Goal: Task Accomplishment & Management: Manage account settings

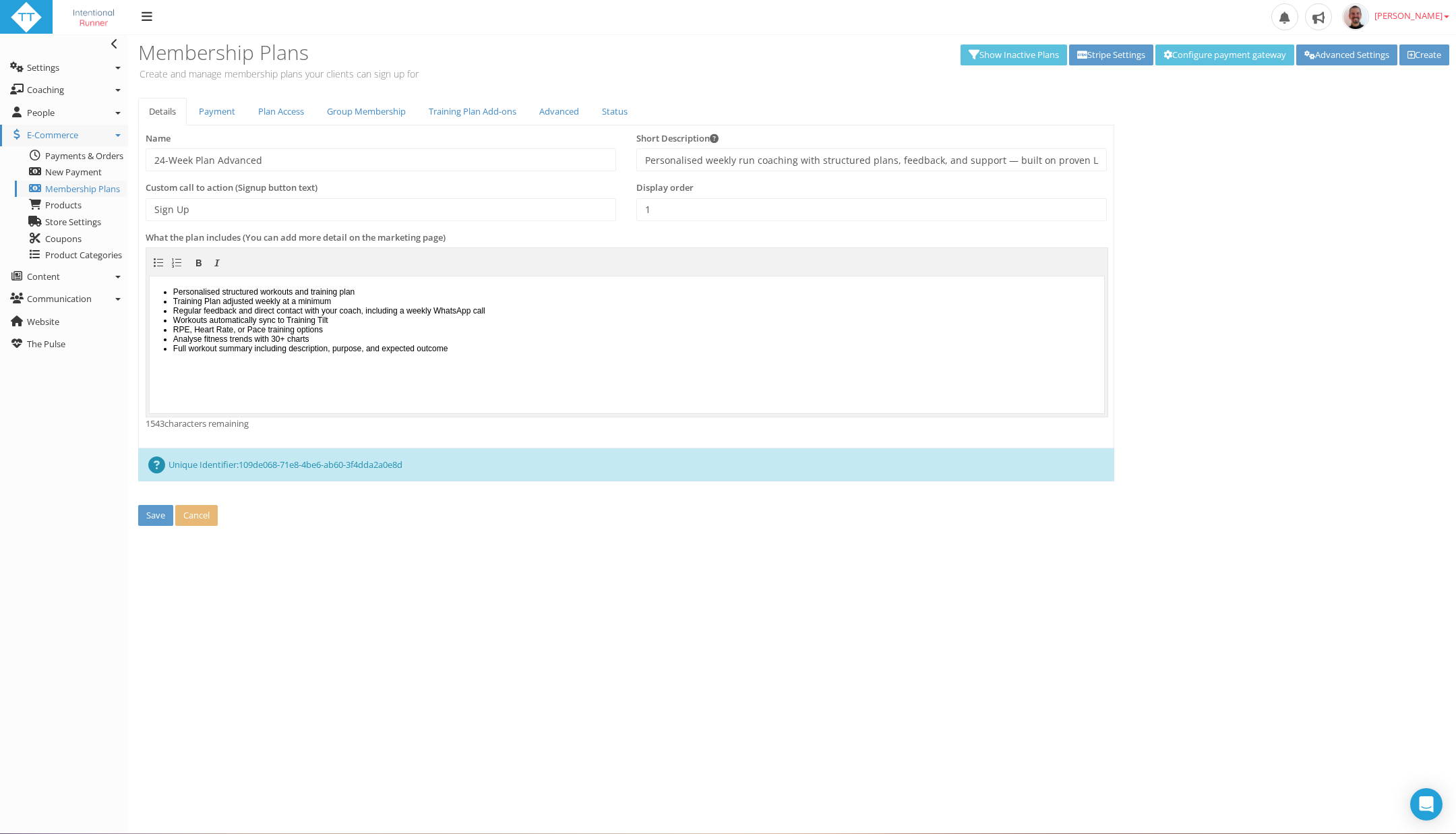
click at [555, 363] on body "Personalised structured workouts and training plan Training Plan adjusted weekl…" at bounding box center [627, 343] width 954 height 137
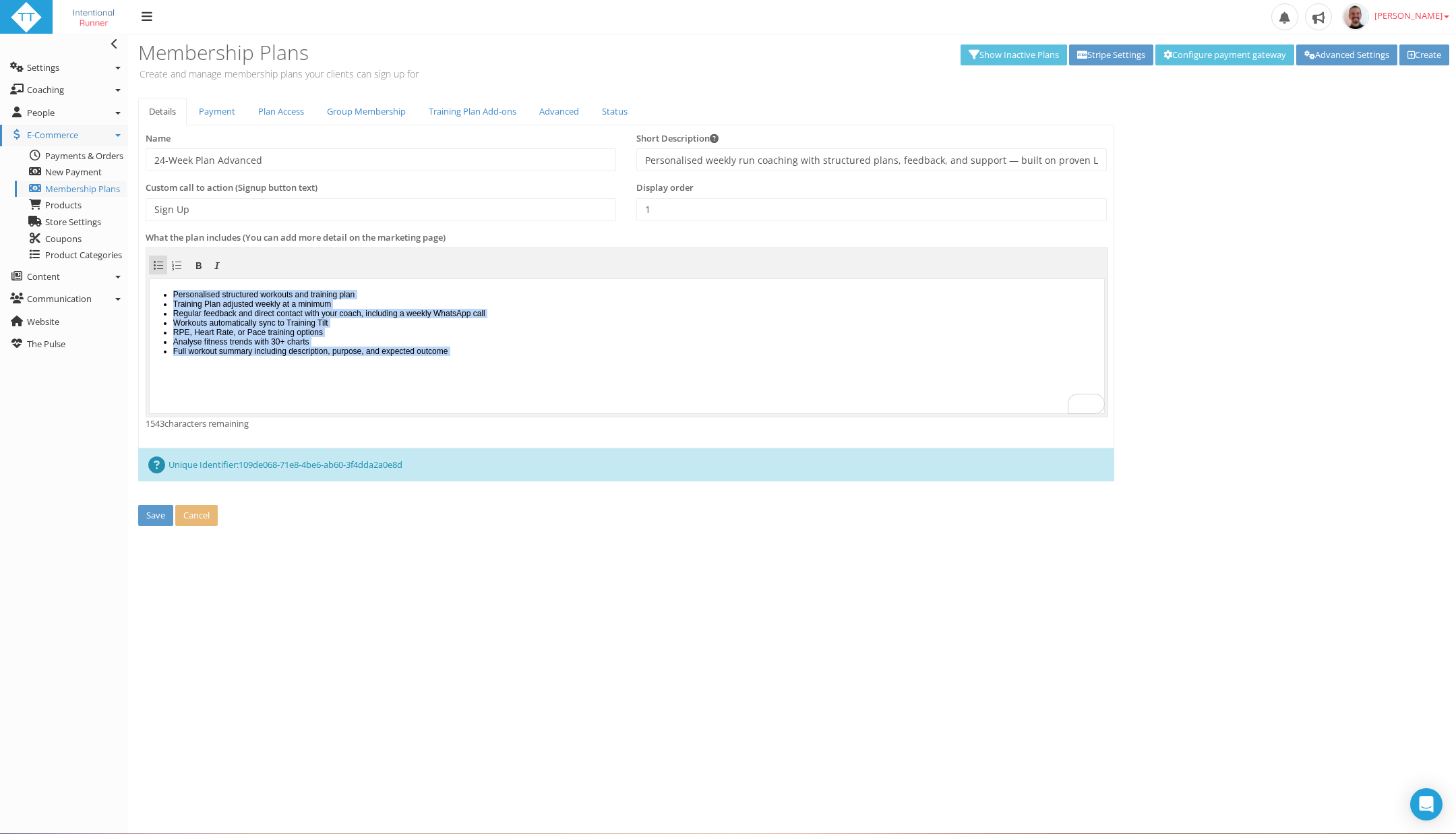
drag, startPoint x: 555, startPoint y: 366, endPoint x: 283, endPoint y: 563, distance: 335.8
click at [149, 285] on html "Personalised structured workouts and training plan Training Plan adjusted weekl…" at bounding box center [627, 345] width 954 height 134
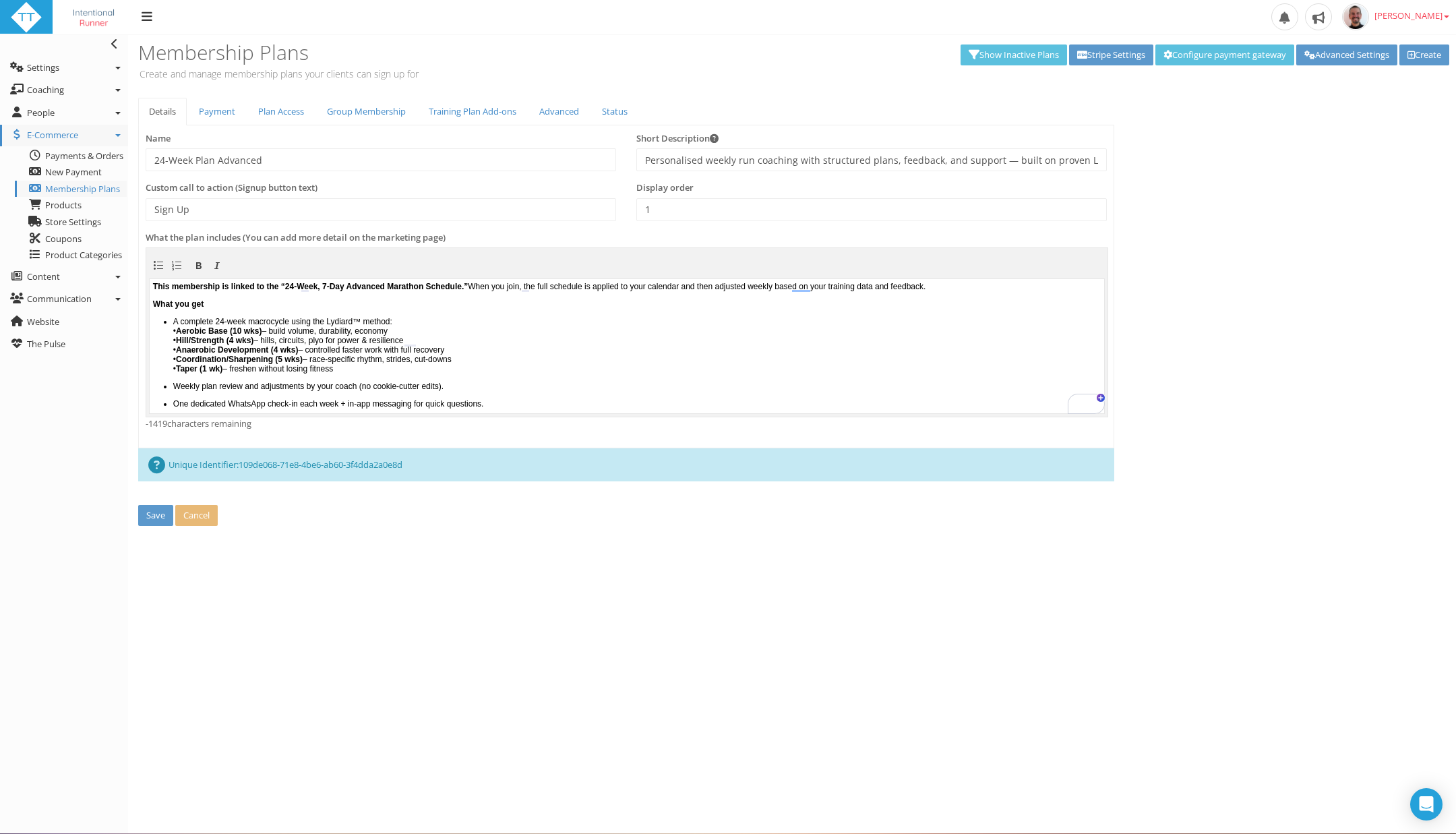
click at [528, 376] on ul "A complete 24-week macrocycle using the Lydiard™ method: • Aerobic Base (10 wks…" at bounding box center [627, 449] width 948 height 267
click at [634, 357] on p "A complete 24-week macrocycle using the Lydiard™ method: • Aerobic Base (10 wks…" at bounding box center [637, 344] width 927 height 56
click at [542, 319] on p "A complete 24-week macrocycle using the Lydiard™ method: • Aerobic Base (10 wks…" at bounding box center [637, 344] width 927 height 56
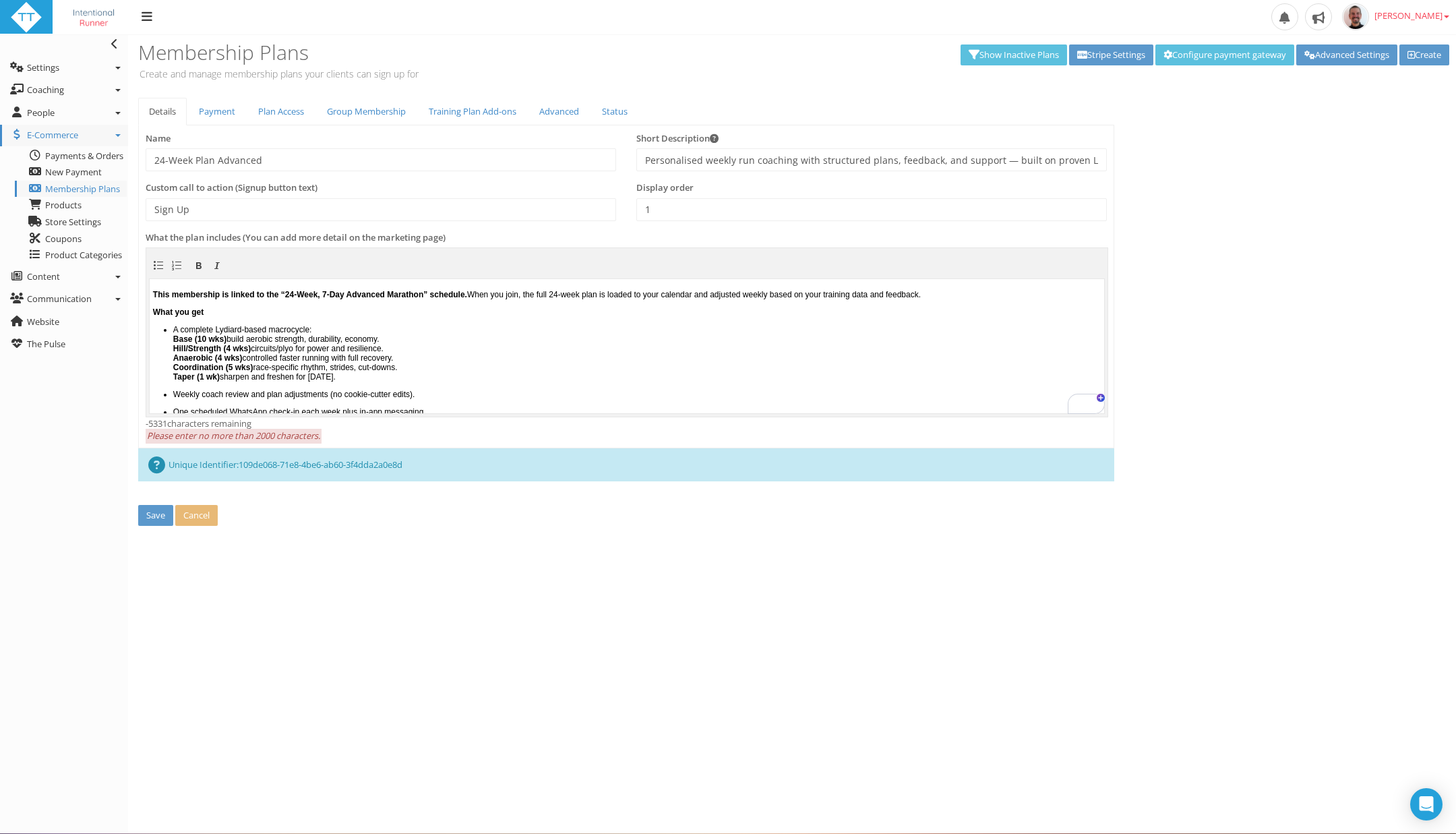
click at [488, 375] on p "A complete Lydiard-based macrocycle: Base (10 wks) build aerobic strength, dura…" at bounding box center [637, 351] width 927 height 56
click at [426, 342] on p "A complete Lydiard-based macrocycle: Base (10 wks) build aerobic strength, dura…" at bounding box center [637, 351] width 927 height 56
click at [249, 439] on span "Please enter no more than 2000 characters." at bounding box center [233, 436] width 176 height 16
click at [342, 357] on p "A complete Lydiard-based macrocycle: Base (10 wks) build aerobic strength, dura…" at bounding box center [637, 351] width 927 height 56
click at [282, 429] on span "Please enter no more than 2000 characters." at bounding box center [233, 436] width 176 height 16
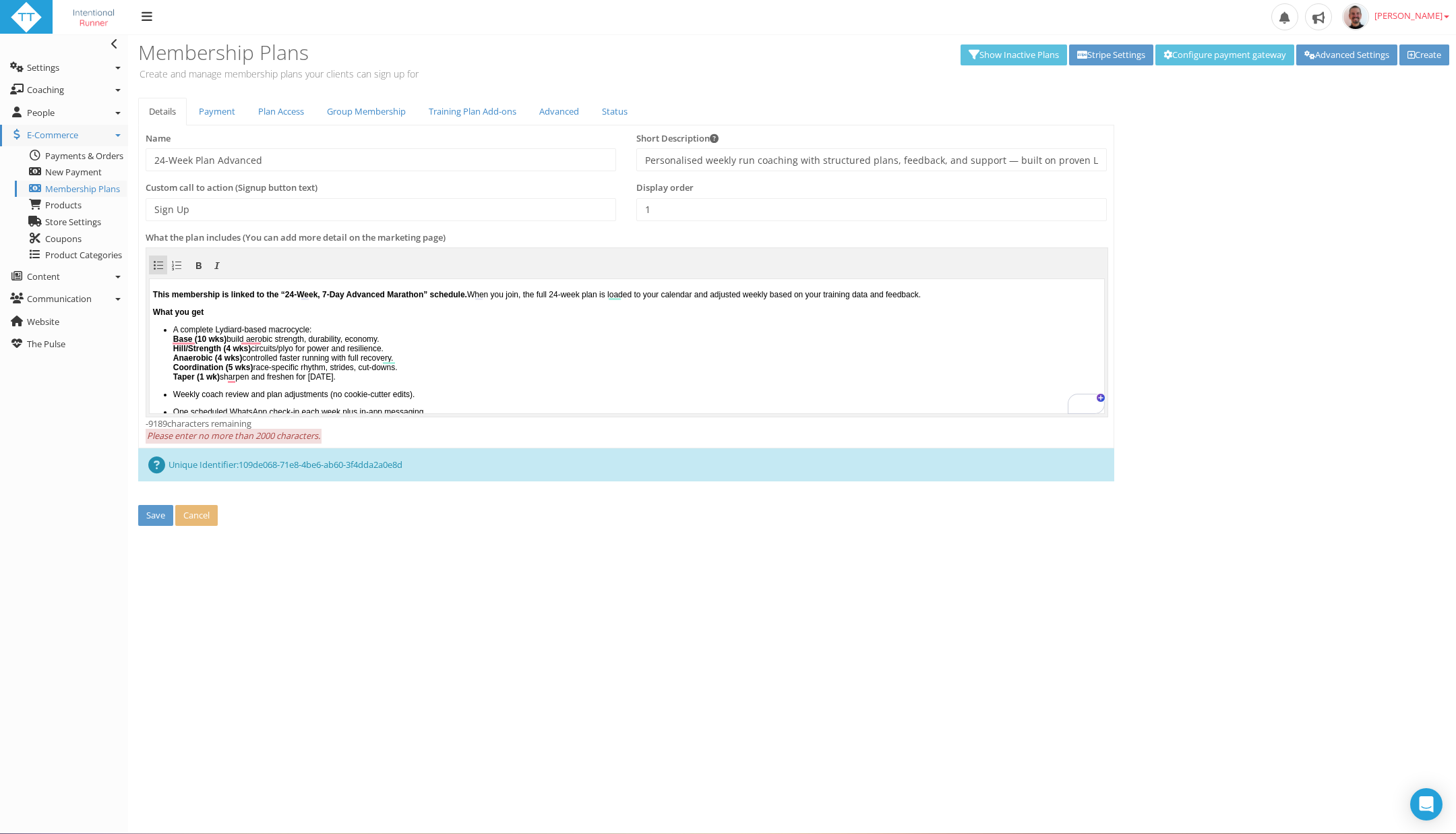
click at [507, 348] on p "A complete Lydiard-based macrocycle: Base (10 wks) build aerobic strength, dura…" at bounding box center [637, 351] width 927 height 56
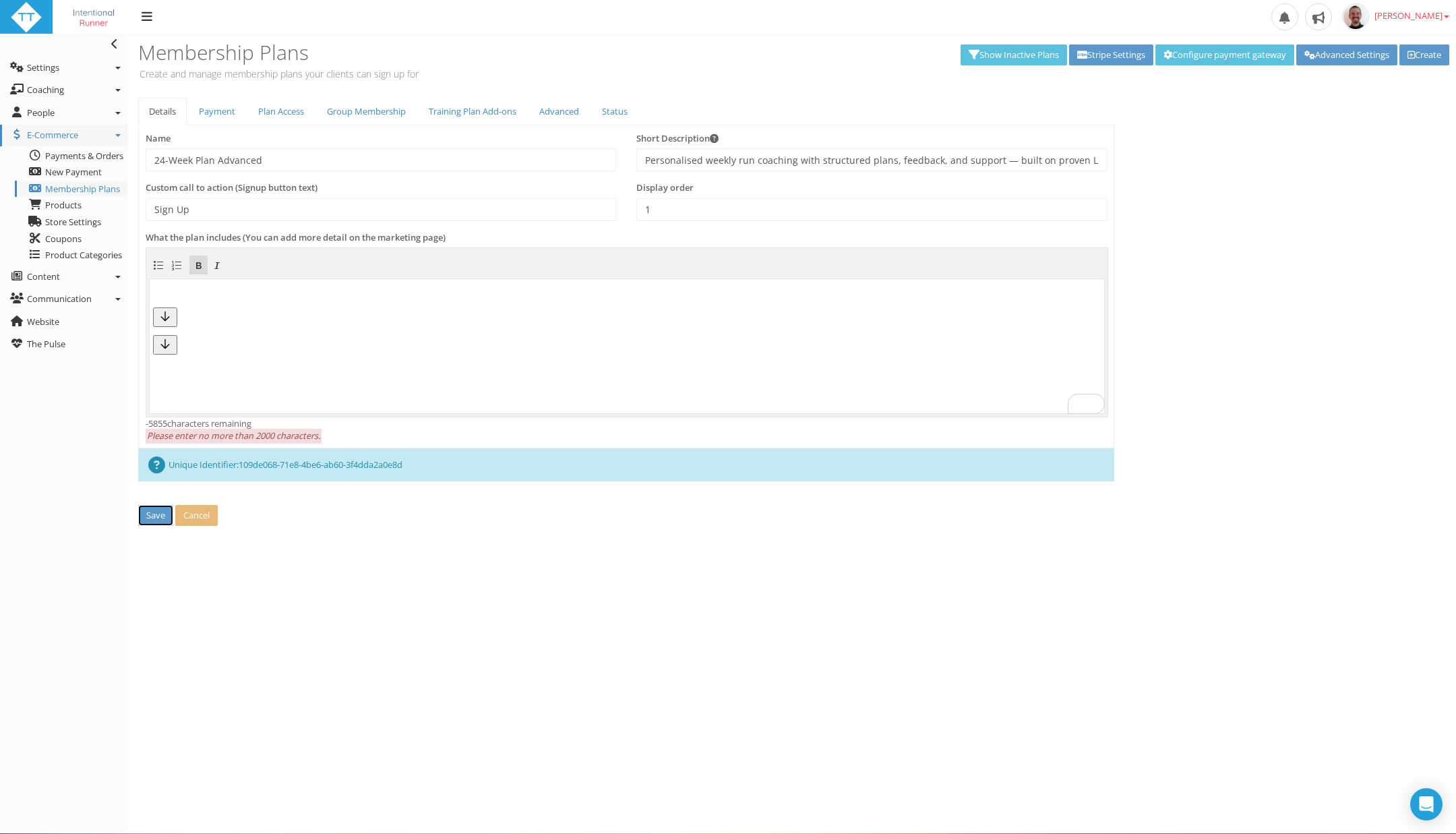
click at [146, 514] on button "Save" at bounding box center [156, 515] width 35 height 21
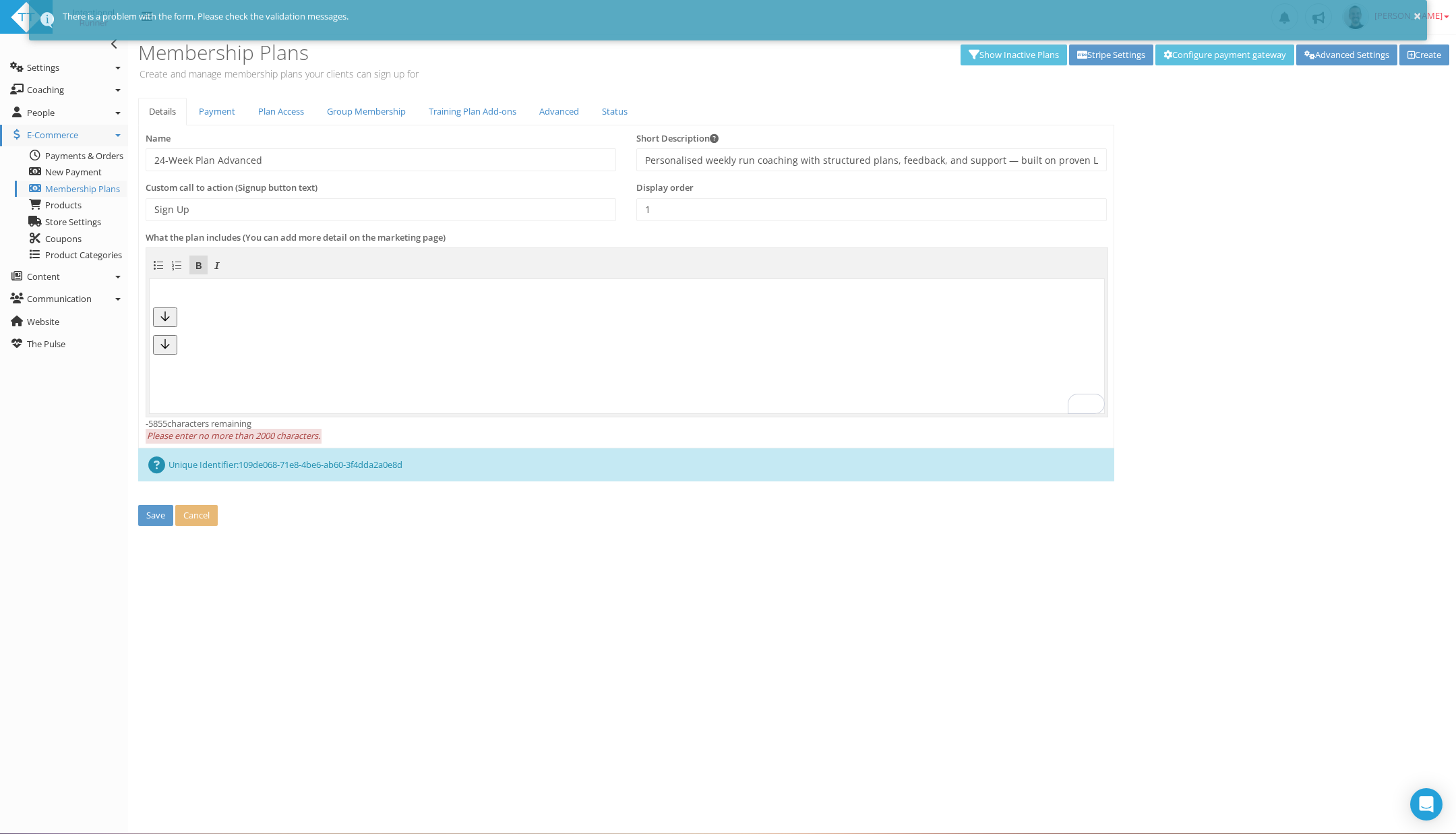
click at [369, 338] on div "To enrich screen reader interactions, please activate Accessibility in Grammarl…" at bounding box center [627, 343] width 948 height 19
click at [161, 524] on button "Save" at bounding box center [156, 515] width 35 height 21
click at [149, 512] on button "Save" at bounding box center [156, 515] width 35 height 21
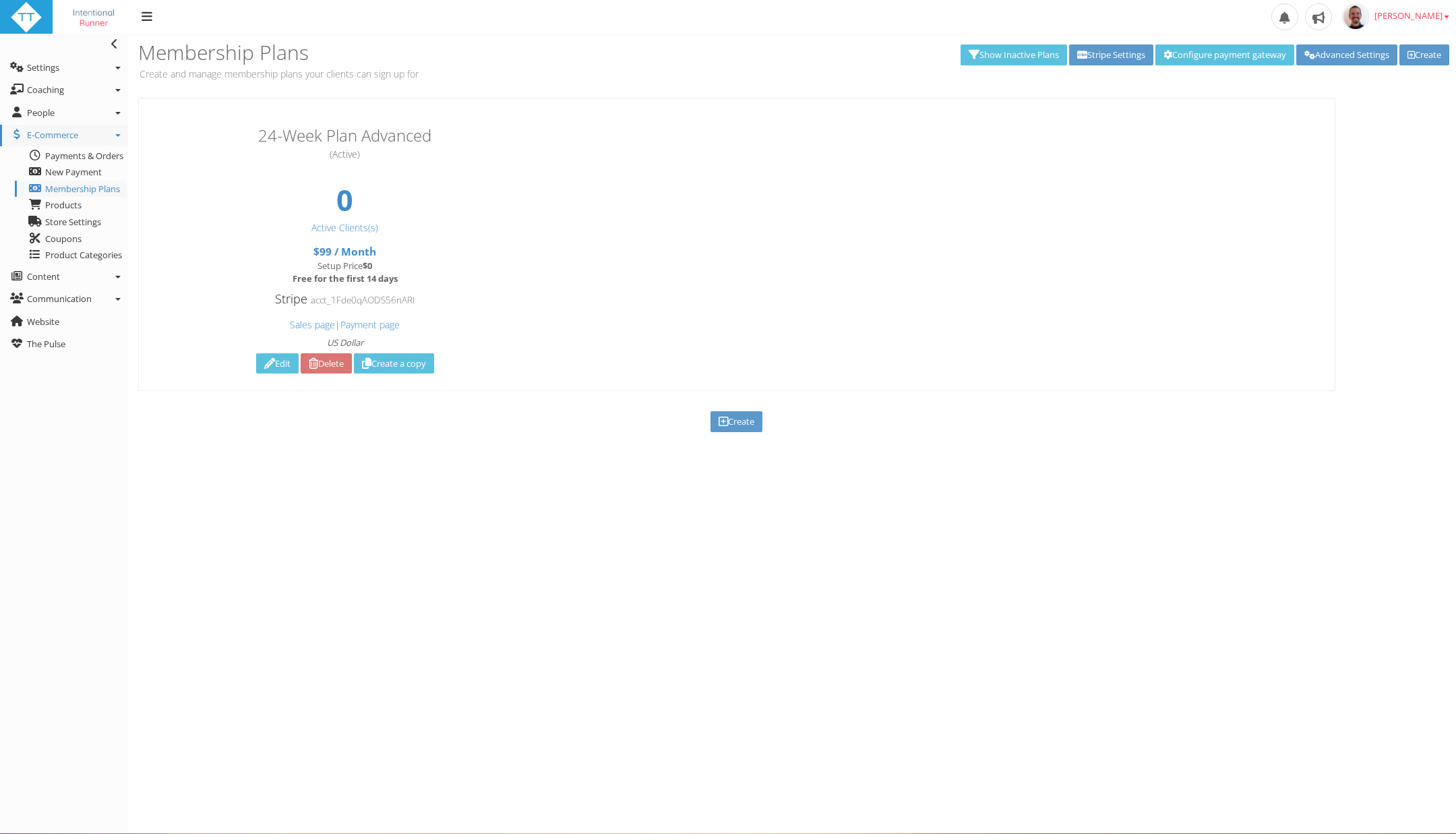
click at [269, 360] on link "Edit" at bounding box center [278, 363] width 42 height 21
type input "24-Week Plan Advanced"
type input "Personalised weekly run coaching with structured plans, feedback, and support —…"
type input "Sign Up"
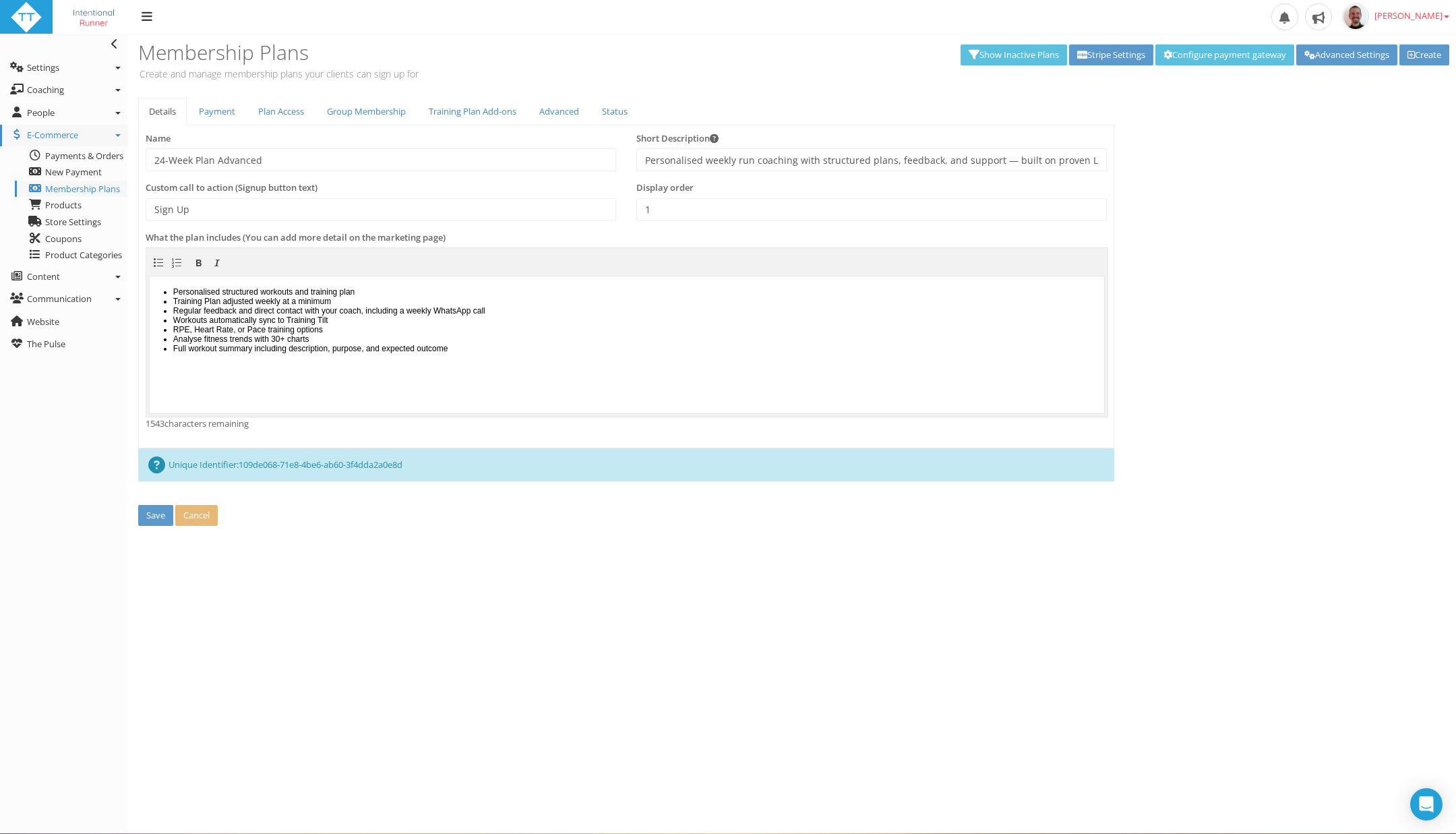
click at [587, 349] on li "Full workout summary including description, purpose, and expected outcome" at bounding box center [637, 352] width 927 height 18
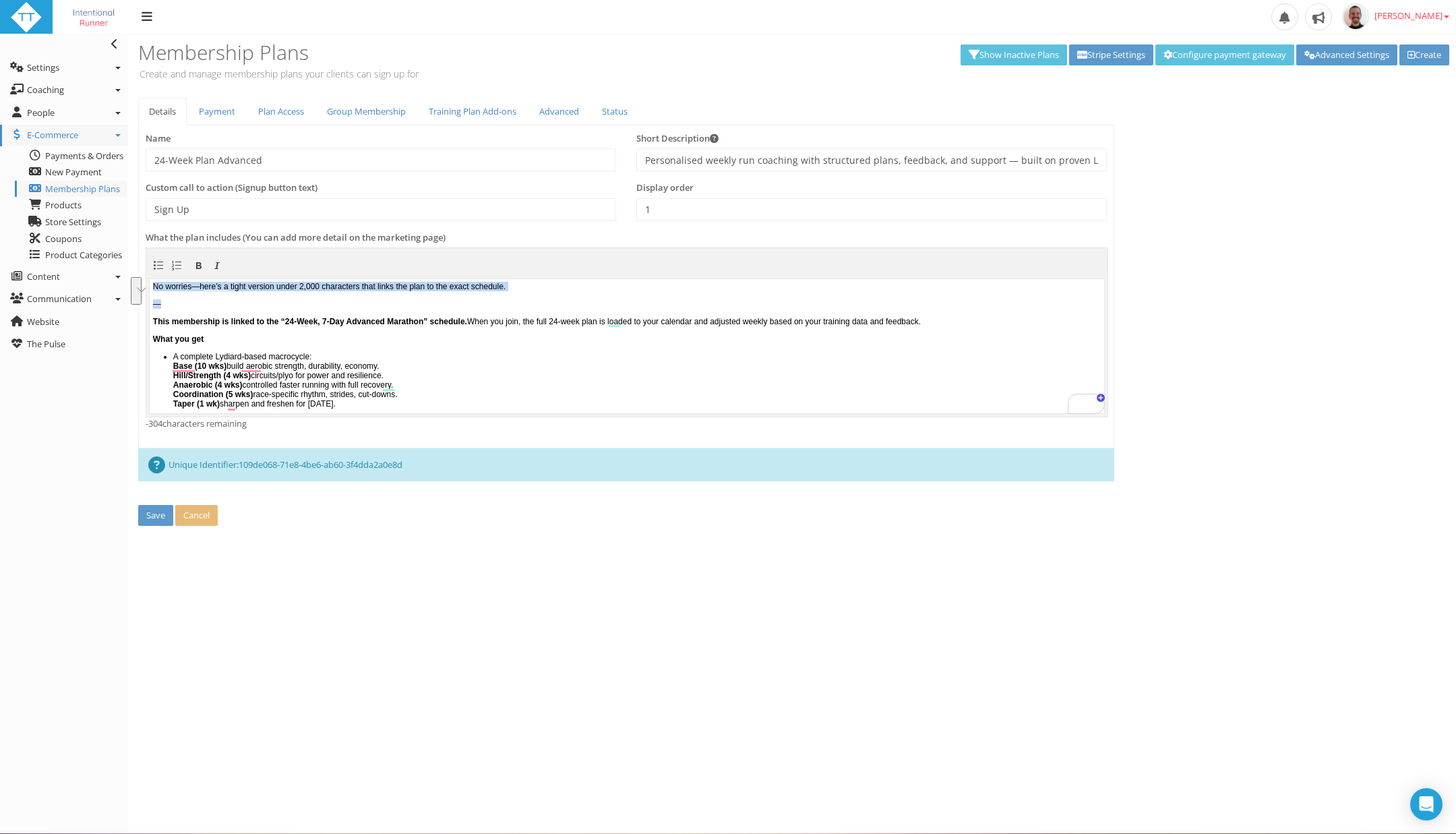
drag, startPoint x: 213, startPoint y: 304, endPoint x: 108, endPoint y: 285, distance: 106.7
click at [149, 285] on html "No worries—here’s a tight version under 2,000 characters that links the plan to…" at bounding box center [627, 345] width 954 height 134
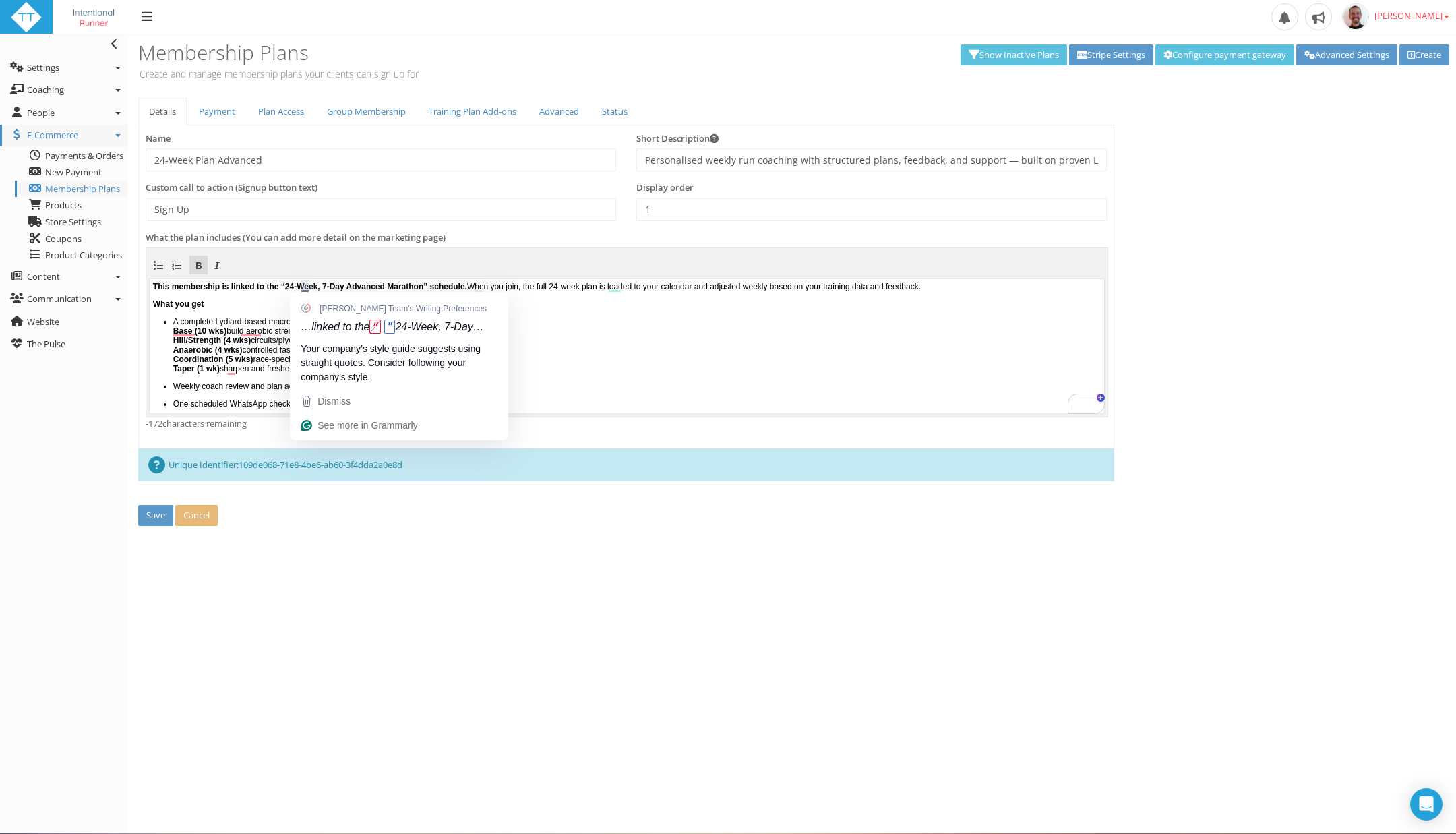
click at [306, 281] on strong "This membership is linked to the “24-Week, 7-Day Advanced Marathon” schedule." at bounding box center [310, 286] width 314 height 9
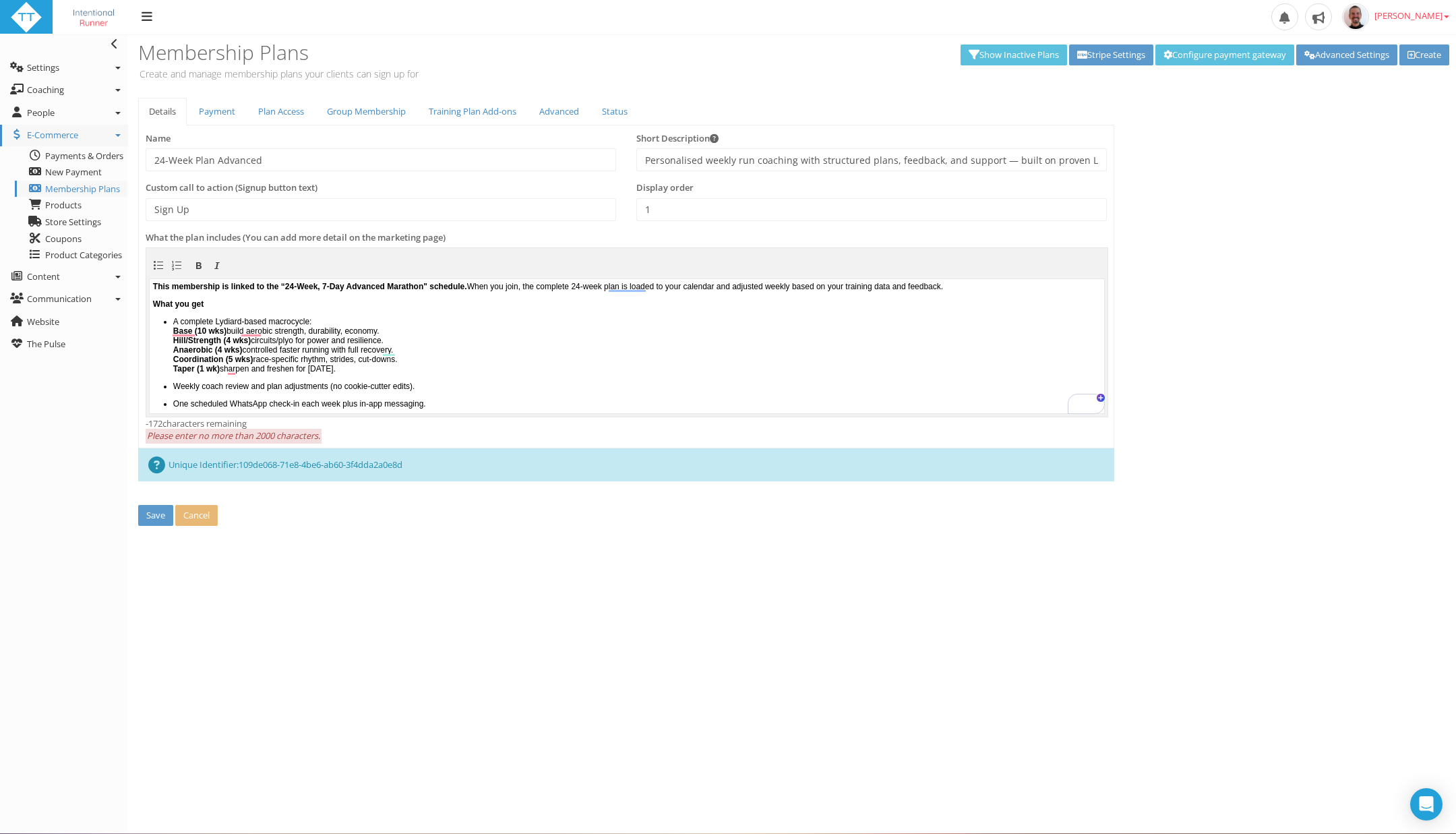
click at [331, 321] on p "A complete Lydiard-based macrocycle: Base (10 wks) build aerobic strength, dura…" at bounding box center [637, 344] width 927 height 56
click at [241, 362] on b "Coordination (5 wks)" at bounding box center [213, 359] width 80 height 9
click at [211, 365] on b "Taper (1 wk)" at bounding box center [197, 368] width 46 height 9
click at [224, 332] on b "Base (10 wks)" at bounding box center [200, 330] width 54 height 9
click at [220, 371] on b "Taper (2 wk)" at bounding box center [197, 368] width 46 height 9
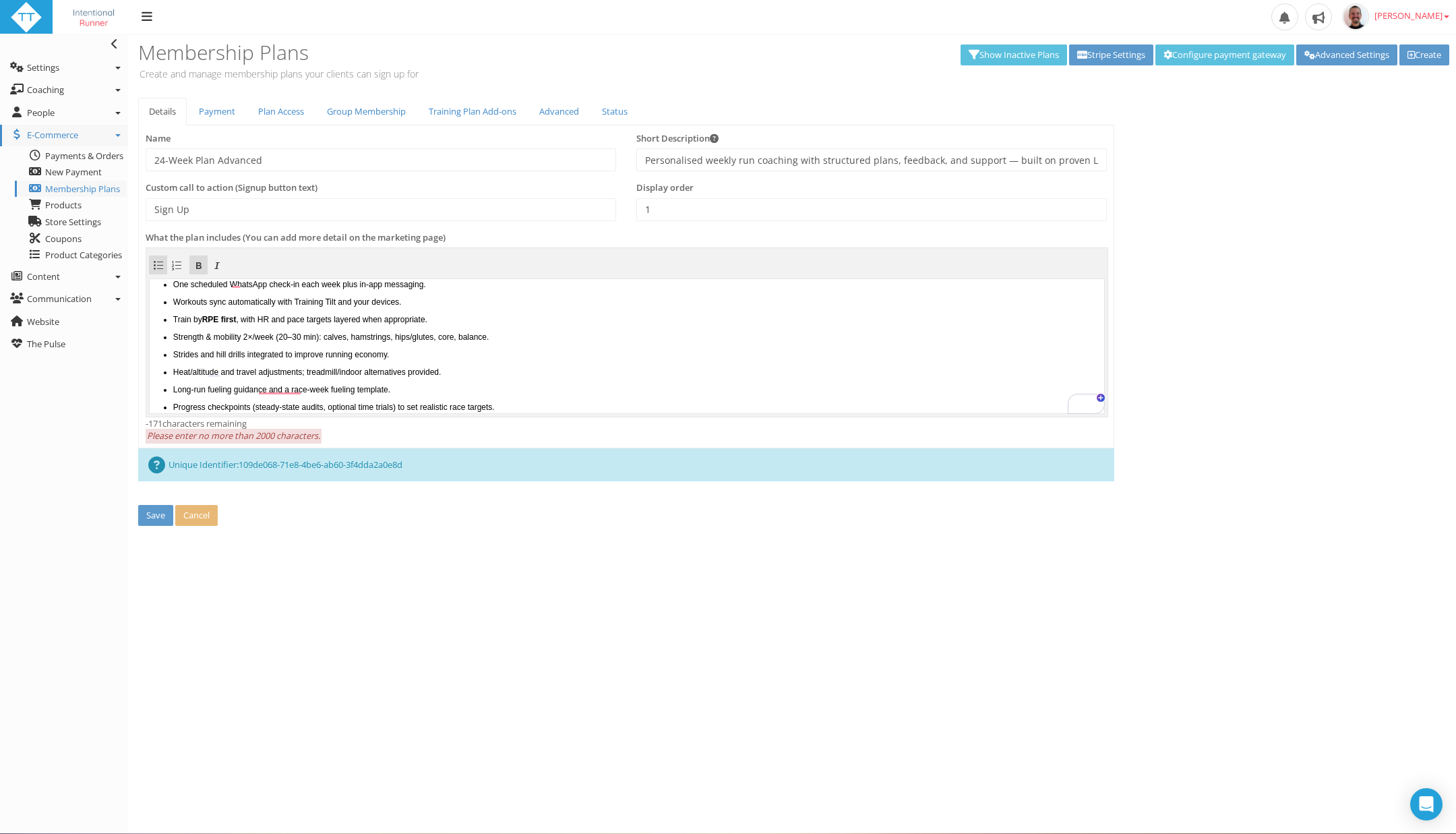
scroll to position [125, 0]
click at [474, 341] on ul "A complete Lydiard-based macrocycle: Base (10 wks) build aerobic strength, dura…" at bounding box center [627, 324] width 948 height 267
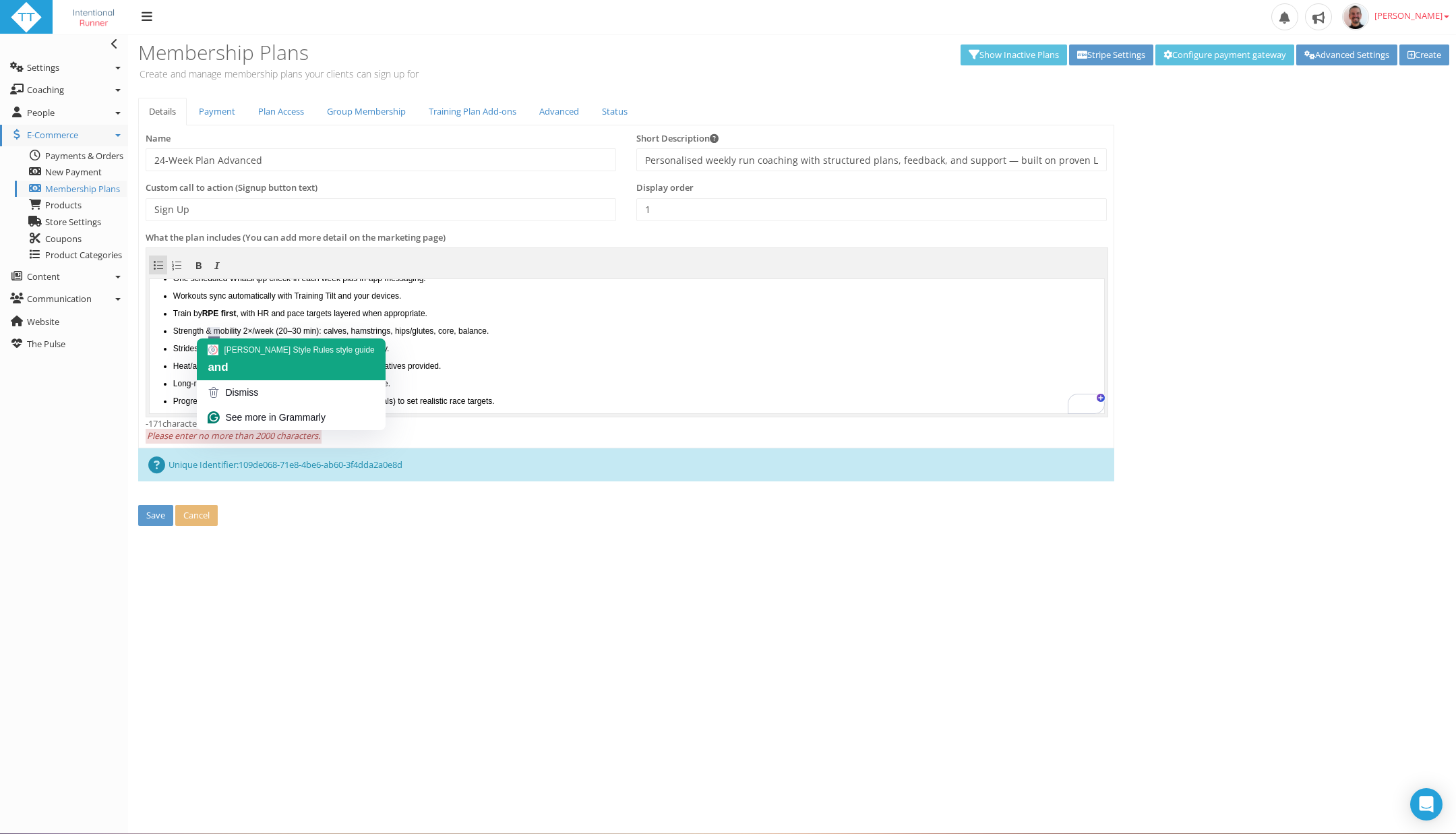
click at [215, 351] on img at bounding box center [213, 350] width 11 height 11
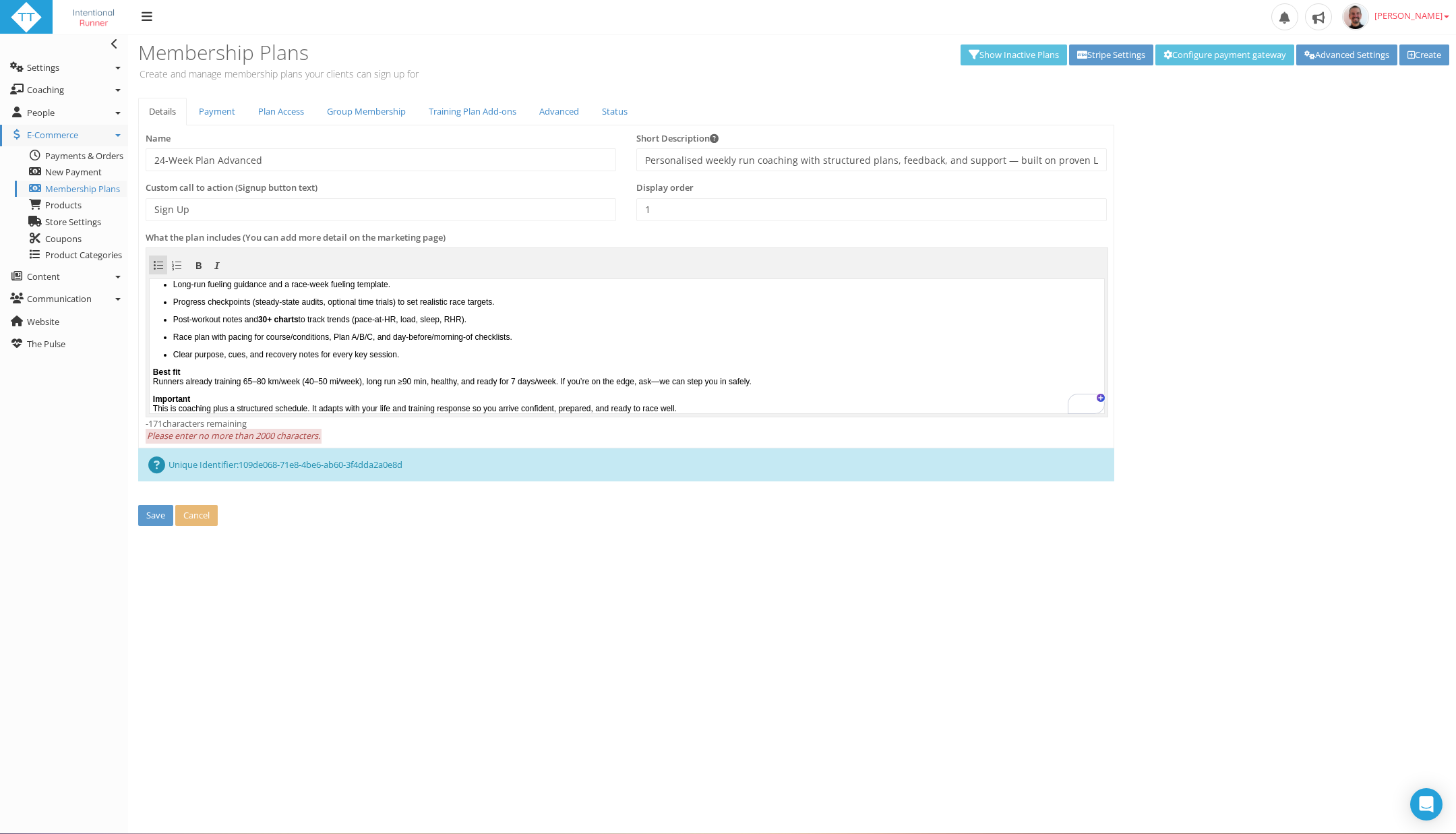
scroll to position [226, 0]
click at [186, 376] on p "Best fit Runners already training 65–80 km/week (40–50 mi/week), long run ≥90 m…" at bounding box center [627, 375] width 948 height 18
click at [403, 401] on p "Important This is coaching plus a structured schedule. It adapts with your life…" at bounding box center [627, 403] width 948 height 18
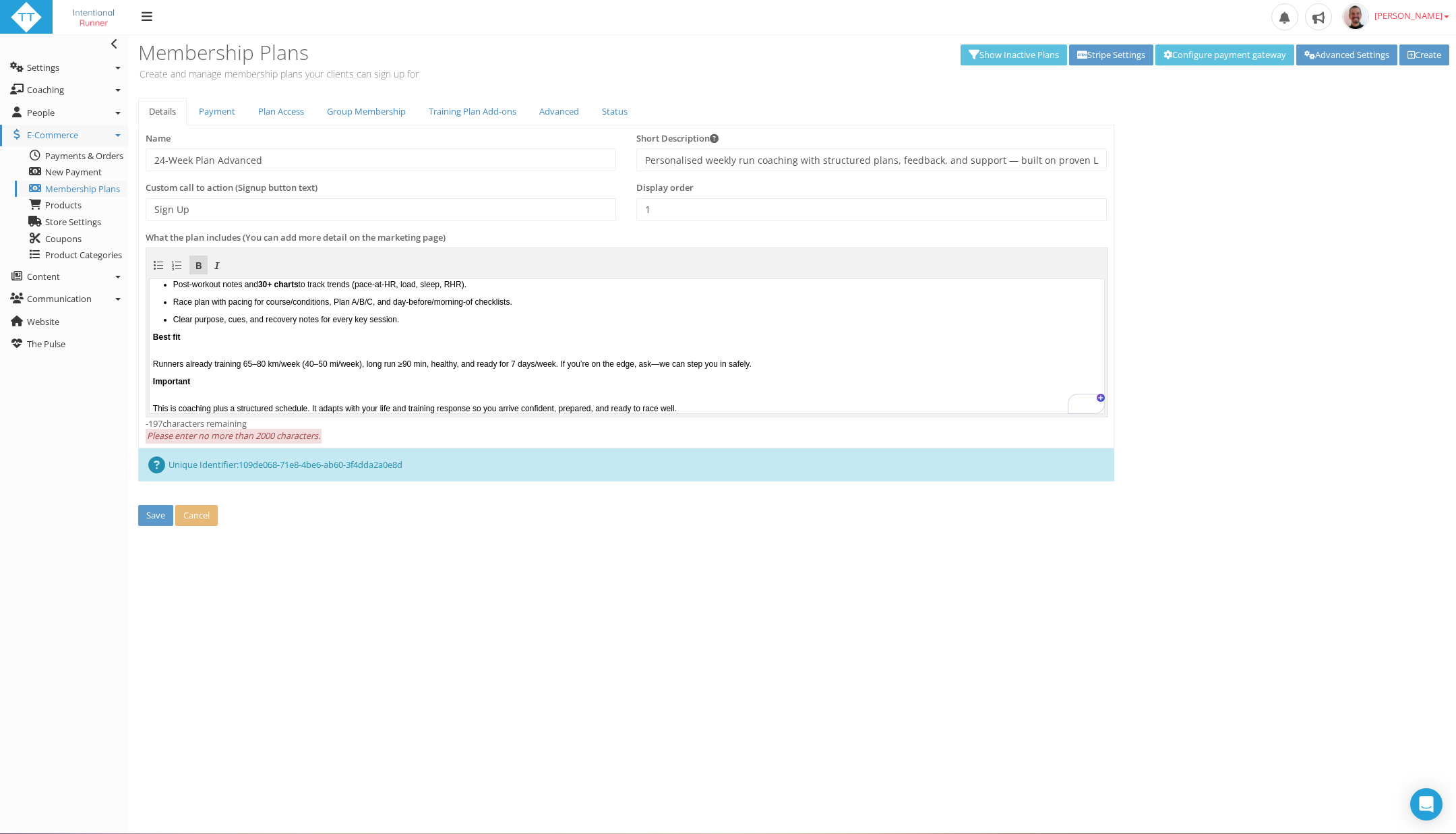
scroll to position [261, 0]
click at [157, 514] on button "Save" at bounding box center [156, 515] width 35 height 21
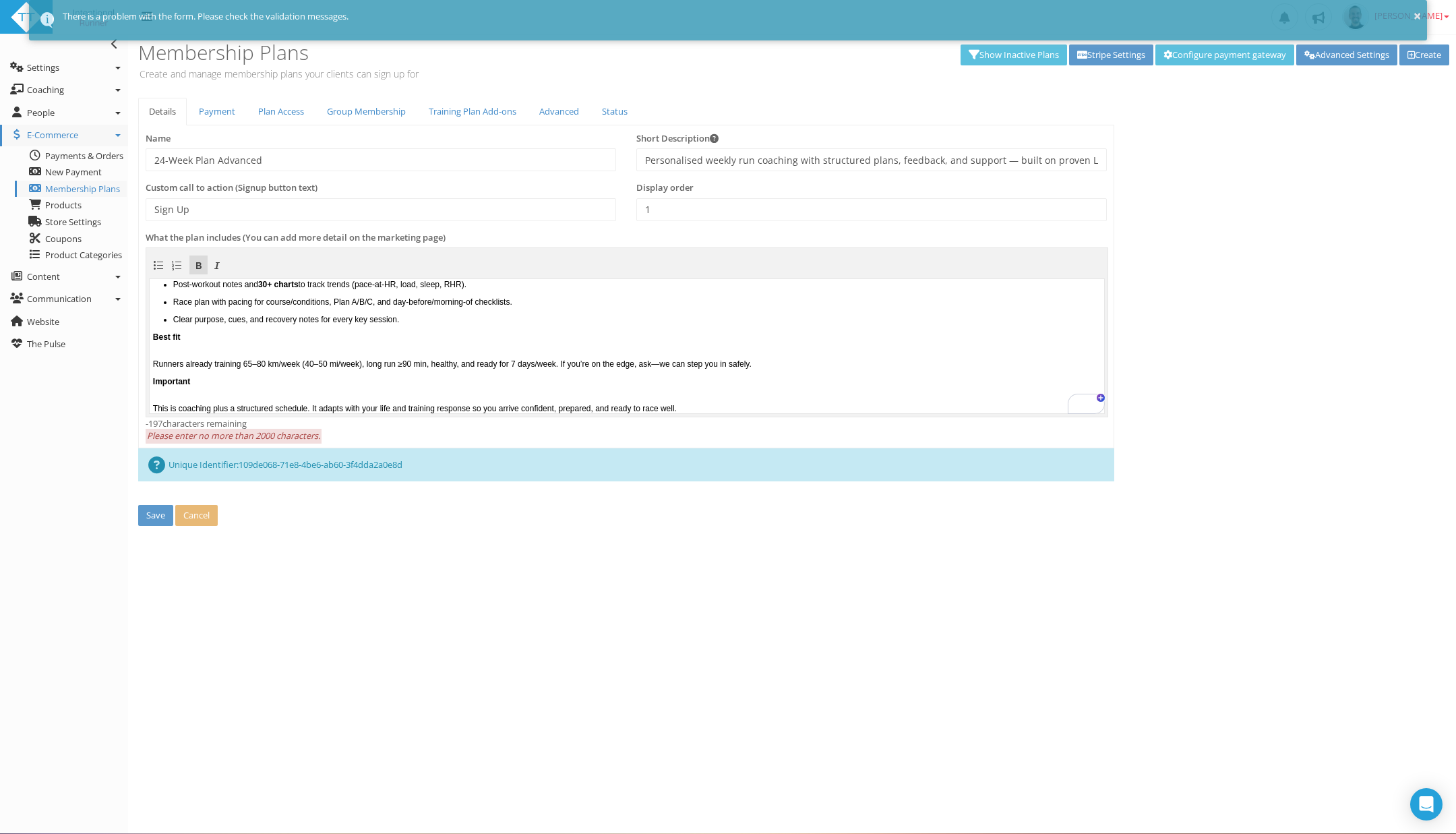
click at [380, 354] on p "Runners already training 65–80 km/week (40–50 mi/week), long run ≥90 min, healt…" at bounding box center [627, 358] width 948 height 18
click at [233, 398] on p "﻿ This is coaching plus a structured schedule. It adapts with your life and tra…" at bounding box center [627, 403] width 948 height 18
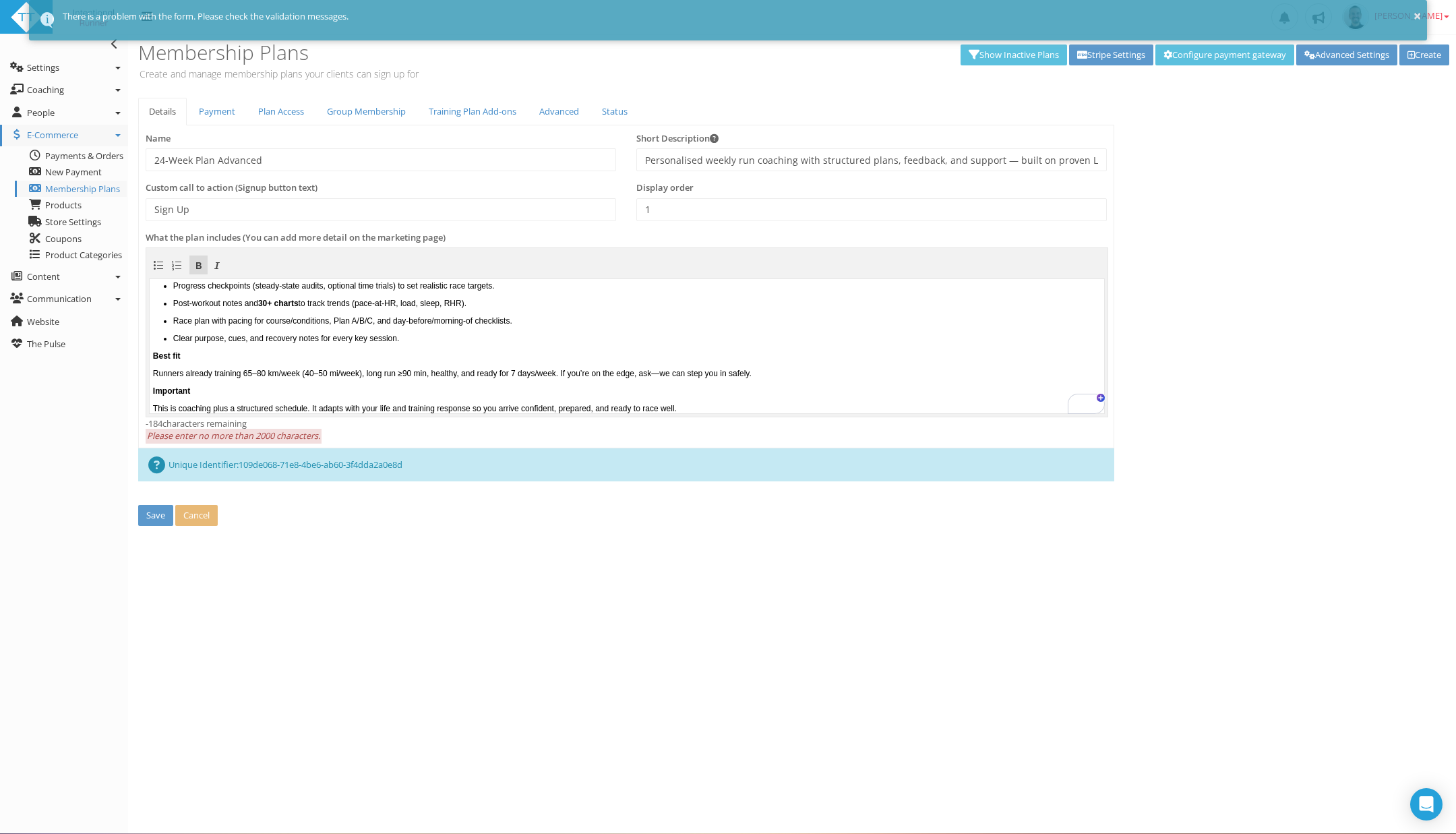
scroll to position [243, 0]
click at [156, 512] on button "Save" at bounding box center [156, 515] width 35 height 21
click at [391, 340] on p "Clear purpose, cues, and recovery notes for every key session." at bounding box center [637, 338] width 927 height 9
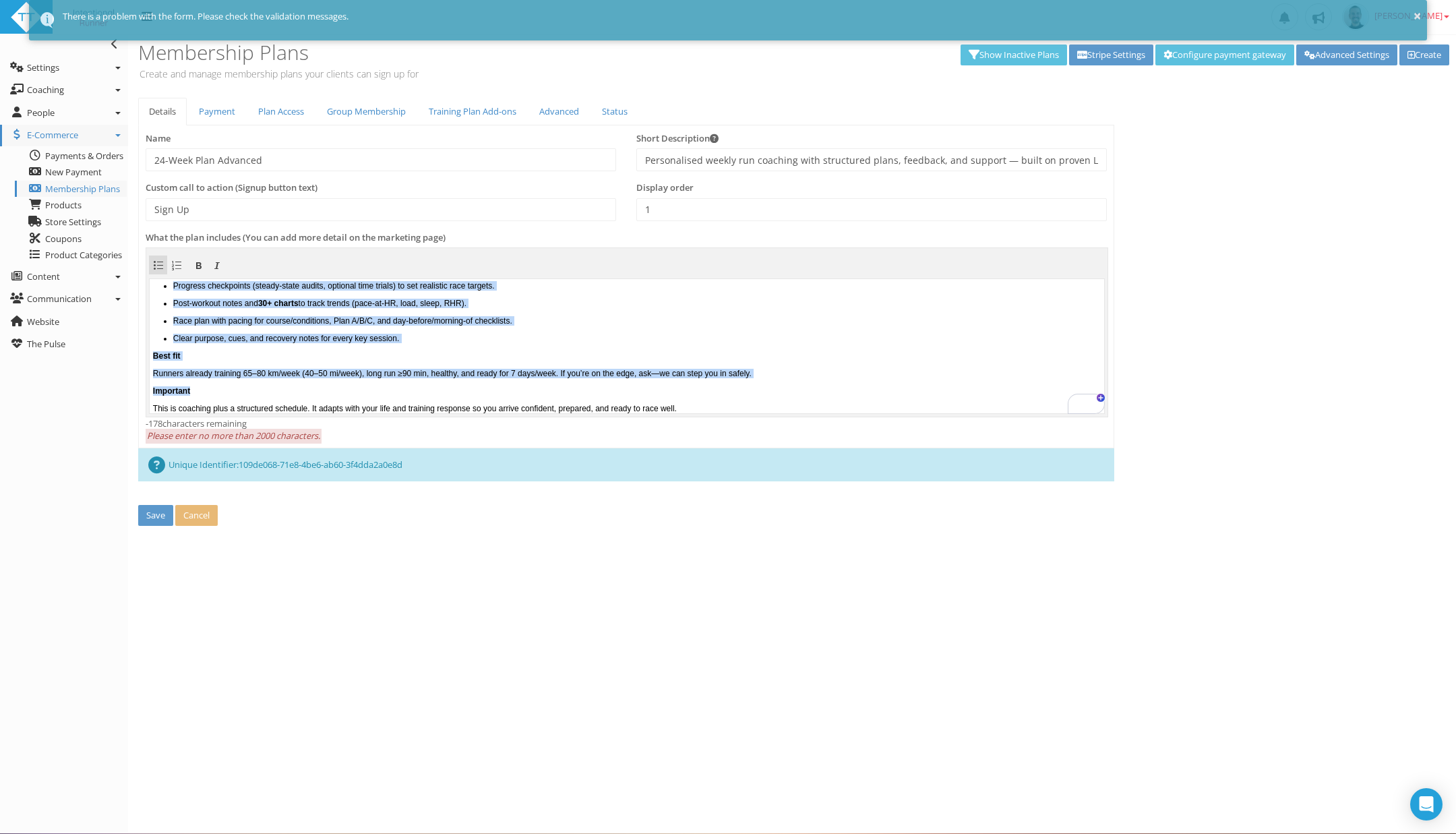
drag, startPoint x: 785, startPoint y: 403, endPoint x: 448, endPoint y: 392, distance: 337.2
click at [448, 172] on html "This membership is linked to the “24-Week, 7-Day Advanced Marathon" schedule. W…" at bounding box center [627, 104] width 954 height 134
click at [448, 392] on p "Important" at bounding box center [627, 390] width 948 height 9
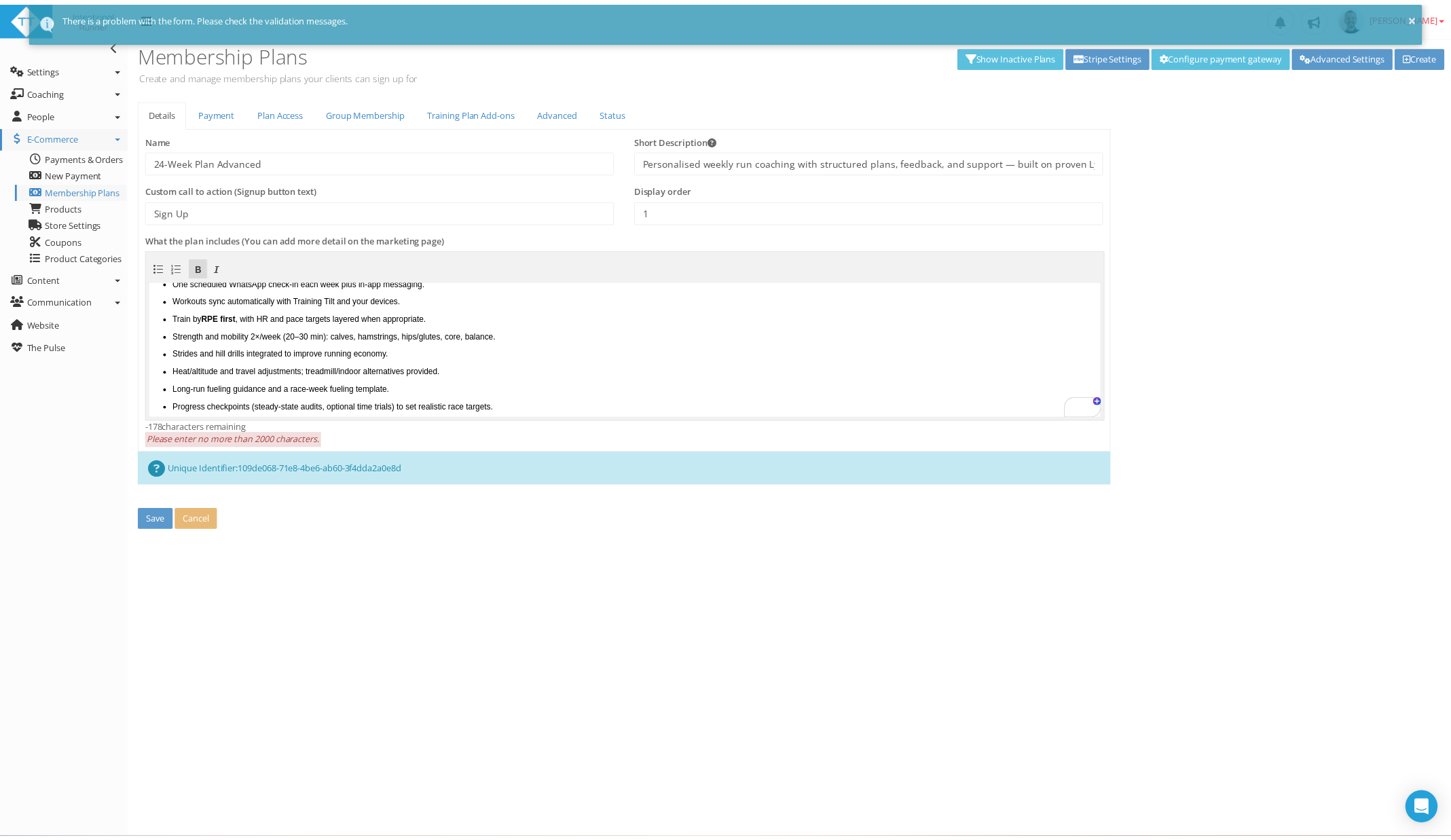
scroll to position [4, 0]
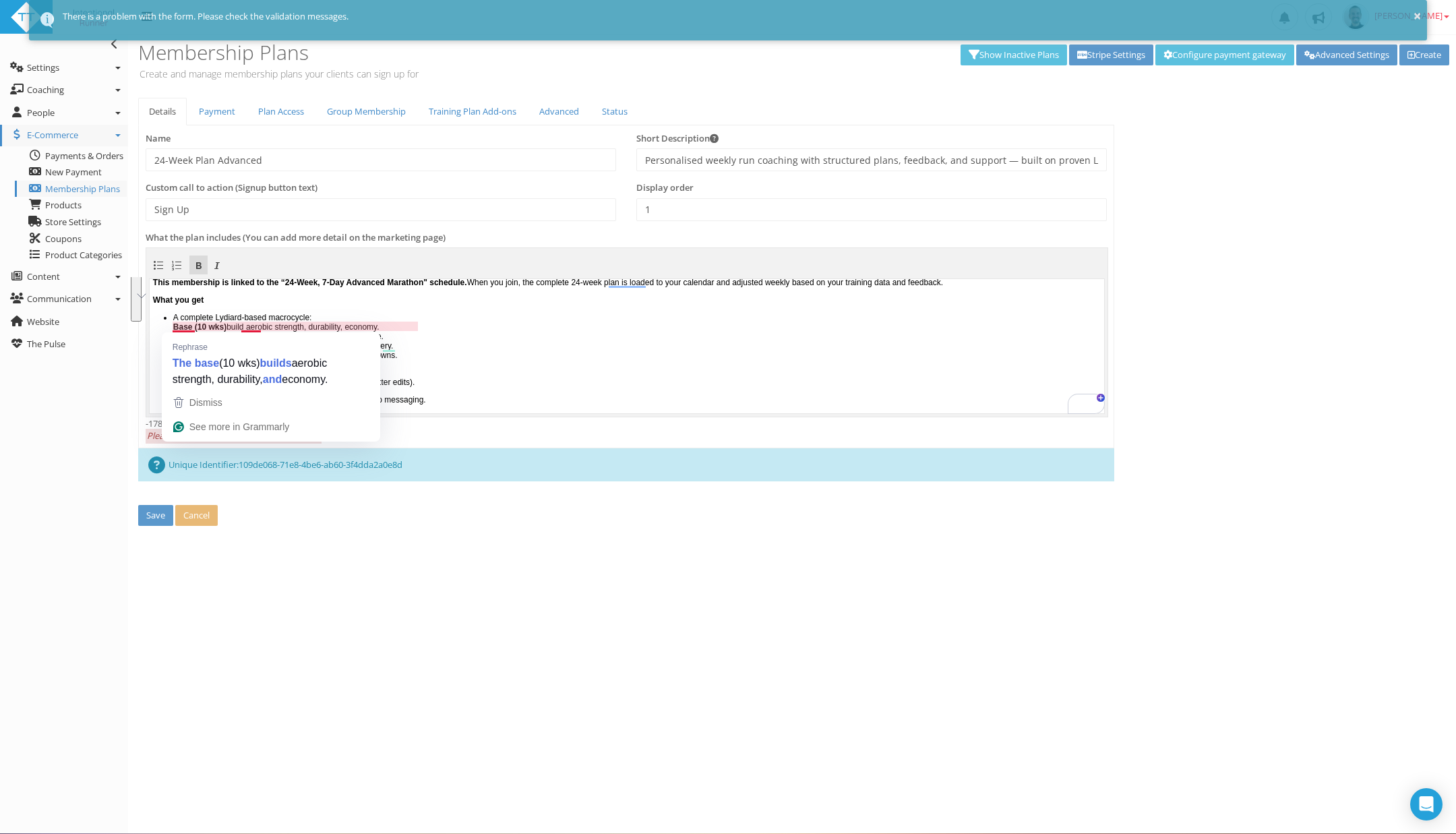
drag, startPoint x: 398, startPoint y: 364, endPoint x: 166, endPoint y: 328, distance: 234.8
click at [166, 328] on ul "A complete Lydiard-based macrocycle: Base (10 wks) build aerobic strength, dura…" at bounding box center [627, 445] width 948 height 267
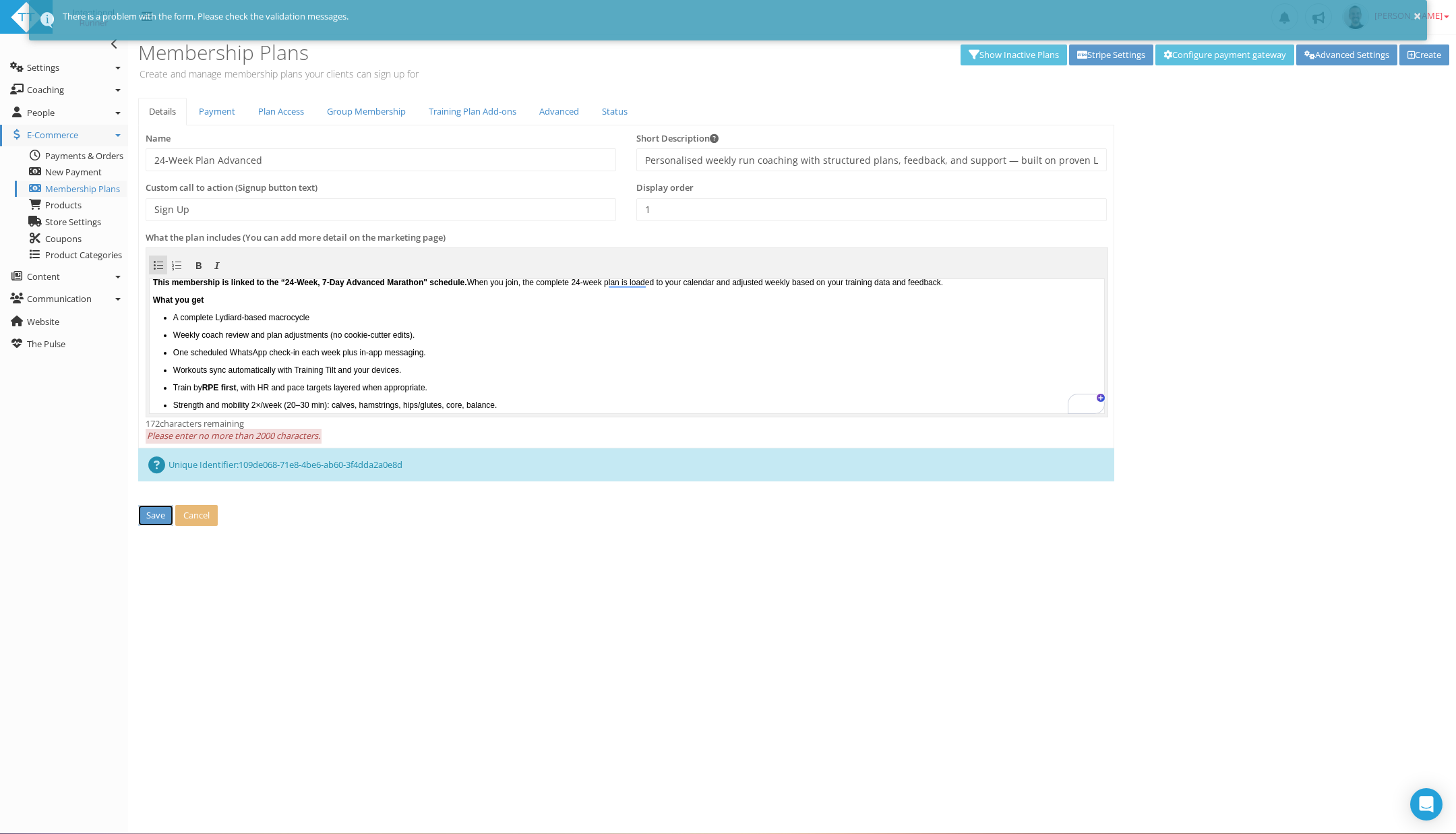
click at [149, 518] on button "Save" at bounding box center [156, 515] width 35 height 21
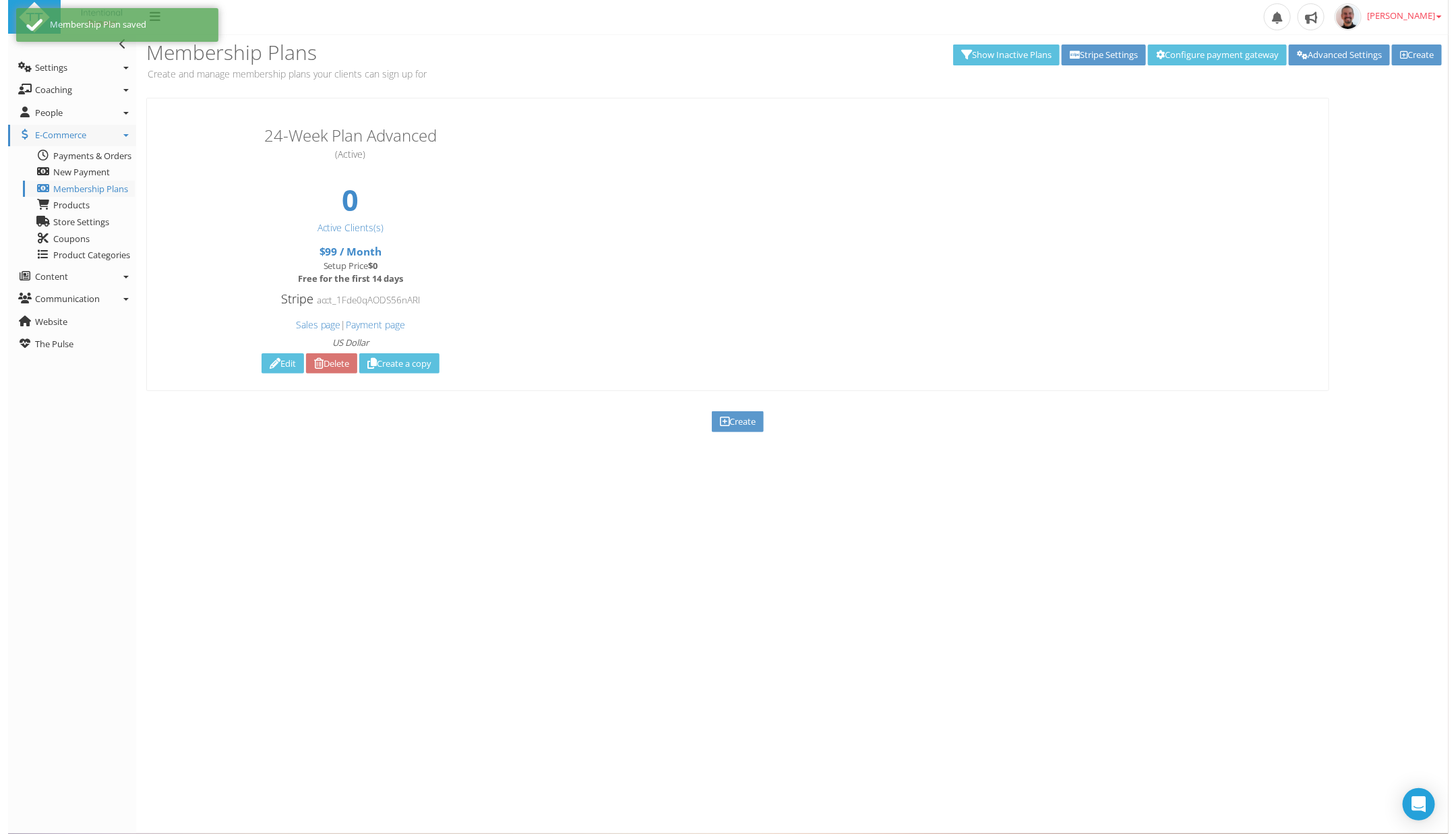
scroll to position [0, 0]
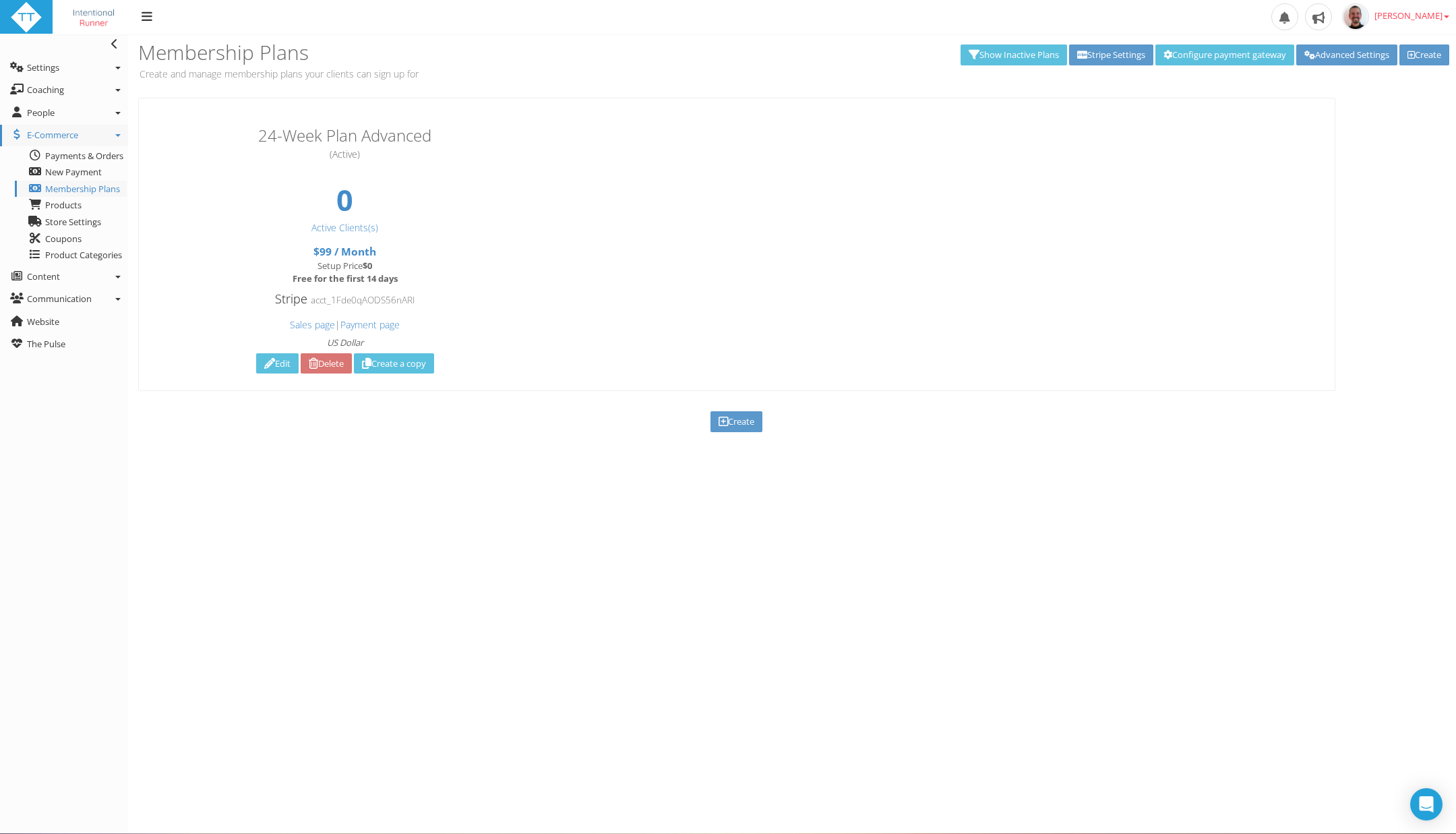
click at [271, 370] on link "Edit" at bounding box center [278, 363] width 42 height 21
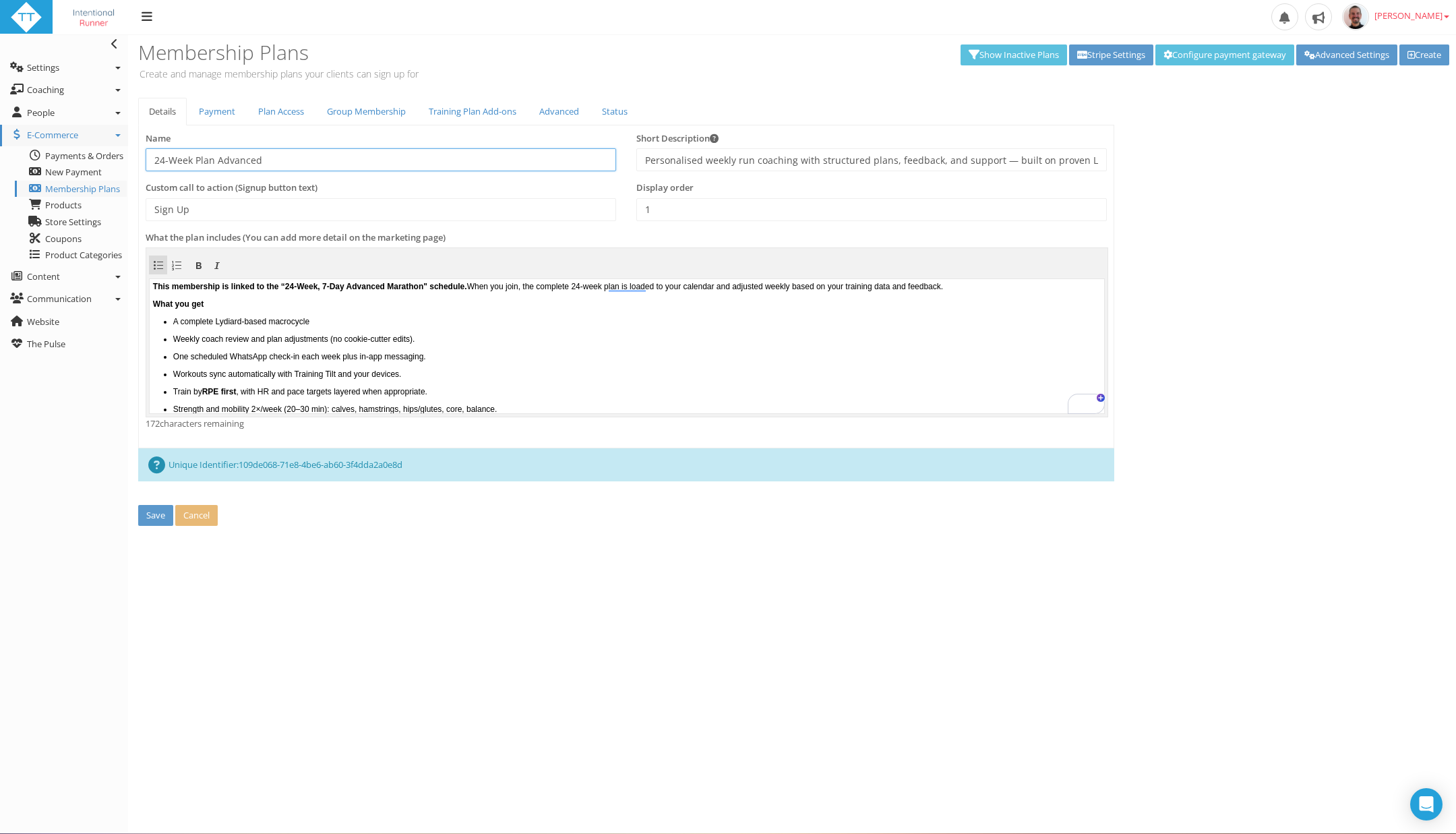
click at [275, 153] on input "24-Week Plan Advanced" at bounding box center [381, 160] width 471 height 23
click at [193, 159] on input "24-Week Plan Advanced Marathon Plan" at bounding box center [381, 160] width 471 height 23
type input "24-Week 7-Day Advanced Marathon Plan"
click at [147, 519] on button "Save" at bounding box center [156, 515] width 35 height 21
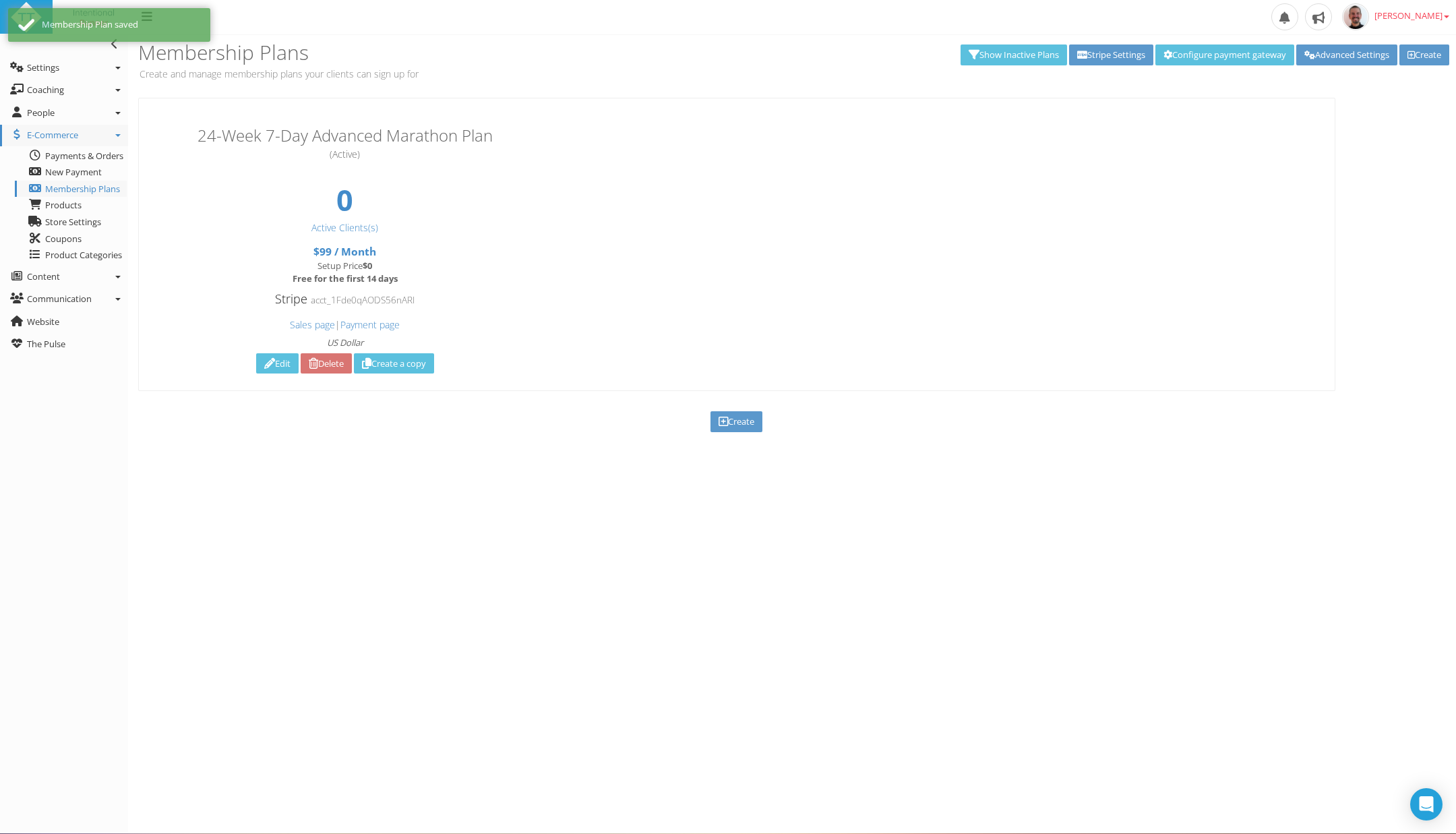
click at [274, 359] on link "Edit" at bounding box center [278, 363] width 42 height 21
type input "0"
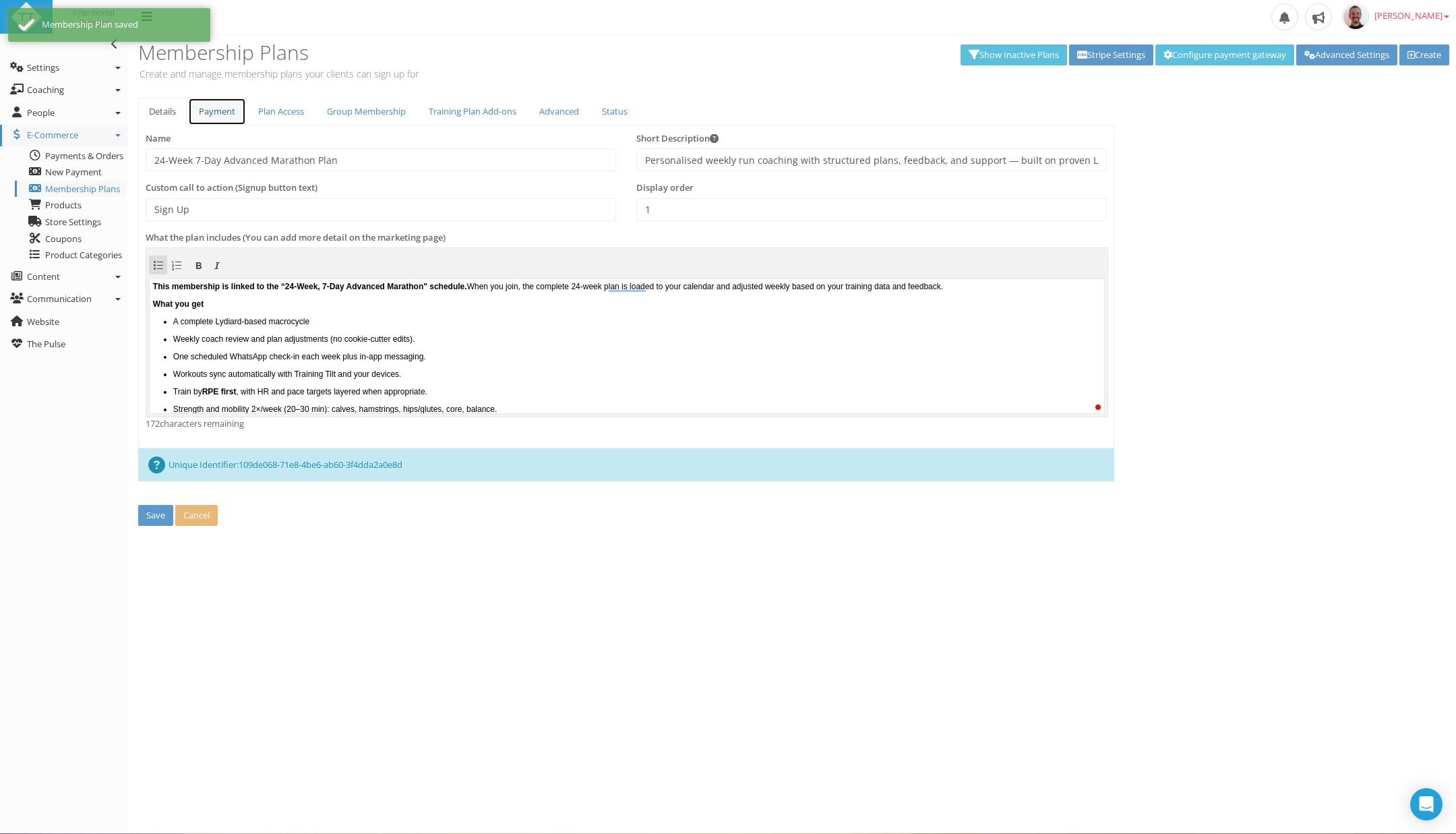
click at [219, 112] on link "Payment" at bounding box center [217, 112] width 58 height 28
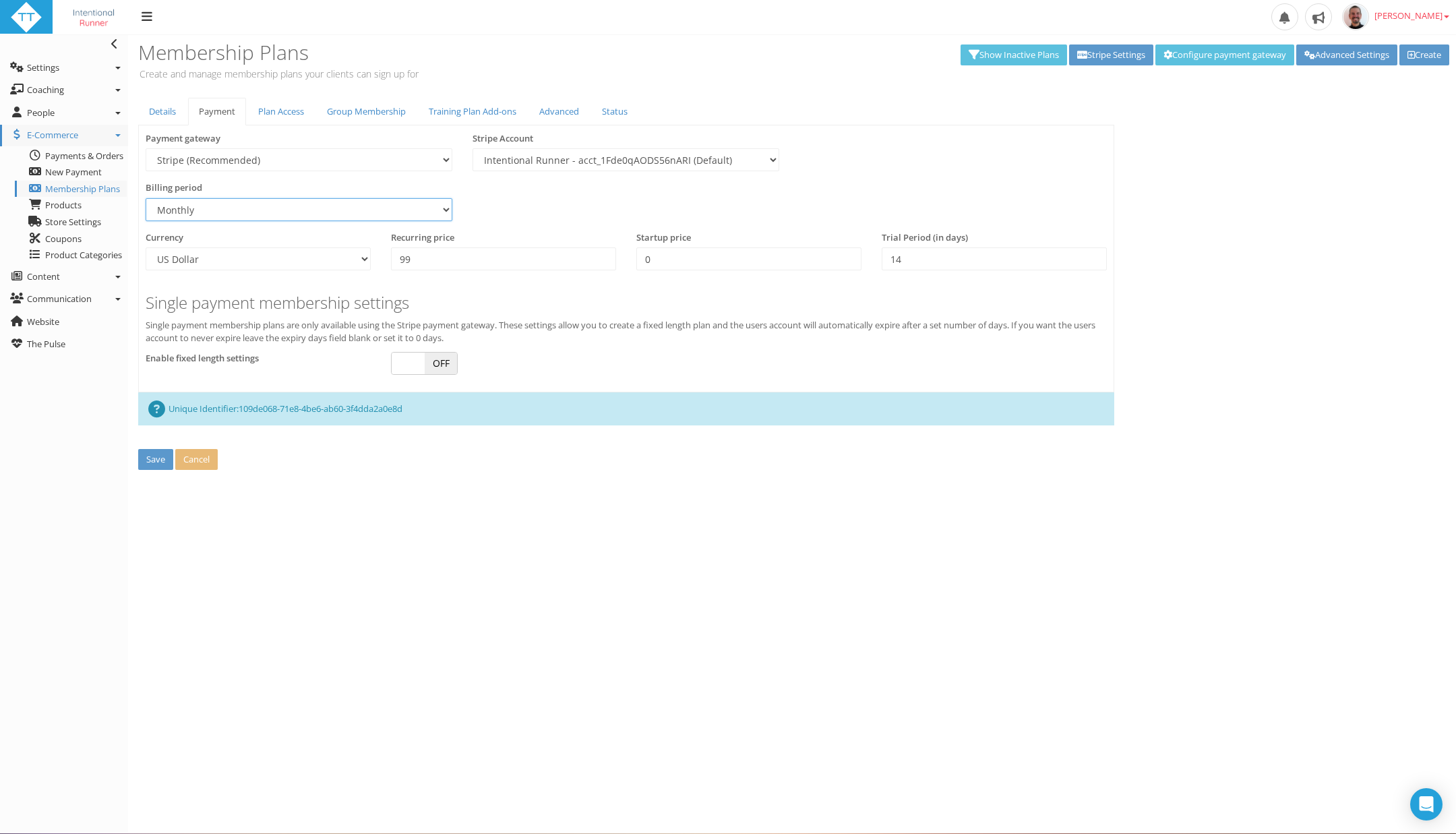
click at [424, 212] on select "Daily Weekly Monthly Annually" at bounding box center [299, 209] width 306 height 23
select select "2"
click at [146, 198] on select "Daily Weekly Monthly Annually" at bounding box center [299, 209] width 306 height 23
drag, startPoint x: 457, startPoint y: 259, endPoint x: 388, endPoint y: 264, distance: 69.2
click at [388, 264] on div "Recurring price 99" at bounding box center [504, 256] width 245 height 50
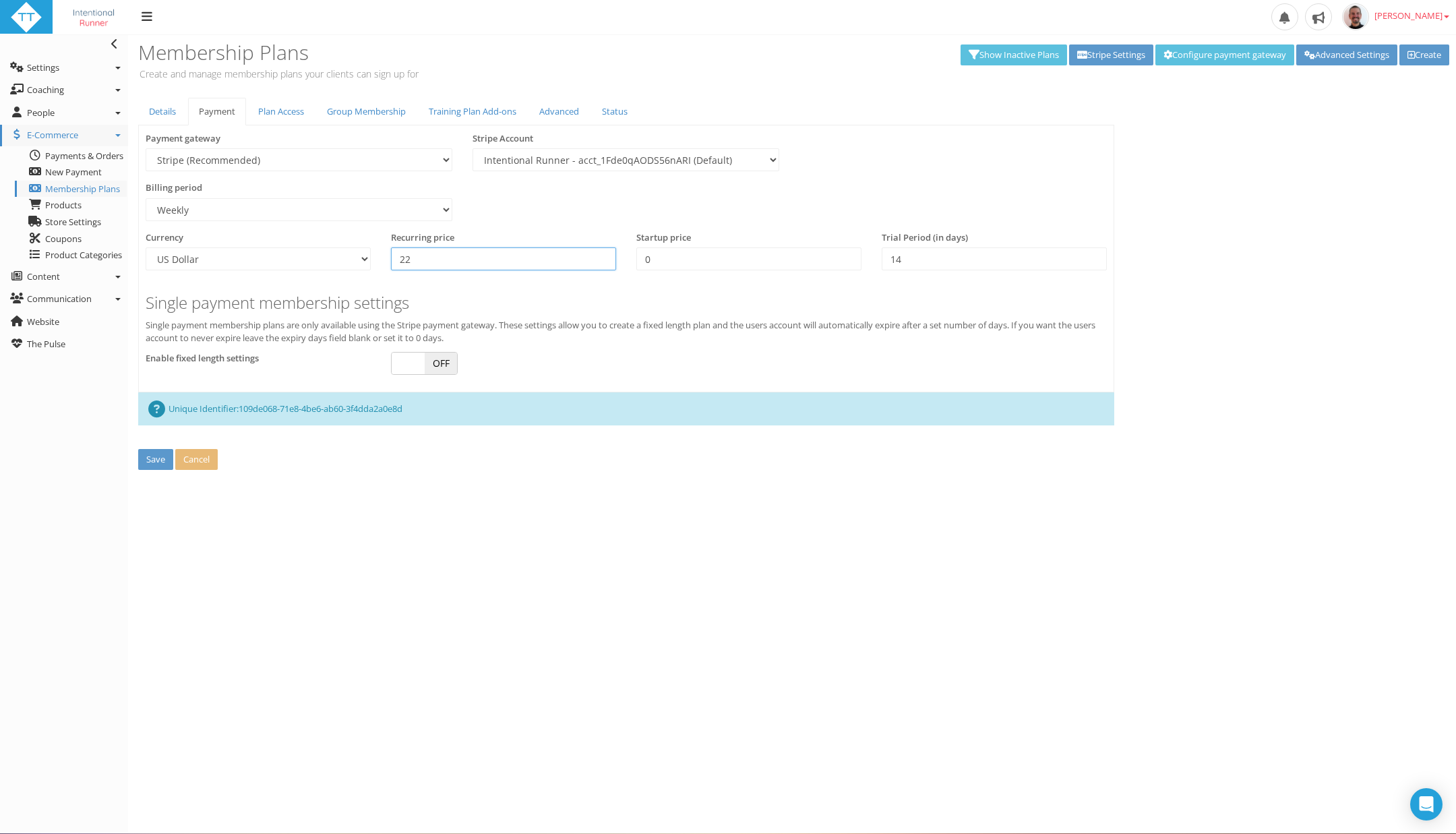
type input "22"
type input "7"
click at [262, 115] on link "Plan Access" at bounding box center [280, 112] width 67 height 28
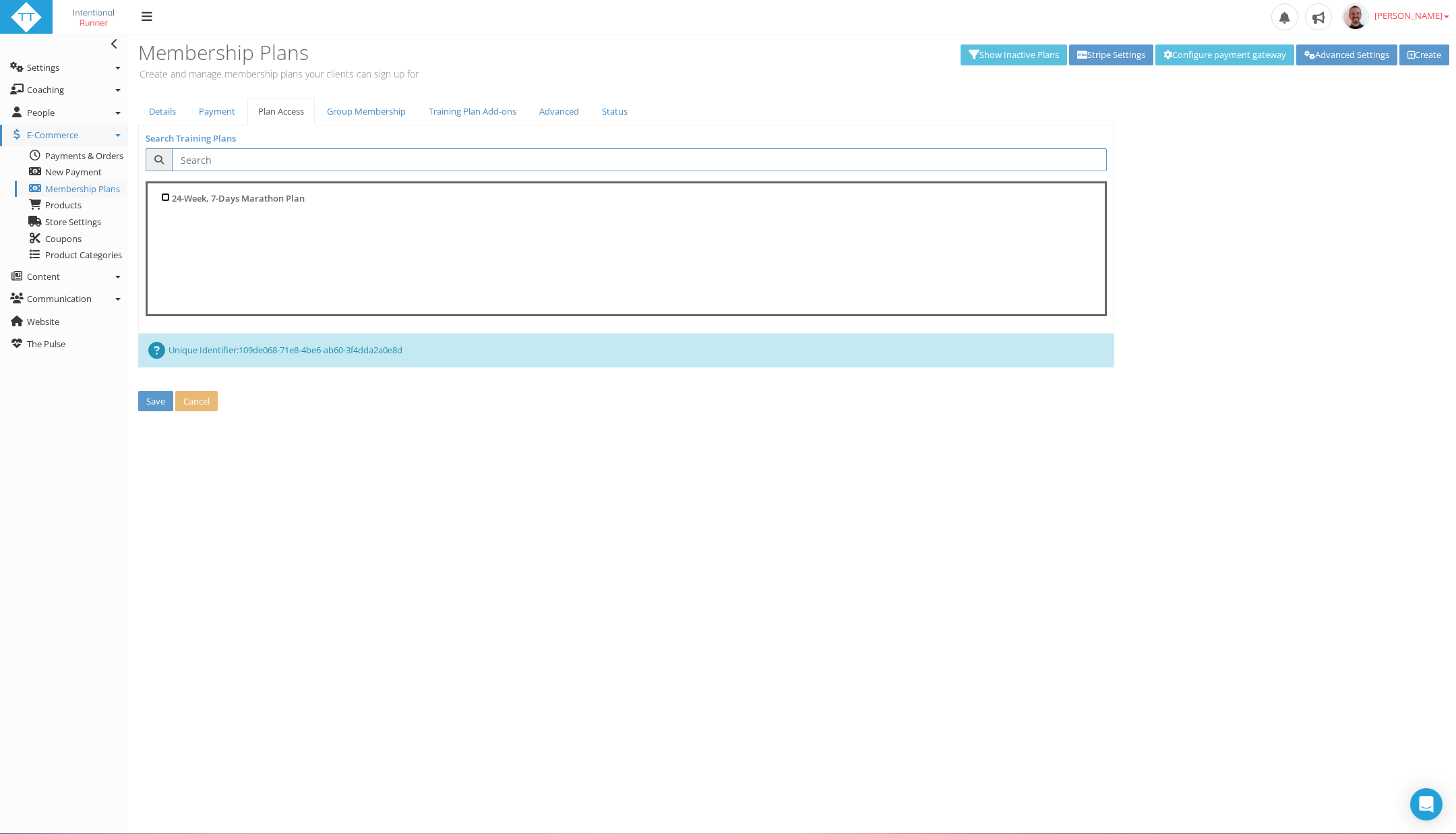
click at [164, 196] on input "24-Week, 7-Days Marathon Plan" at bounding box center [165, 197] width 8 height 8
checkbox input "true"
click at [159, 399] on button "Save" at bounding box center [156, 401] width 35 height 21
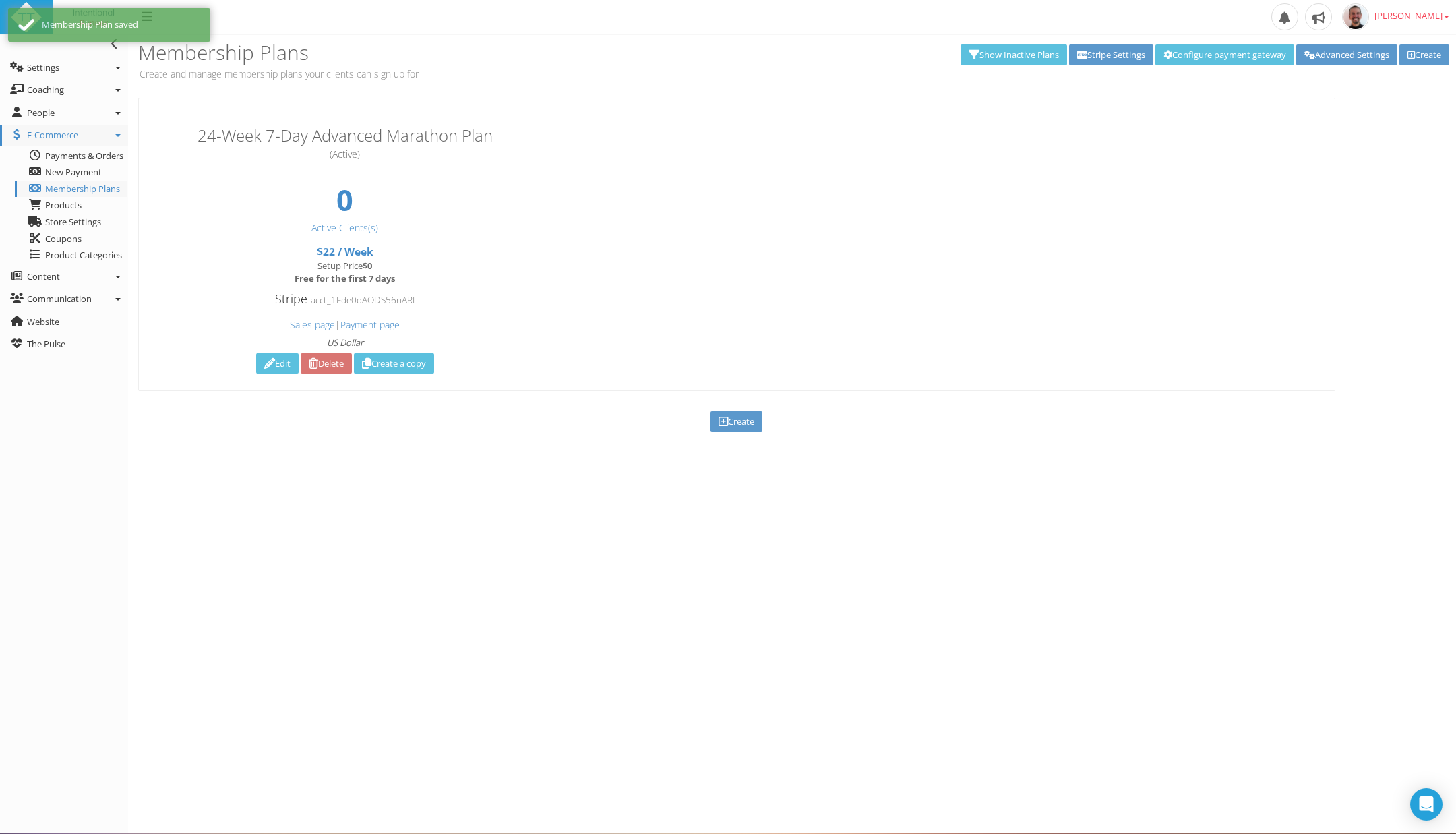
click at [267, 363] on icon at bounding box center [269, 363] width 11 height 1
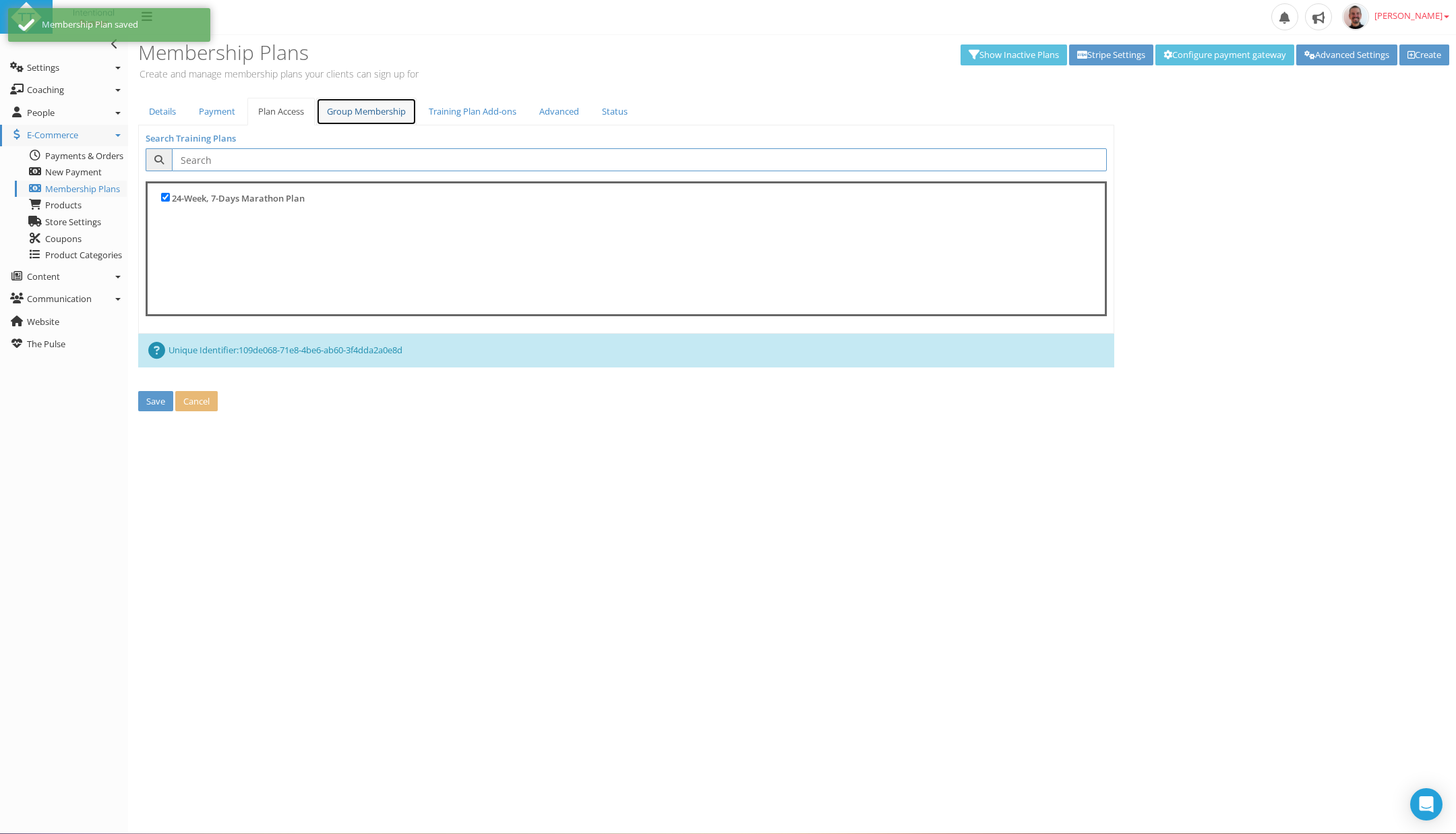
click at [388, 112] on link "Group Membership" at bounding box center [366, 112] width 101 height 28
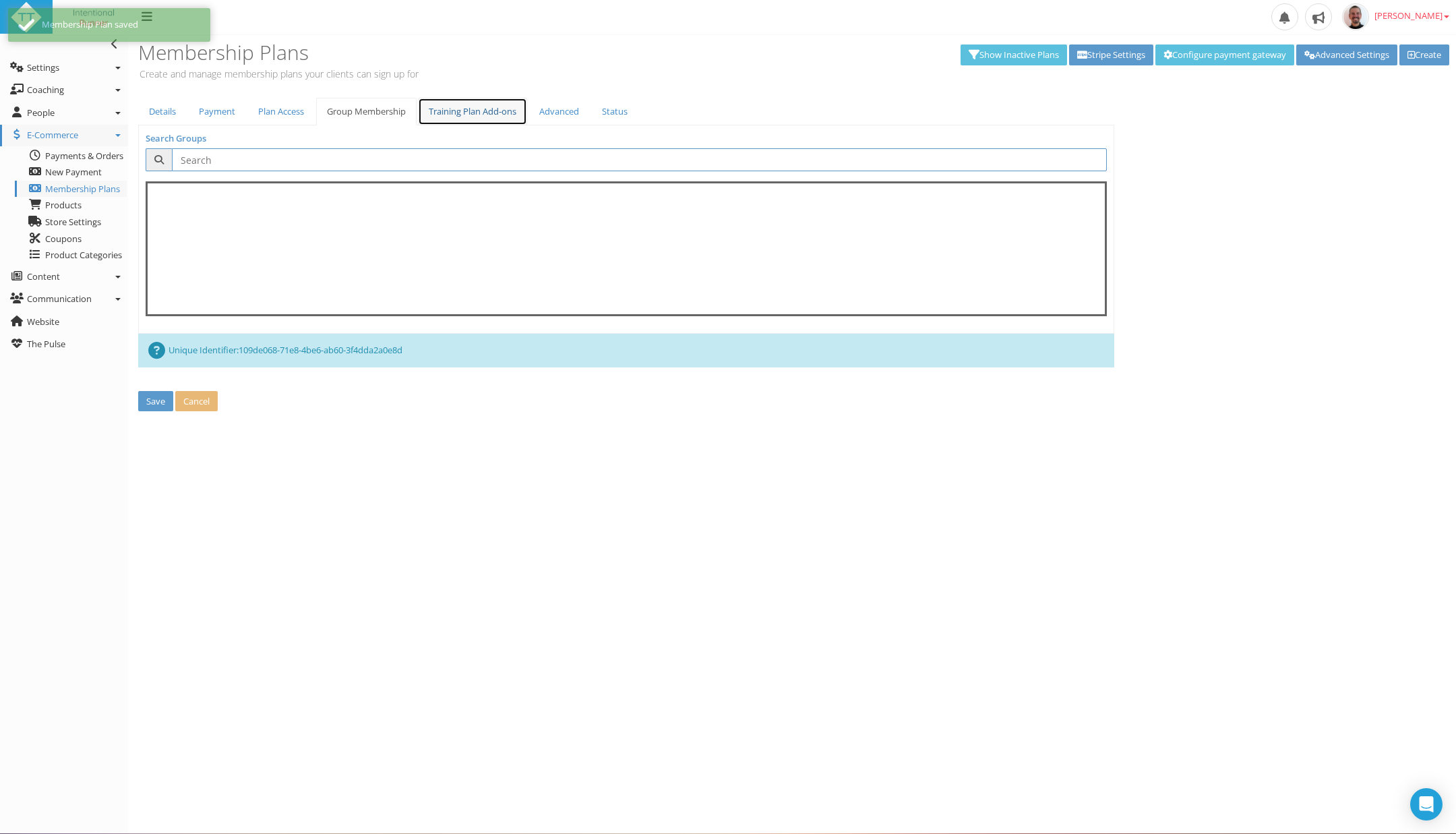
click at [448, 112] on link "Training Plan Add-ons" at bounding box center [472, 112] width 109 height 28
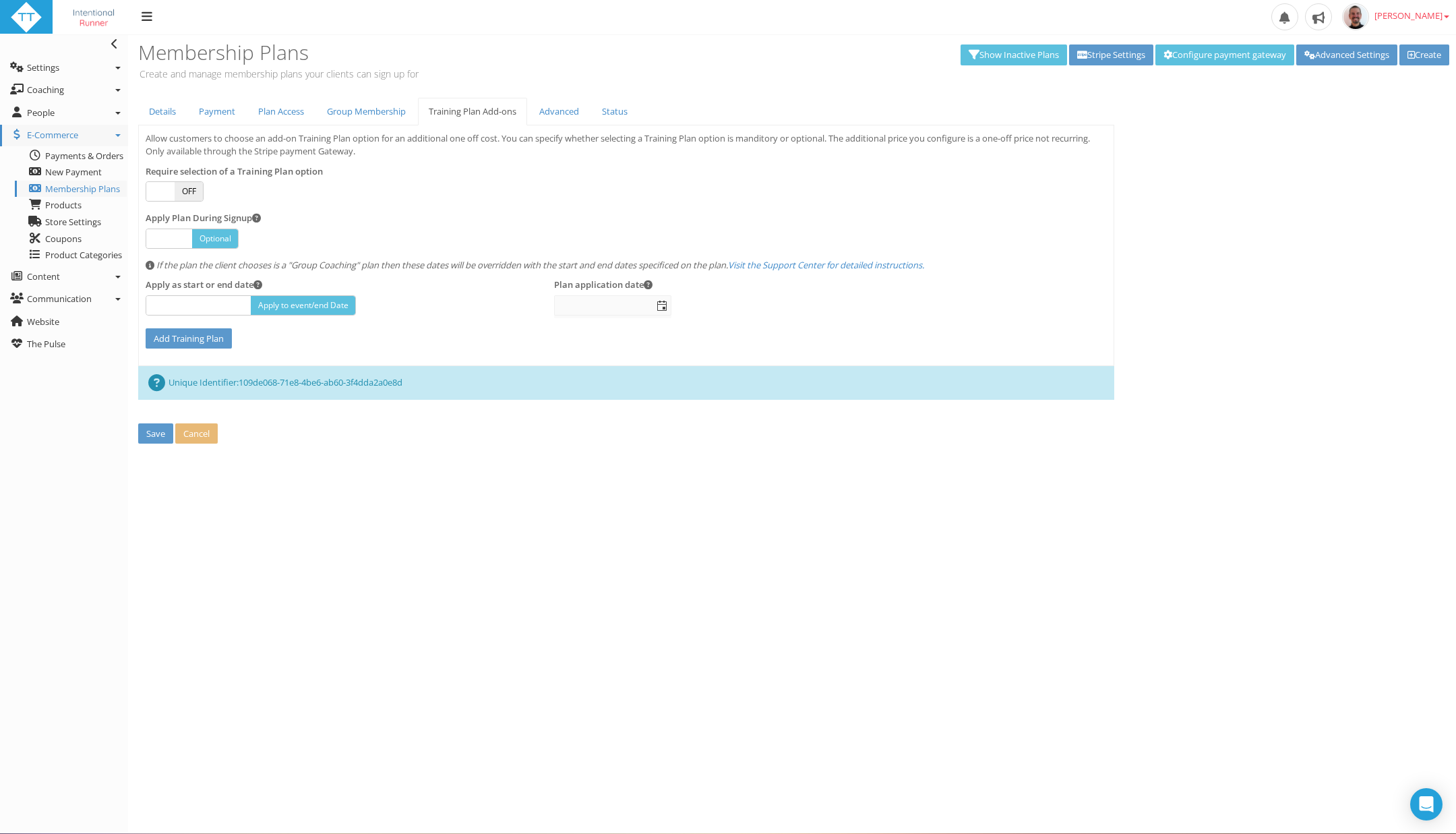
click at [257, 217] on span at bounding box center [256, 218] width 8 height 8
click at [221, 232] on span "Optional" at bounding box center [215, 238] width 46 height 18
checkbox input "true"
click at [166, 344] on input "Add Training Plan" at bounding box center [189, 339] width 87 height 21
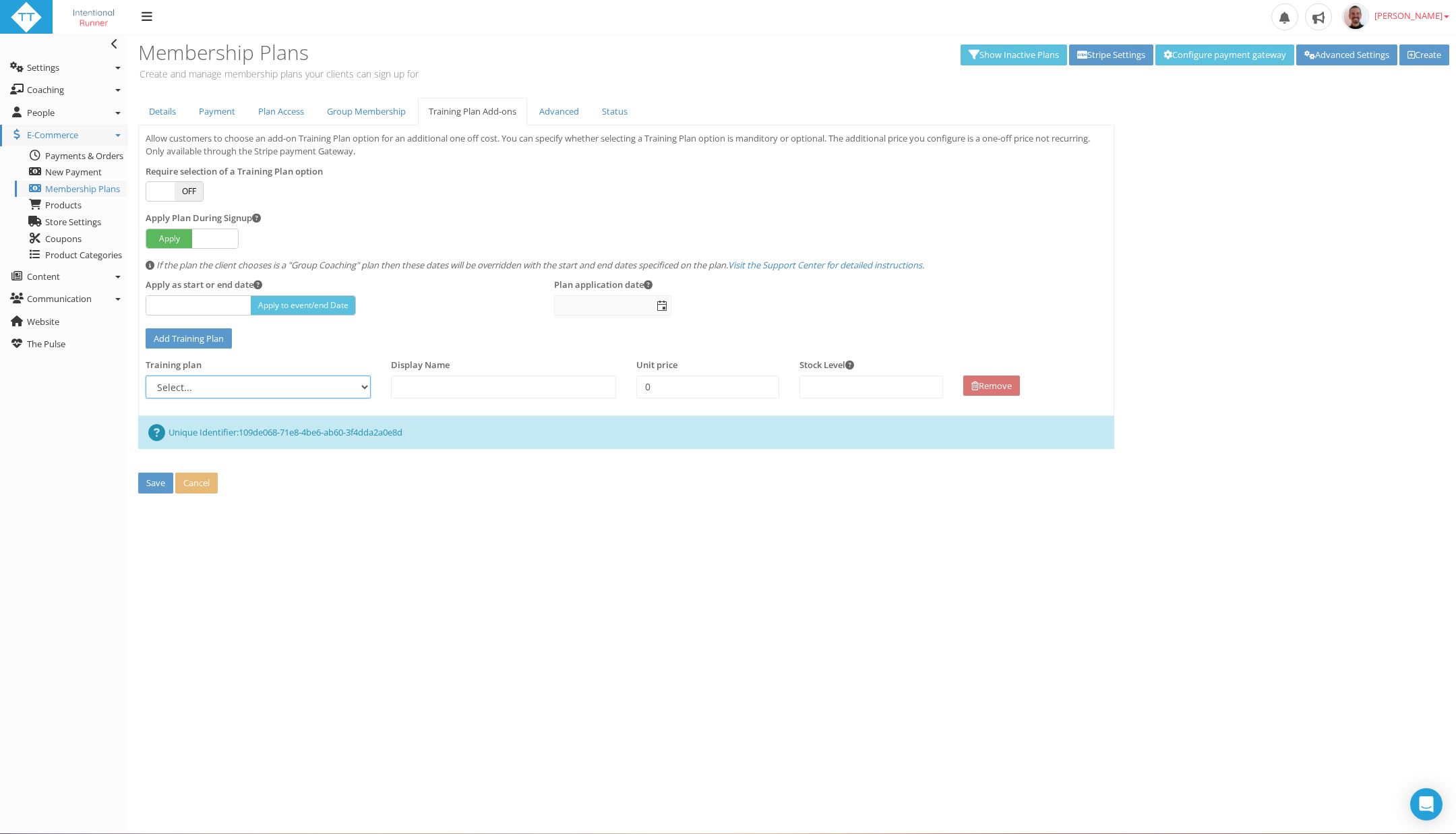
click at [336, 392] on select "Select... 24-Week, 7-Days Marathon Plan" at bounding box center [258, 387] width 225 height 23
select select "a0d8f801-d039-42eb-995b-19a377c08ad1"
click at [146, 383] on select "Select... 24-Week, 7-Days Marathon Plan" at bounding box center [258, 387] width 225 height 23
click at [993, 394] on link "Remove" at bounding box center [991, 386] width 56 height 21
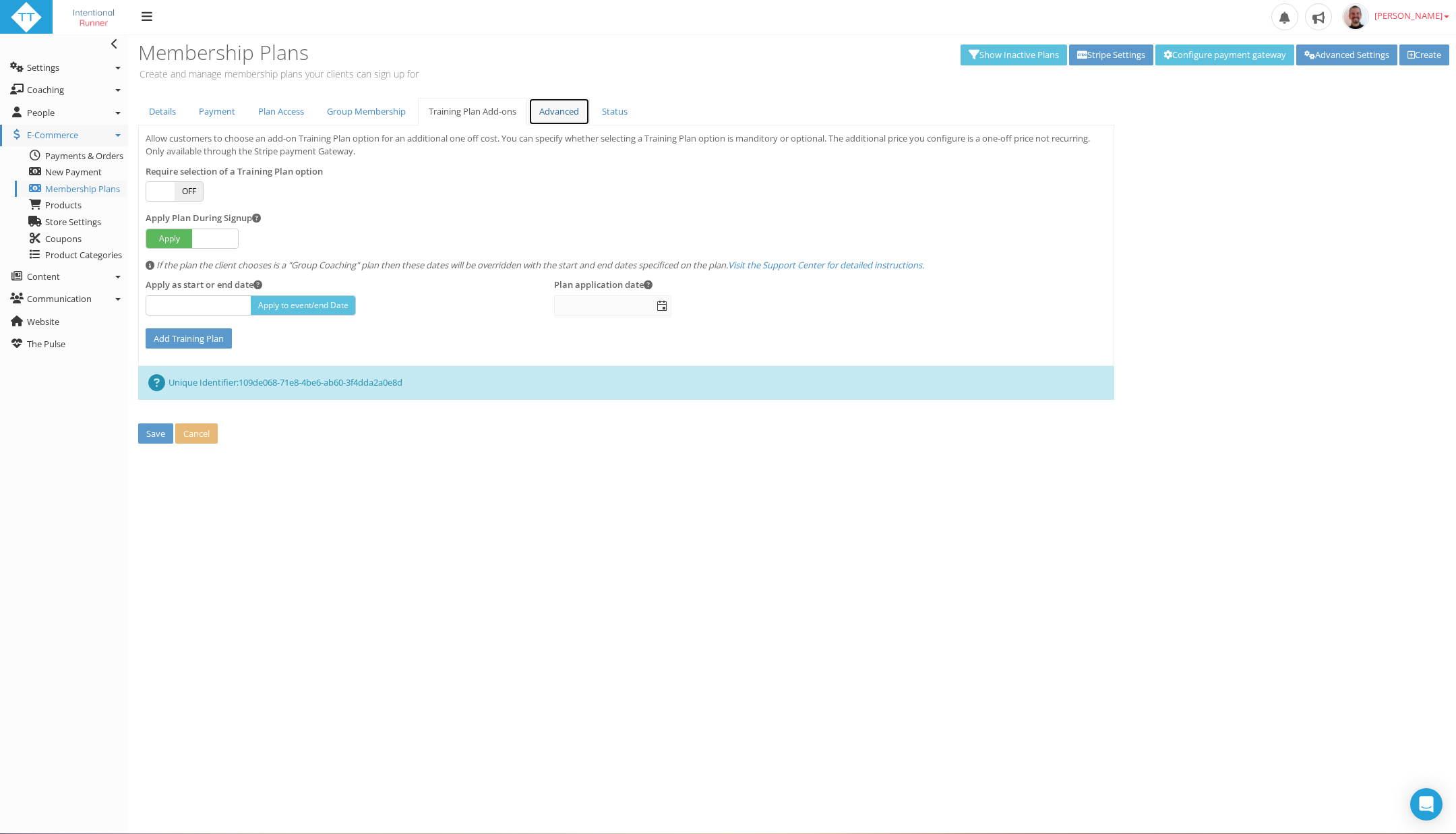
click at [552, 119] on link "Advanced" at bounding box center [559, 112] width 61 height 28
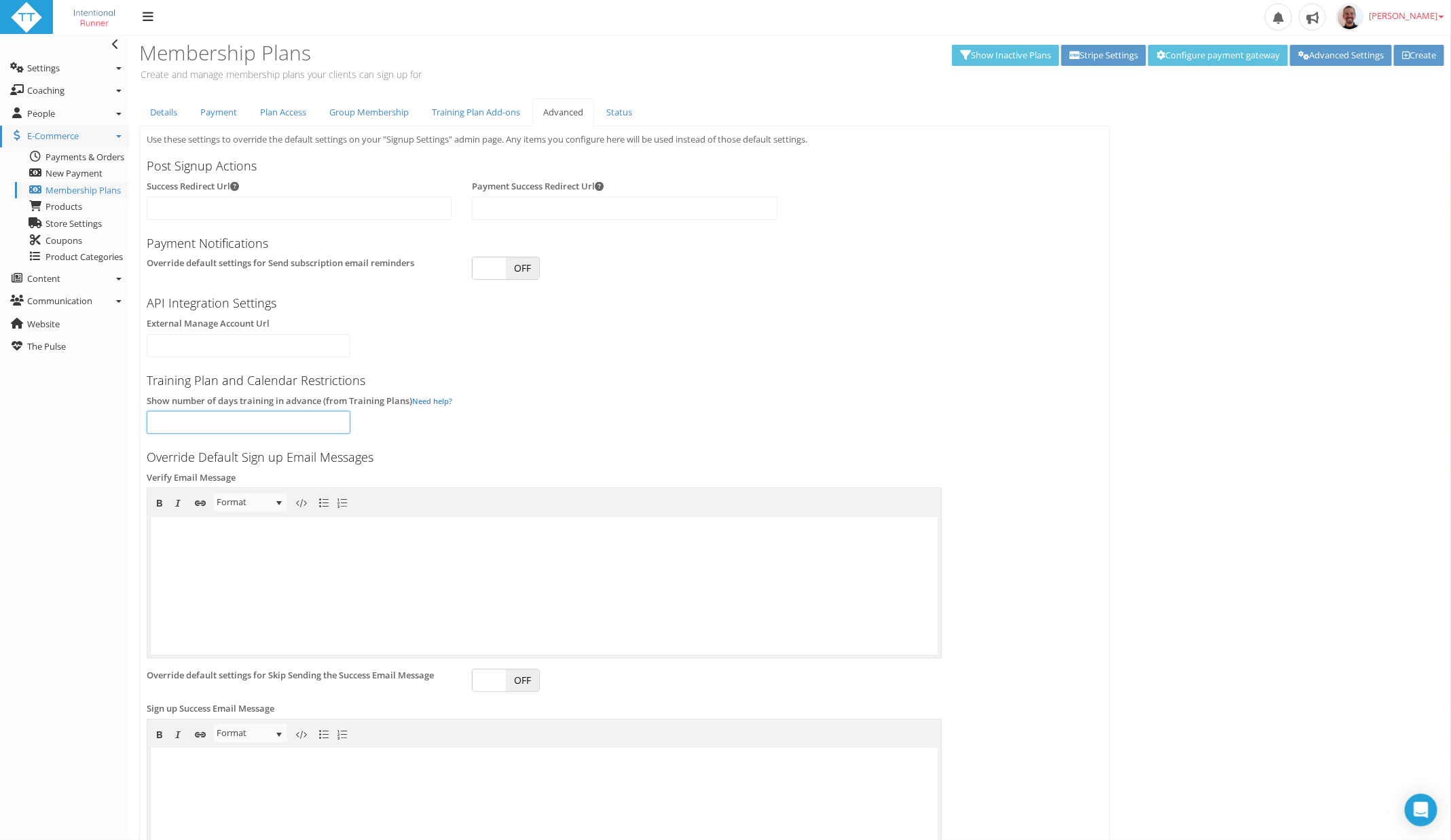
click at [314, 419] on input "number" at bounding box center [248, 422] width 204 height 23
click at [435, 401] on link "Need help?" at bounding box center [431, 400] width 40 height 10
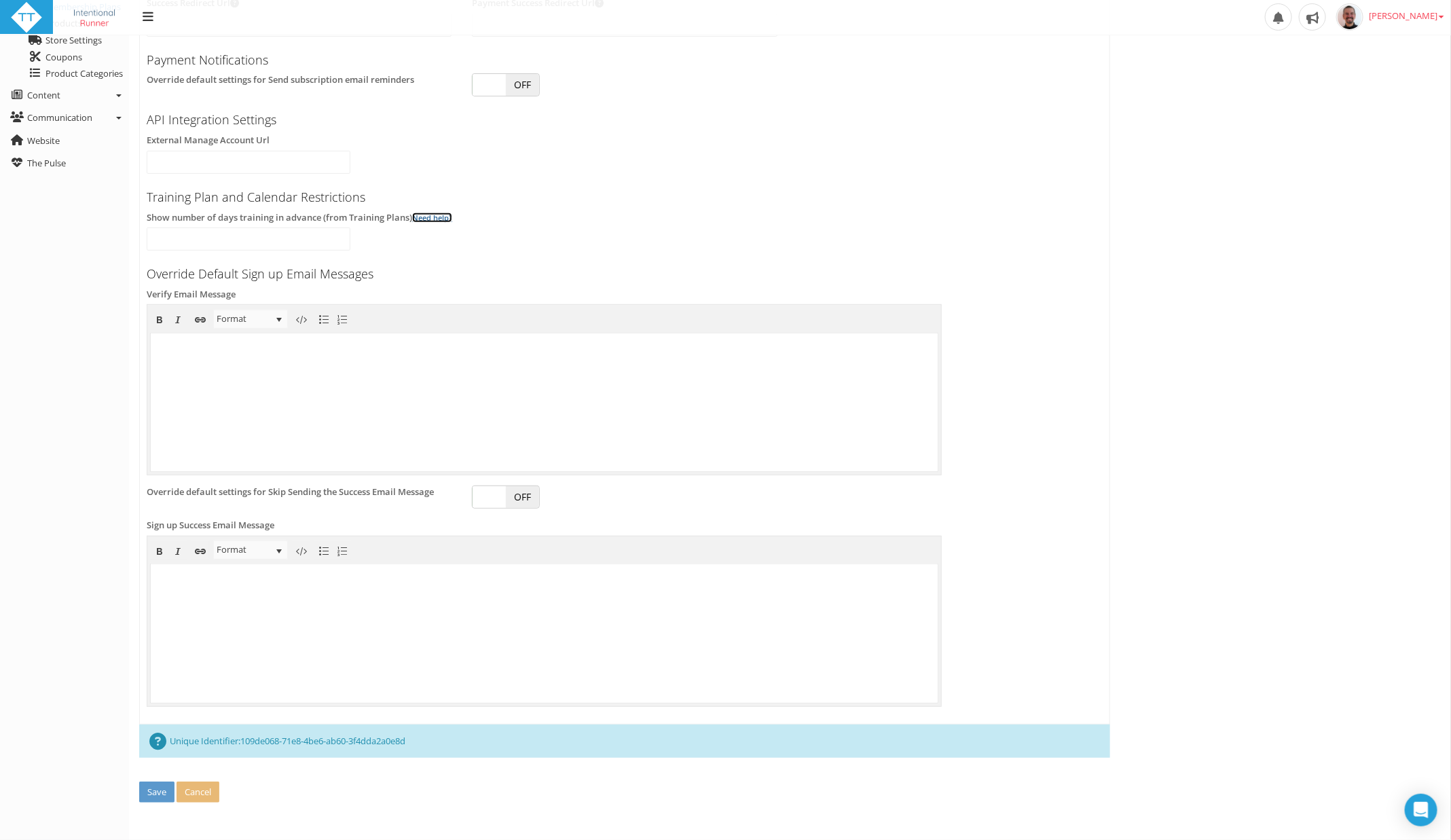
scroll to position [192, 0]
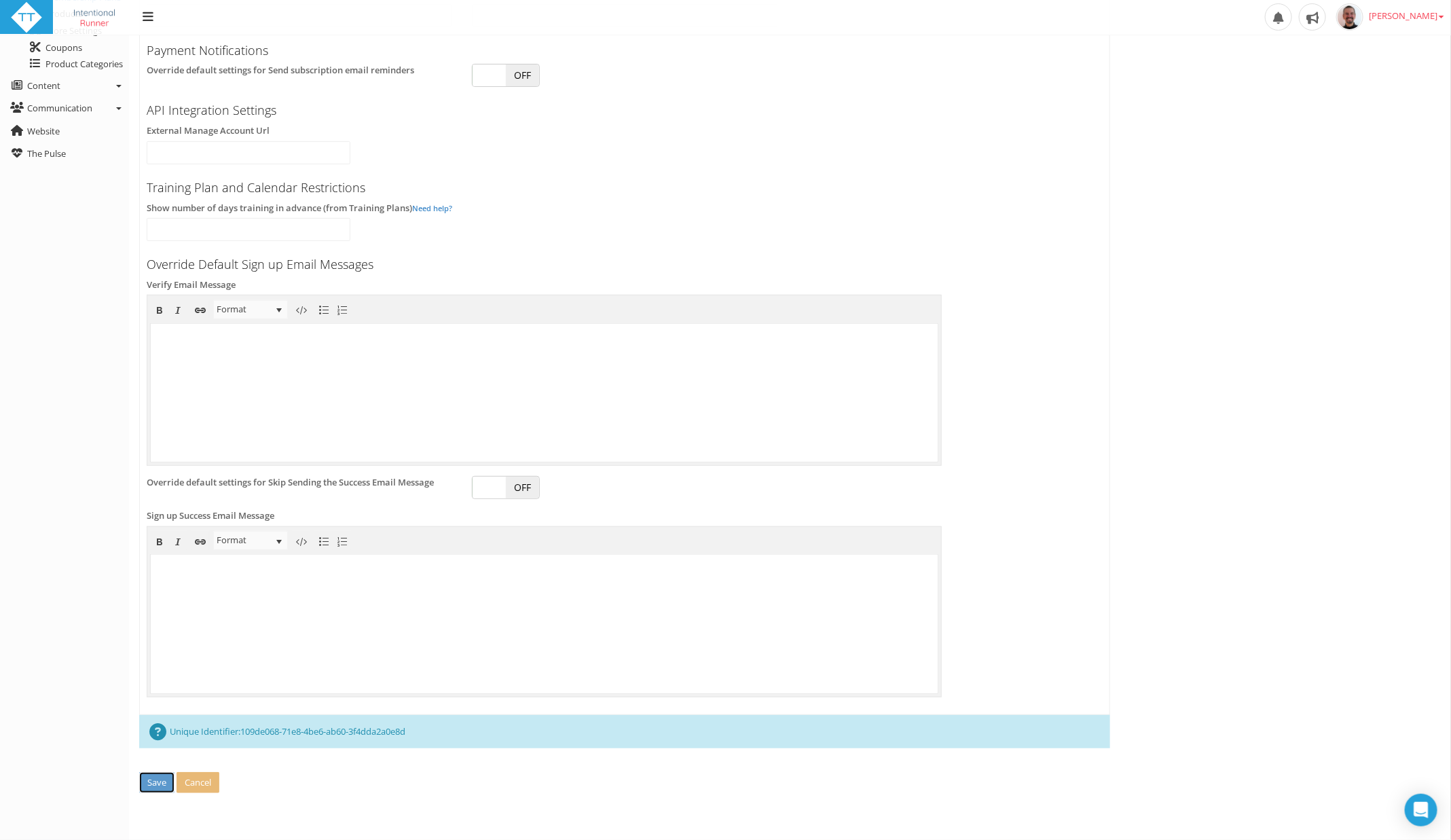
click at [163, 781] on button "Save" at bounding box center [157, 782] width 35 height 21
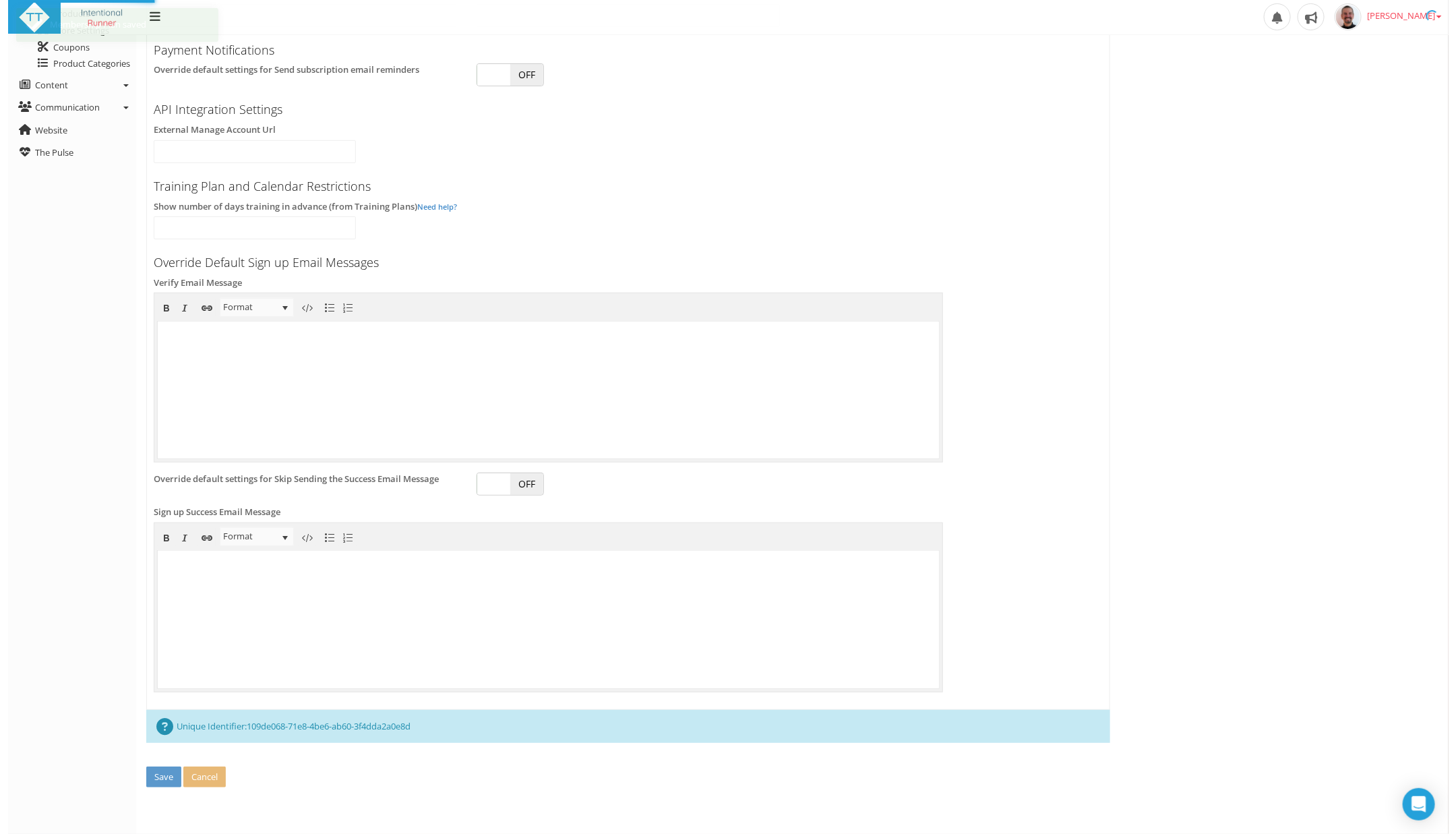
scroll to position [0, 0]
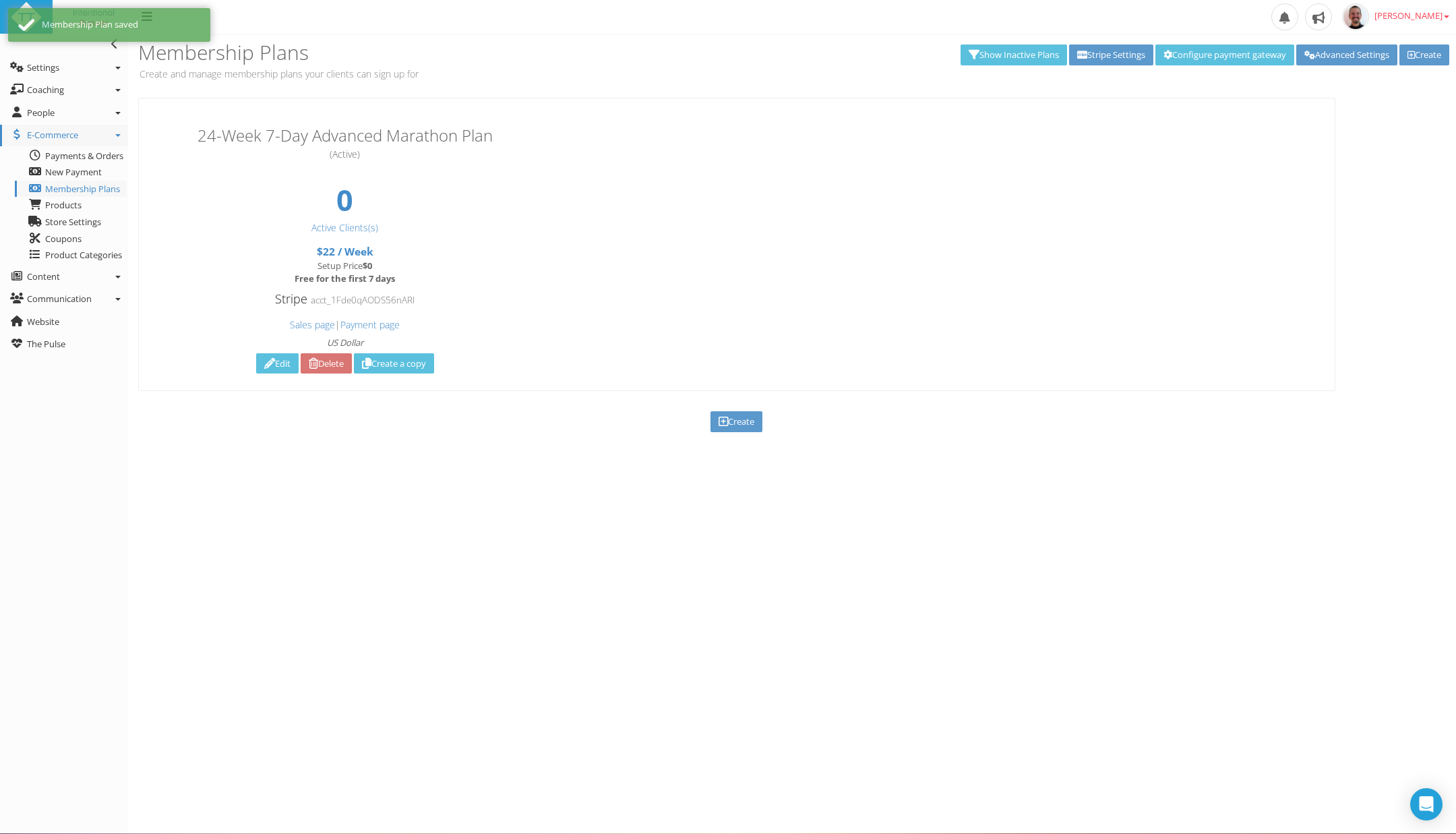
drag, startPoint x: 1445, startPoint y: 255, endPoint x: 1455, endPoint y: 10, distance: 245.2
click at [1455, 10] on html "Upload Logo Toggle navigation Toggle navigation Paul RYKEN Profile Billing User…" at bounding box center [728, 417] width 1456 height 834
click at [265, 363] on icon at bounding box center [269, 363] width 11 height 1
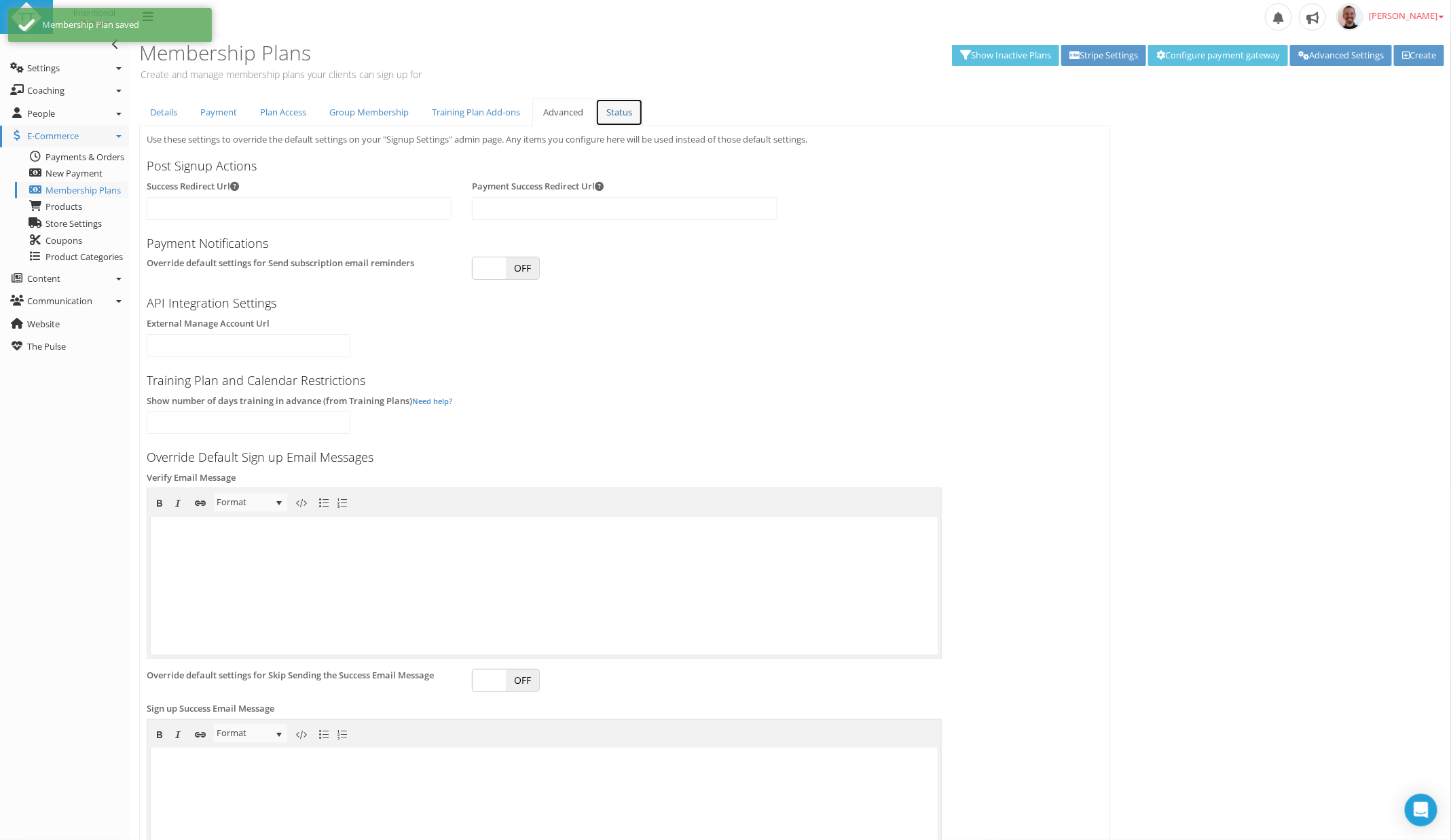
click at [627, 112] on link "Status" at bounding box center [619, 112] width 47 height 28
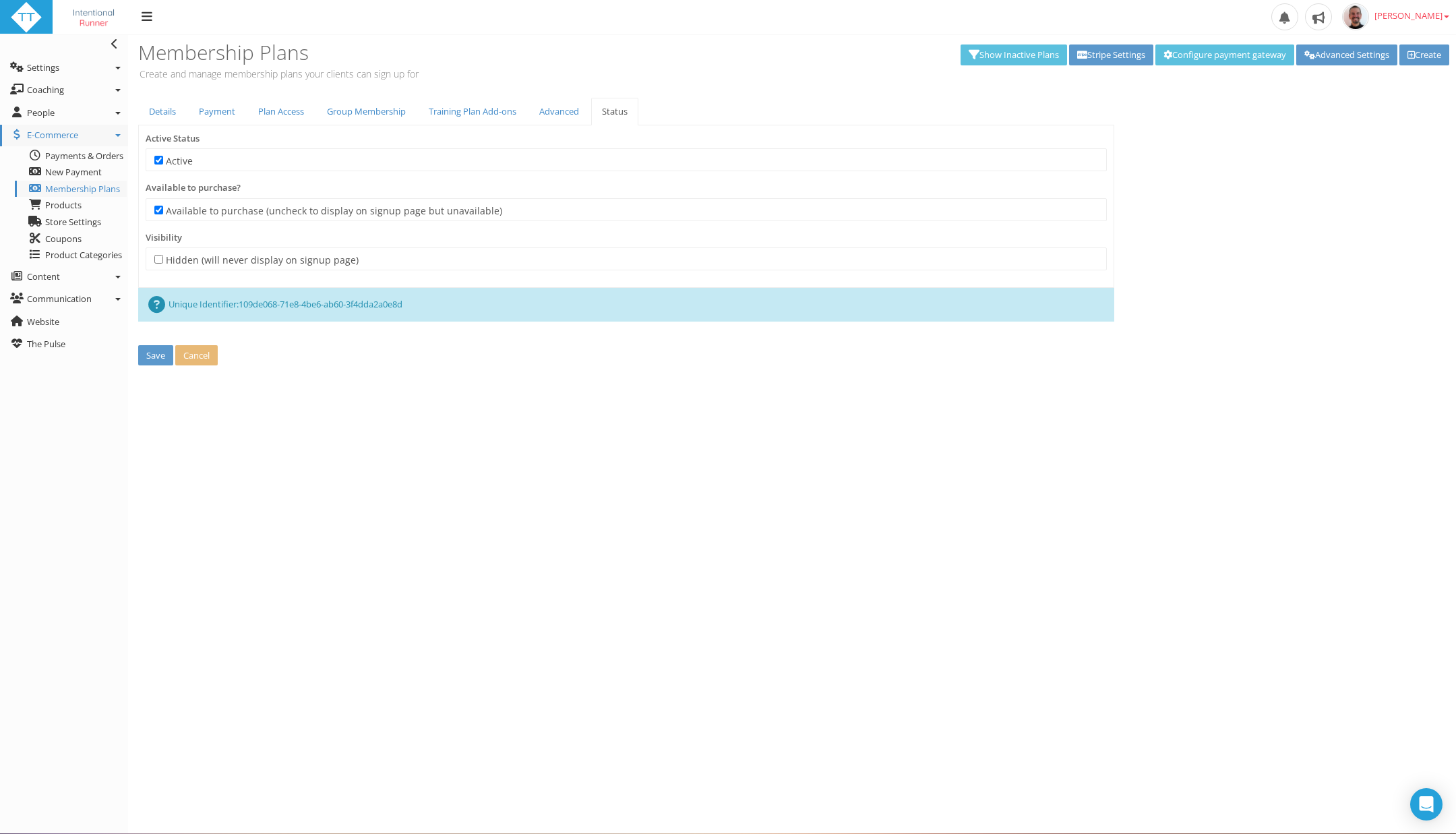
click at [1432, 804] on icon "Open Intercom Messenger" at bounding box center [1426, 804] width 17 height 17
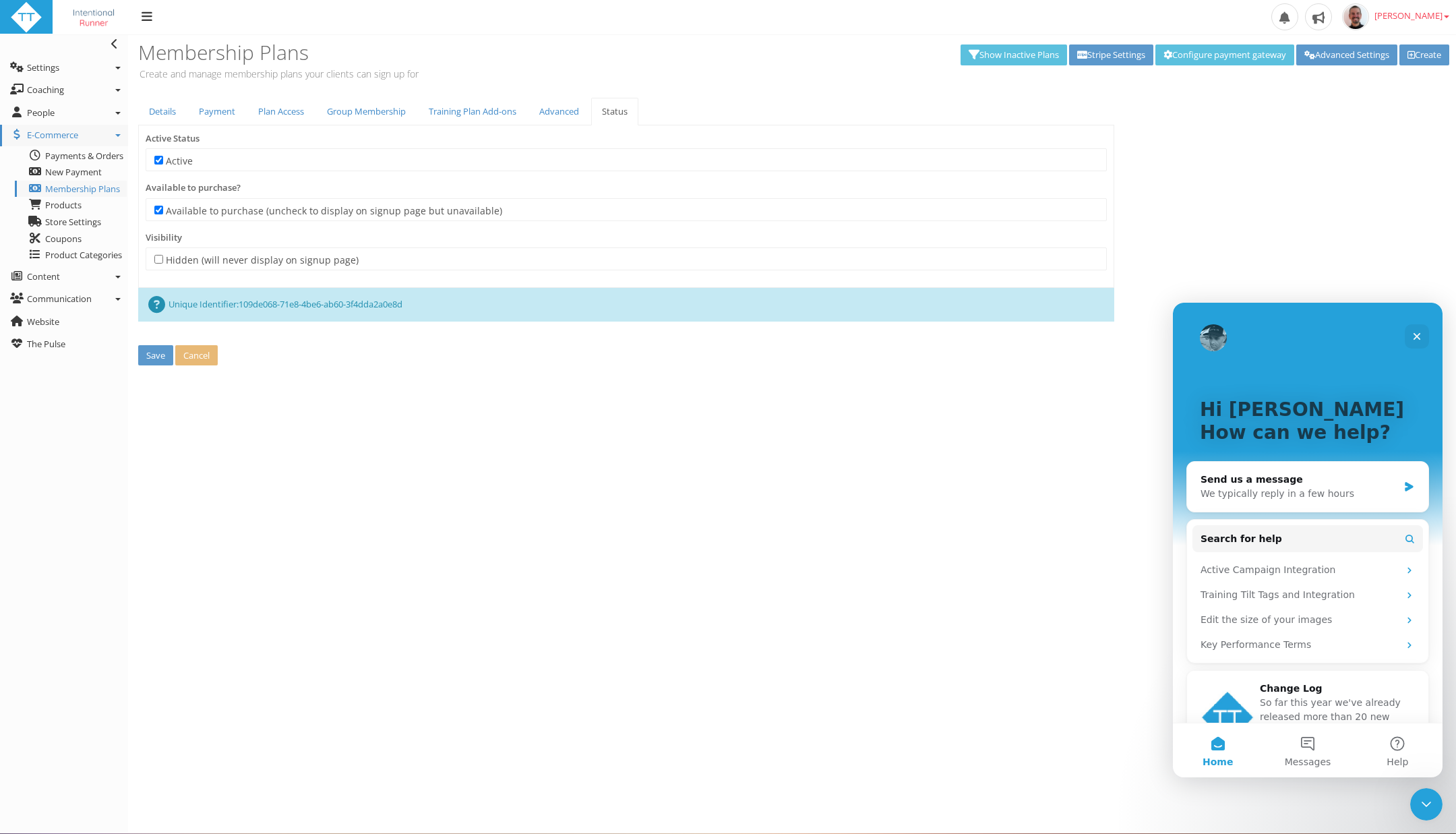
scroll to position [45, 0]
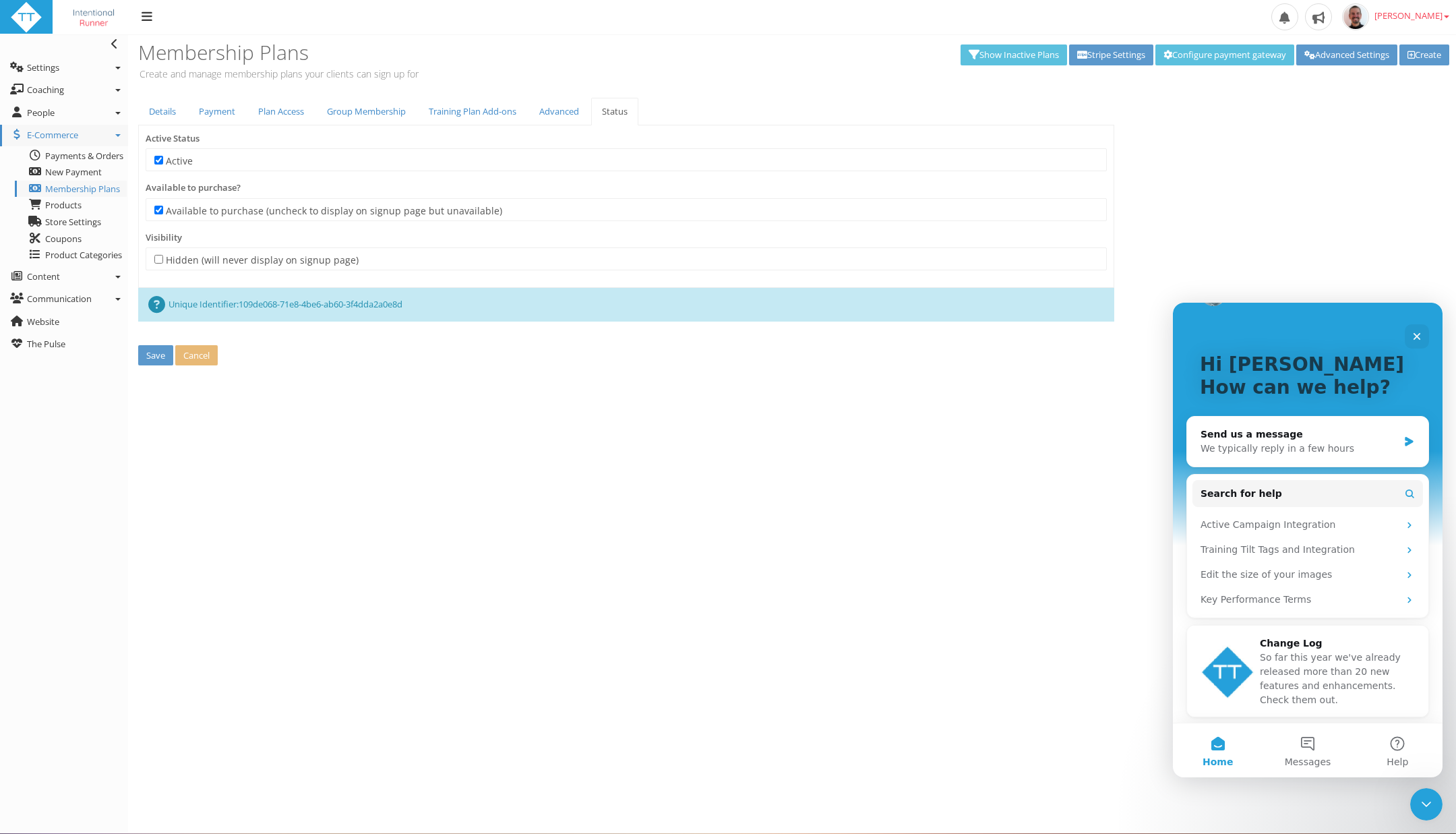
click at [1302, 679] on span "So far this year we've already released more than 20 new features and enhanceme…" at bounding box center [1330, 678] width 141 height 54
click at [149, 349] on button "Save" at bounding box center [156, 355] width 35 height 21
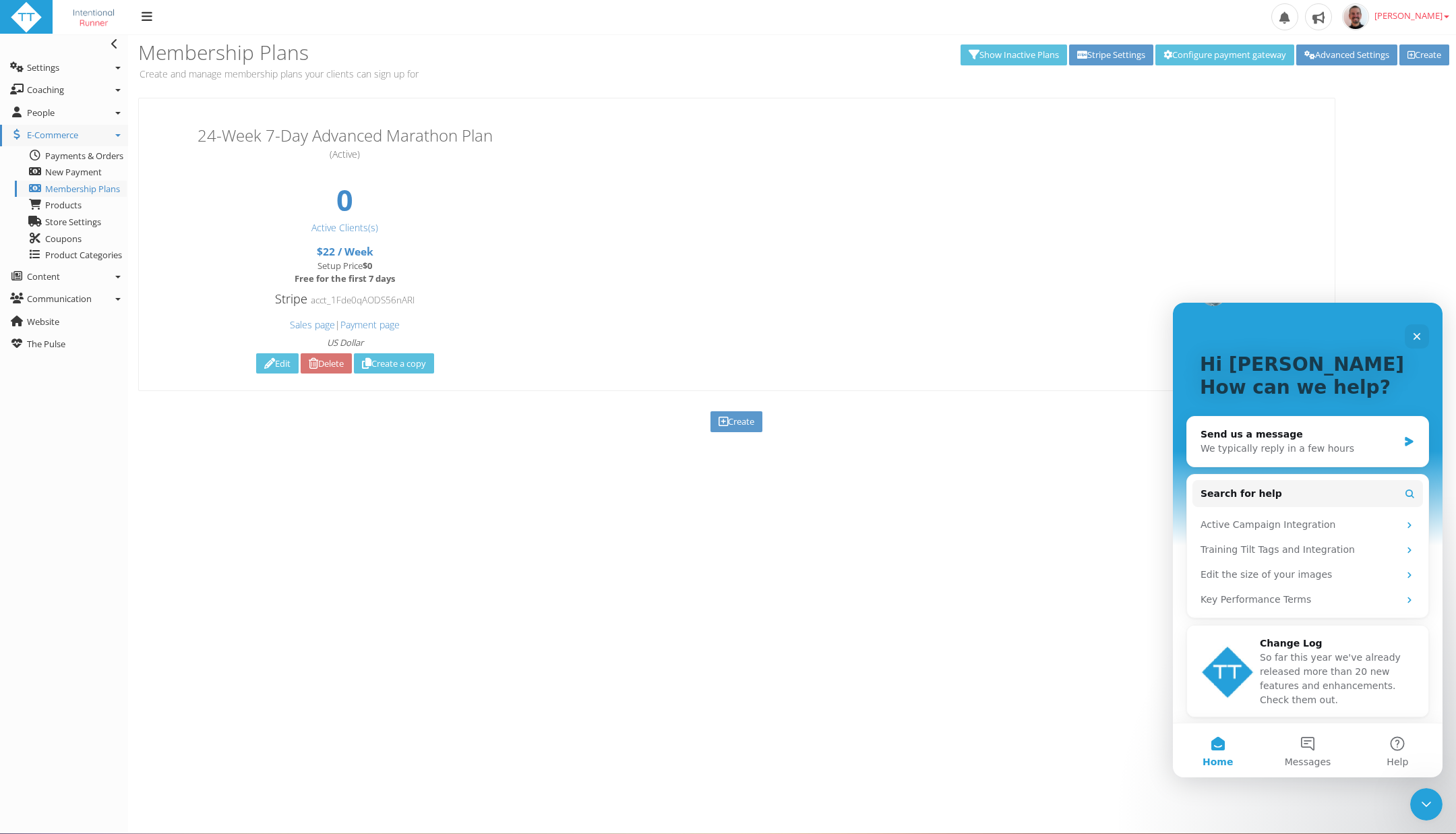
click at [275, 362] on link "Edit" at bounding box center [278, 363] width 42 height 21
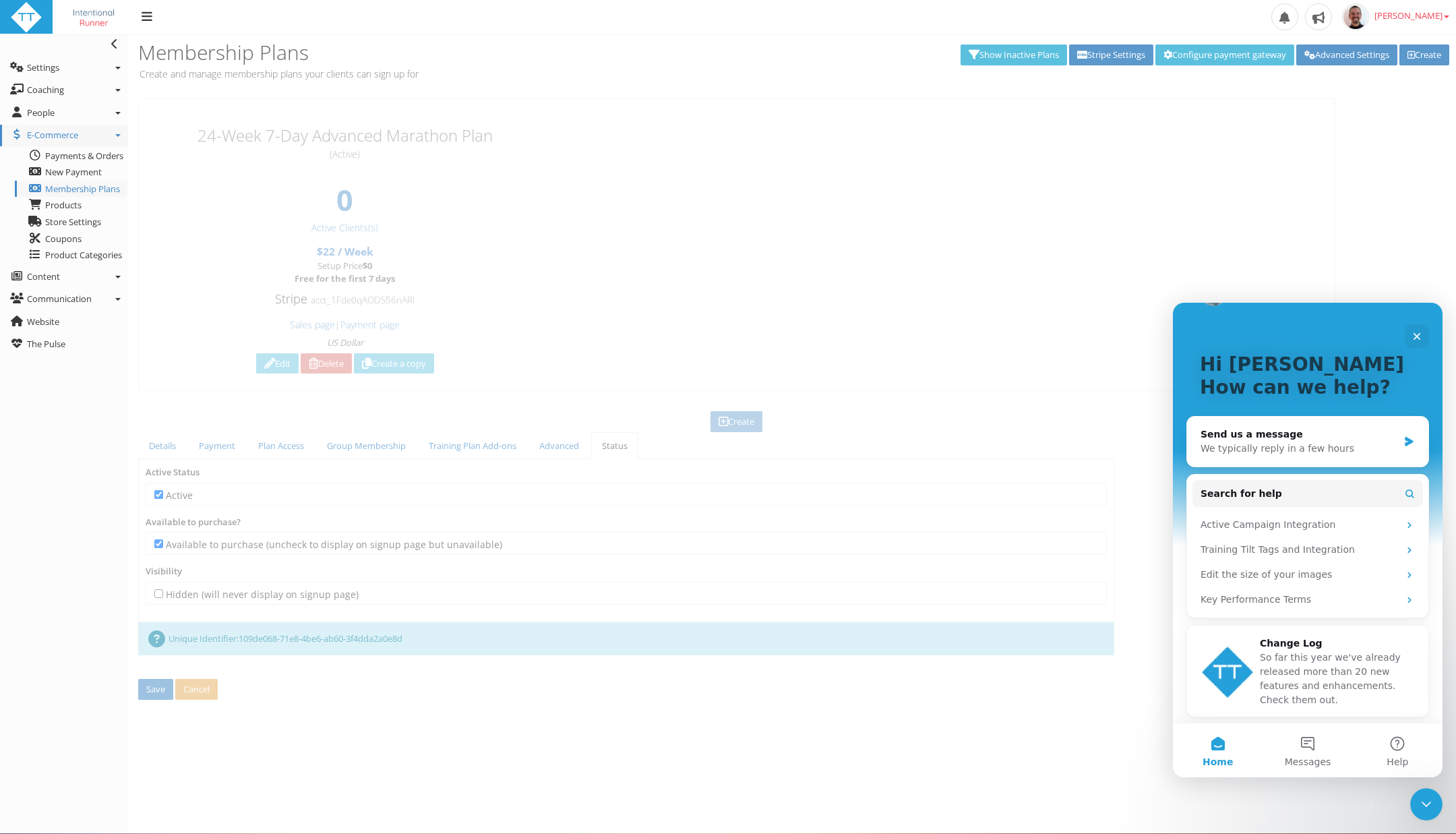
click at [275, 362] on link "Edit" at bounding box center [278, 363] width 42 height 21
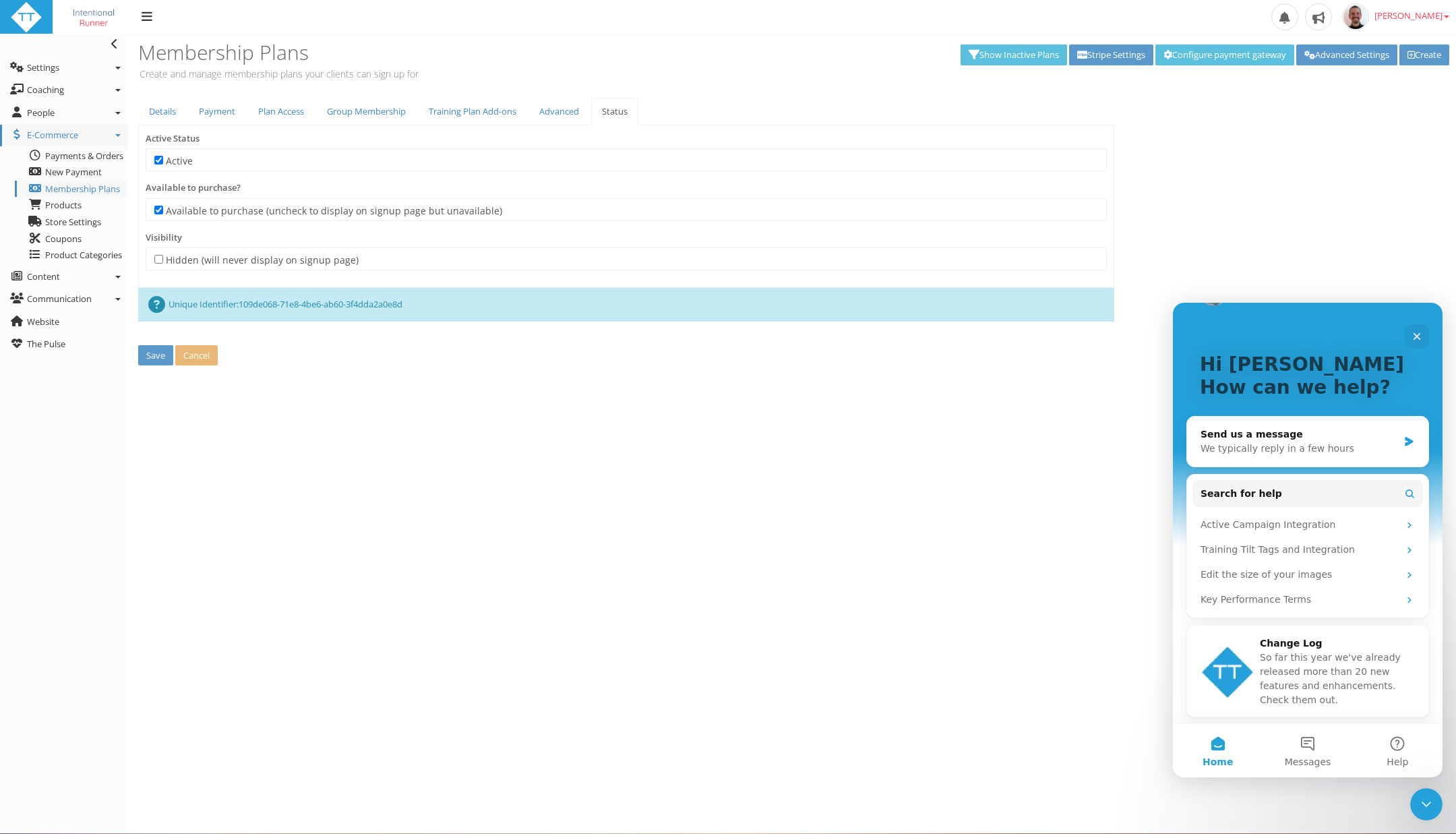
click at [331, 368] on div "Save processing... Cancel" at bounding box center [627, 356] width 997 height 43
click at [89, 17] on img at bounding box center [93, 17] width 62 height 32
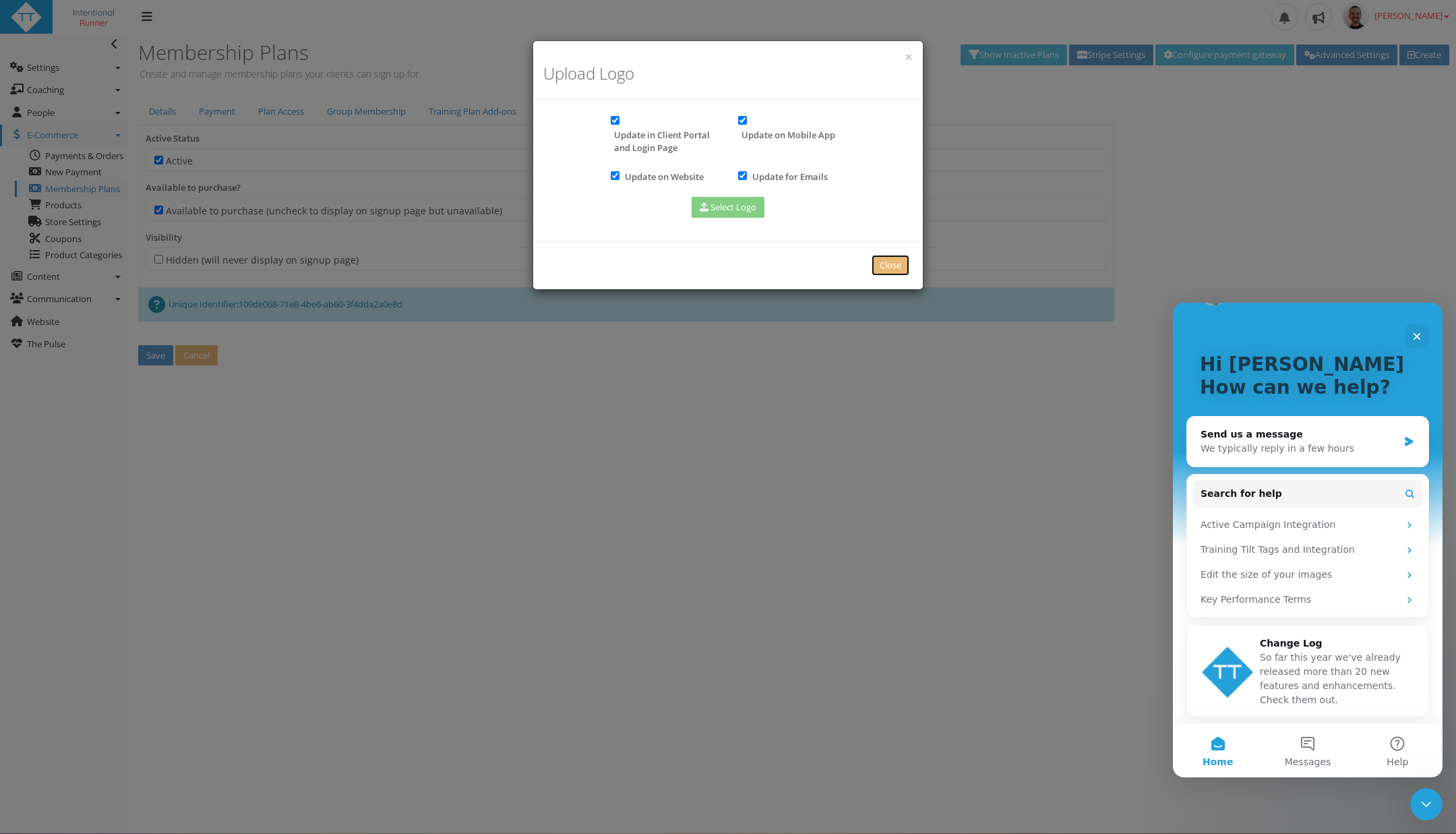
click at [887, 261] on link "Close" at bounding box center [890, 265] width 38 height 21
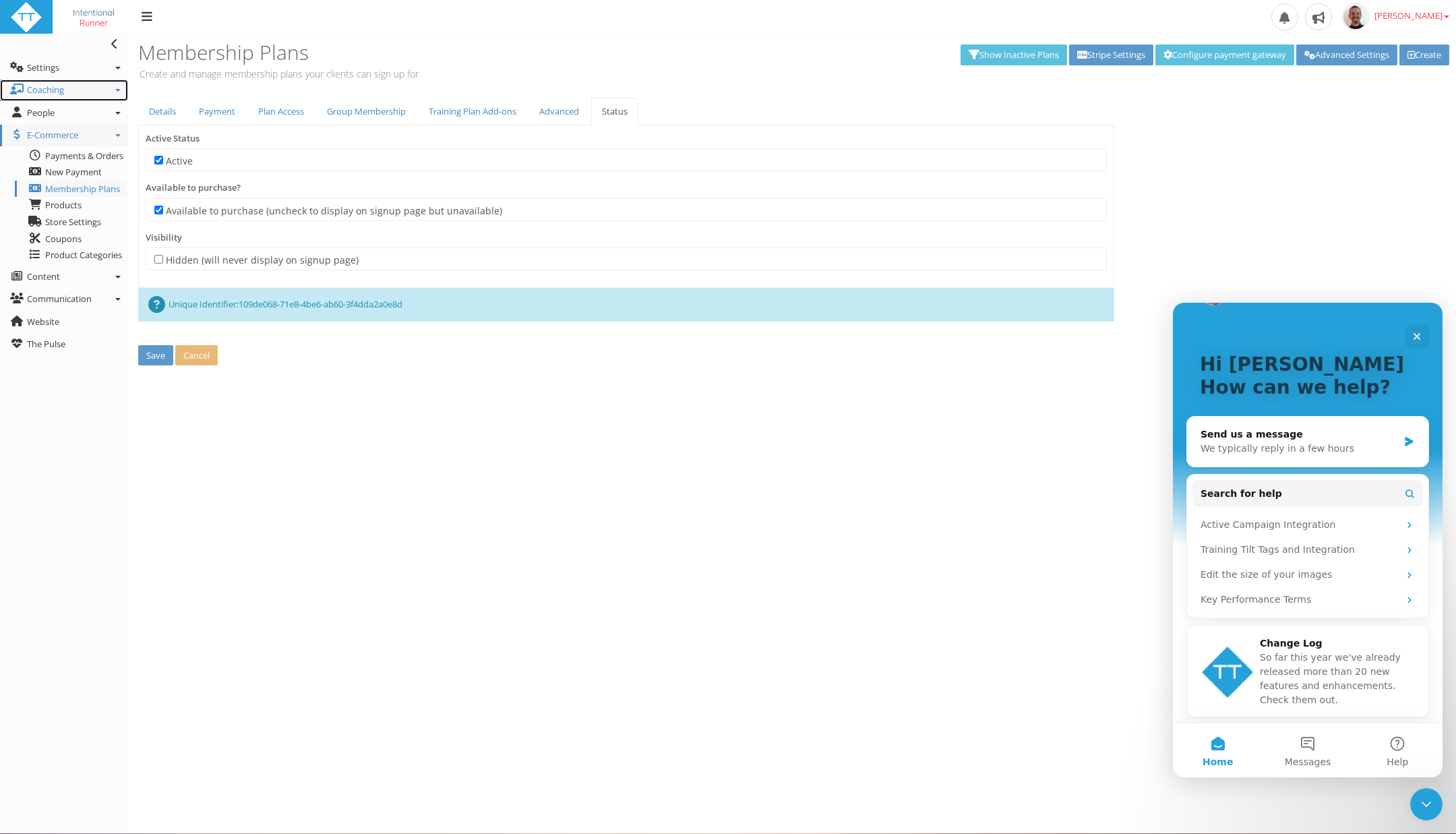
click at [118, 91] on icon at bounding box center [118, 89] width 6 height 3
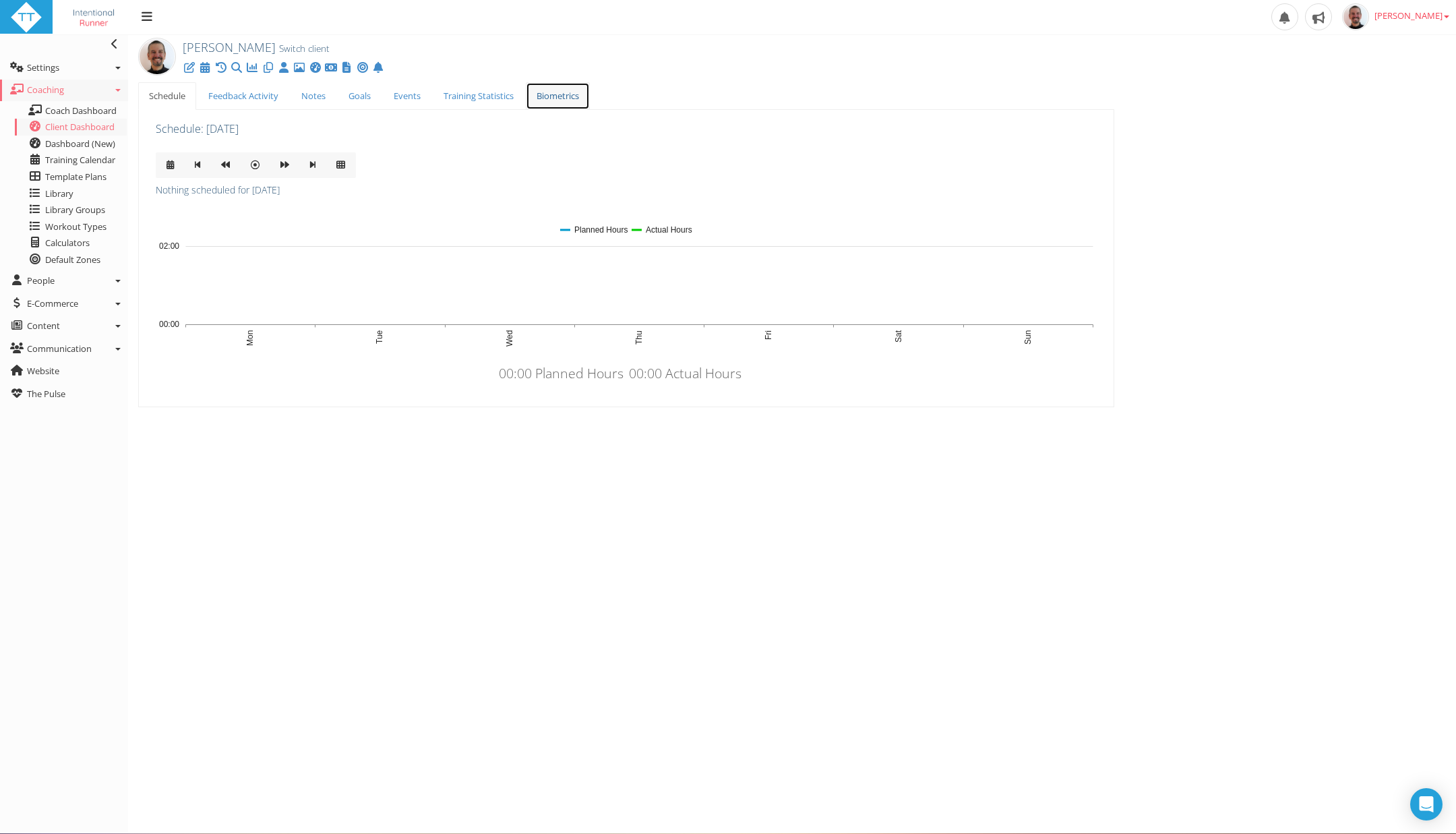
click at [539, 106] on link "Biometrics" at bounding box center [557, 96] width 64 height 28
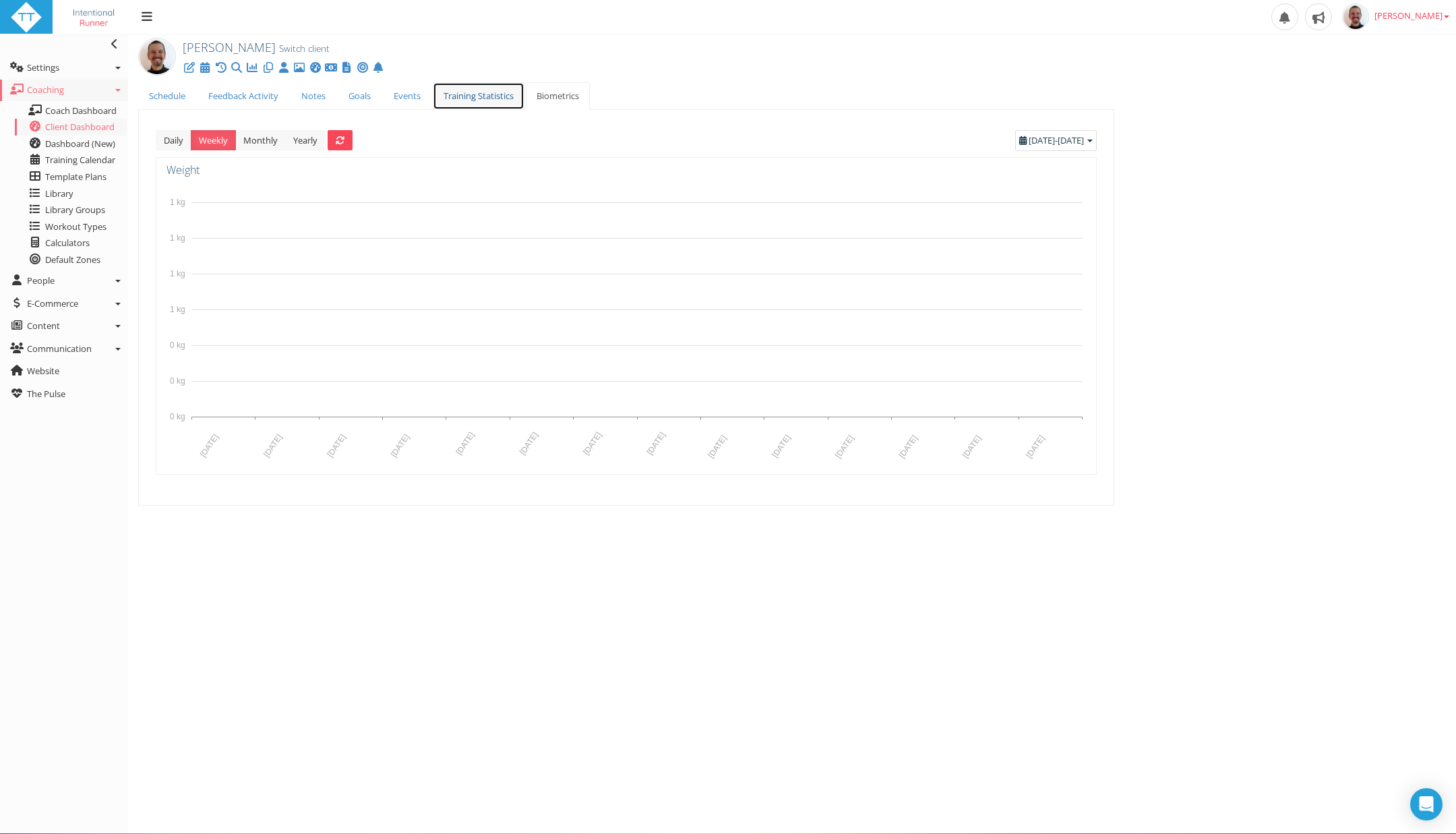
click at [470, 101] on link "Training Statistics" at bounding box center [478, 96] width 91 height 28
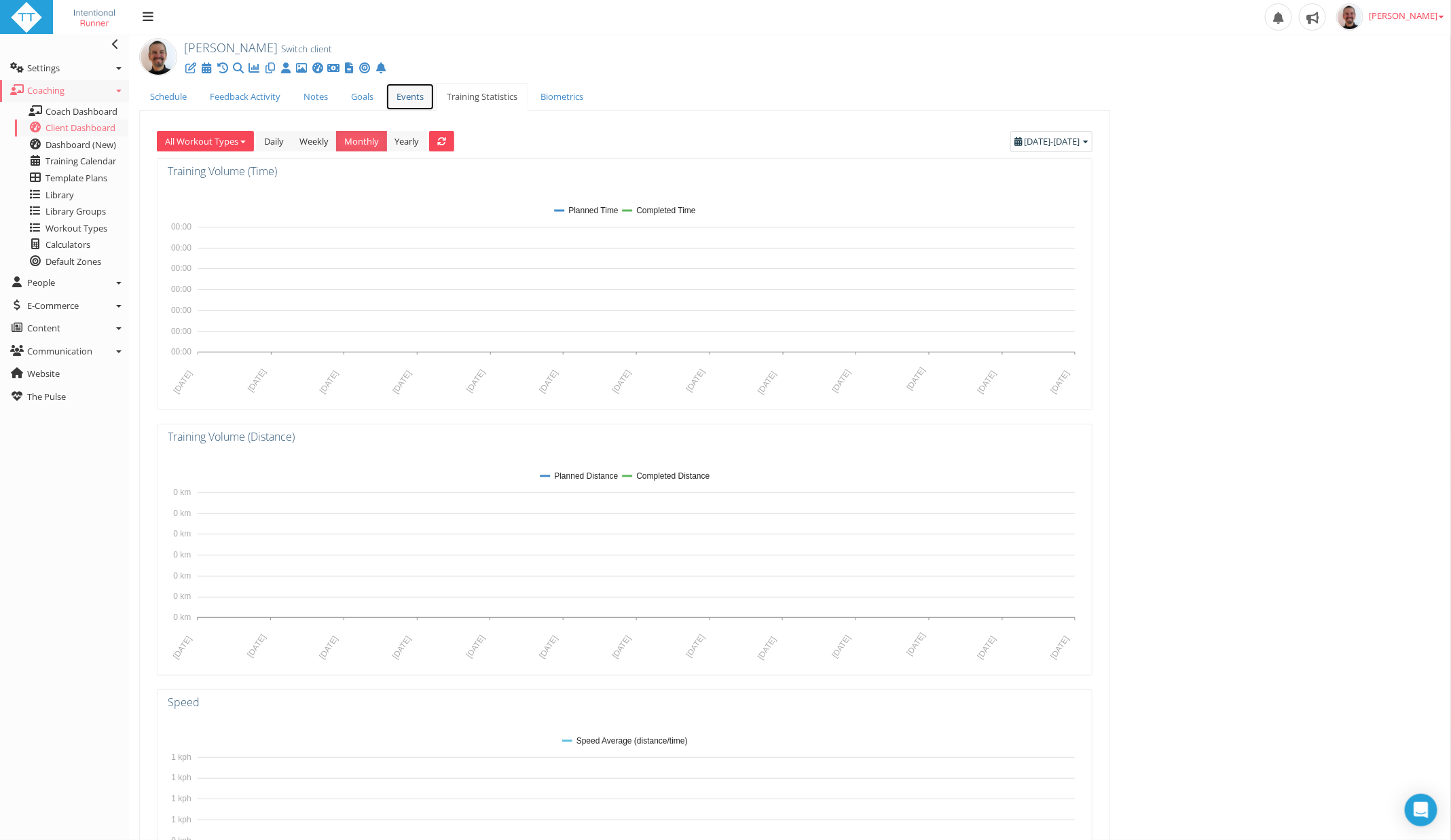
click at [397, 96] on link "Events" at bounding box center [410, 97] width 49 height 28
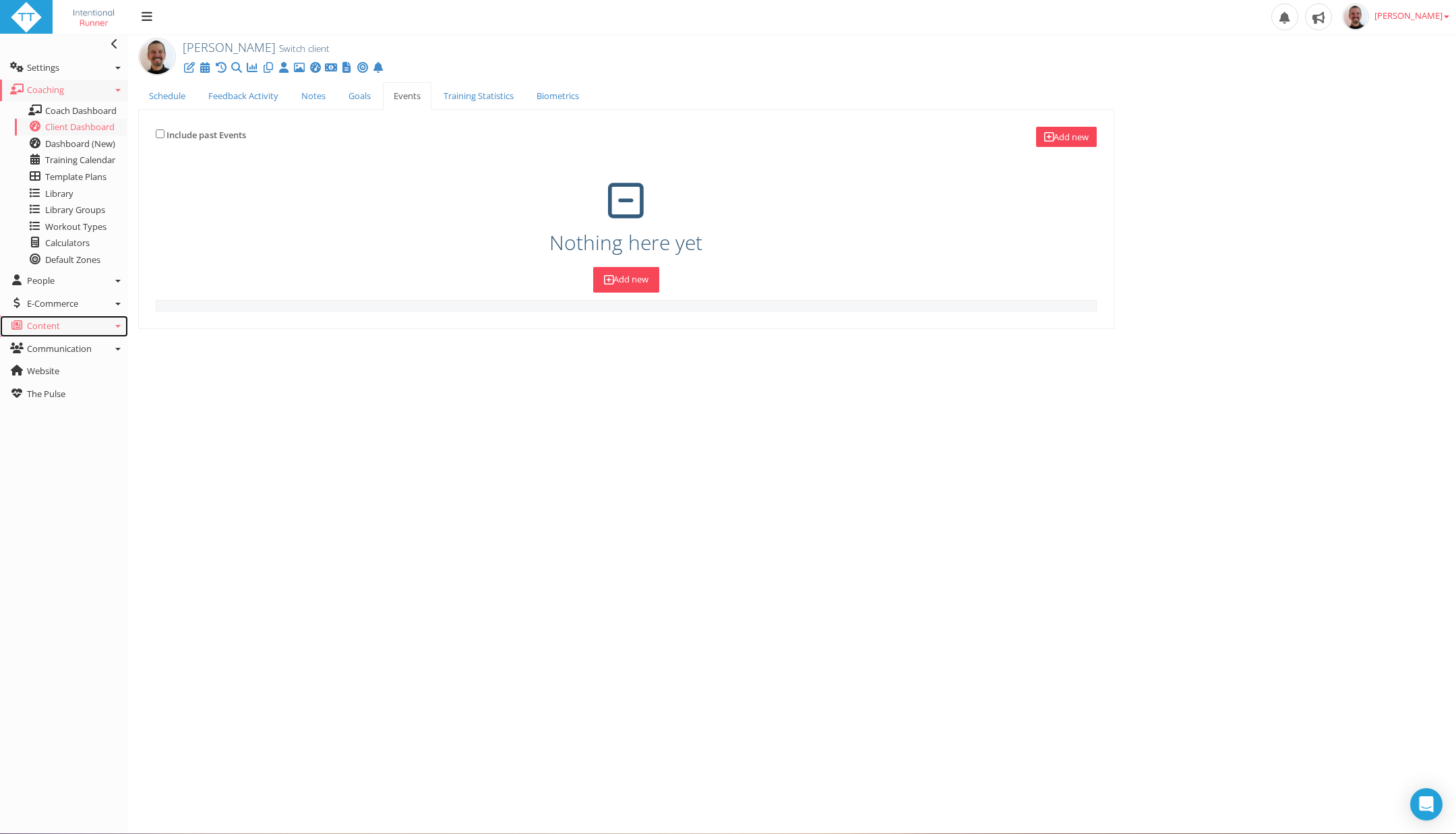
click at [115, 327] on icon at bounding box center [118, 326] width 6 height 3
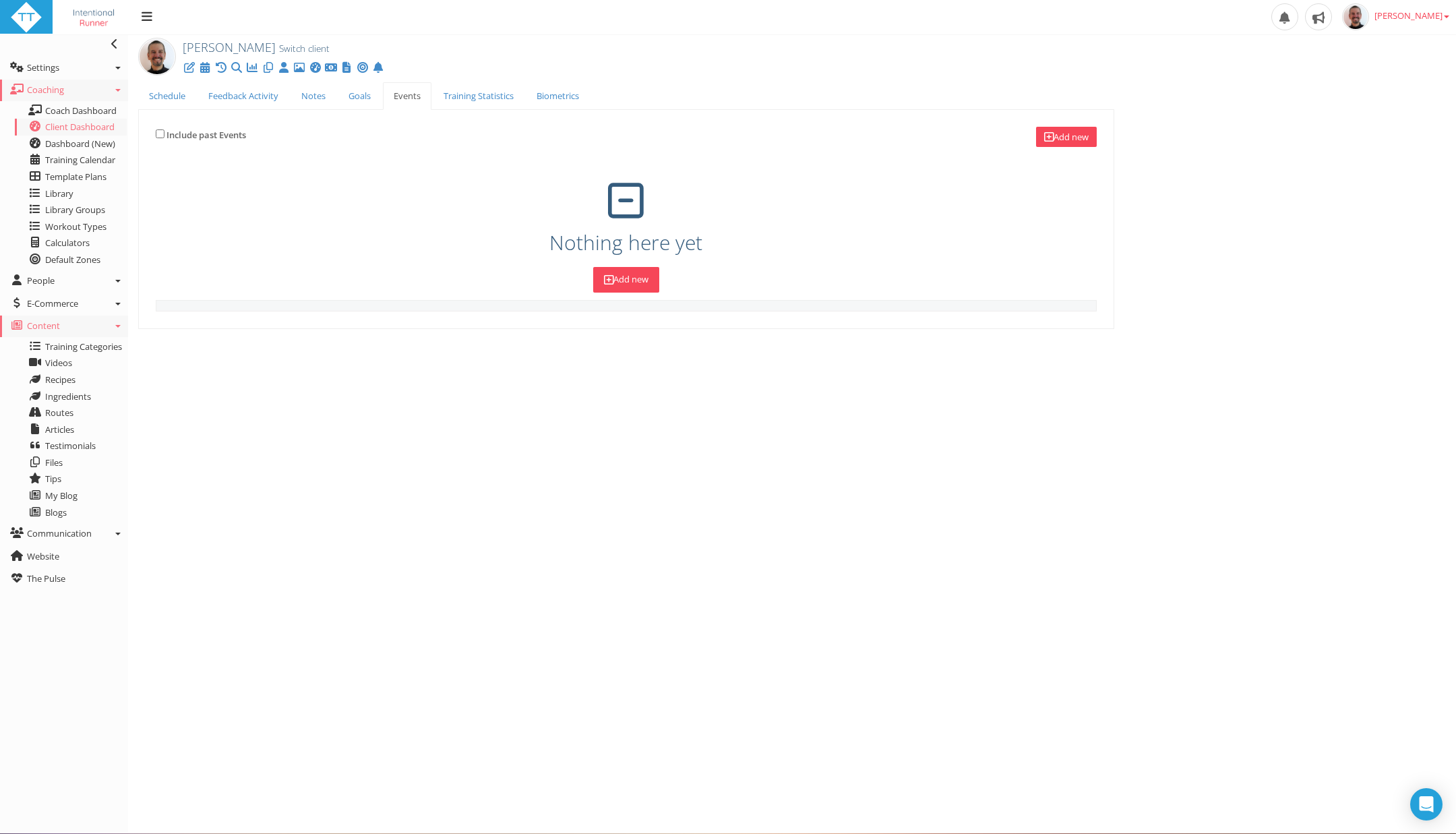
click at [115, 327] on icon at bounding box center [118, 326] width 6 height 3
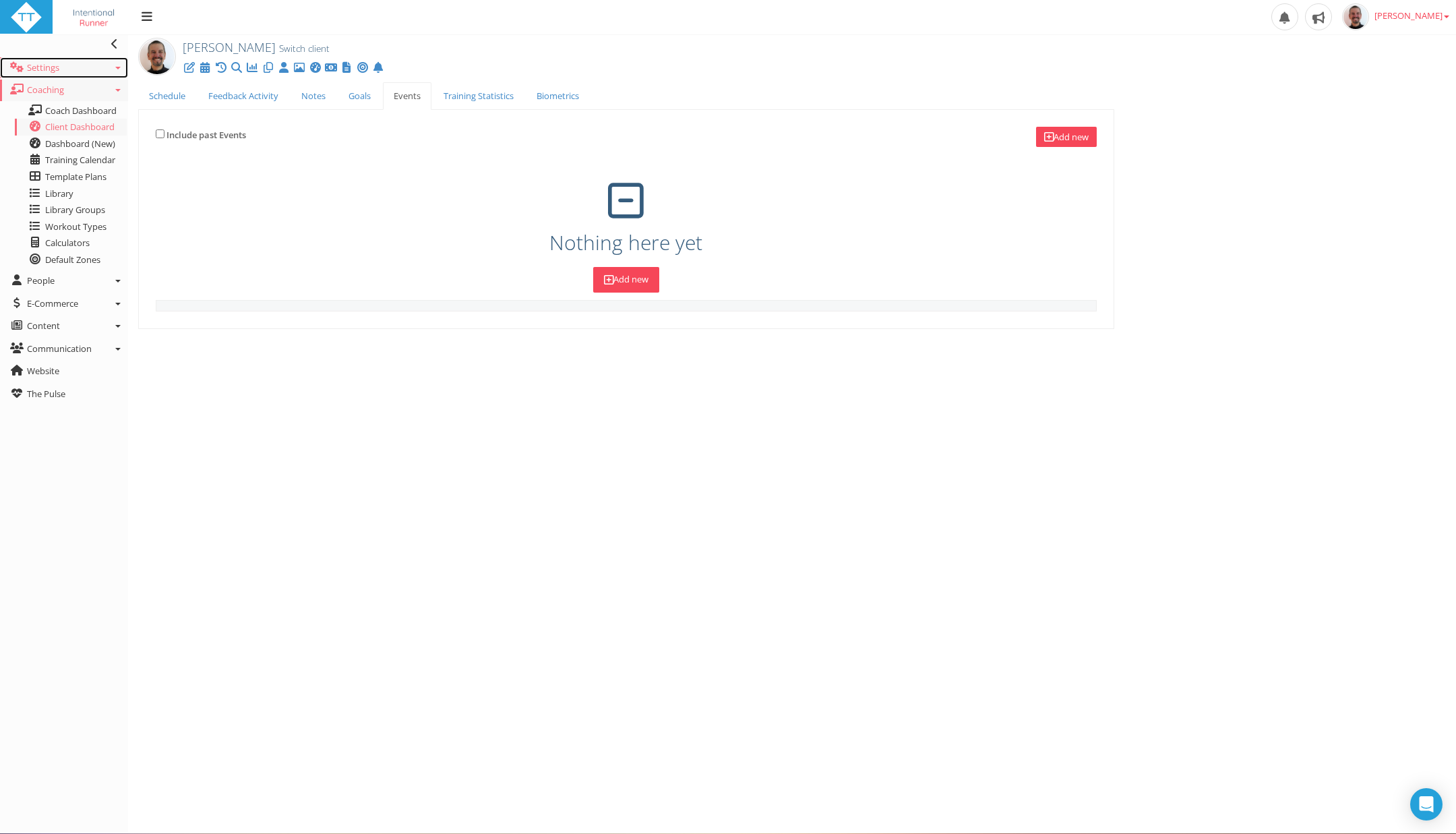
click at [123, 66] on link "Settings" at bounding box center [64, 67] width 128 height 21
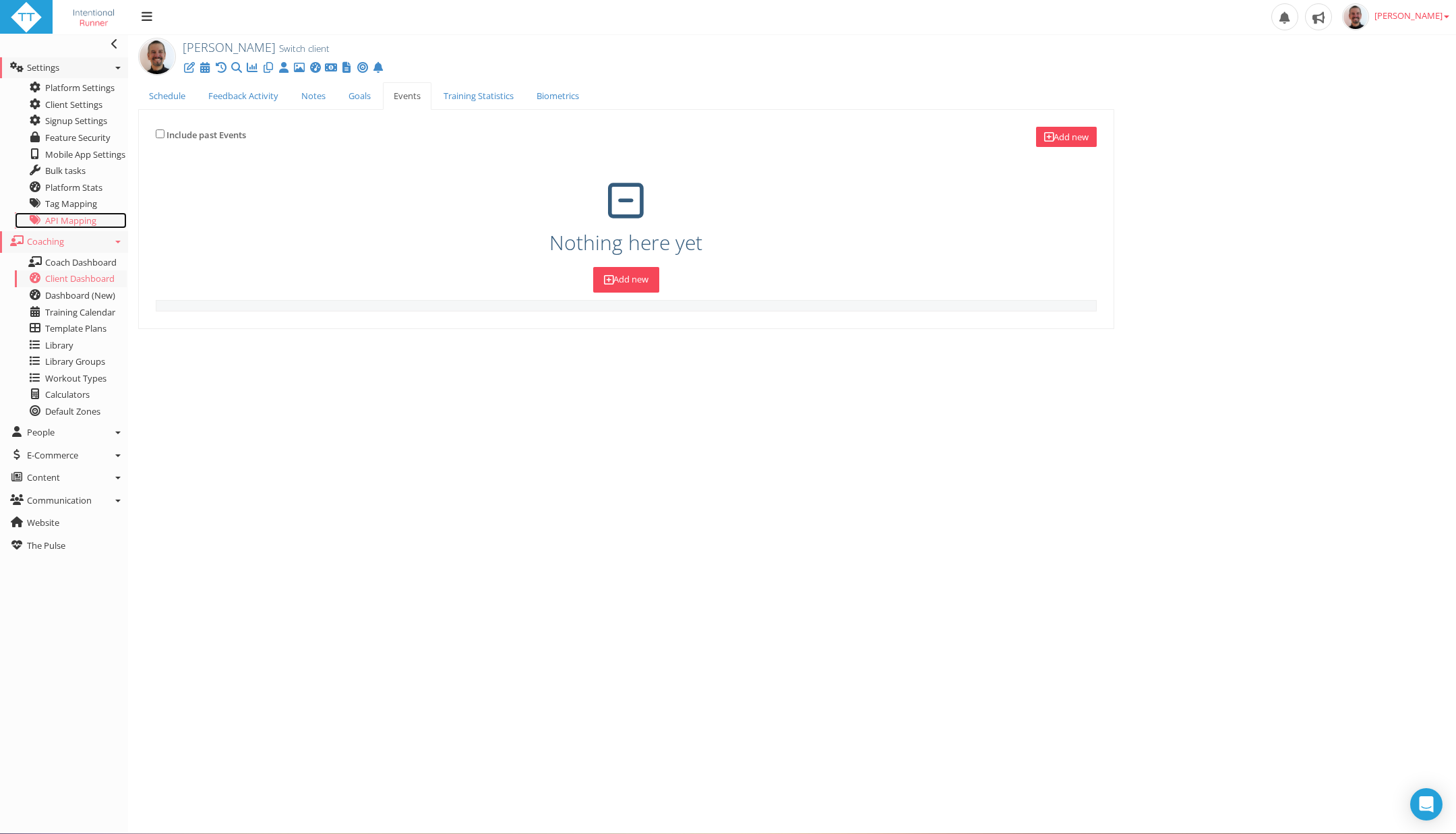
click at [83, 216] on span "API Mapping" at bounding box center [71, 220] width 52 height 12
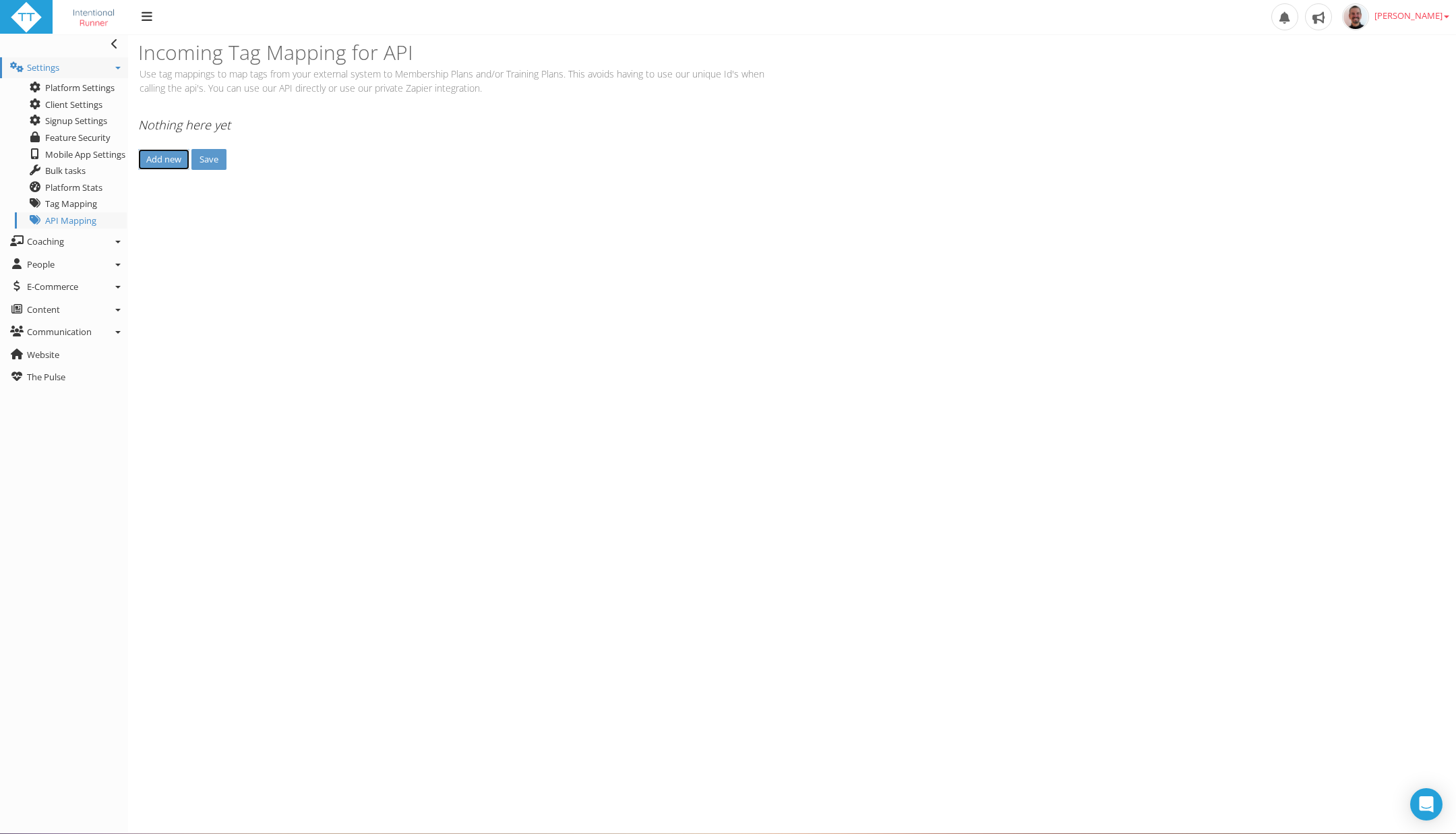
click at [163, 156] on input "Add new" at bounding box center [164, 159] width 52 height 21
click at [543, 146] on select "Select... 24-Week 7-Day Advanced Marathon Plan" at bounding box center [571, 140] width 275 height 23
drag, startPoint x: 649, startPoint y: 0, endPoint x: 586, endPoint y: 121, distance: 136.4
click at [586, 121] on h4 "Nothing here yet" at bounding box center [792, 125] width 1307 height 14
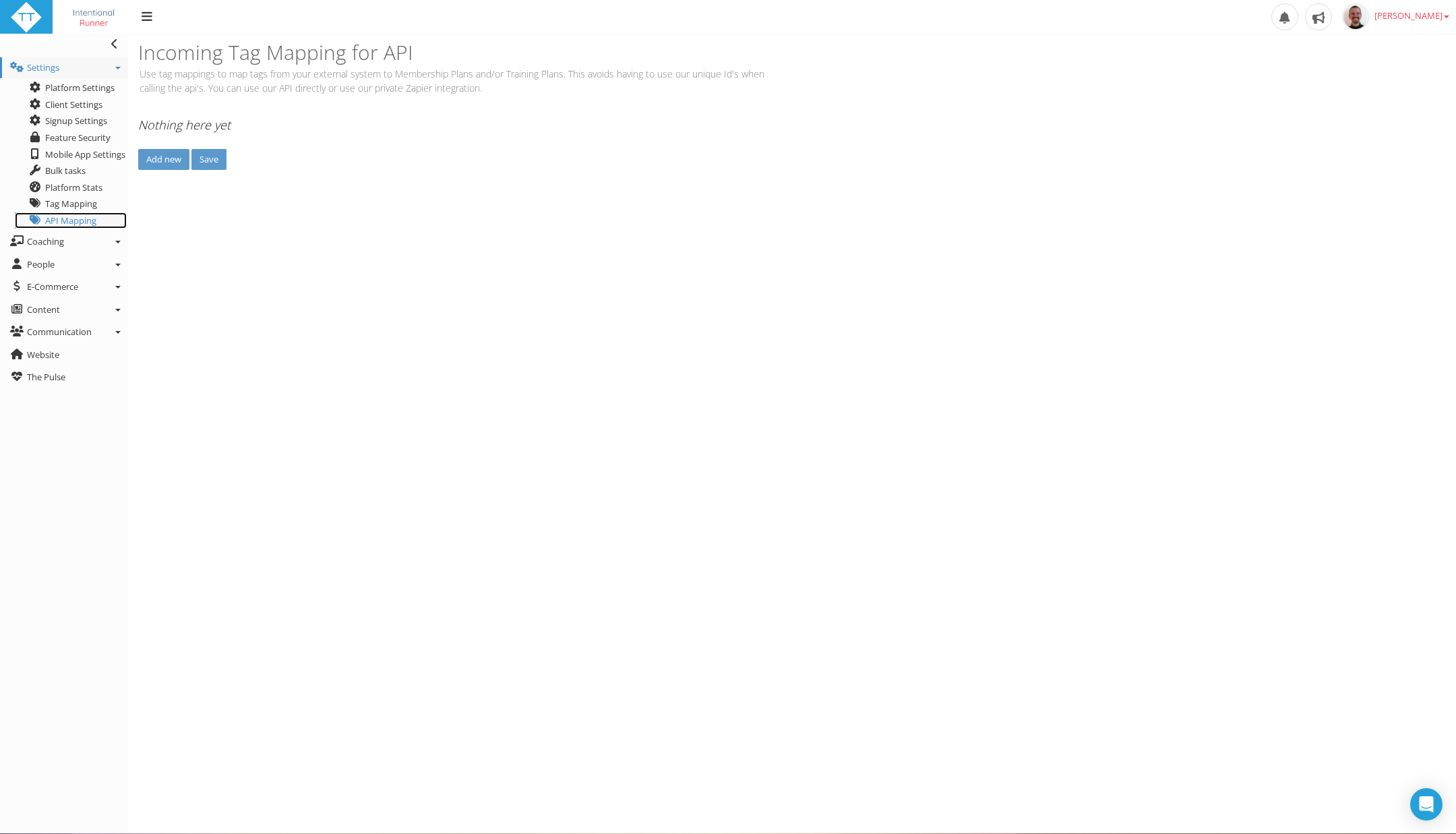
click at [65, 222] on span "API Mapping" at bounding box center [71, 220] width 52 height 12
click at [49, 205] on span "Tag Mapping" at bounding box center [71, 203] width 52 height 12
click at [59, 221] on span "API Mapping" at bounding box center [71, 220] width 52 height 12
click at [64, 205] on span "Tag Mapping" at bounding box center [71, 203] width 52 height 12
click at [98, 184] on span "Platform Stats" at bounding box center [74, 187] width 57 height 12
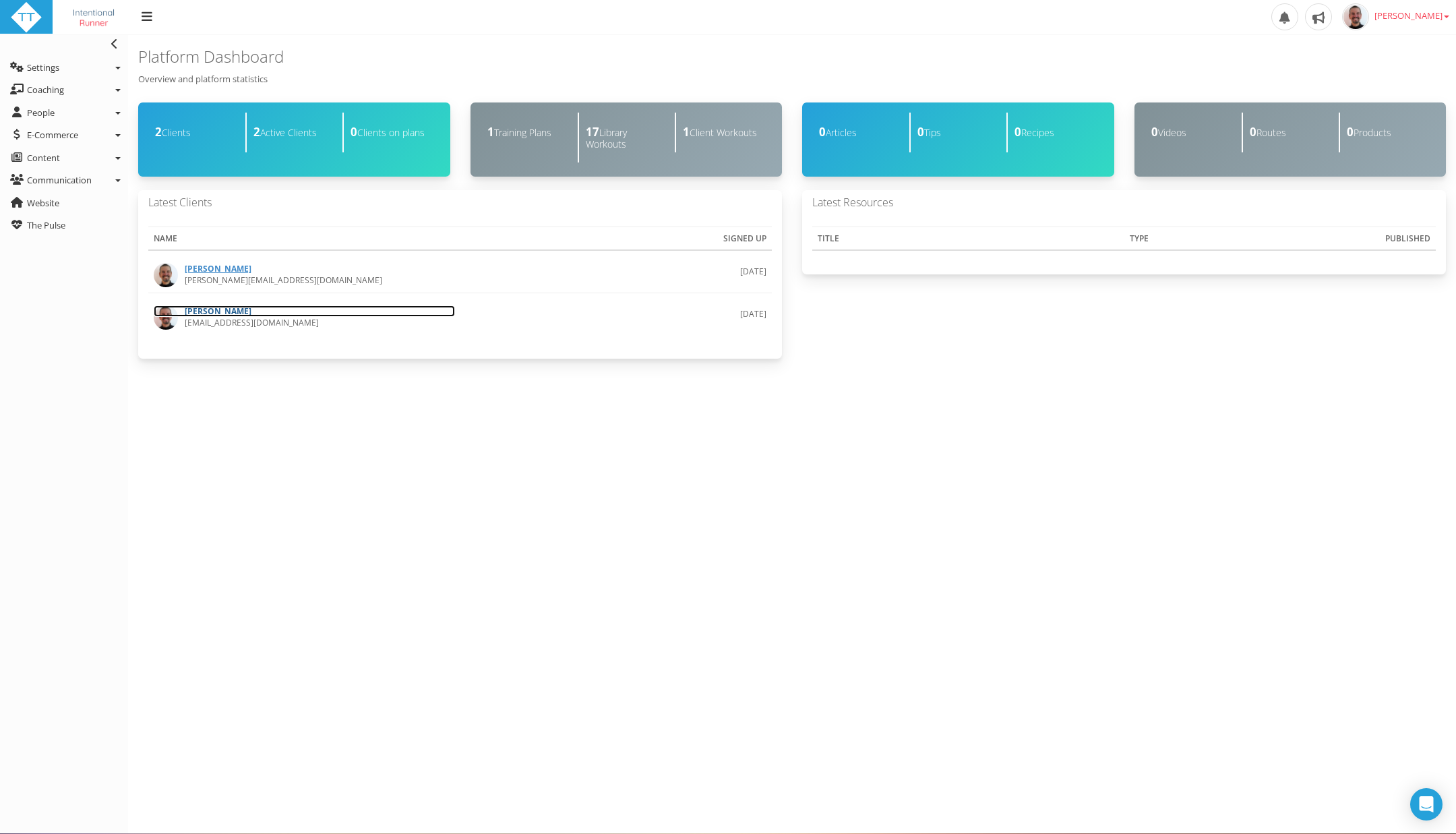
click at [208, 306] on link "[PERSON_NAME]" at bounding box center [304, 311] width 302 height 11
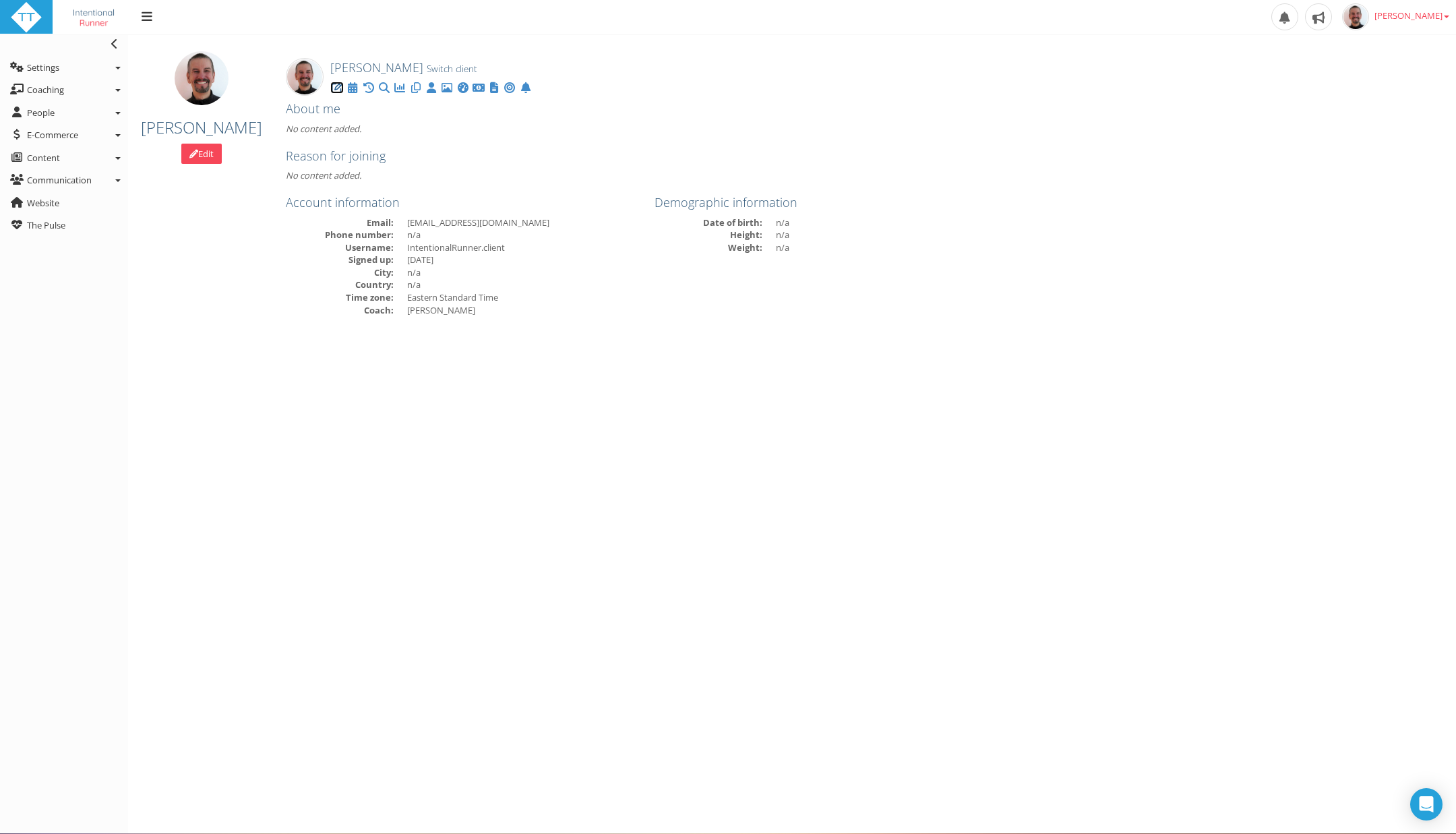
click at [340, 89] on icon at bounding box center [337, 88] width 14 height 1
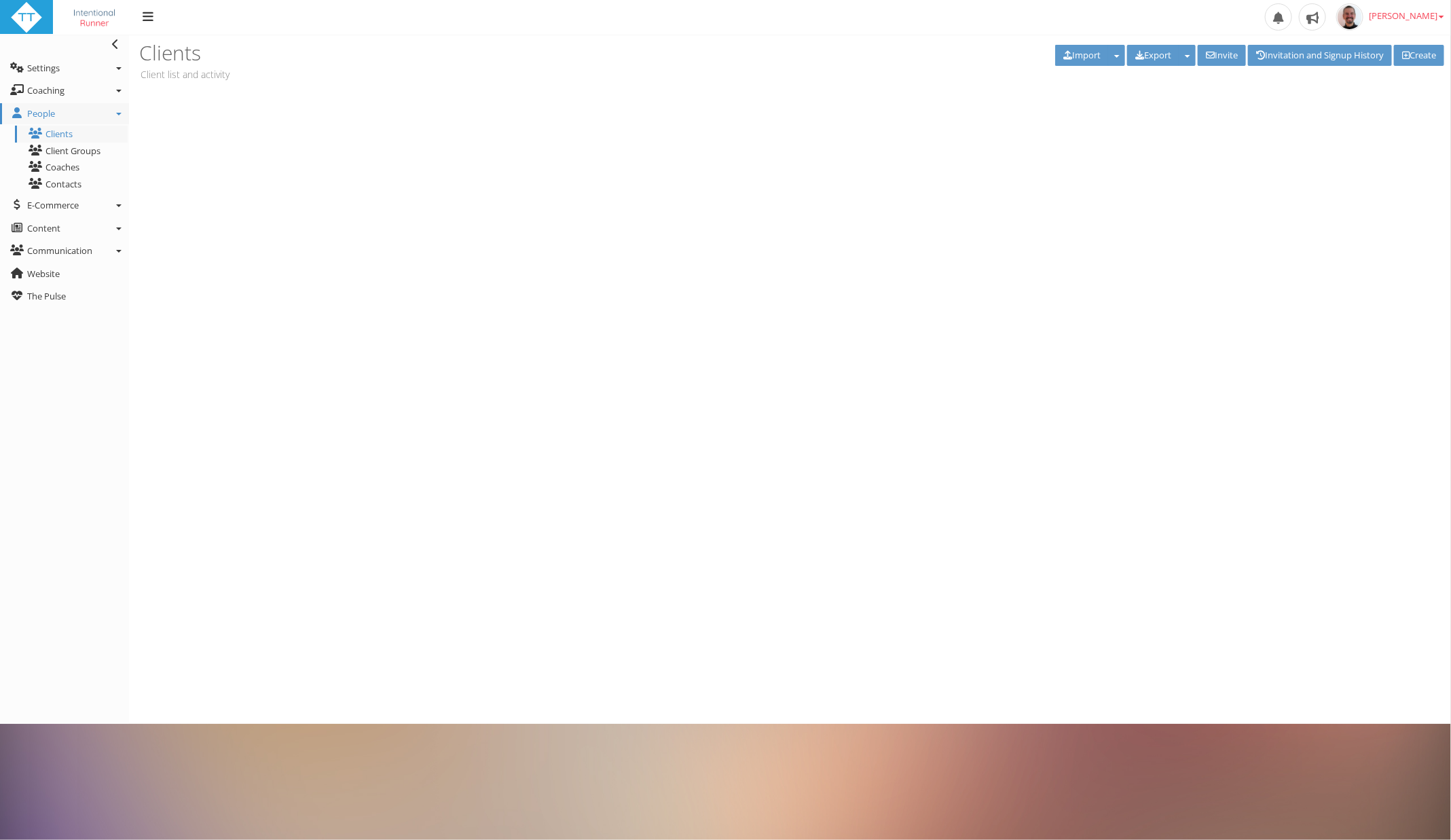
type input "[PERSON_NAME]"
type input "[EMAIL_ADDRESS][DOMAIN_NAME]"
type input "IntentionalRunner.client"
select select "8e01a150-34d1-4ba0-a989-bb0e31ace1ab"
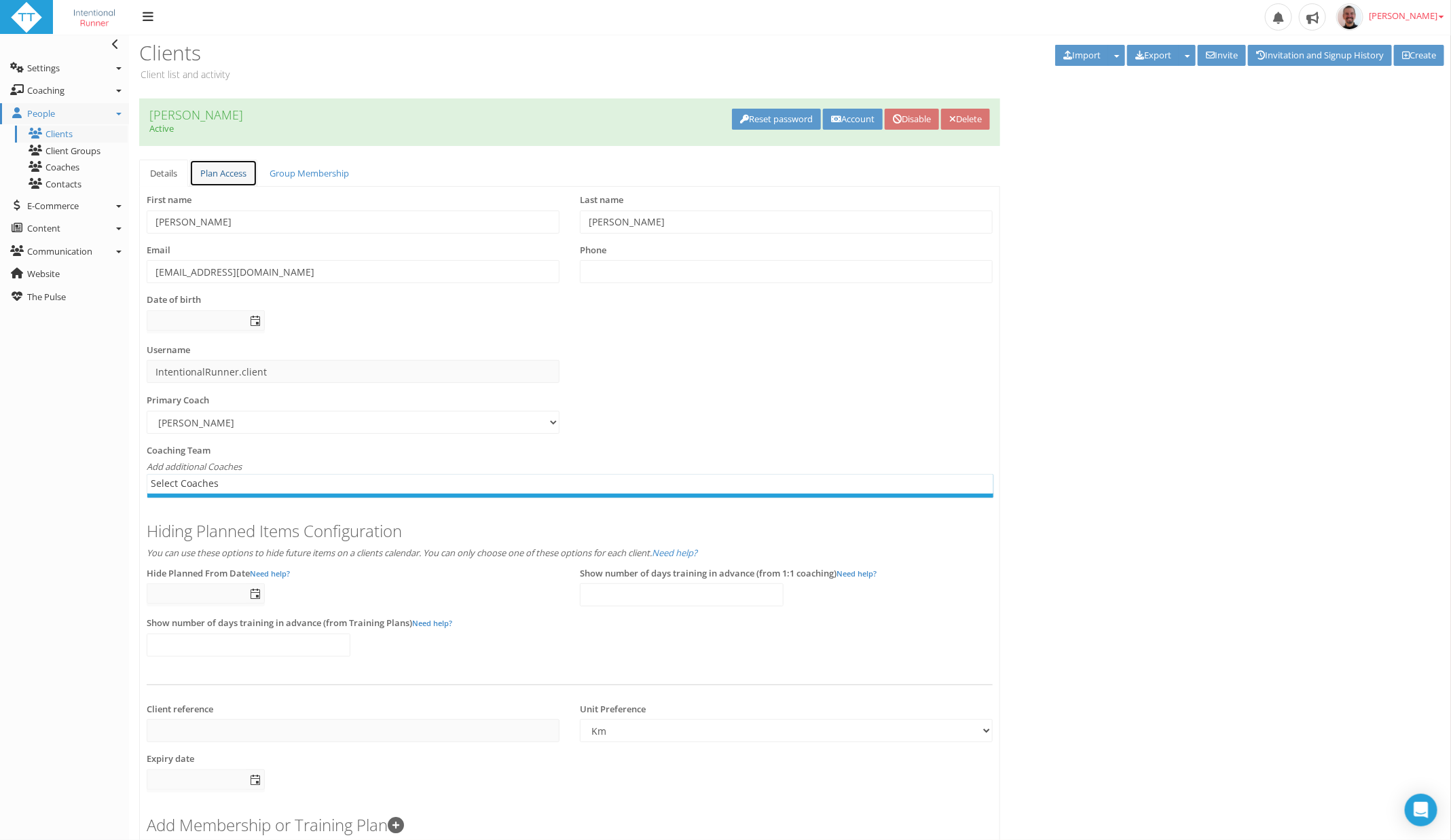
click at [233, 177] on link "Plan Access" at bounding box center [223, 174] width 68 height 28
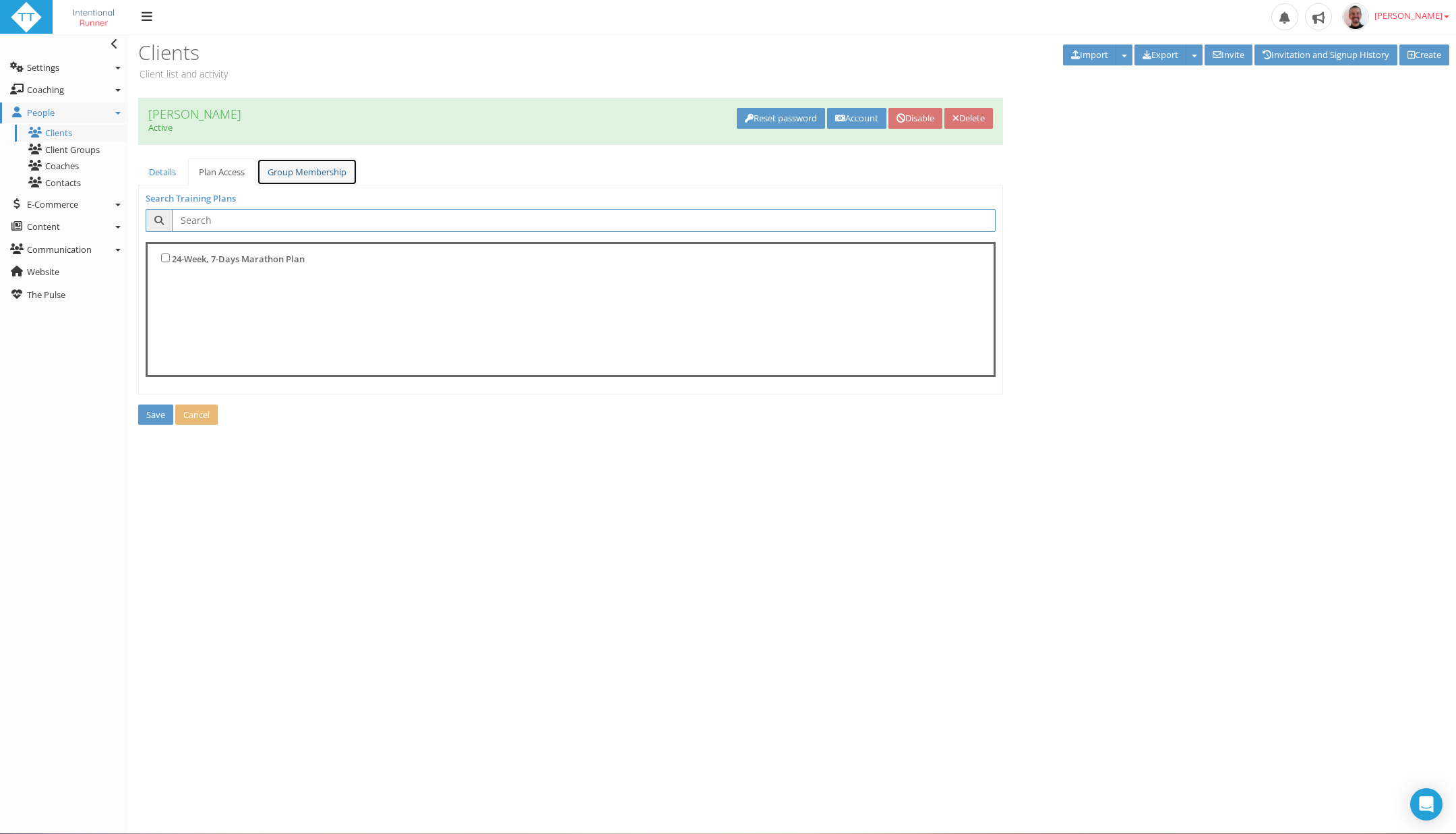
click at [289, 170] on link "Group Membership" at bounding box center [306, 173] width 101 height 28
click at [147, 171] on link "Details" at bounding box center [162, 173] width 49 height 28
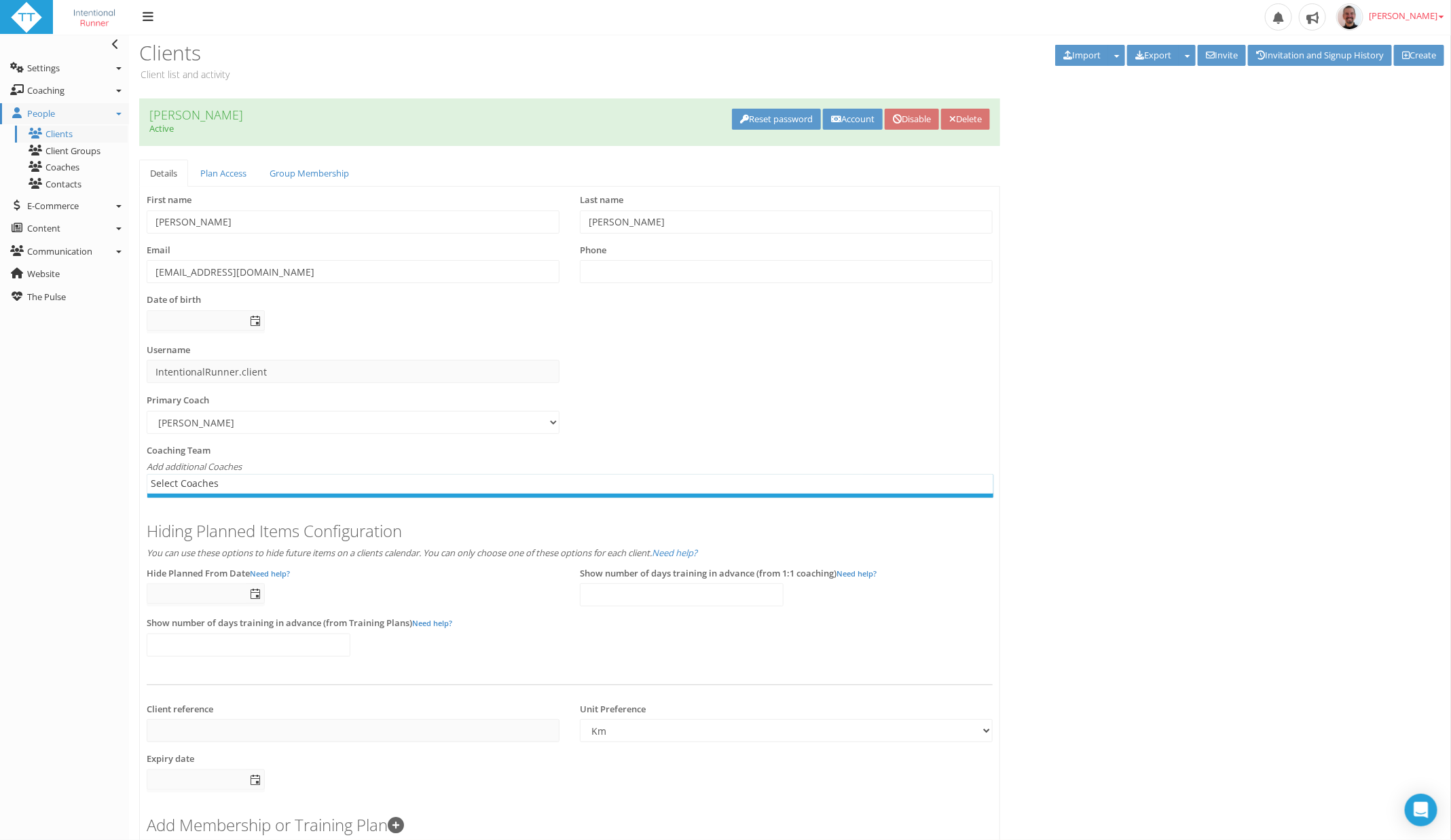
click at [1109, 51] on button "button" at bounding box center [1116, 55] width 17 height 21
click at [1183, 57] on button "button" at bounding box center [1187, 55] width 17 height 21
click at [1386, 137] on div "Create new Paul RYKEN Inactive Account Re-activate account Delete Paul RYKEN Ac…" at bounding box center [790, 494] width 1322 height 793
click at [1410, 57] on link "Create" at bounding box center [1419, 55] width 50 height 21
select select
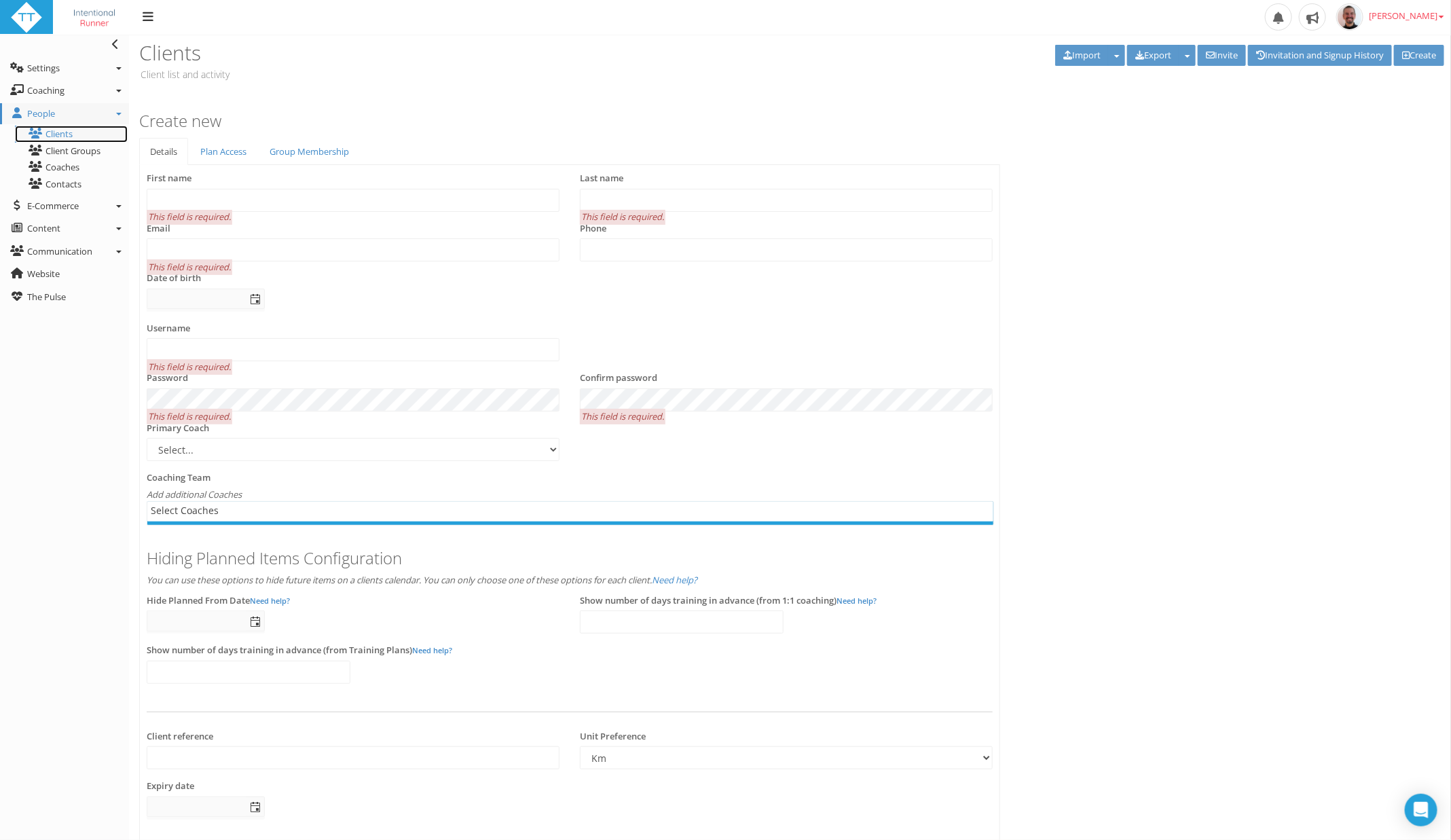
click at [71, 126] on link "Clients" at bounding box center [71, 134] width 112 height 17
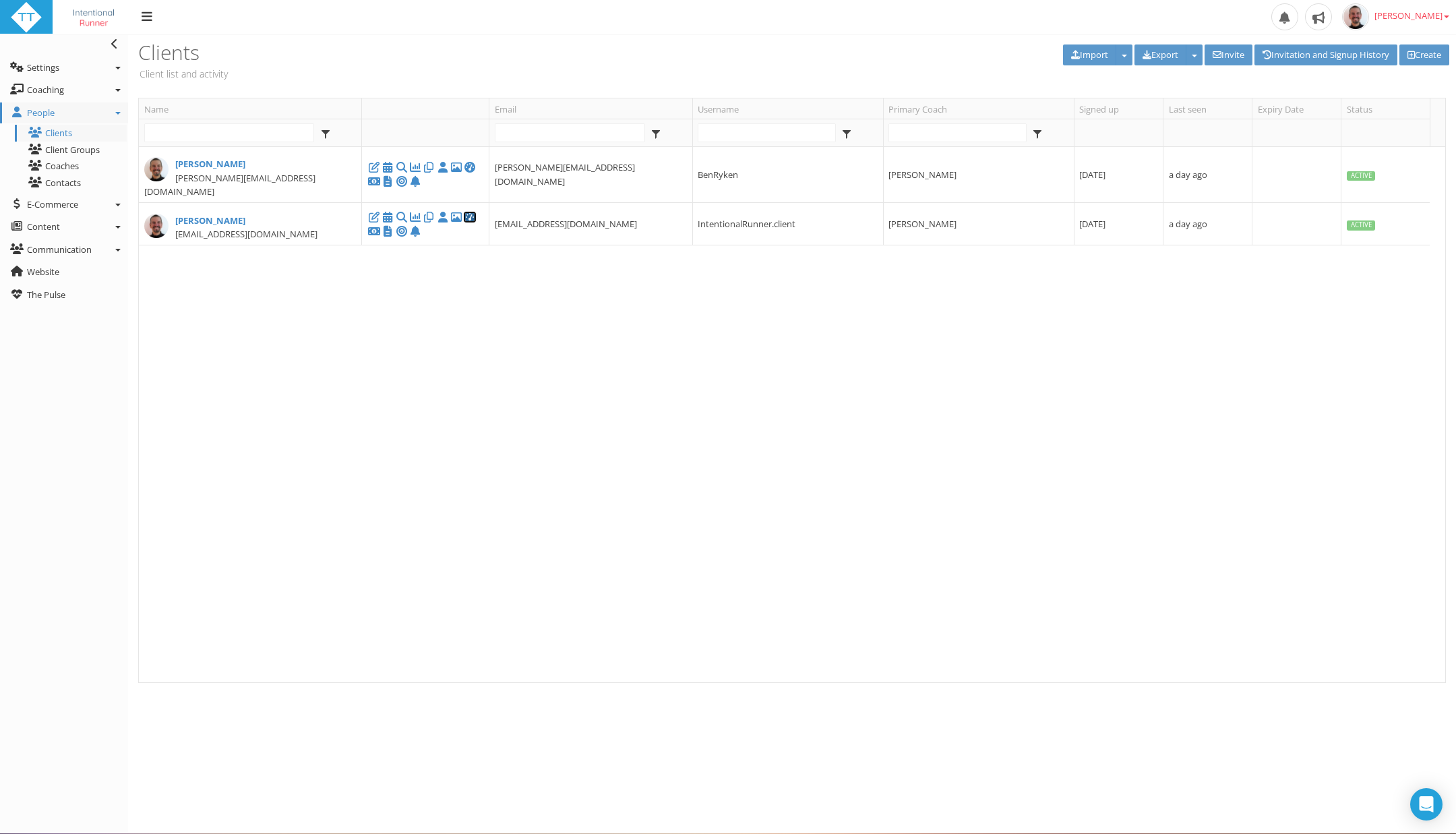
click at [473, 217] on icon at bounding box center [470, 217] width 14 height 1
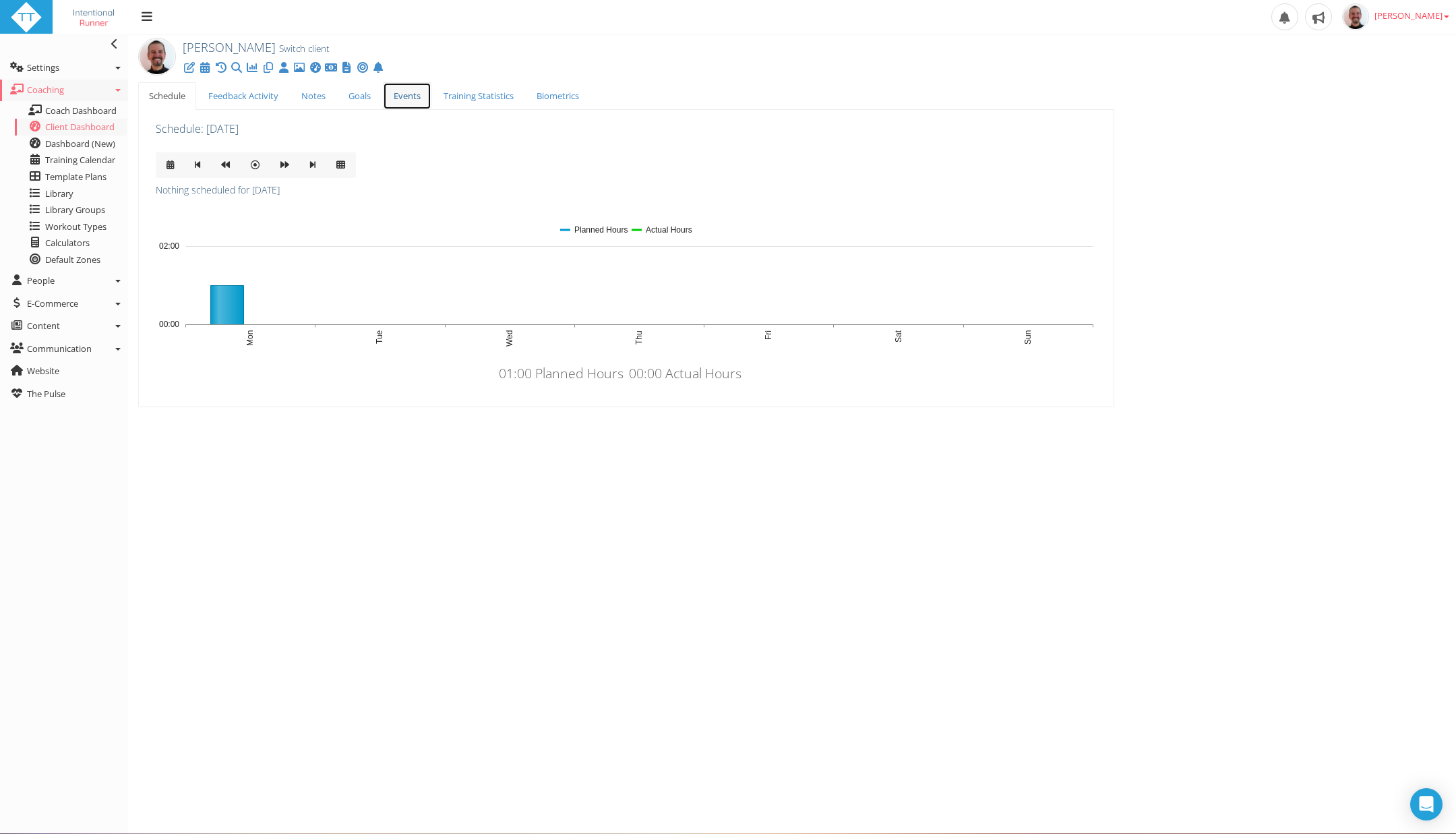
click at [402, 101] on link "Events" at bounding box center [407, 96] width 49 height 28
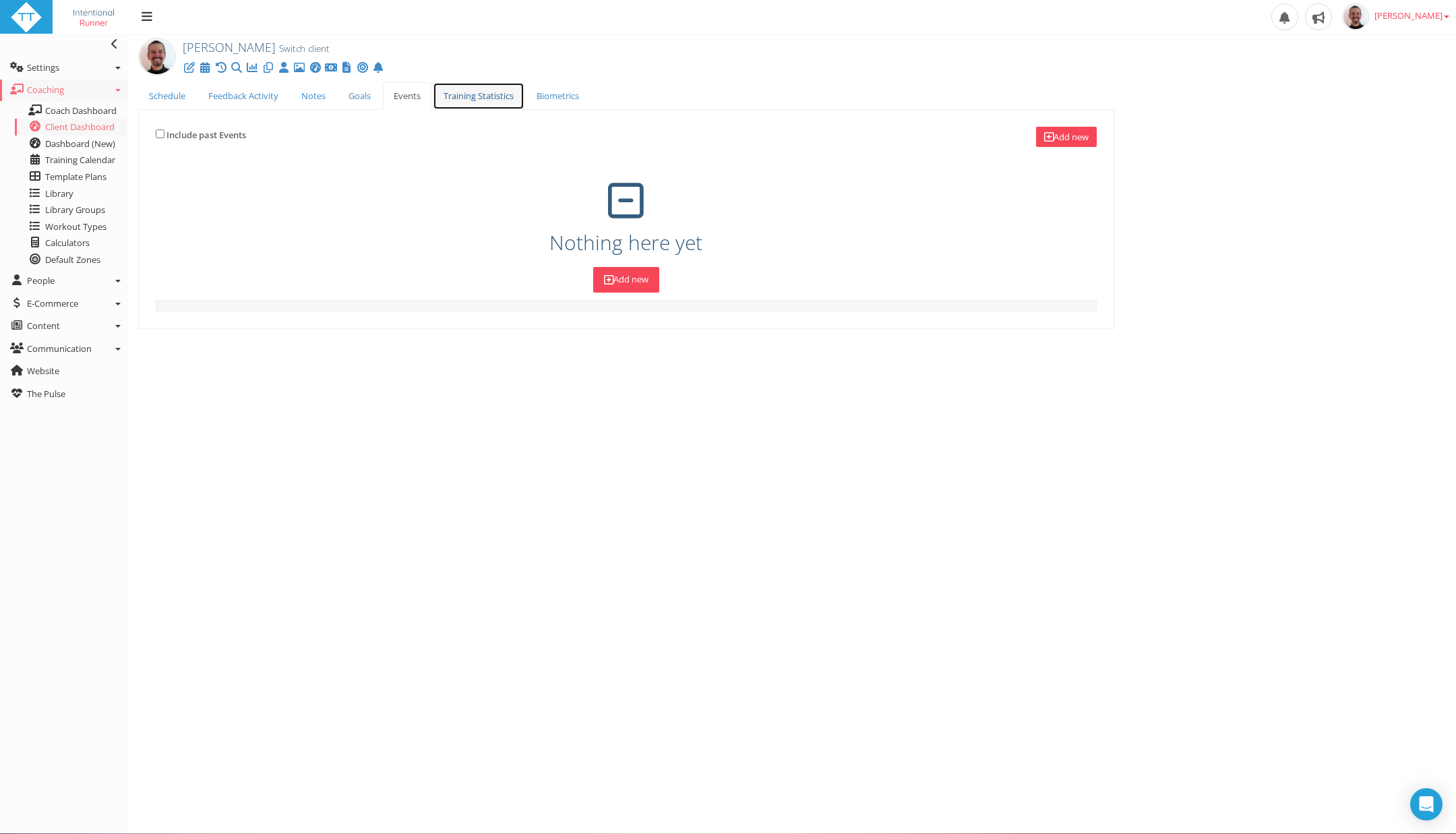
click at [465, 97] on link "Training Statistics" at bounding box center [478, 96] width 91 height 28
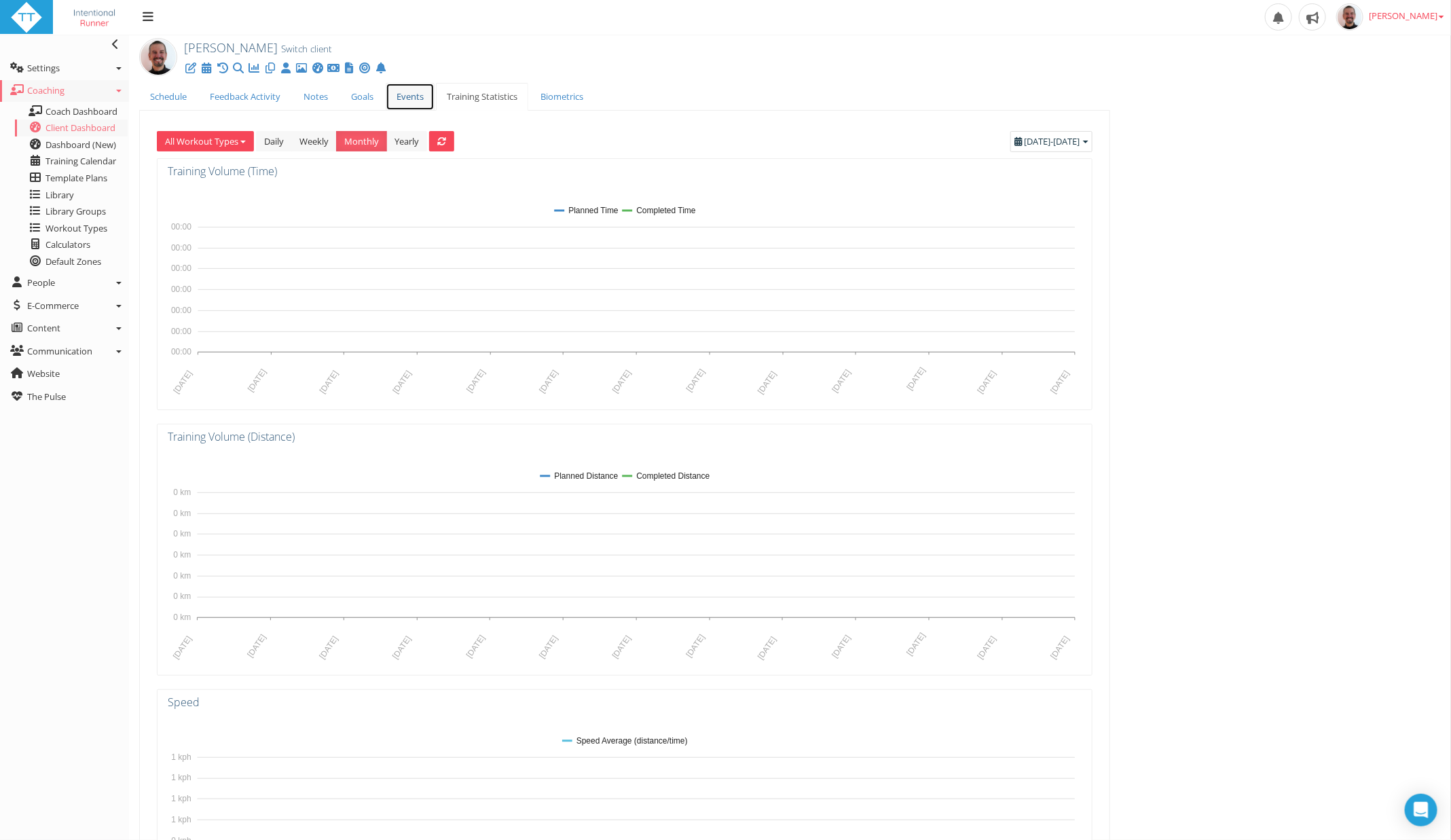
click at [397, 94] on link "Events" at bounding box center [410, 97] width 49 height 28
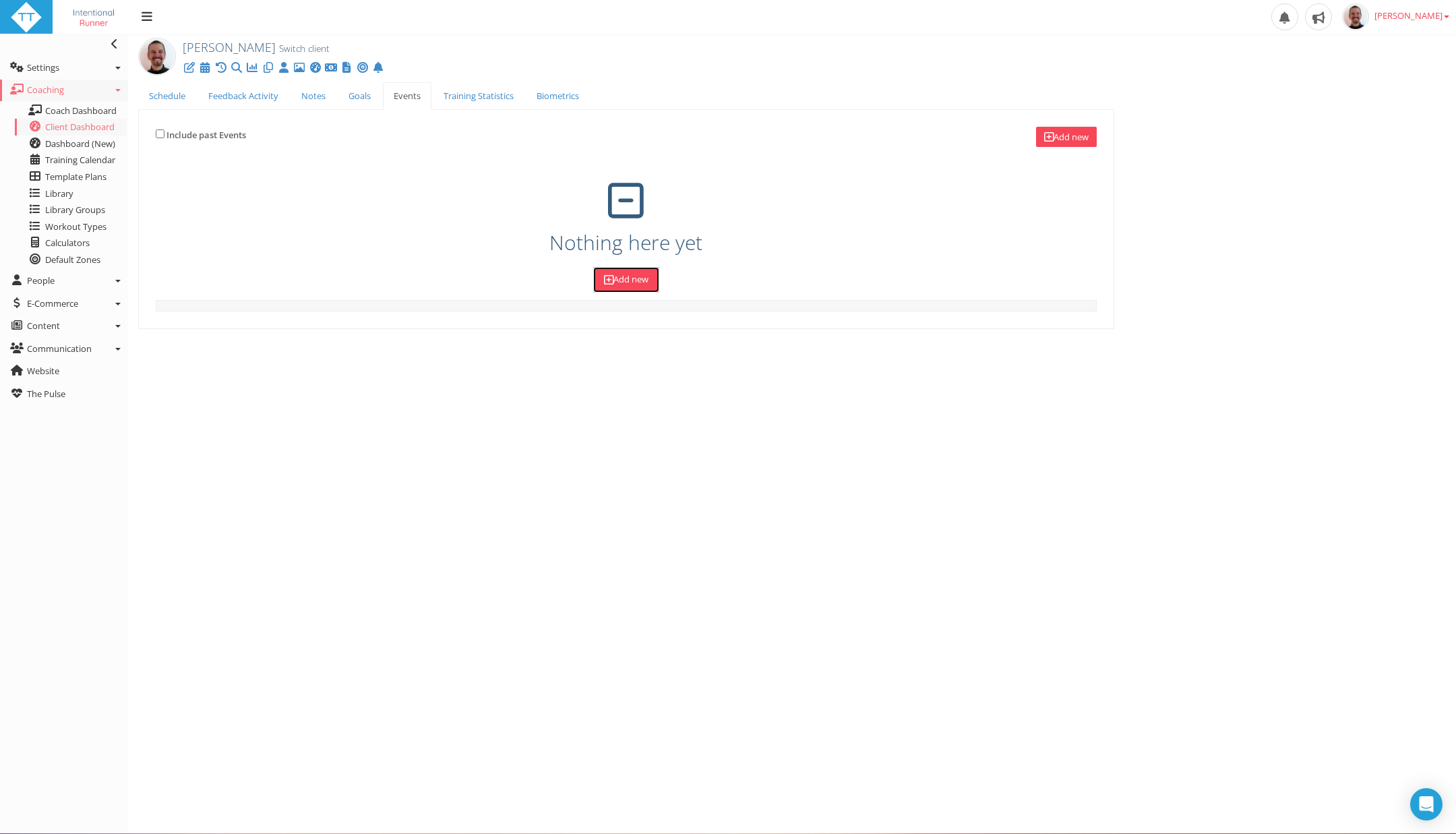
click at [631, 269] on link "Add new" at bounding box center [627, 279] width 66 height 25
type input "09 Sep 2025 4:55 PM"
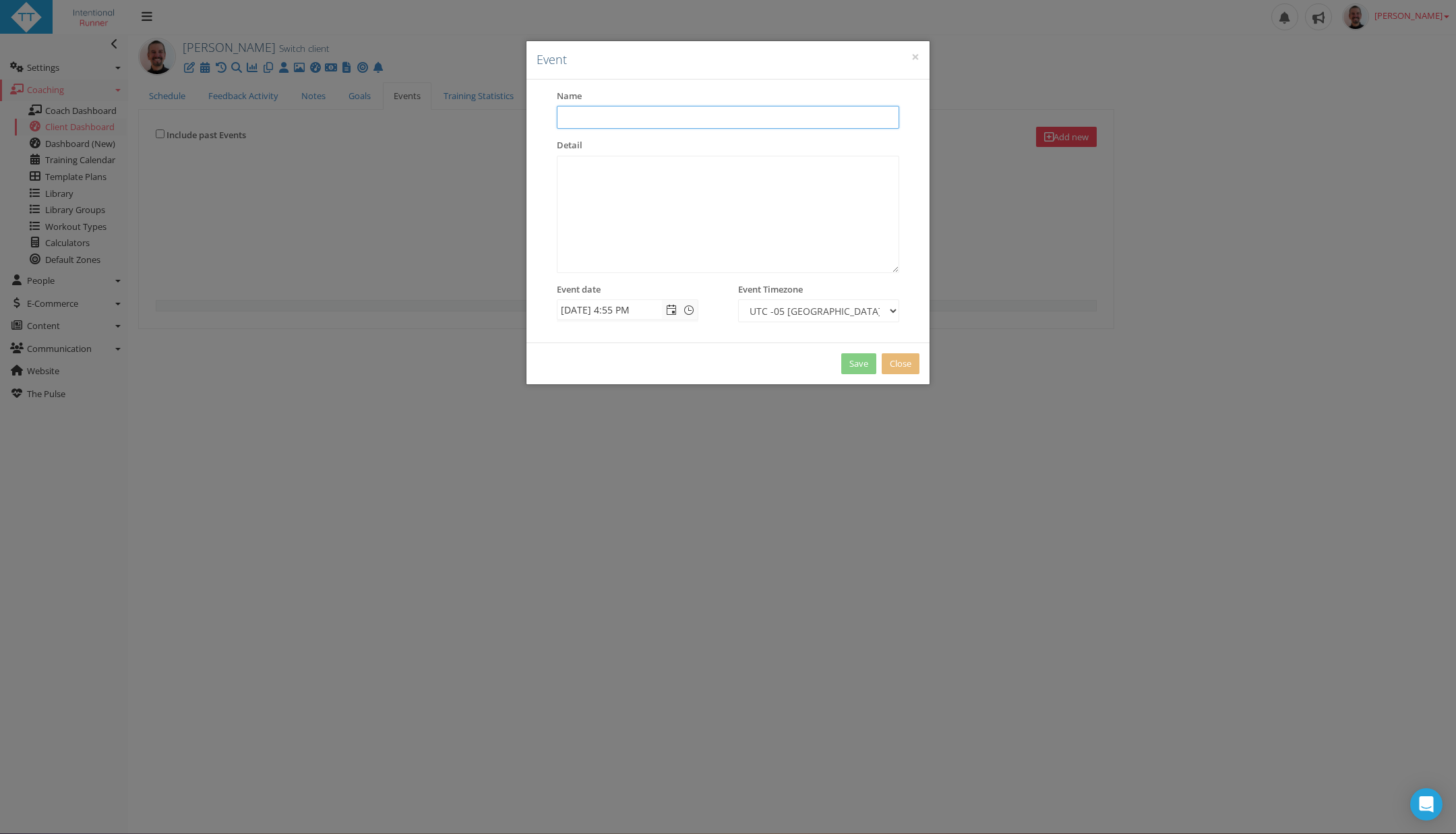
click at [661, 114] on input "text" at bounding box center [727, 117] width 342 height 23
type input "Rotorua Marathon"
click at [639, 304] on input "09 Sep 2025 4:55 PM" at bounding box center [609, 309] width 104 height 18
click at [587, 305] on input "09 Sep 2025 4:55 PM" at bounding box center [609, 309] width 104 height 18
click at [669, 311] on span "Open the date view" at bounding box center [672, 310] width 11 height 11
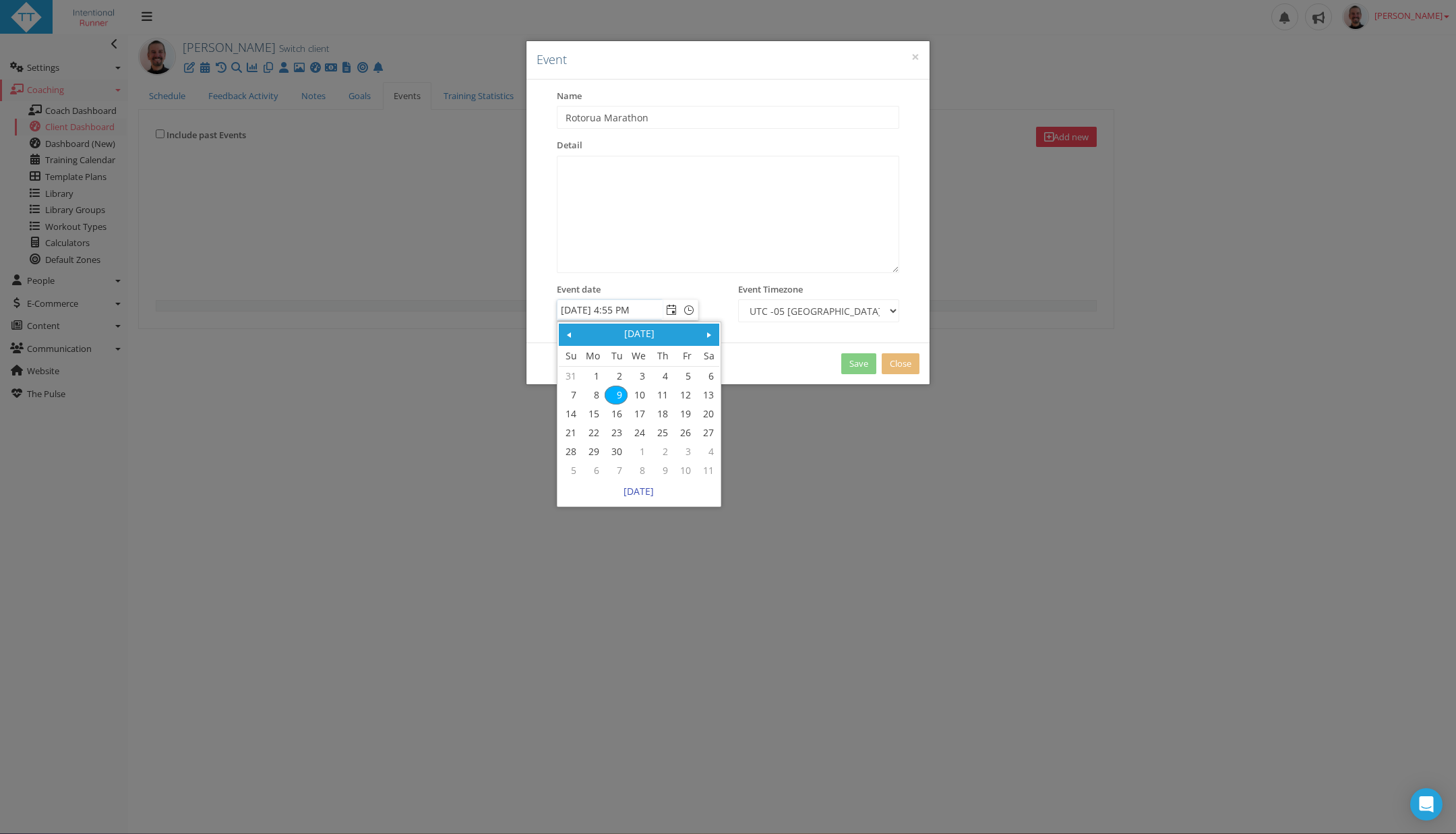
click at [707, 339] on span at bounding box center [710, 335] width 11 height 11
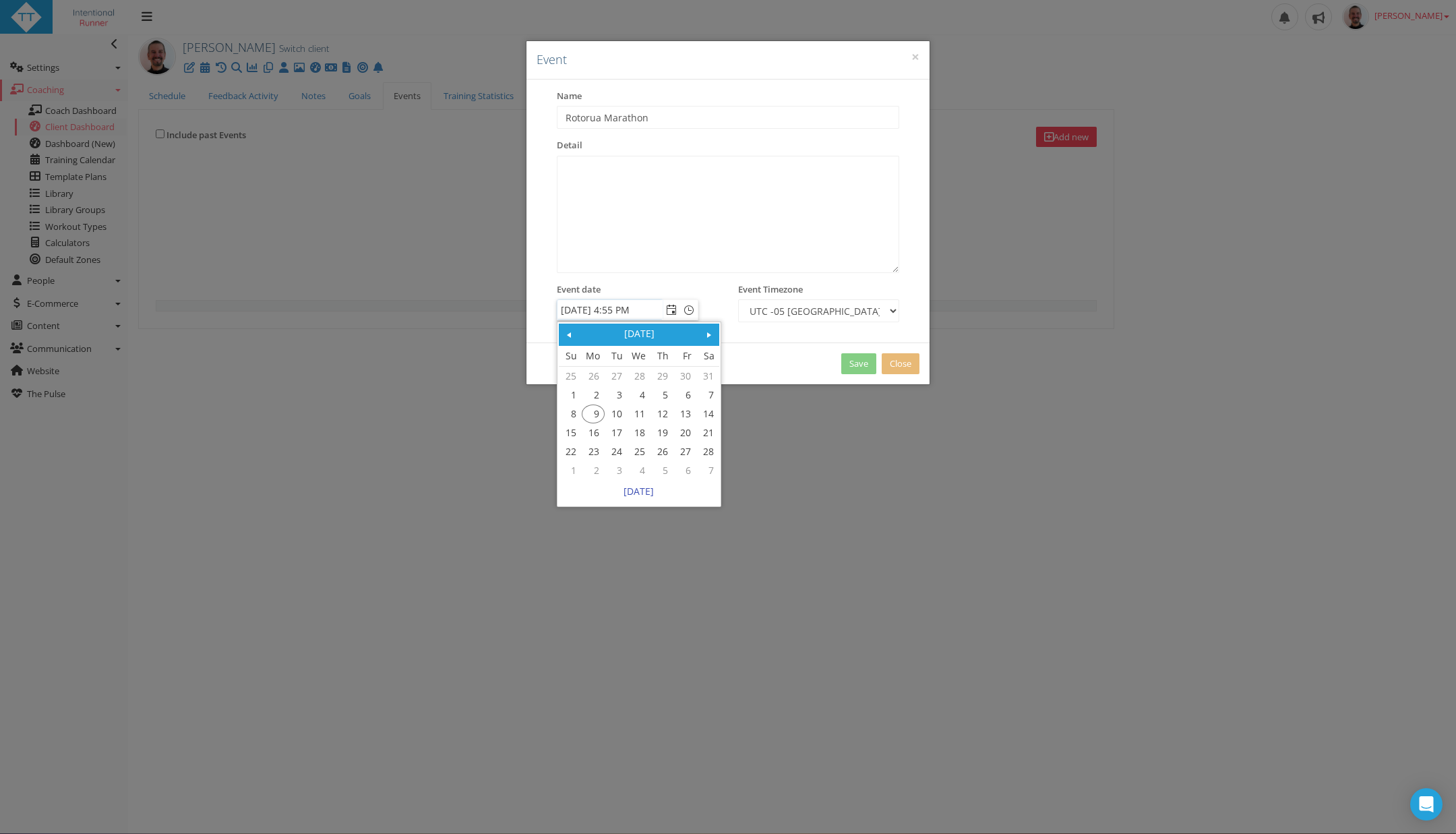
click at [707, 339] on span at bounding box center [710, 335] width 11 height 11
click at [568, 390] on link "3" at bounding box center [569, 395] width 21 height 18
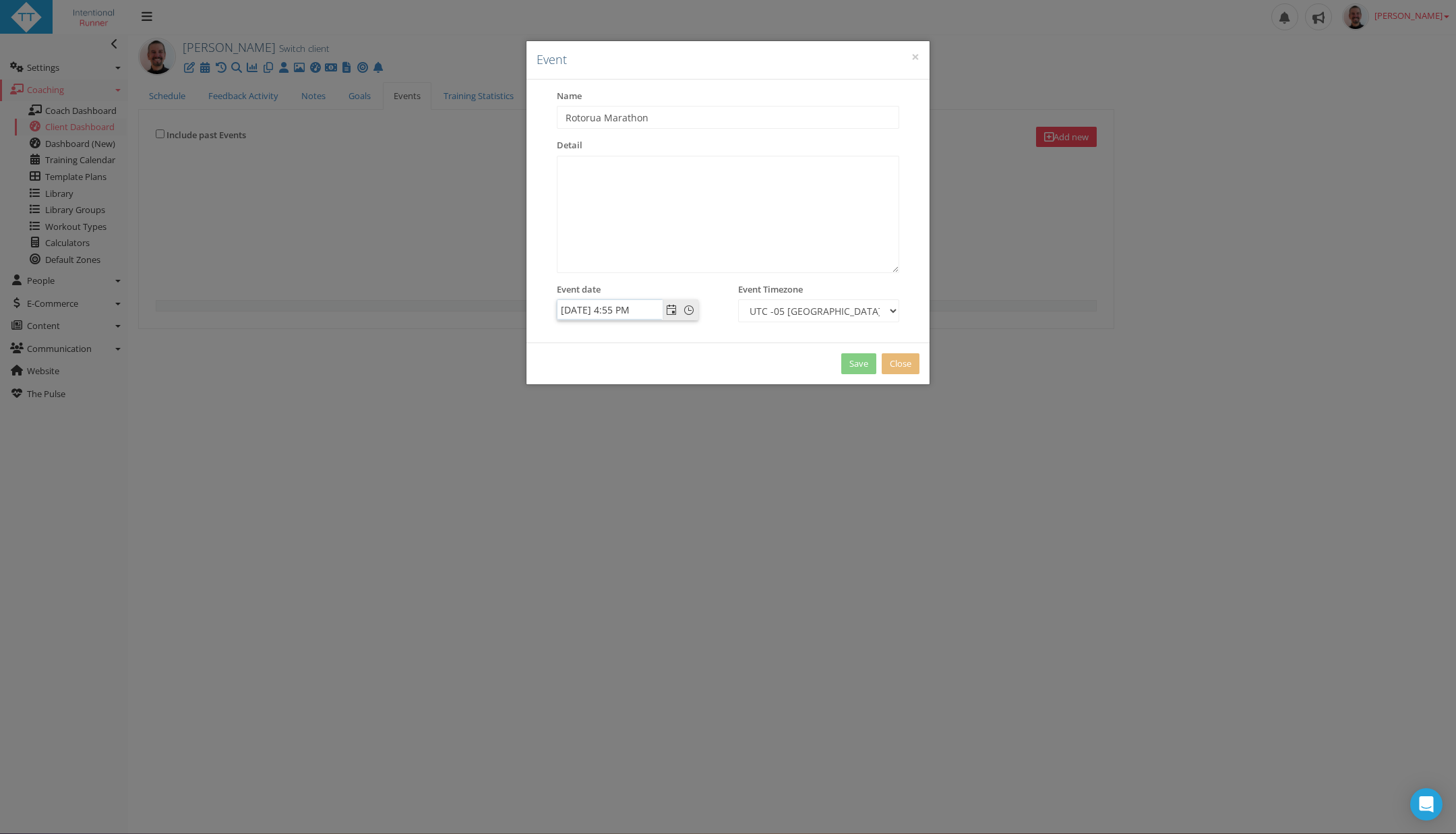
click at [669, 309] on span "Open the date view" at bounding box center [672, 310] width 11 height 11
click at [667, 314] on span "Open the date view" at bounding box center [672, 310] width 11 height 11
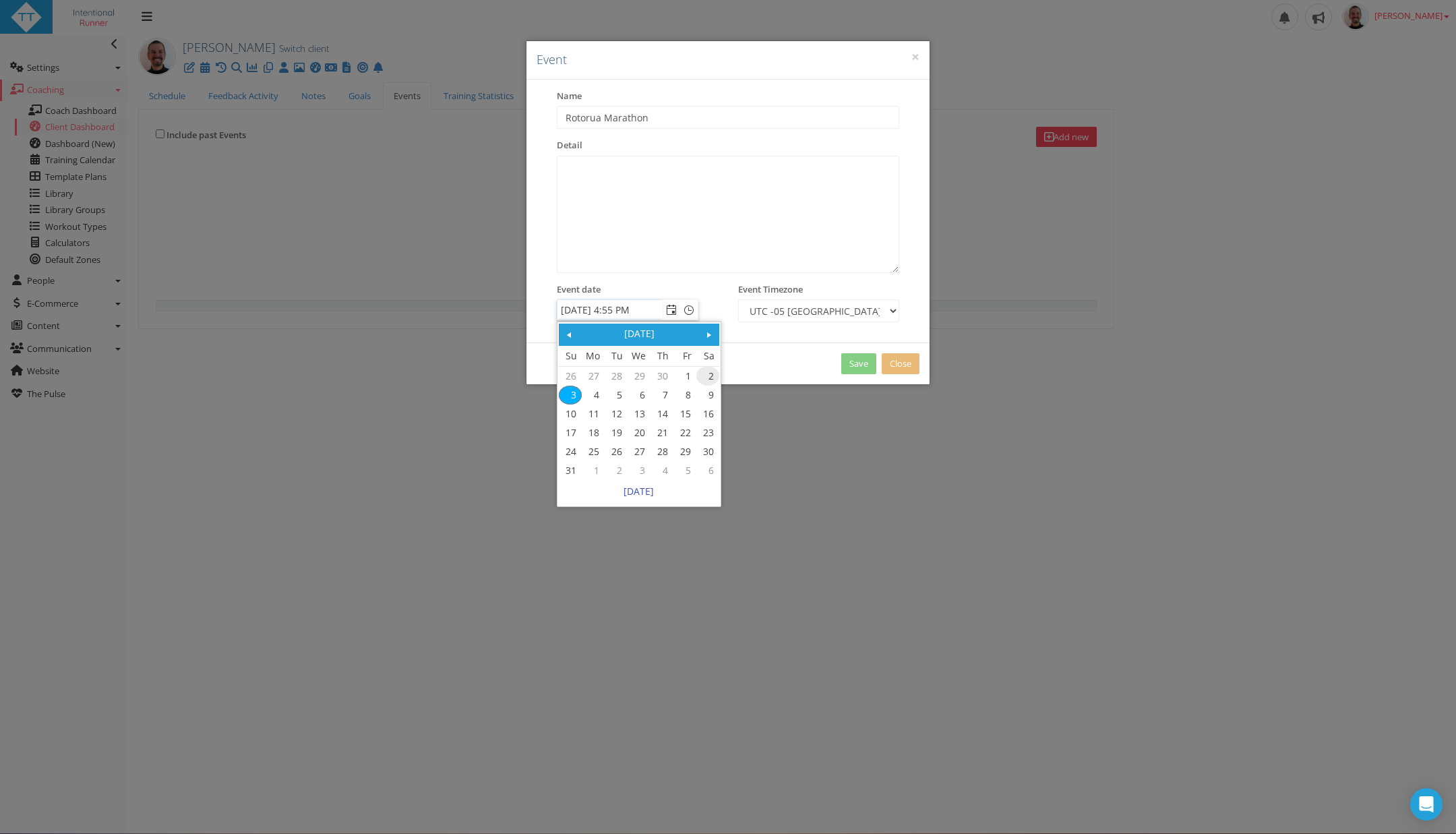
click at [711, 375] on link "2" at bounding box center [707, 375] width 21 height 18
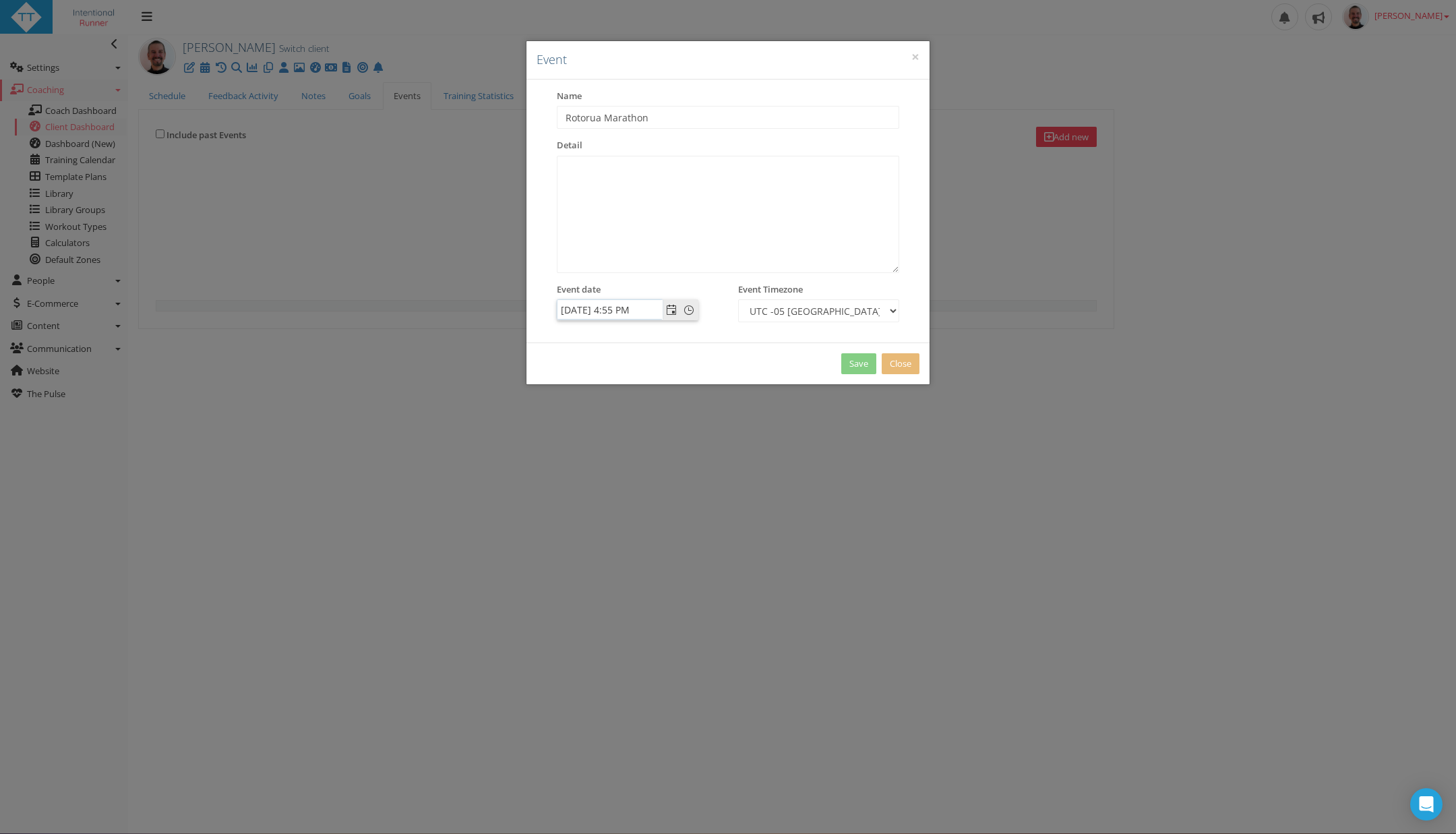
click at [619, 306] on input "02 May 2026 4:55 PM" at bounding box center [609, 309] width 104 height 18
click at [647, 306] on input "02 May 2026 10:00 aM" at bounding box center [609, 309] width 104 height 18
type input "02 May 2026 10:00 AM"
click at [797, 309] on select "UTC -12 Etc/GMT+12 UTC -12 Kwajalein UTC -12 Pacific/Enderbury UTC -12 Pacific/…" at bounding box center [818, 310] width 161 height 23
select select "Pacific/Auckland"
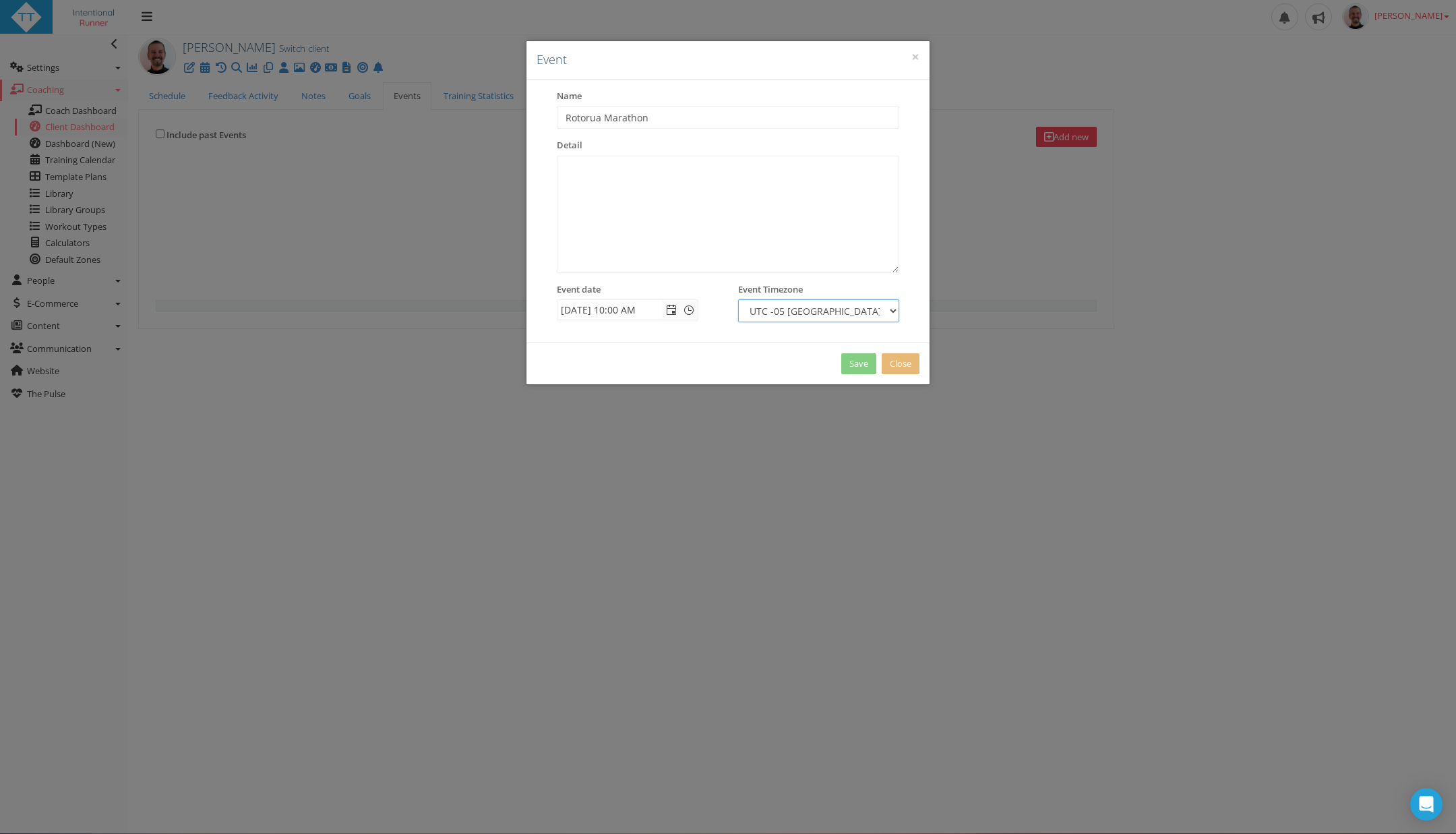
click at [738, 299] on select "UTC -12 Etc/GMT+12 UTC -12 Kwajalein UTC -12 Pacific/Enderbury UTC -12 Pacific/…" at bounding box center [818, 310] width 161 height 23
click at [854, 366] on link "Save" at bounding box center [859, 363] width 35 height 21
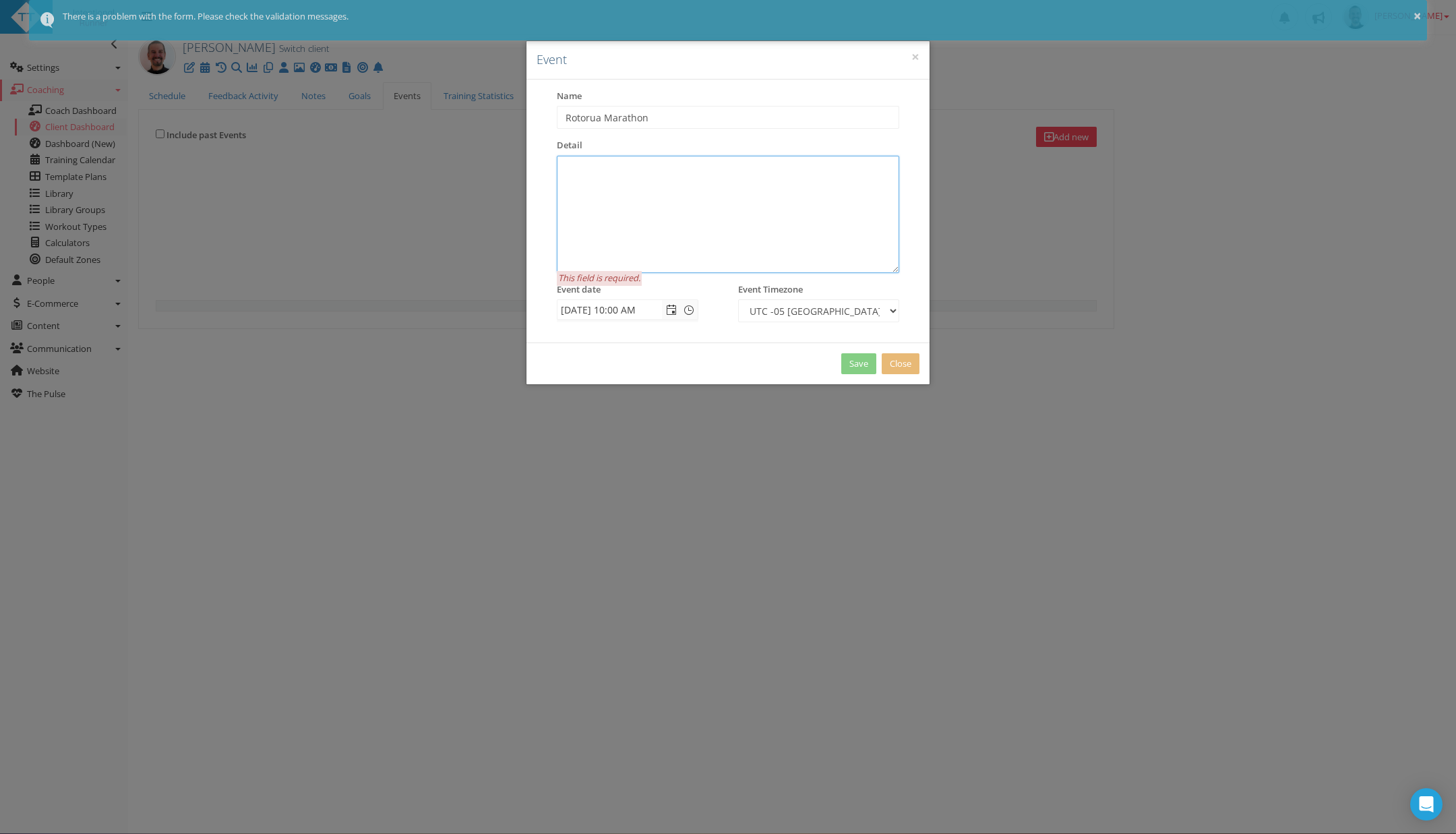
click at [677, 207] on textarea at bounding box center [727, 214] width 342 height 117
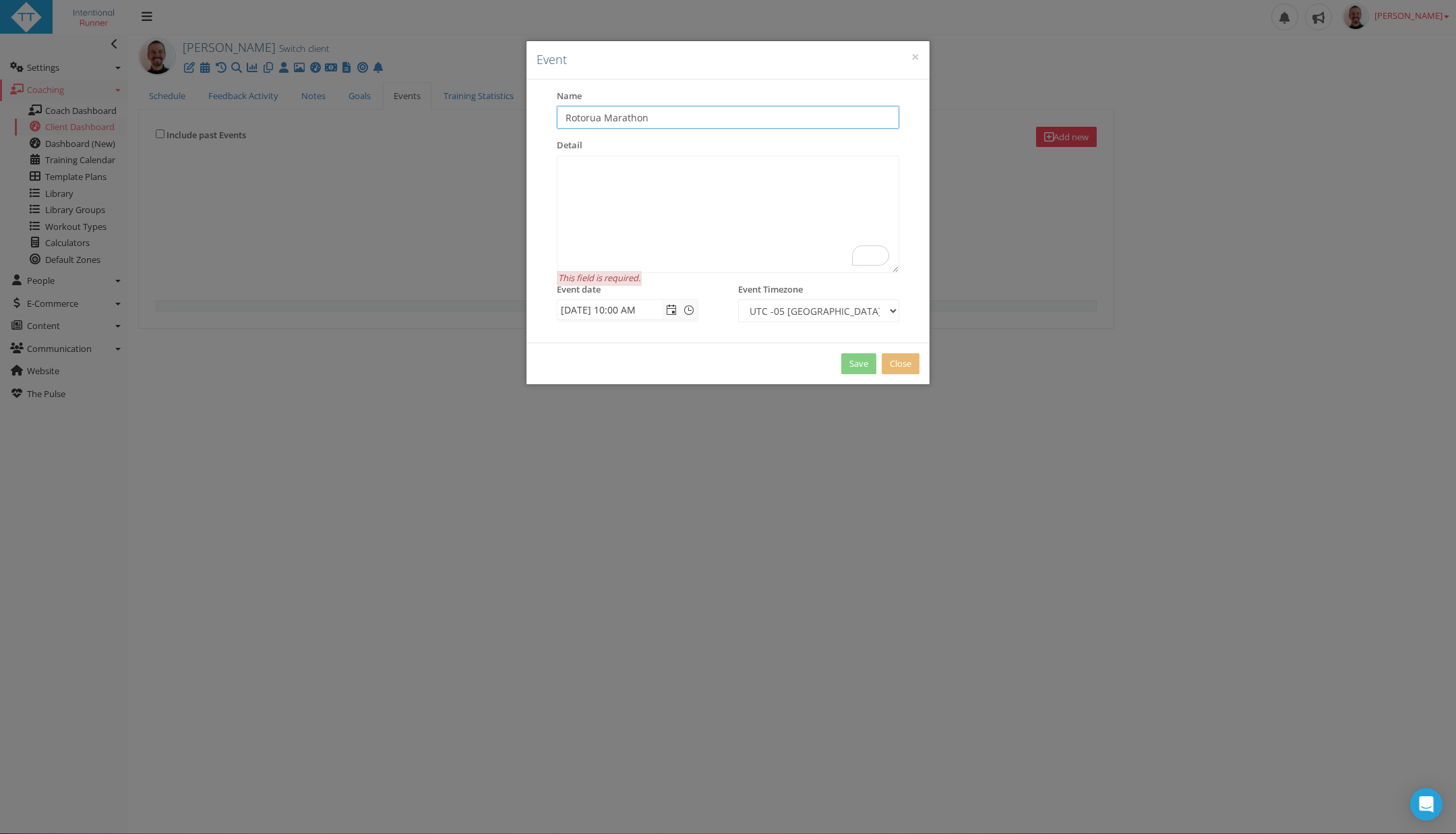
click at [566, 114] on input "Rotorua Marathon" at bounding box center [727, 117] width 342 height 23
type input "Red Stag Rotorua Marathon"
click at [612, 176] on textarea "To enrich screen reader interactions, please activate Accessibility in Grammarl…" at bounding box center [727, 214] width 342 height 117
type textarea "Round the Lake"
click at [853, 363] on link "Save" at bounding box center [859, 363] width 35 height 21
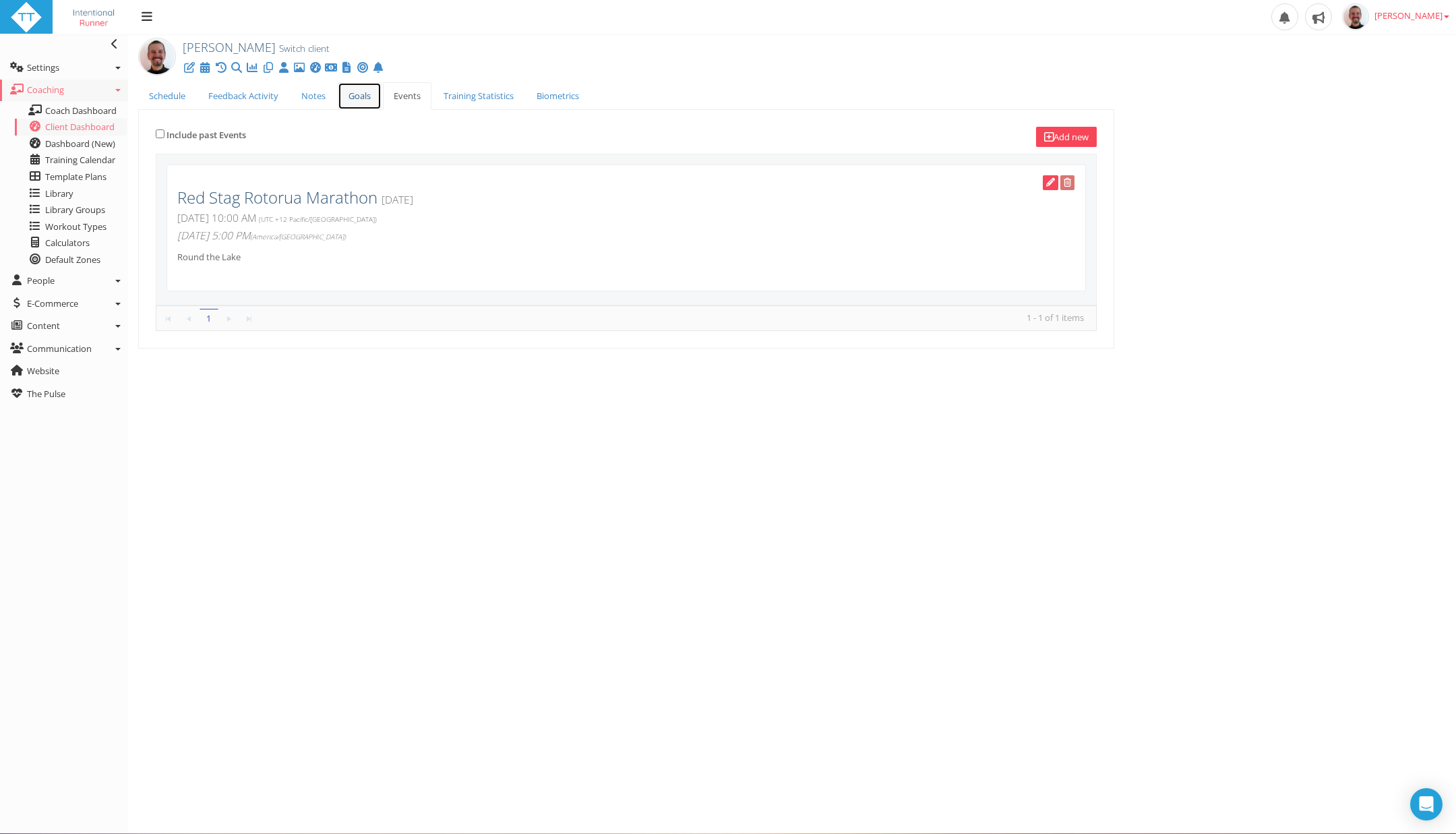
click at [364, 99] on link "Goals" at bounding box center [359, 96] width 43 height 28
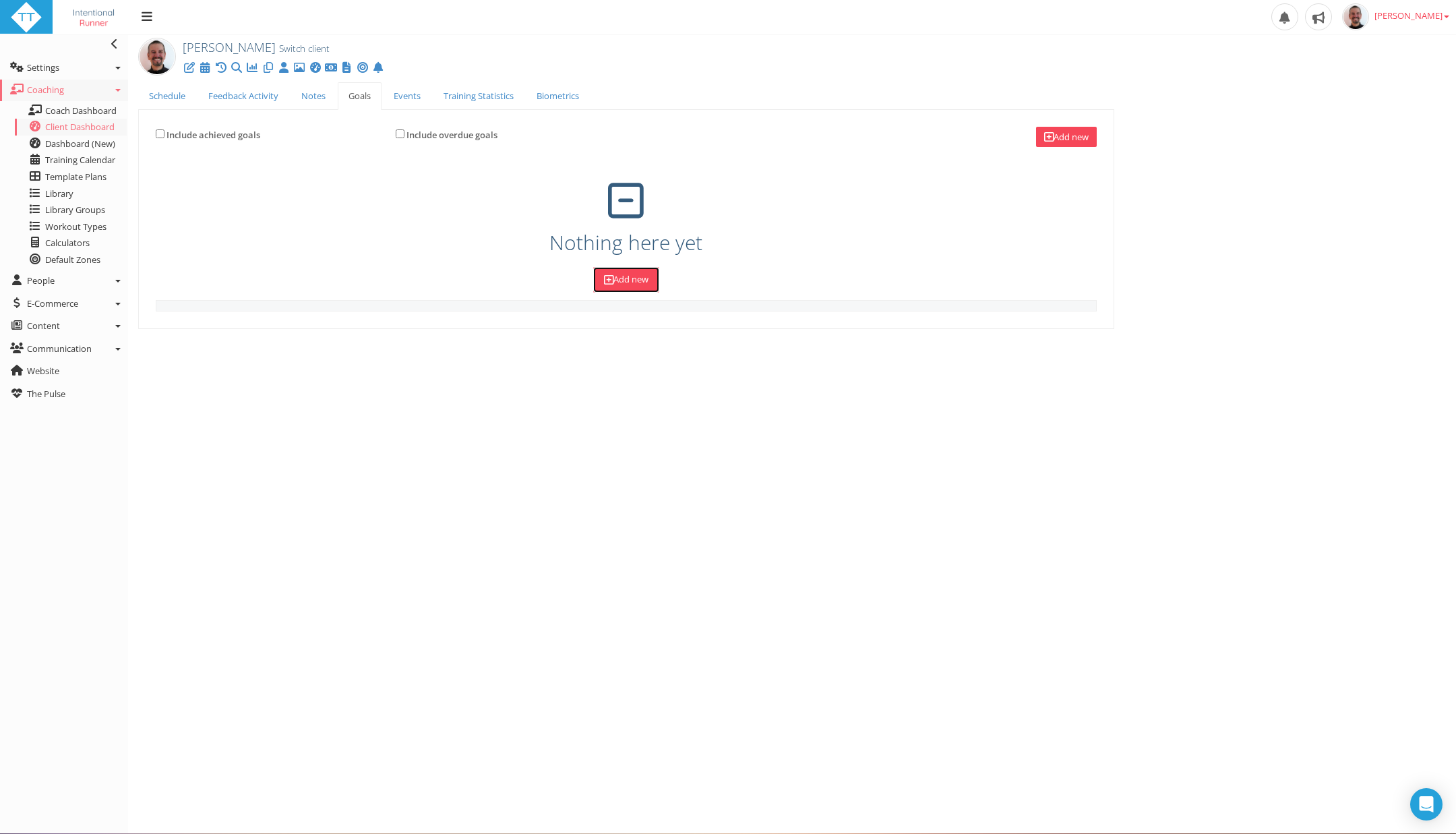
click at [622, 271] on link "Add new" at bounding box center [627, 279] width 66 height 25
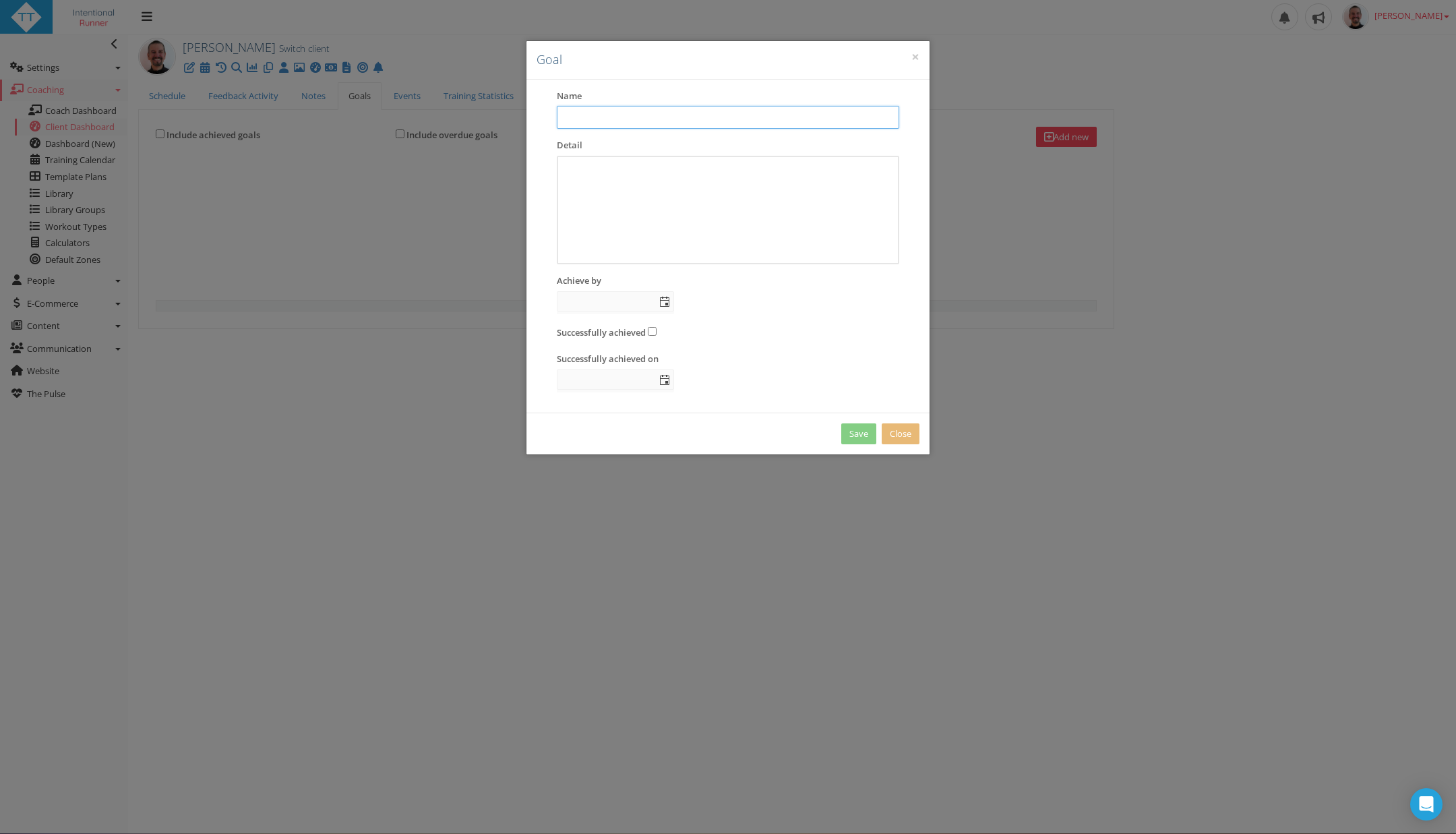
click at [675, 110] on input "text" at bounding box center [727, 117] width 342 height 23
type input "Finish Red Stag Marathon"
click at [672, 204] on div "﻿" at bounding box center [727, 210] width 342 height 109
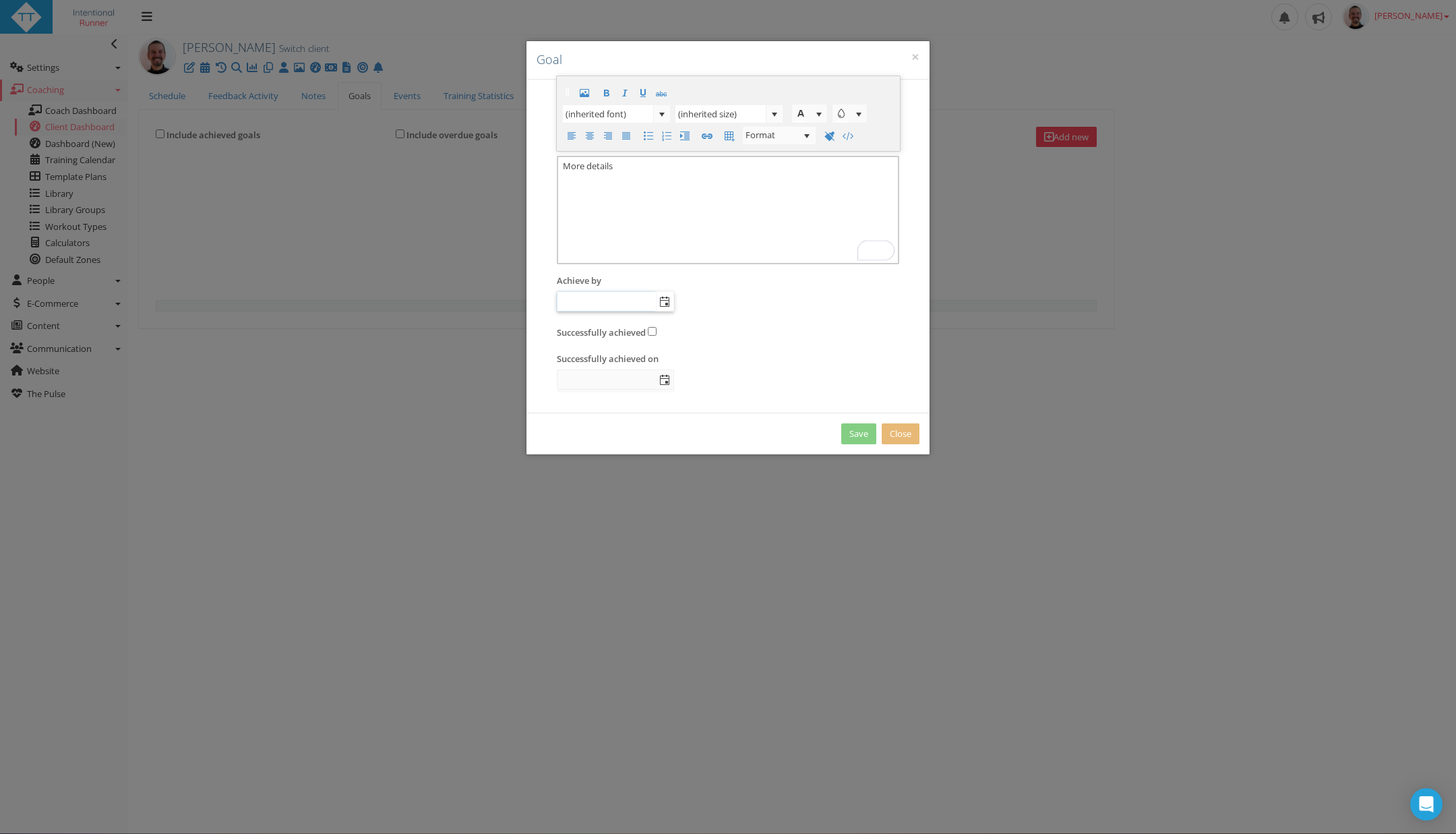
click at [650, 299] on input "text" at bounding box center [606, 301] width 98 height 18
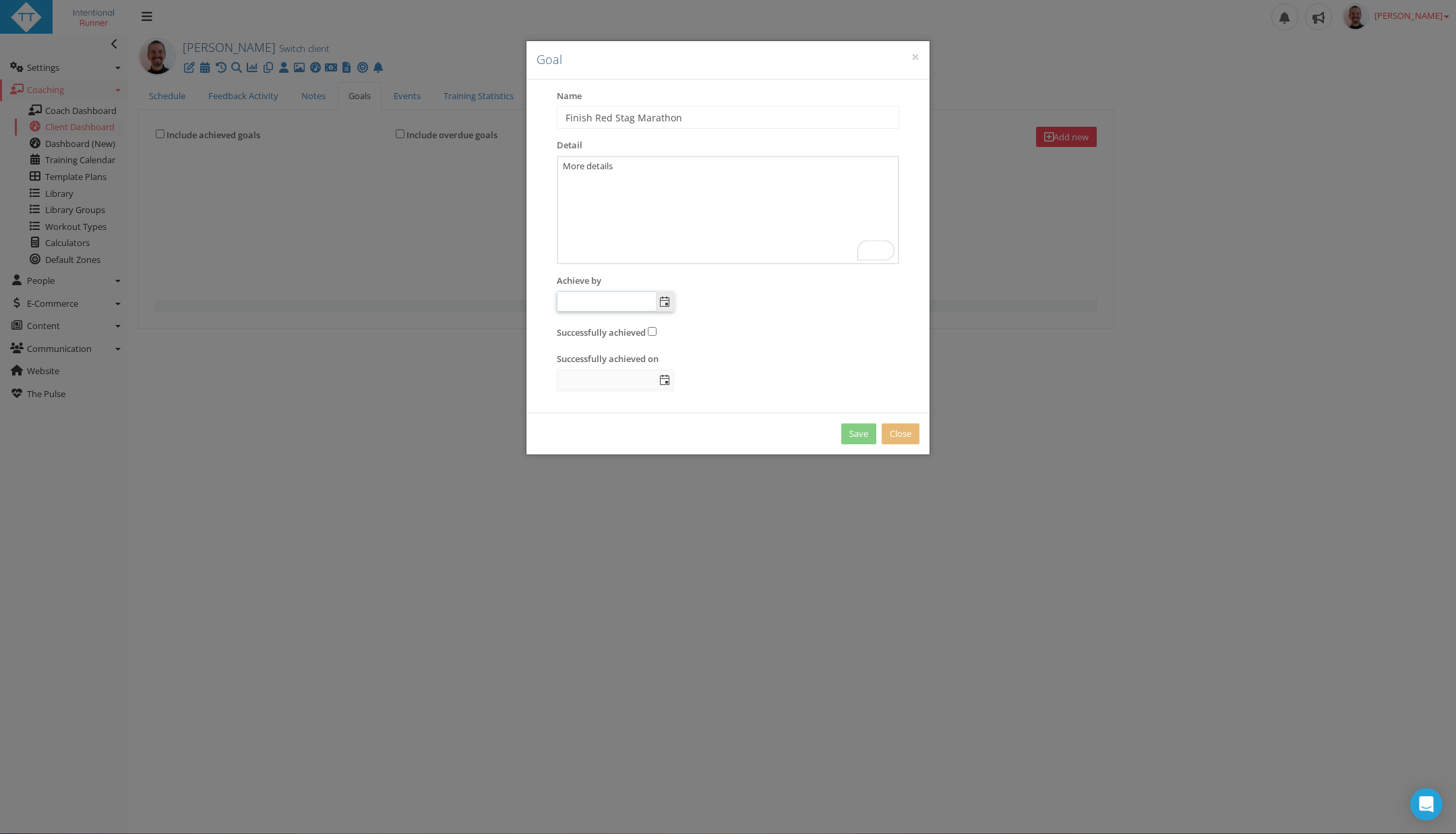
click at [664, 299] on span "select" at bounding box center [664, 302] width 11 height 11
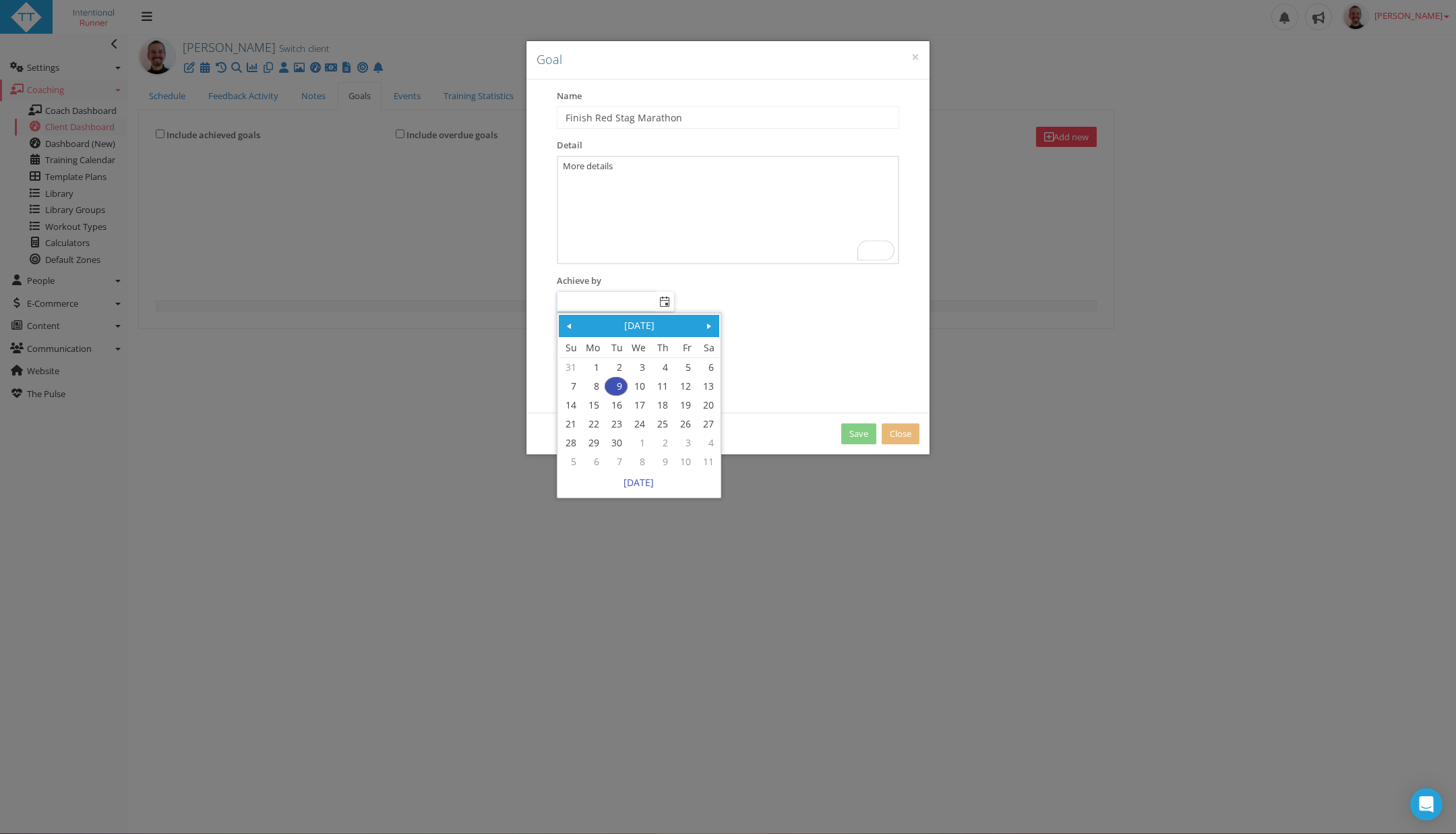
click at [714, 327] on span at bounding box center [710, 327] width 11 height 11
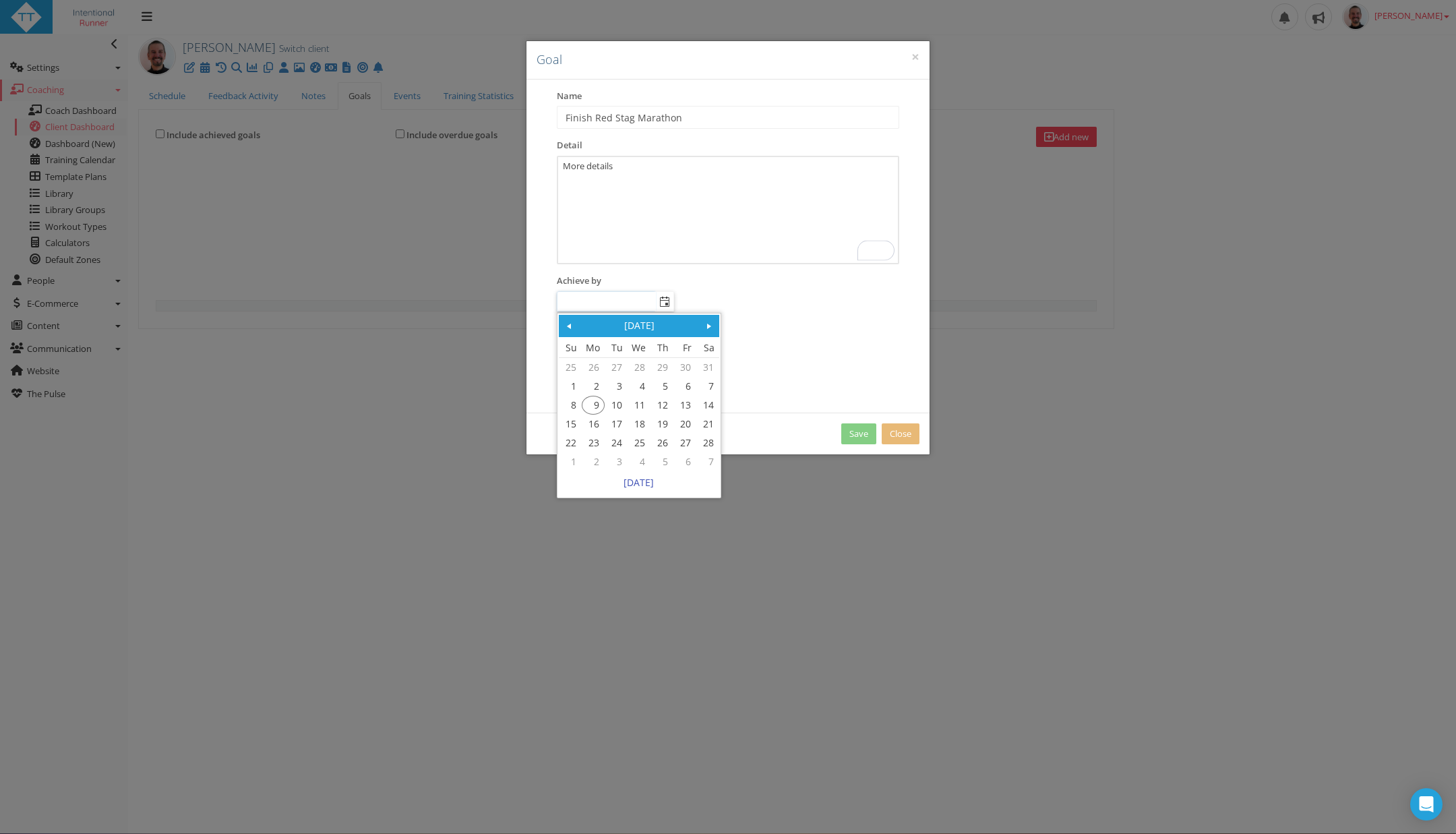
click at [714, 327] on span at bounding box center [710, 327] width 11 height 11
click at [706, 369] on link "2" at bounding box center [707, 367] width 21 height 18
type input "02 May 2026"
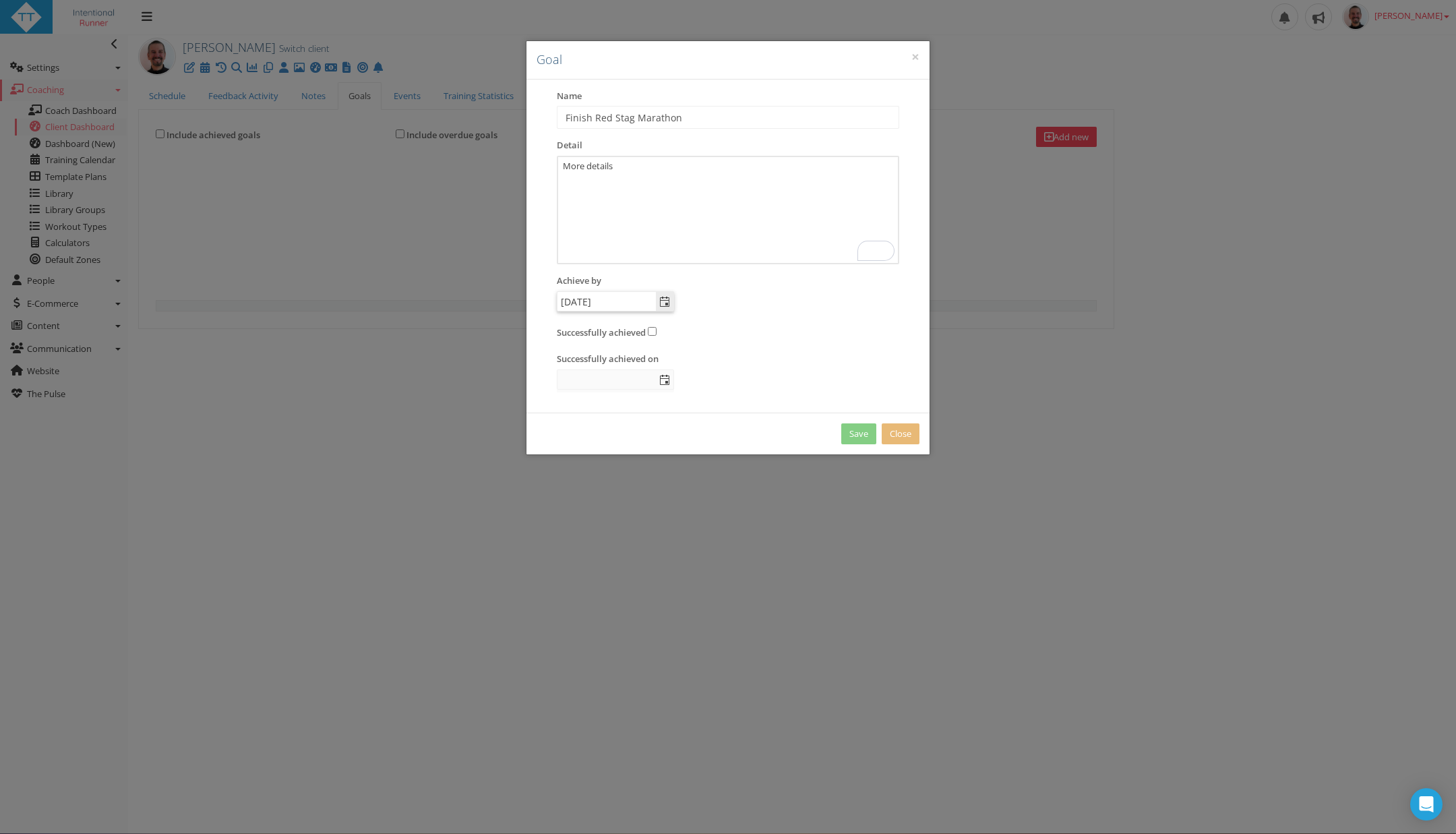
click at [754, 341] on div "Successfully achieved" at bounding box center [727, 338] width 363 height 29
click at [856, 431] on link "Save" at bounding box center [859, 434] width 35 height 21
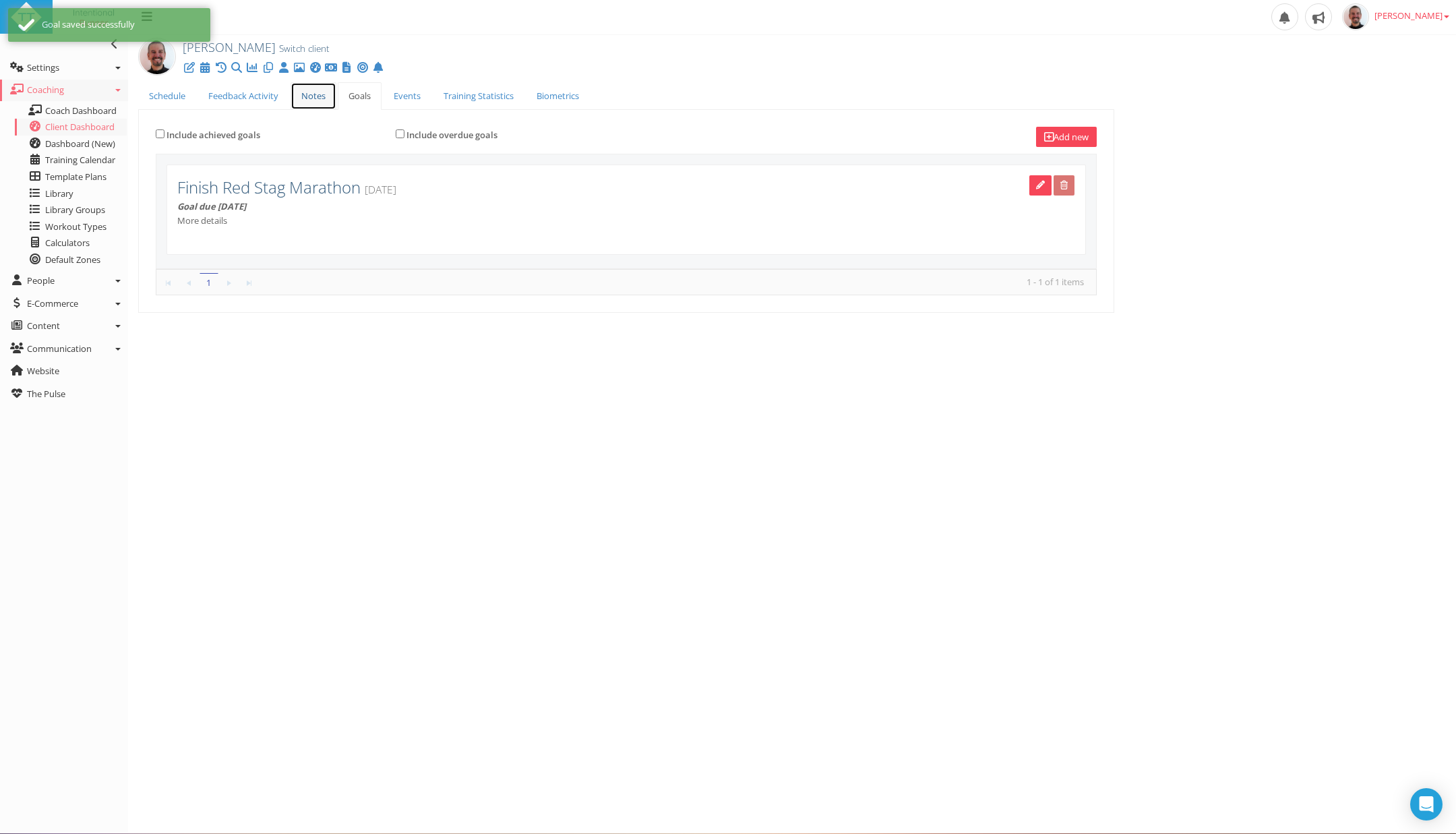
click at [308, 99] on link "Notes" at bounding box center [314, 96] width 46 height 28
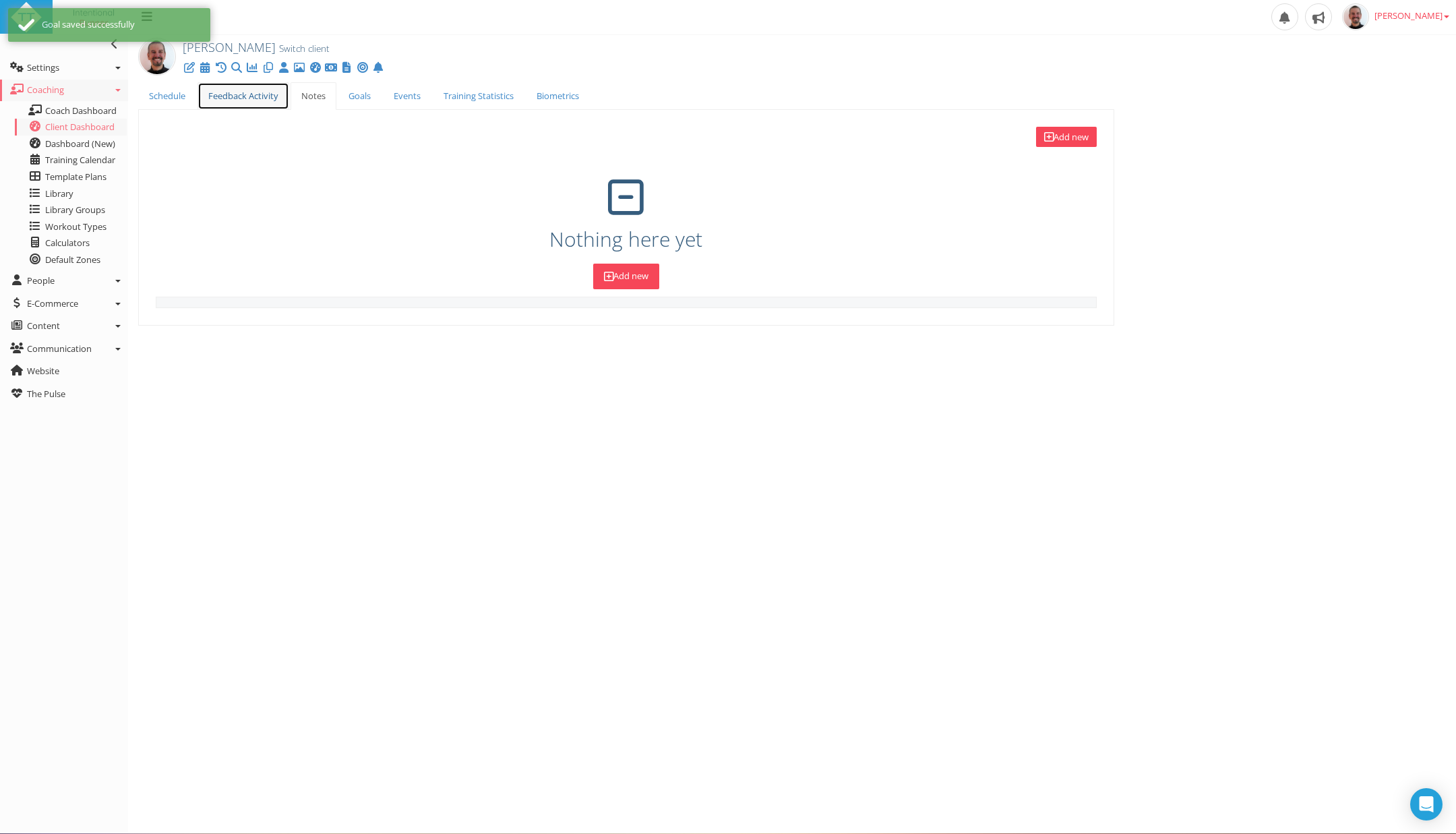
click at [259, 100] on link "Feedback Activity" at bounding box center [243, 96] width 91 height 28
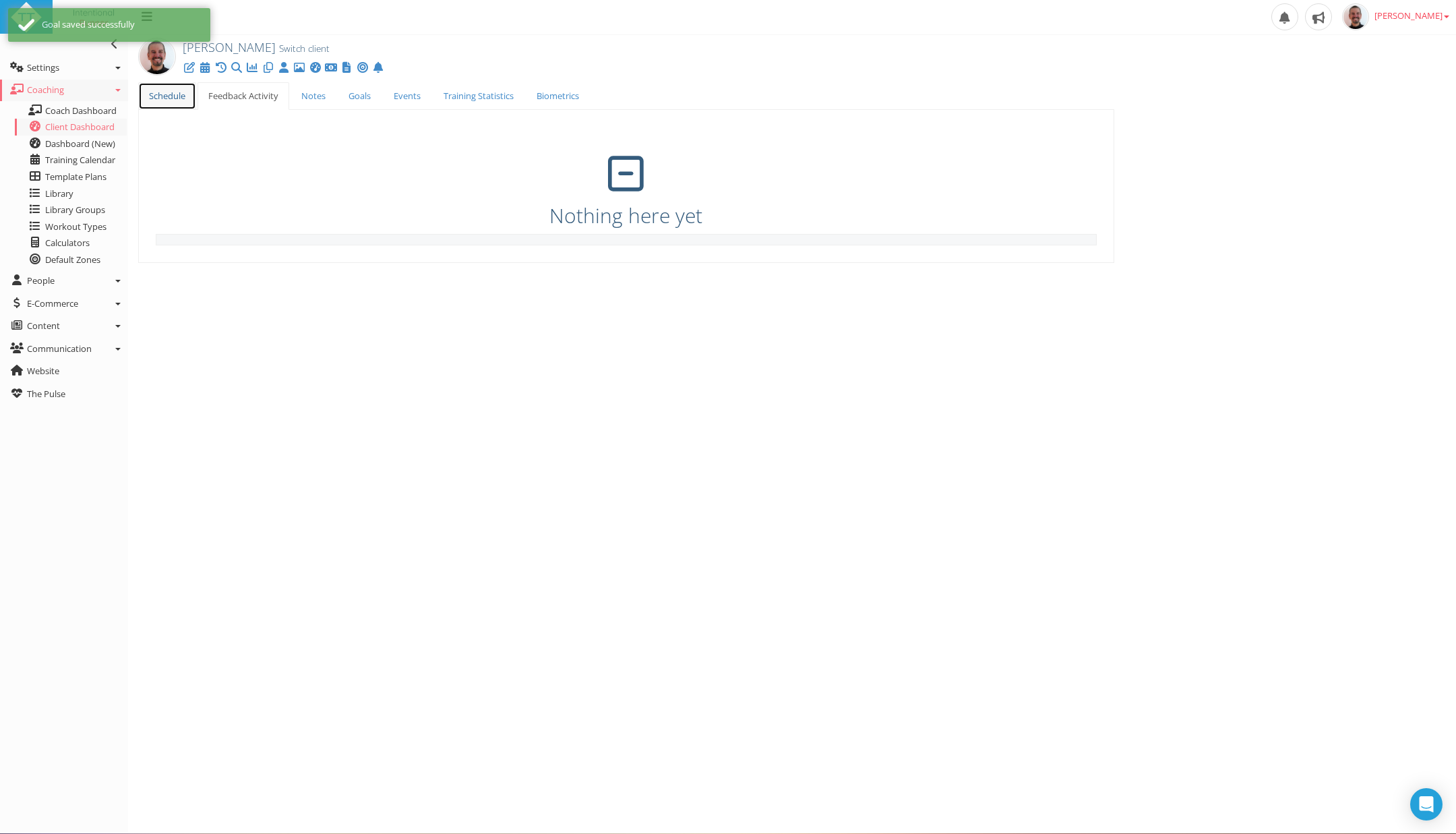
click at [173, 99] on link "Schedule" at bounding box center [167, 96] width 58 height 28
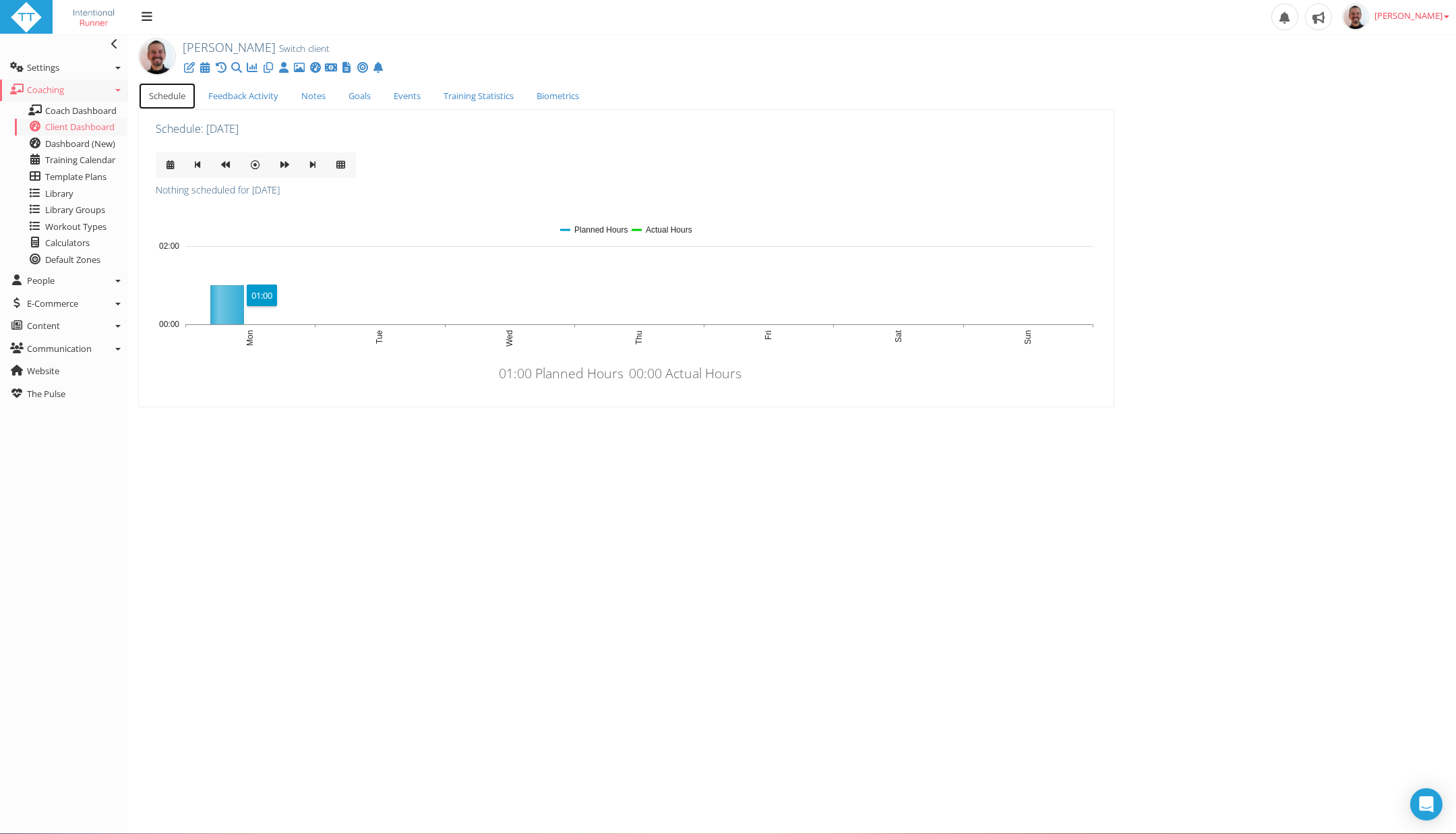
click at [222, 295] on icon at bounding box center [228, 305] width 33 height 39
click at [211, 71] on link at bounding box center [205, 66] width 14 height 12
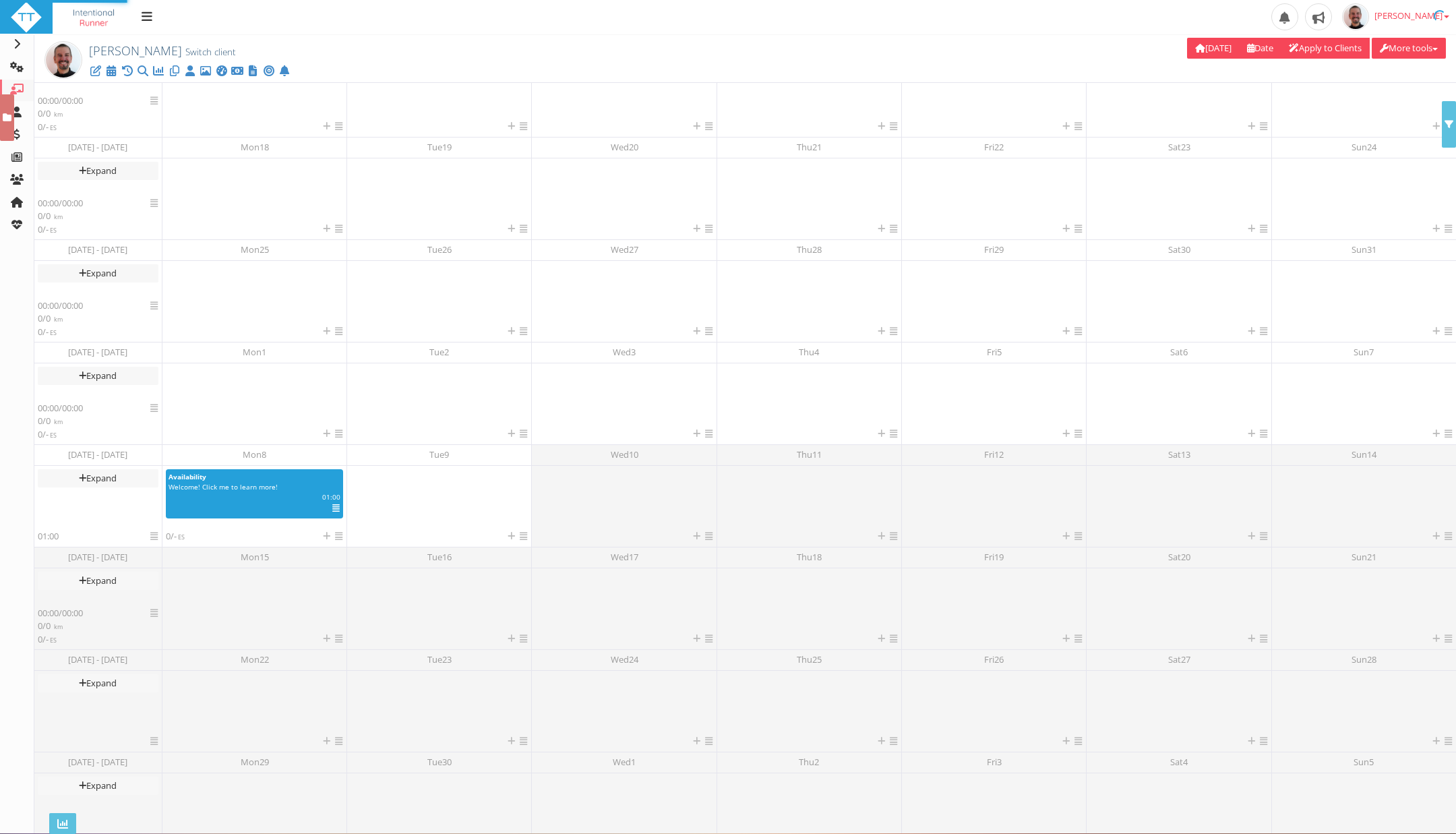
scroll to position [61, 0]
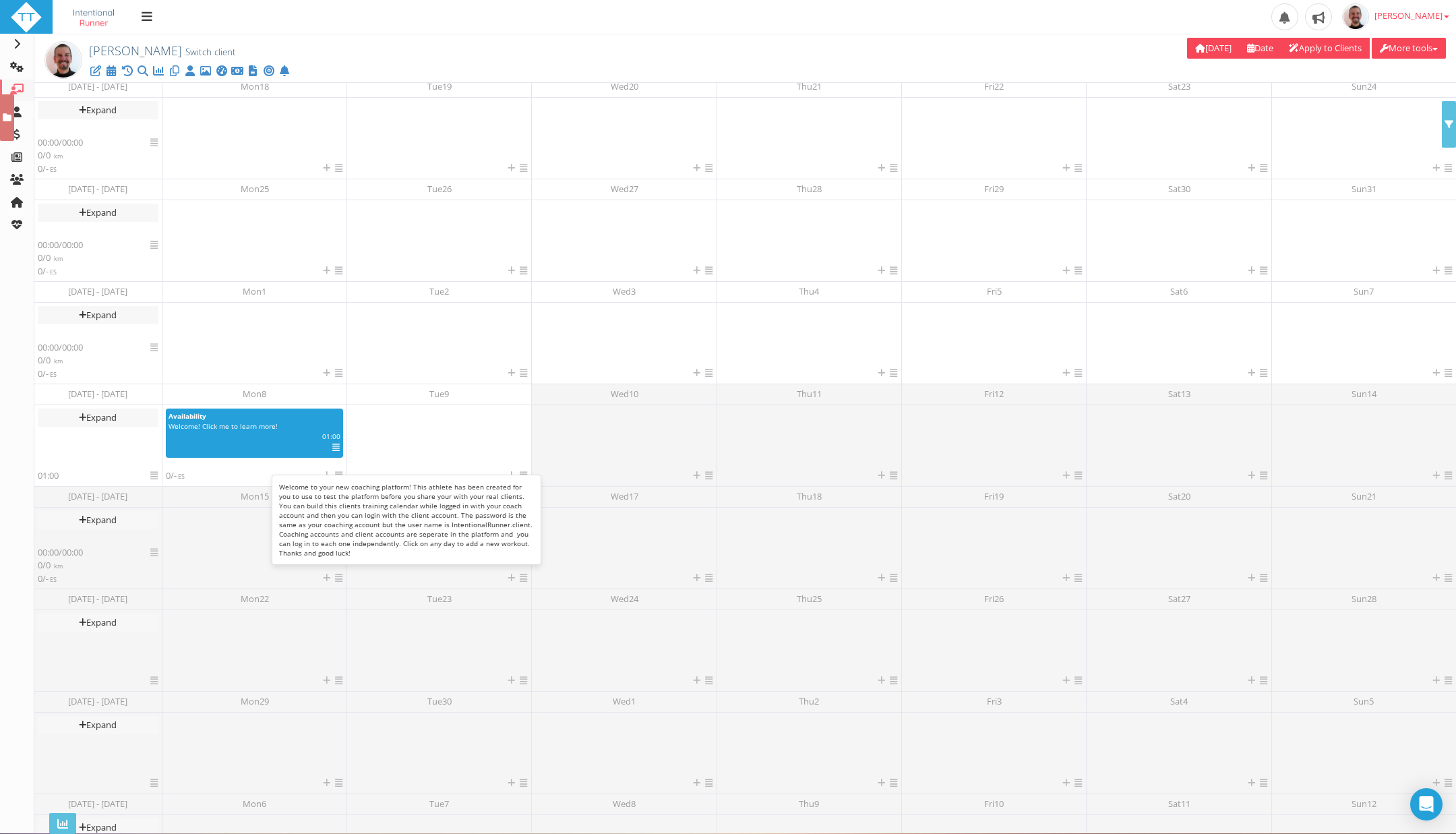
click at [246, 422] on span "Welcome! Click me to learn more!" at bounding box center [223, 426] width 109 height 9
select select "6d24ca3d-9a66-4013-b7dd-39de6cbba7af"
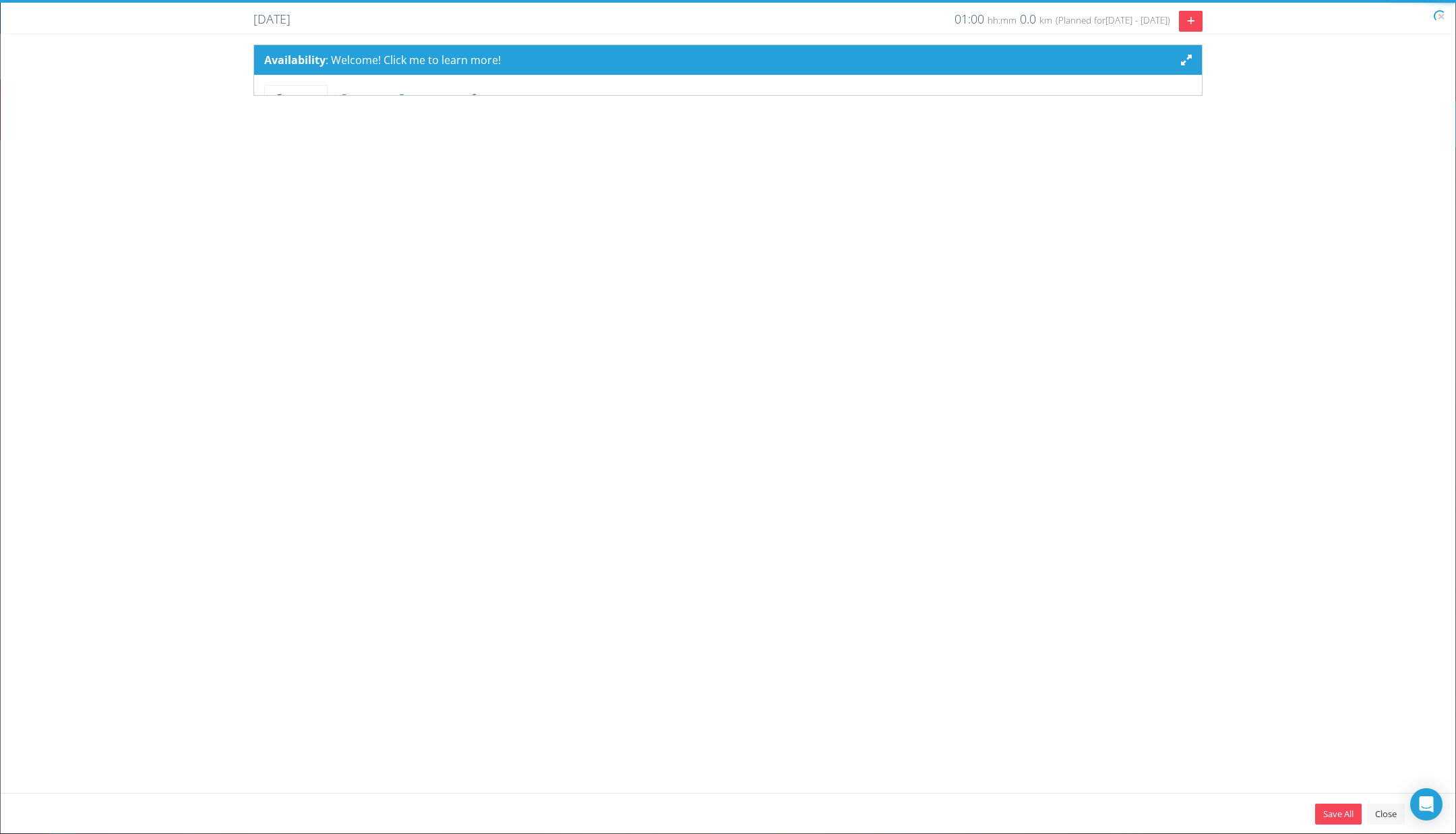
scroll to position [0, 0]
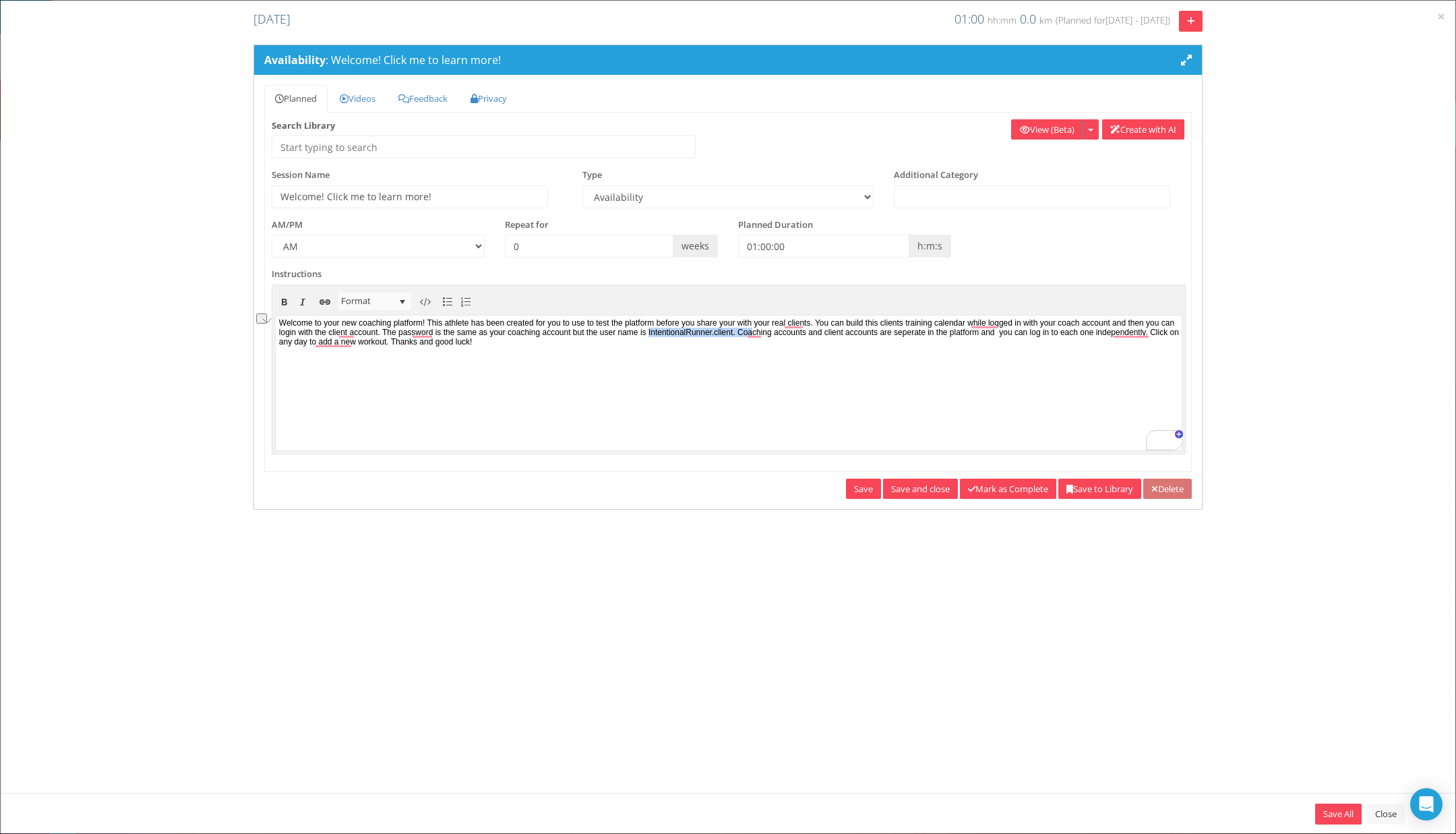
drag, startPoint x: 834, startPoint y: 334, endPoint x: 952, endPoint y: 330, distance: 118.1
click at [952, 330] on body "Welcome to your new coaching platform! This athlete has been created for you to…" at bounding box center [728, 381] width 907 height 134
copy body "IntentionalRunner.client"
click at [1386, 810] on link "Close" at bounding box center [1386, 814] width 38 height 21
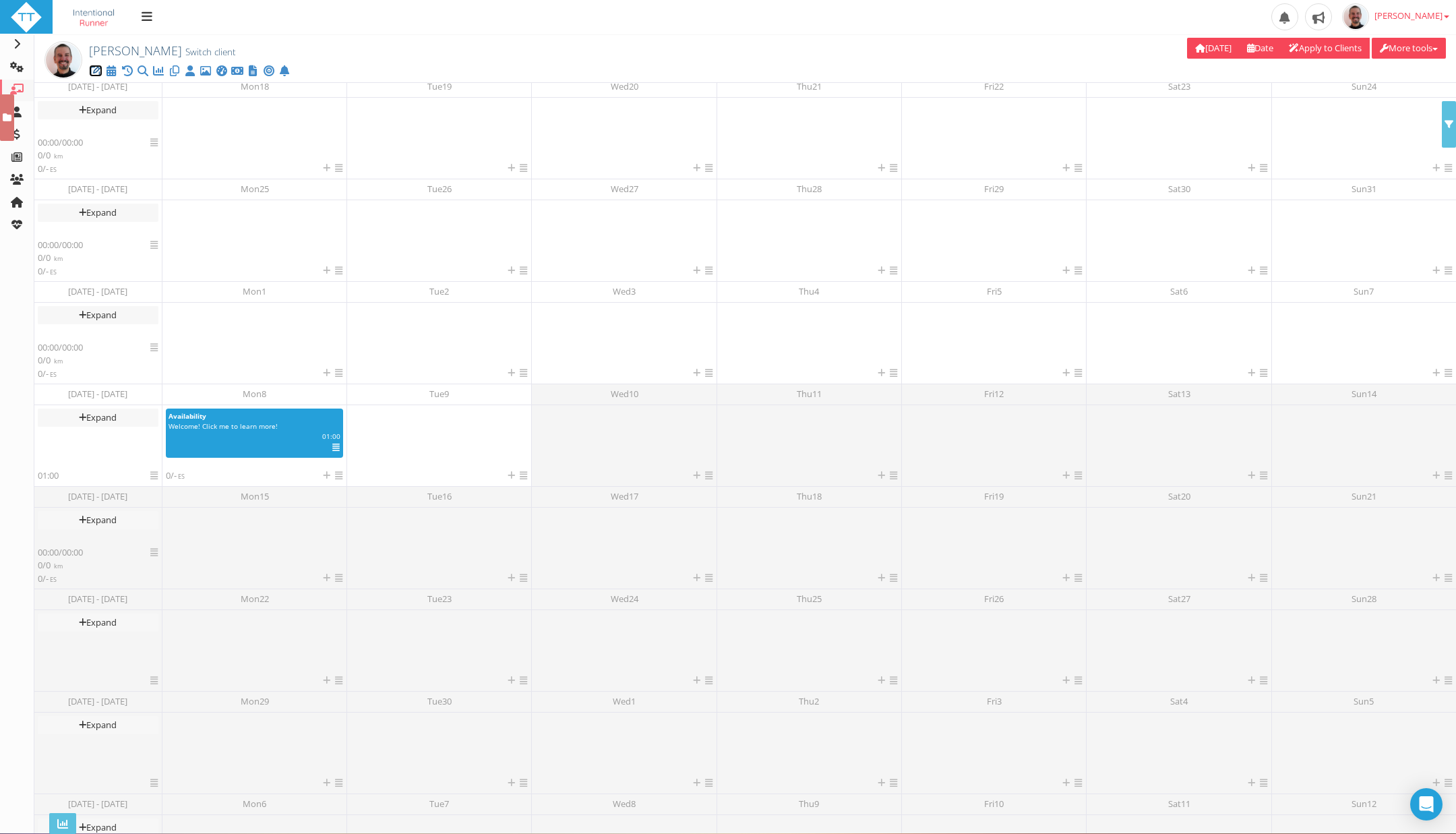
click at [95, 71] on icon at bounding box center [95, 71] width 14 height 1
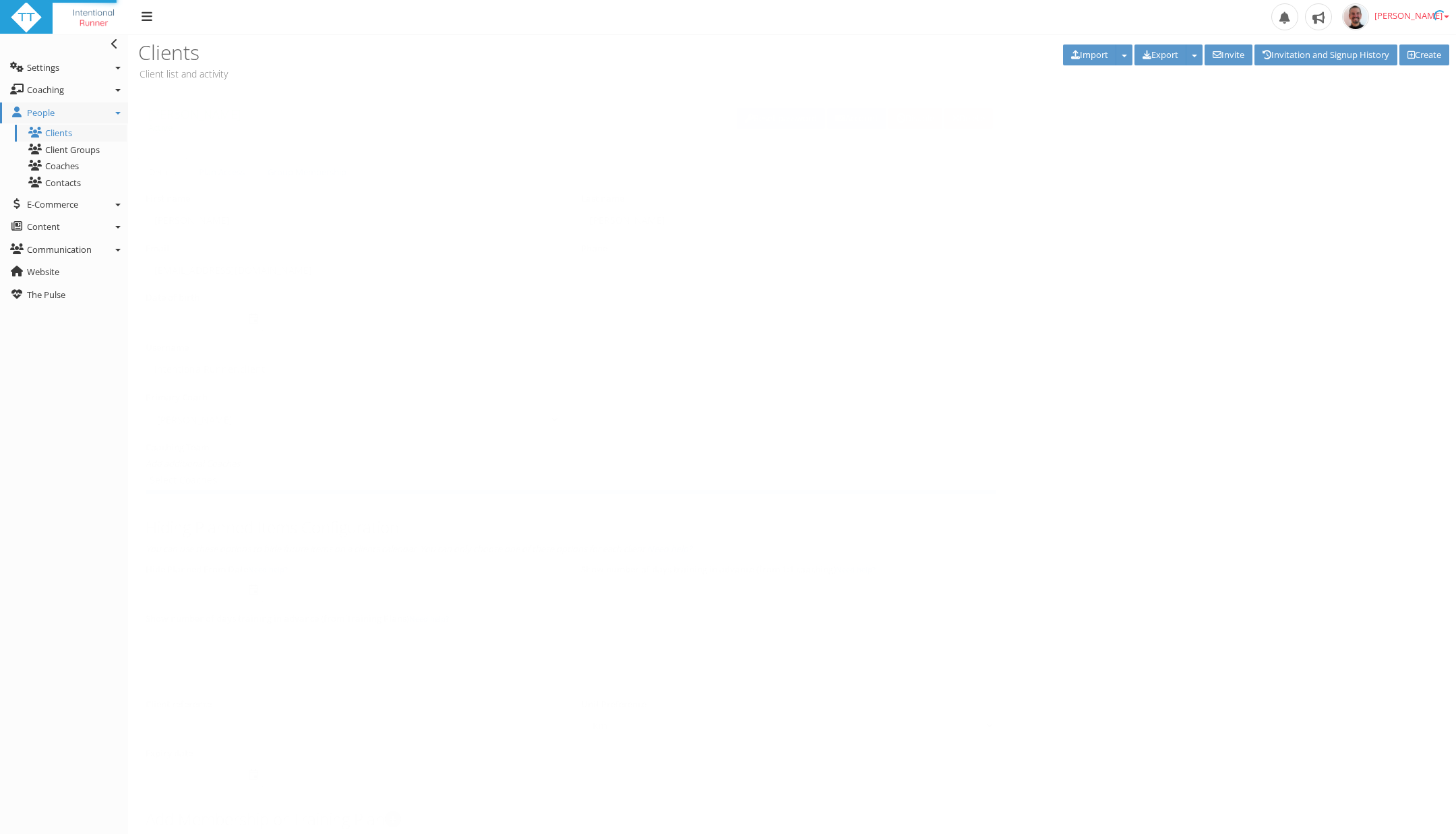
select select "8e01a150-34d1-4ba0-a989-bb0e31ace1ab"
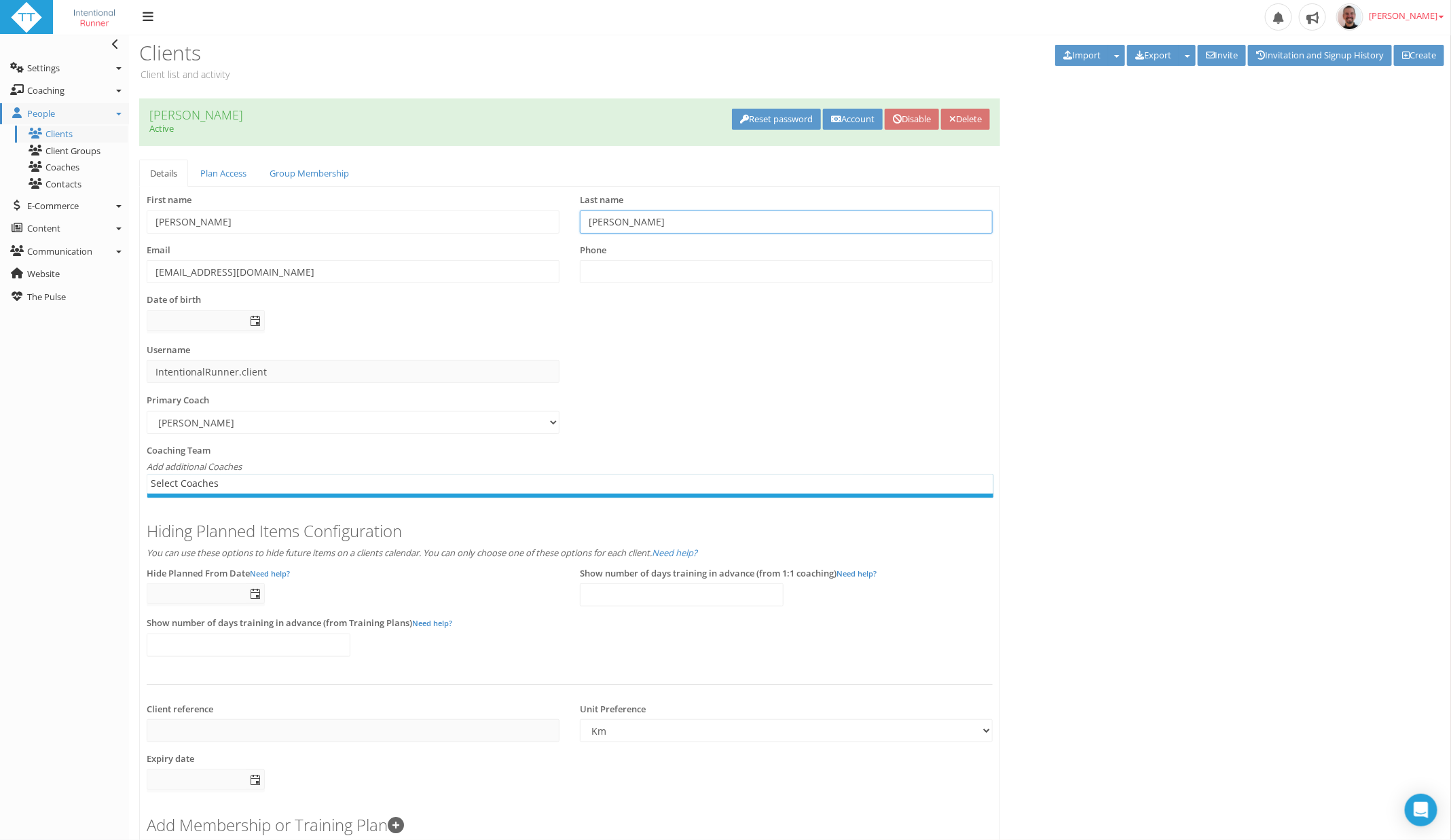
click at [656, 221] on input "RYKEN" at bounding box center [786, 221] width 413 height 23
type input "[PERSON_NAME] Client Account"
click at [221, 173] on link "Plan Access" at bounding box center [223, 174] width 68 height 28
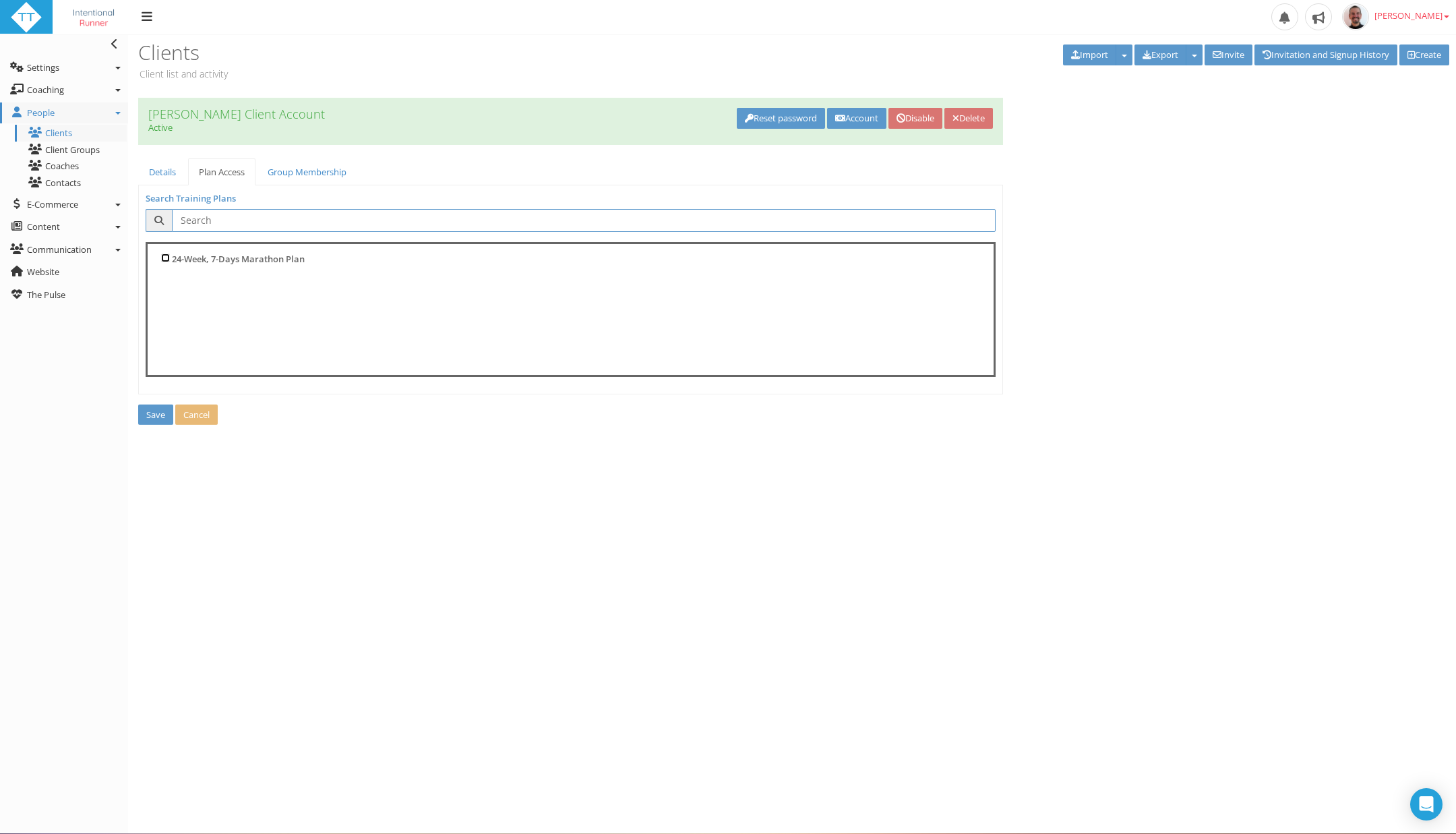
click at [161, 255] on input "24-Week, 7-Days Marathon Plan" at bounding box center [165, 257] width 8 height 8
checkbox input "true"
click at [149, 409] on span "Save" at bounding box center [156, 414] width 18 height 12
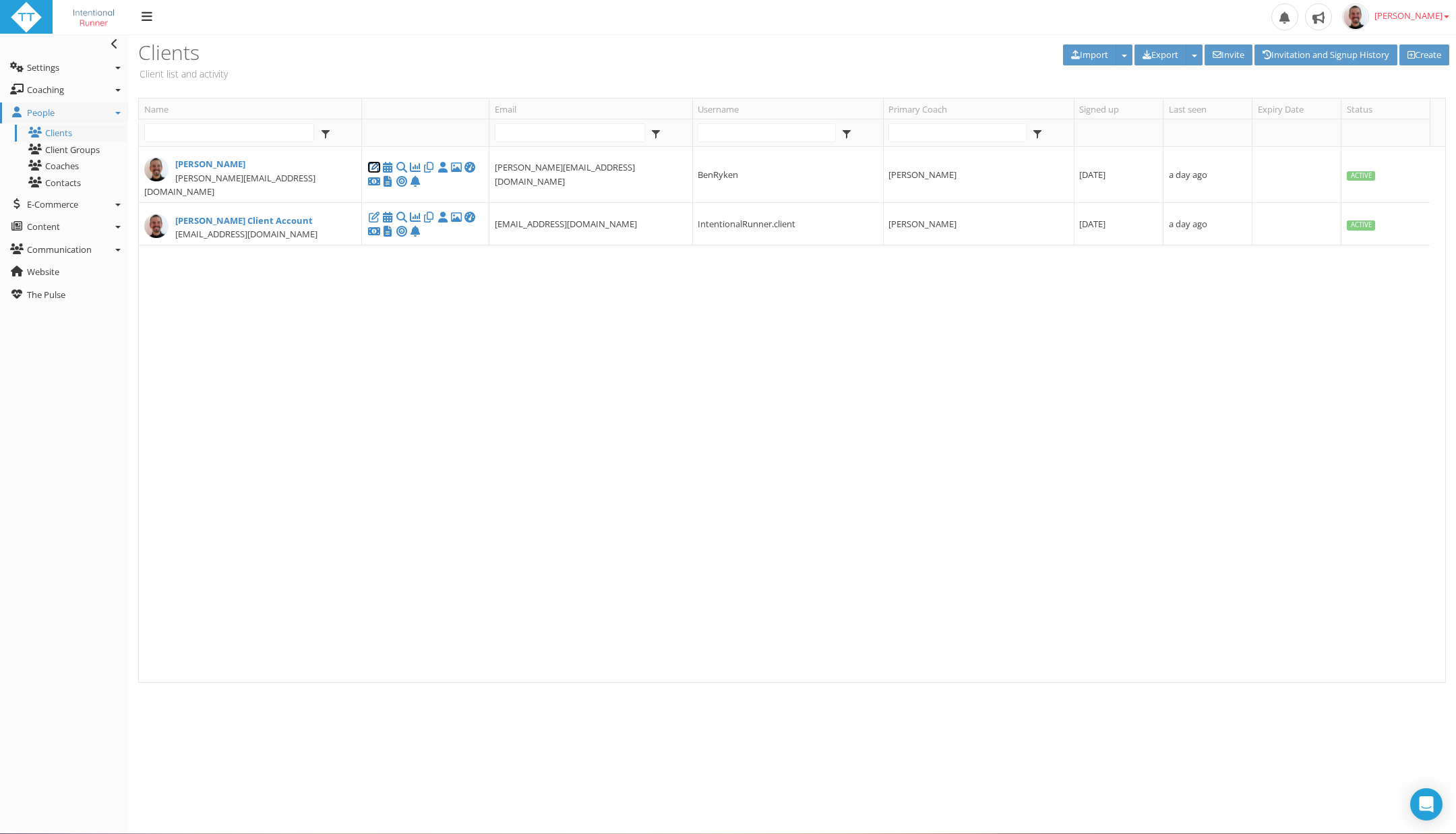
click at [376, 167] on icon at bounding box center [374, 167] width 14 height 1
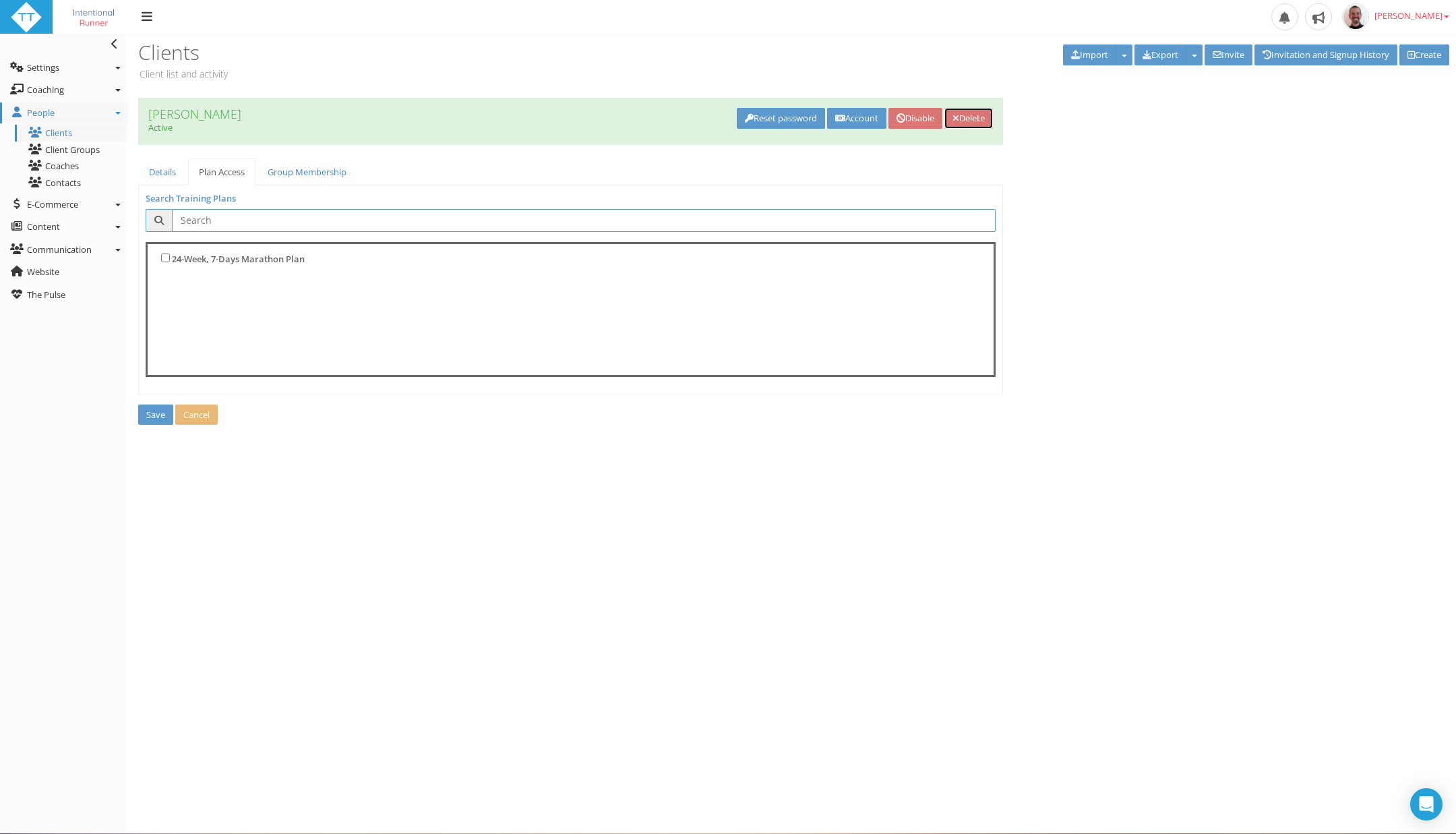
click at [954, 117] on icon at bounding box center [955, 117] width 6 height 8
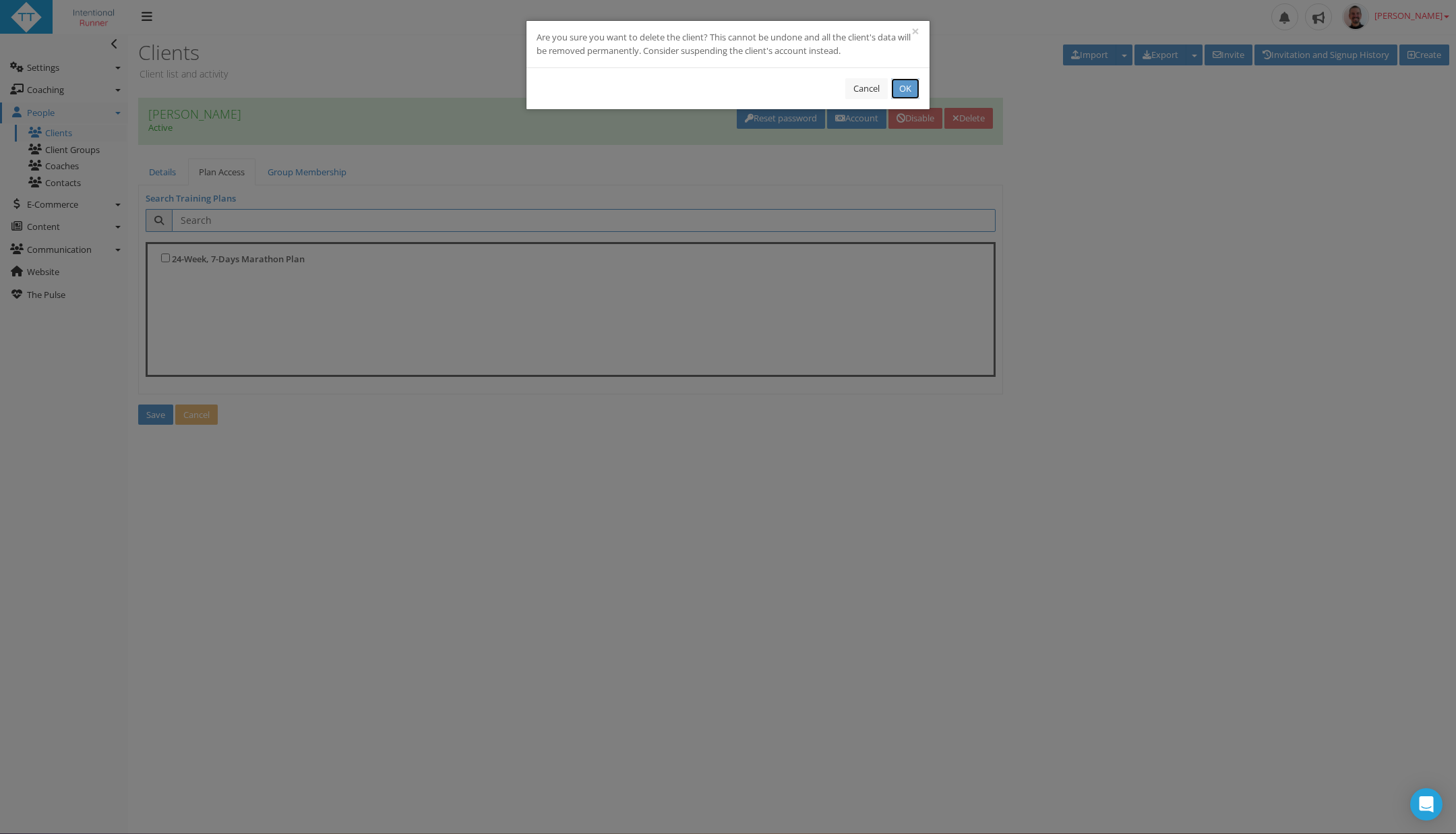
click at [900, 89] on button "OK" at bounding box center [905, 89] width 29 height 21
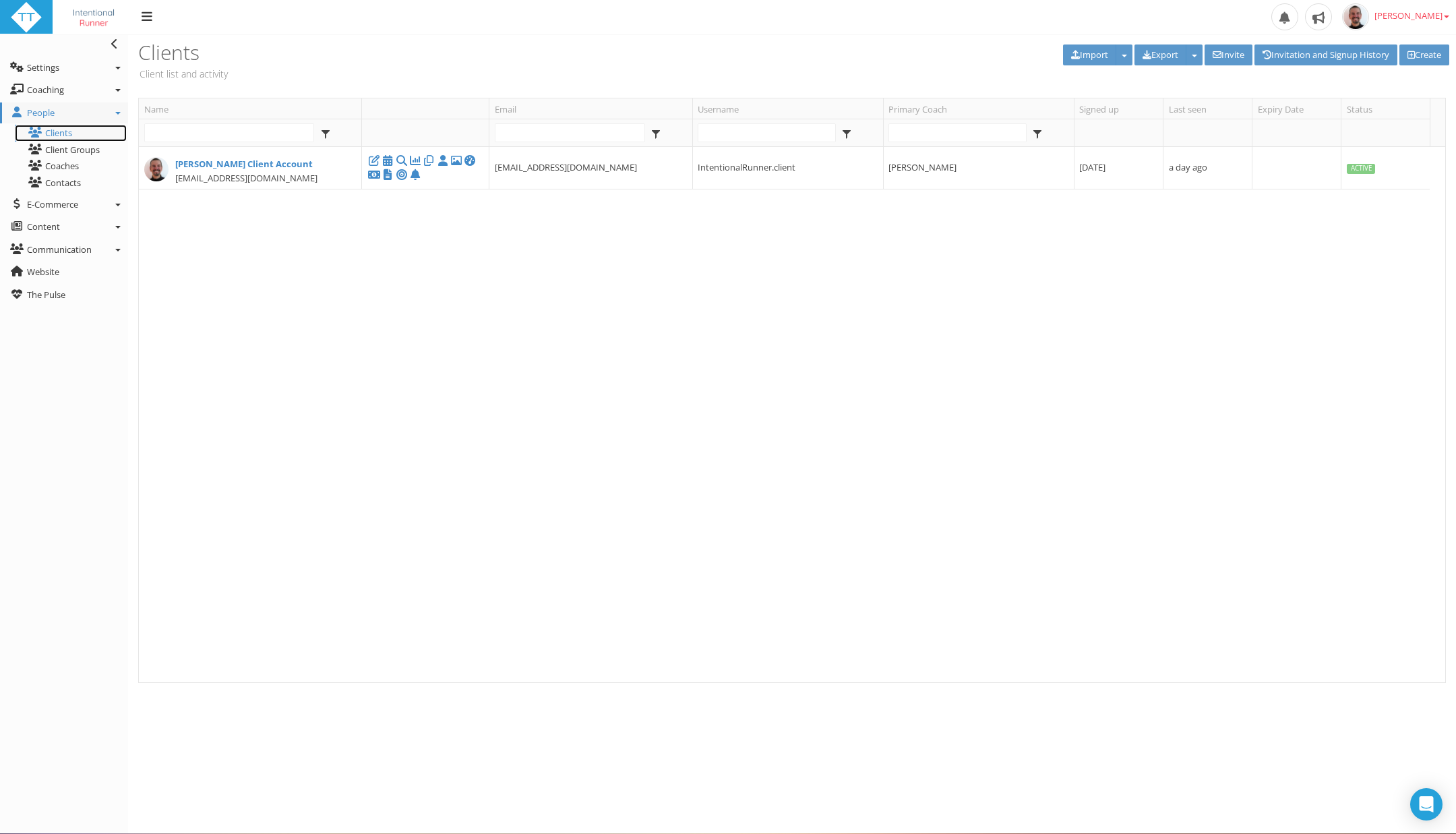
click at [78, 132] on link "Clients" at bounding box center [70, 133] width 112 height 17
click at [373, 161] on icon at bounding box center [374, 161] width 14 height 1
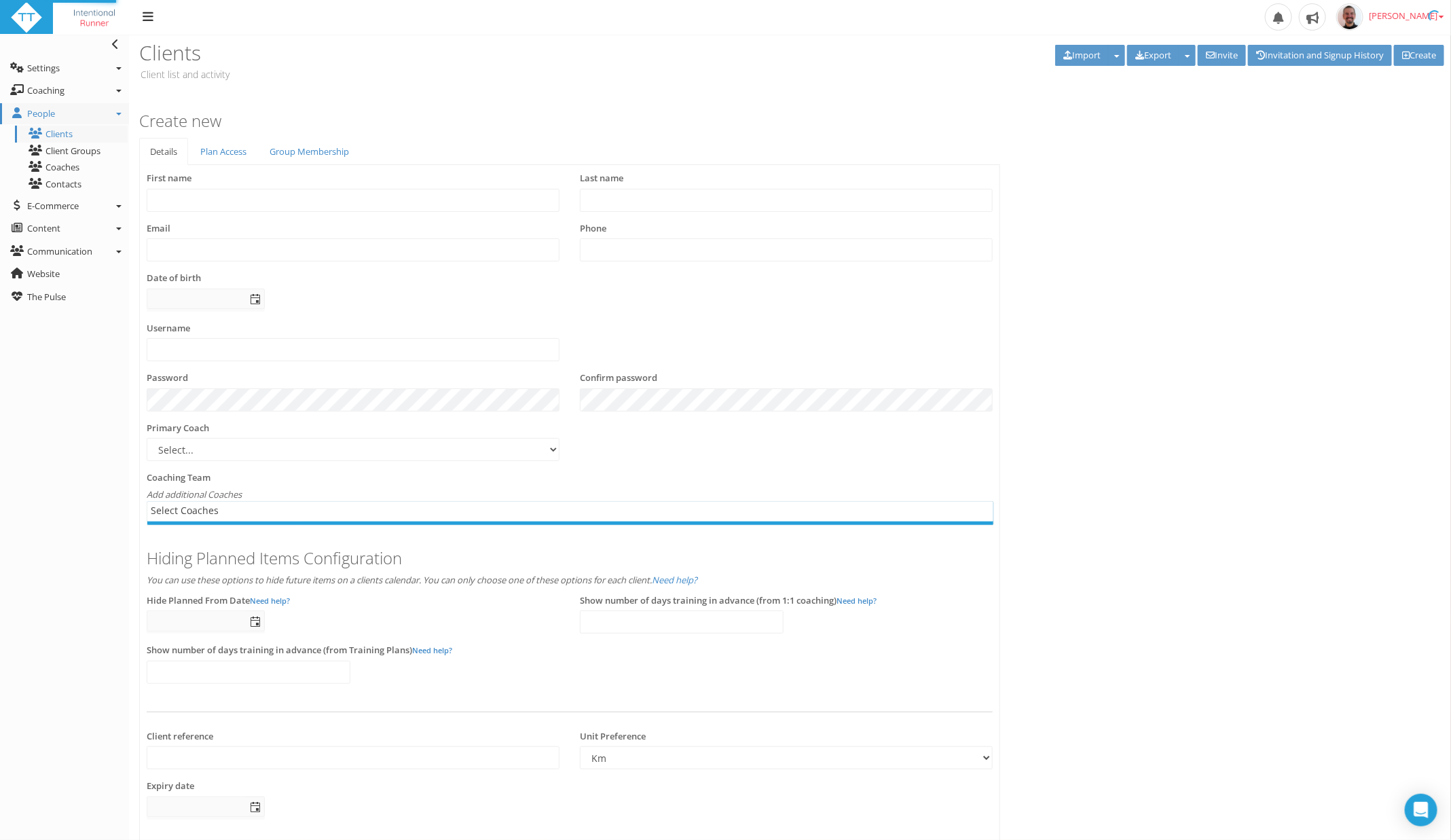
type input "Paul"
type input "RYKEN Client Account"
type input "[EMAIL_ADDRESS][DOMAIN_NAME]"
type input "IntentionalRunner.client"
select select "8e01a150-34d1-4ba0-a989-bb0e31ace1ab"
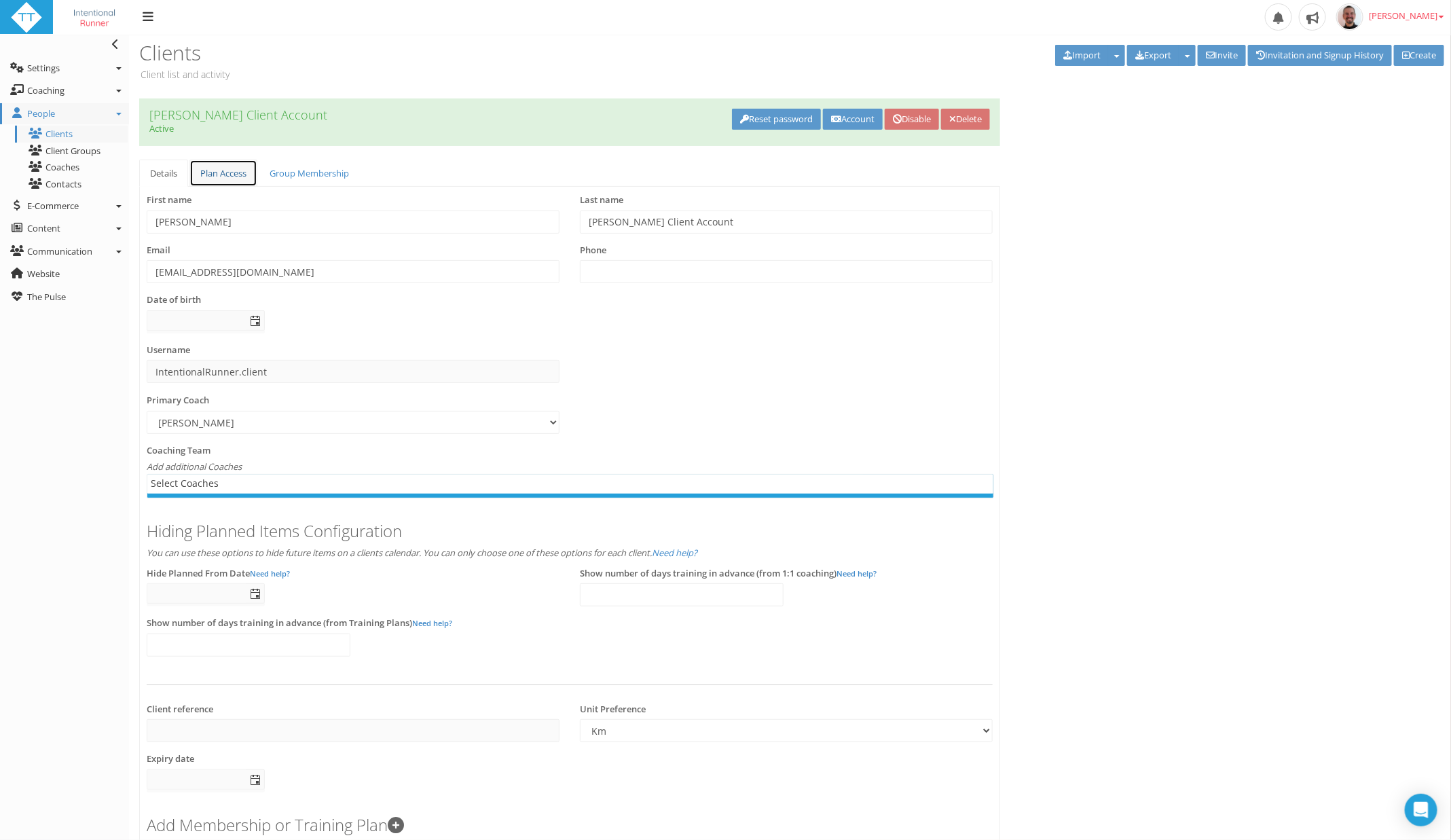
click at [226, 174] on link "Plan Access" at bounding box center [223, 174] width 68 height 28
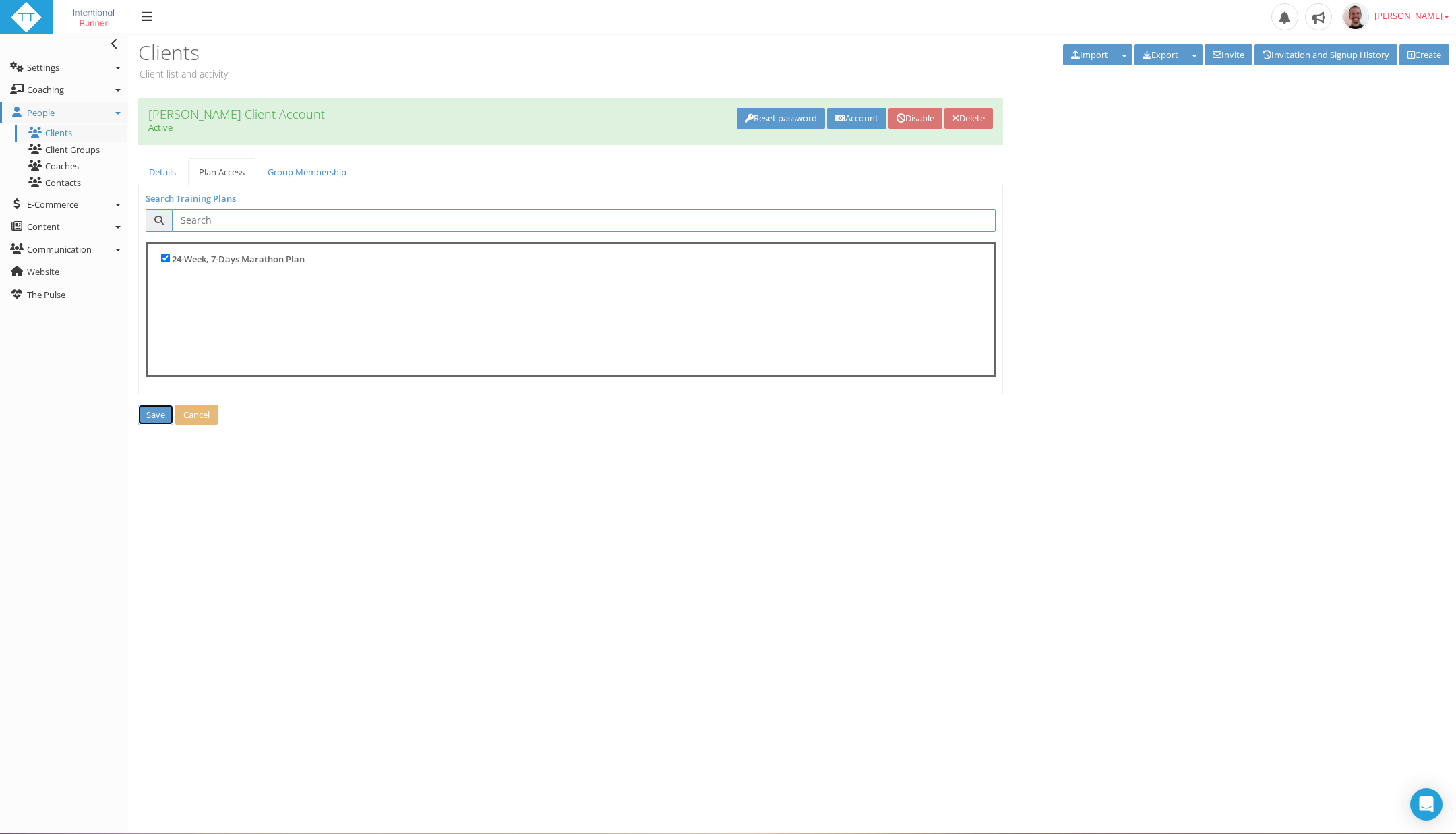
click at [149, 410] on span "Save" at bounding box center [156, 414] width 18 height 12
select select
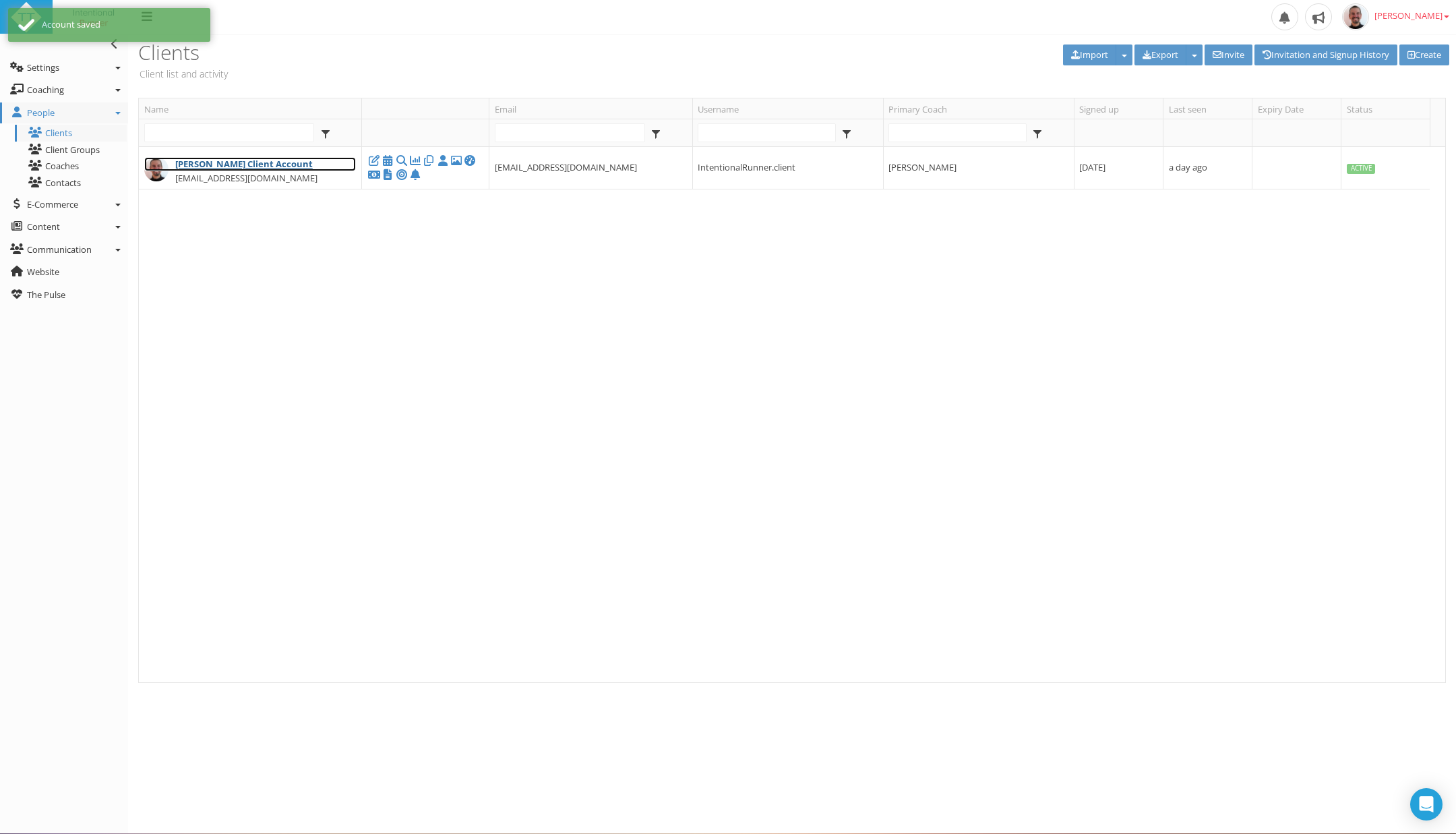
click at [280, 164] on link "[PERSON_NAME] Client Account" at bounding box center [250, 163] width 212 height 14
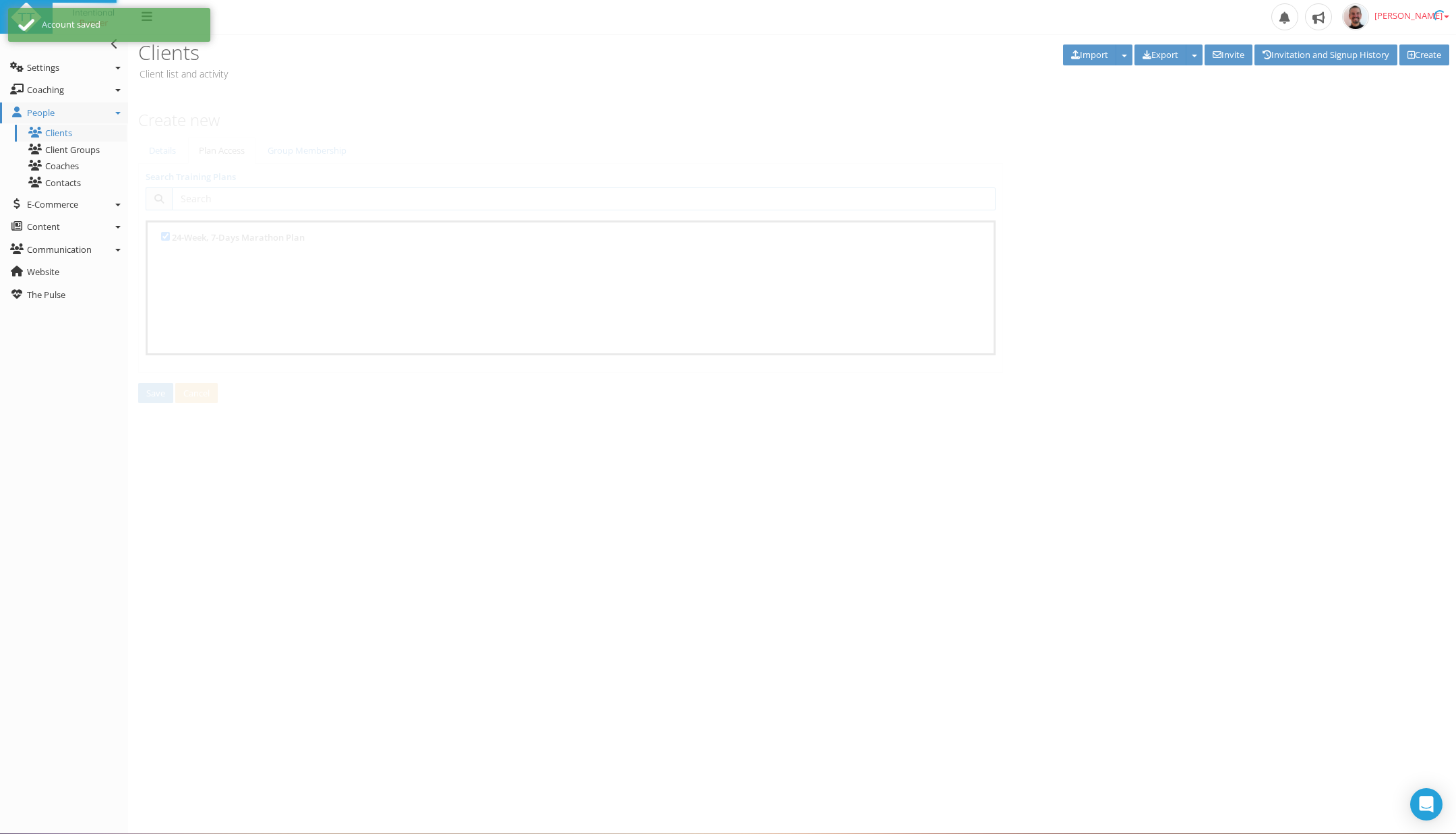
type input "Paul"
type input "RYKEN Client Account"
type input "[EMAIL_ADDRESS][DOMAIN_NAME]"
type input "IntentionalRunner.client"
select select "8e01a150-34d1-4ba0-a989-bb0e31ace1ab"
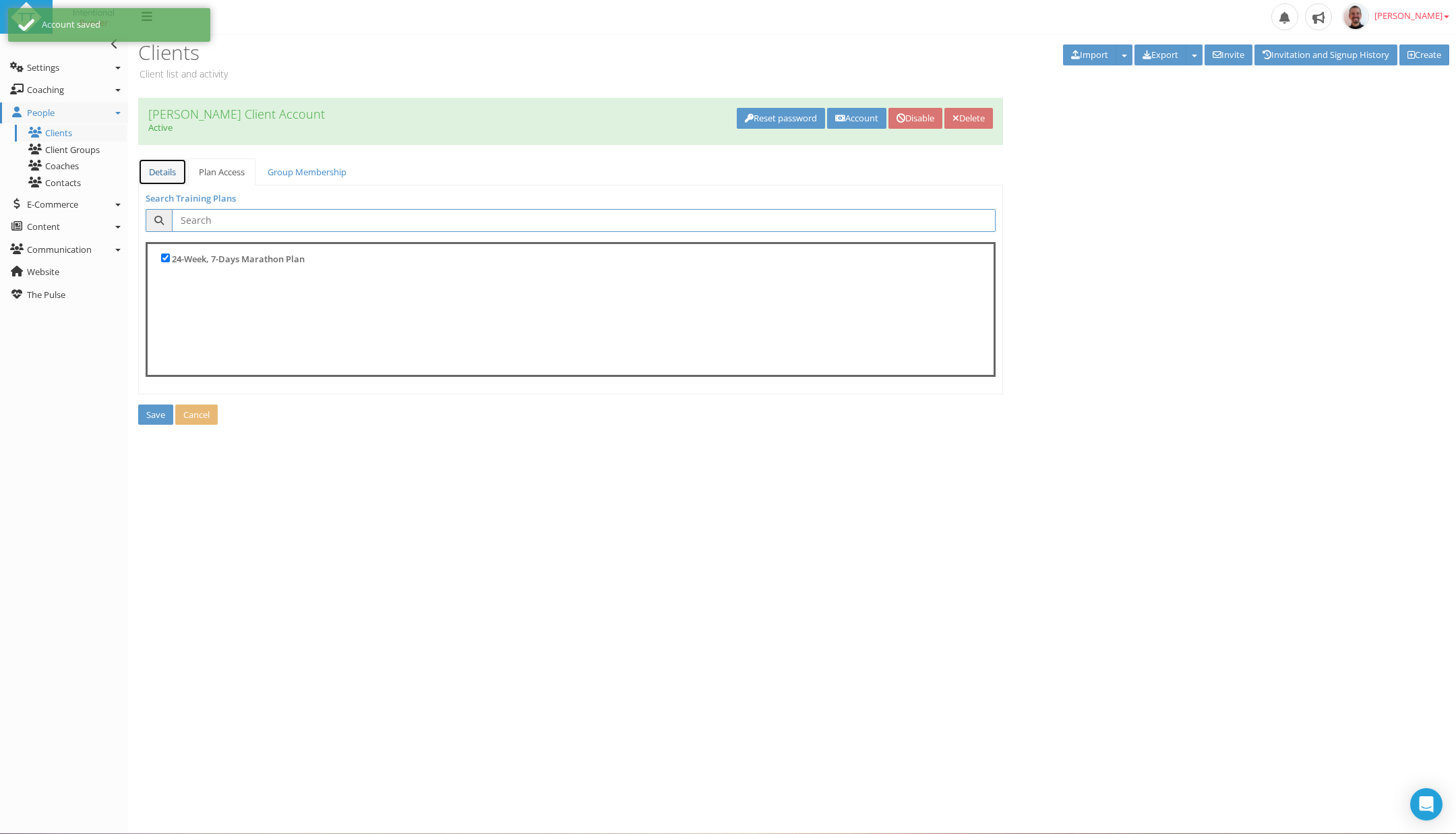
click at [168, 168] on link "Details" at bounding box center [162, 173] width 49 height 28
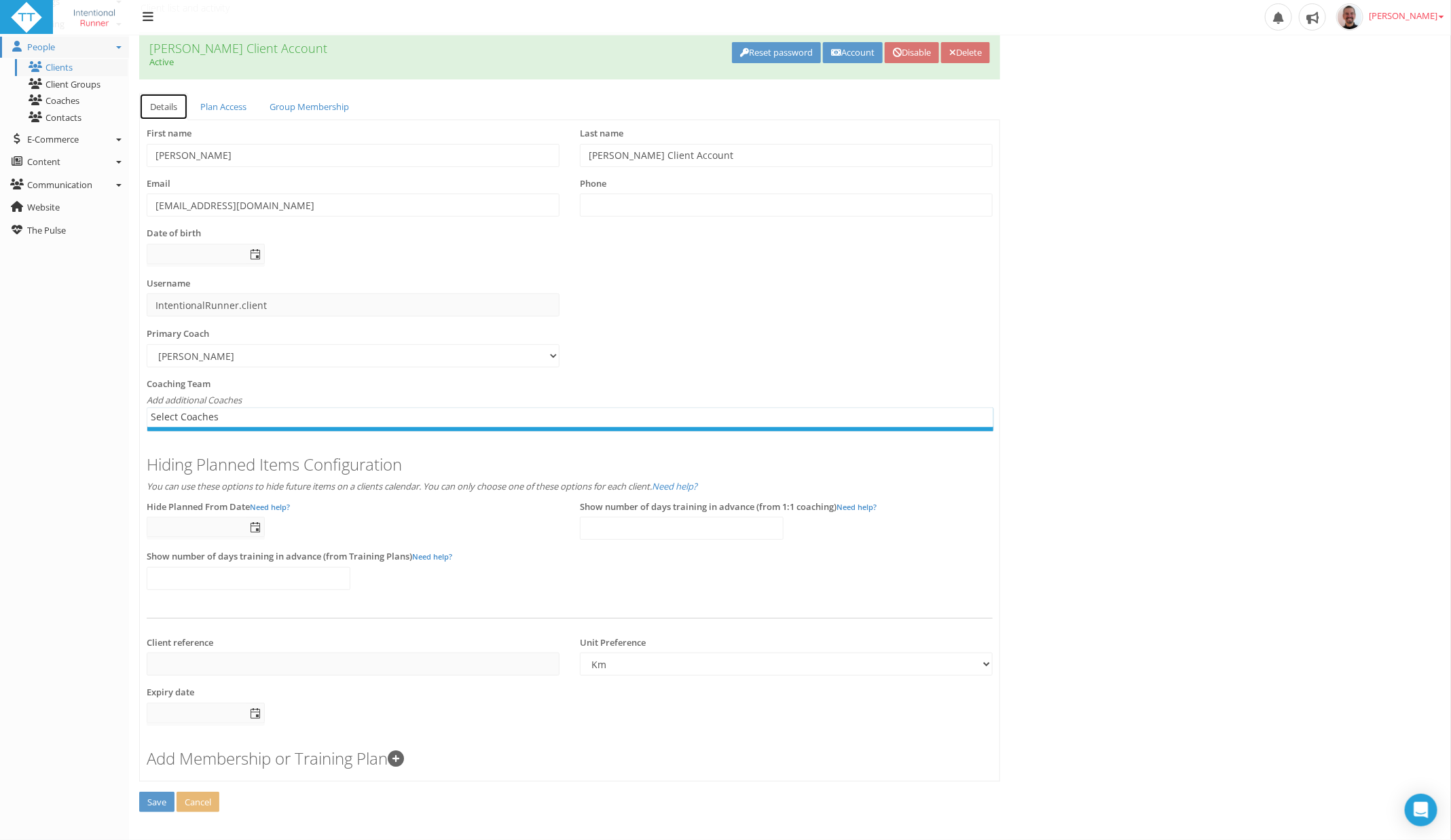
scroll to position [86, 0]
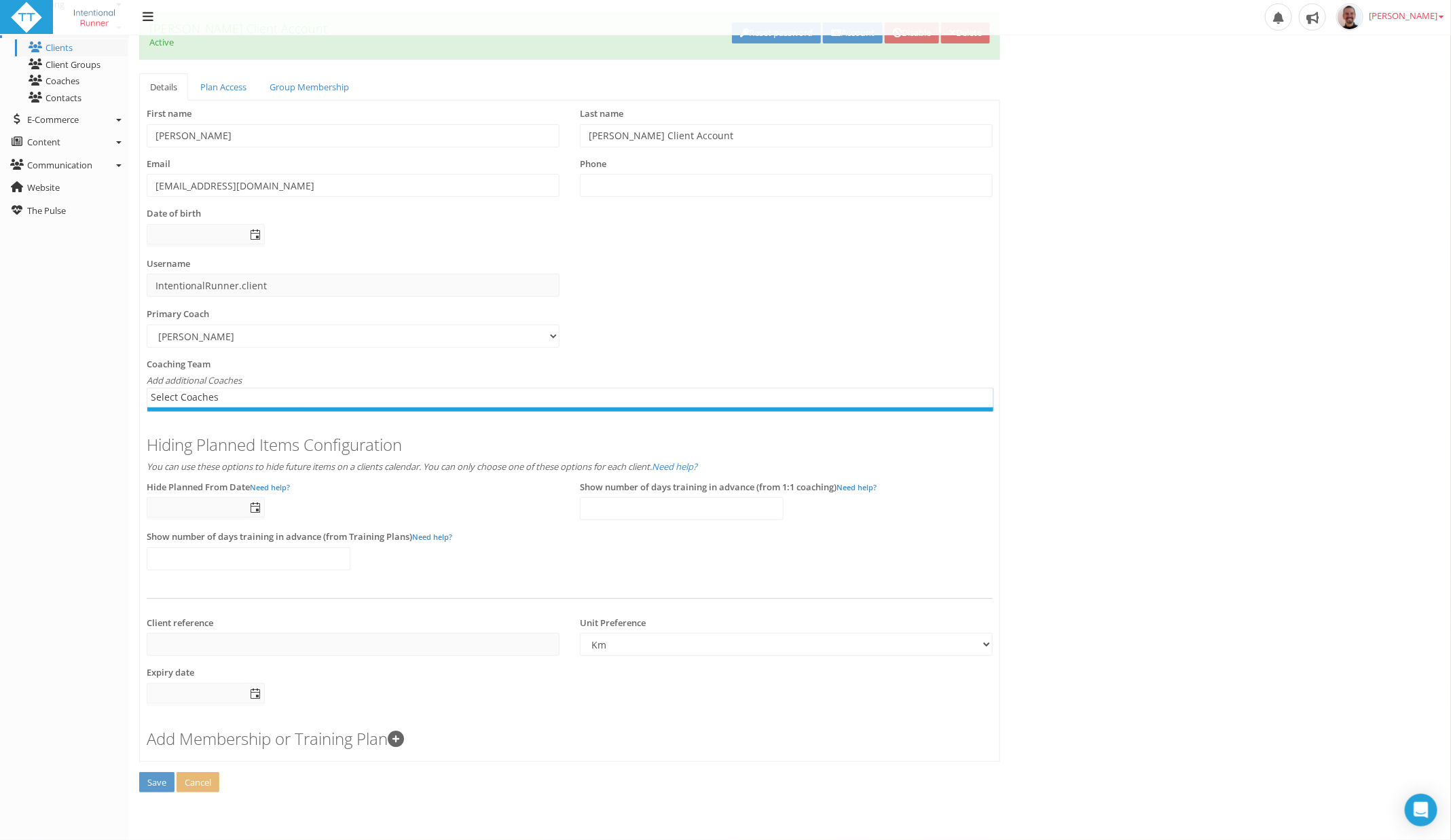
click at [392, 735] on h3 "Add Membership or Training Plan" at bounding box center [570, 738] width 846 height 18
click at [426, 778] on select "Select... 24-Week 7-Day Advanced Marathon Plan" at bounding box center [353, 781] width 413 height 23
select select "109de068-71e8-4be6-ab60-3f4dda2a0e8d"
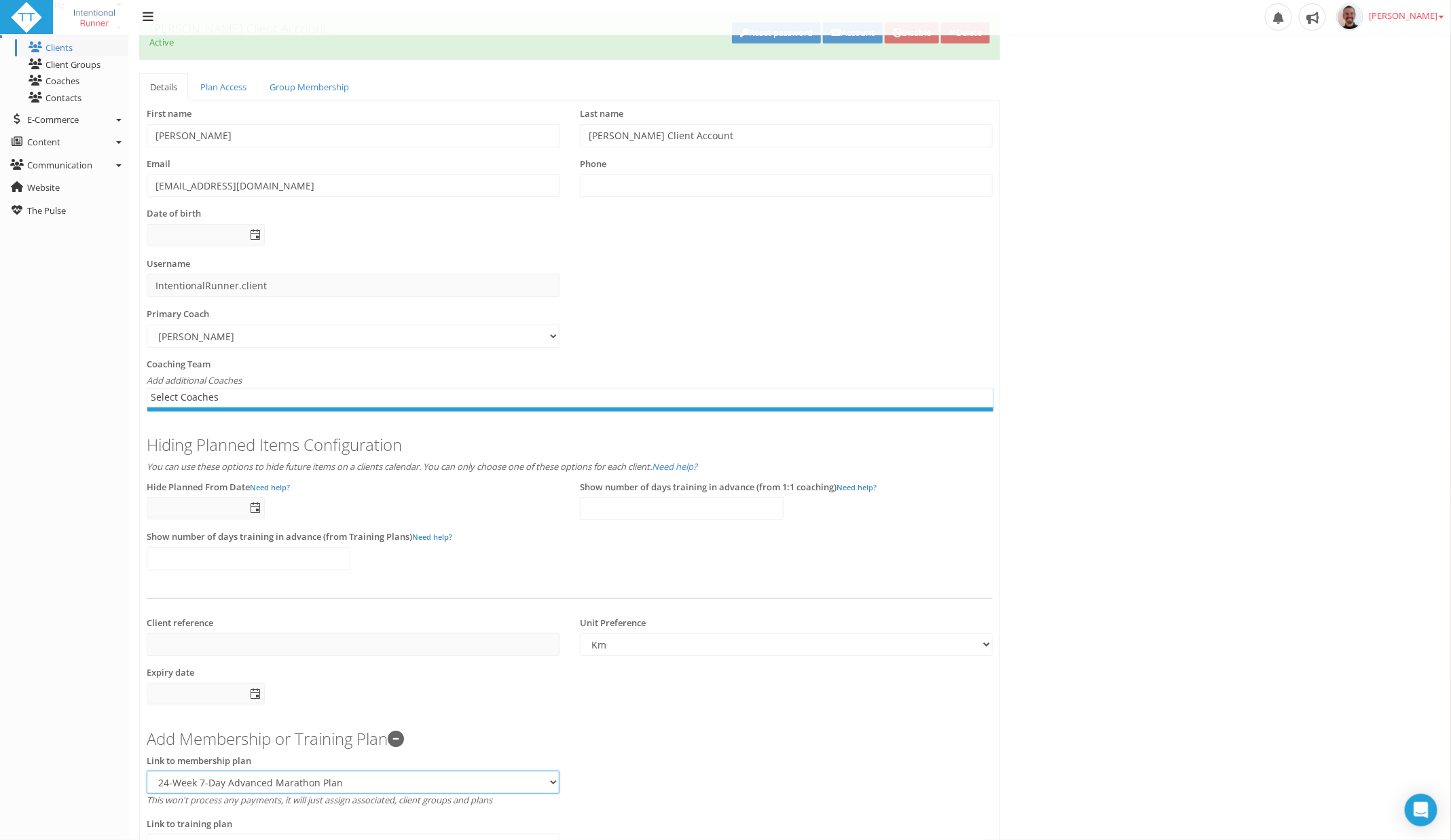
click at [147, 770] on select "Select... 24-Week 7-Day Advanced Marathon Plan" at bounding box center [353, 781] width 413 height 23
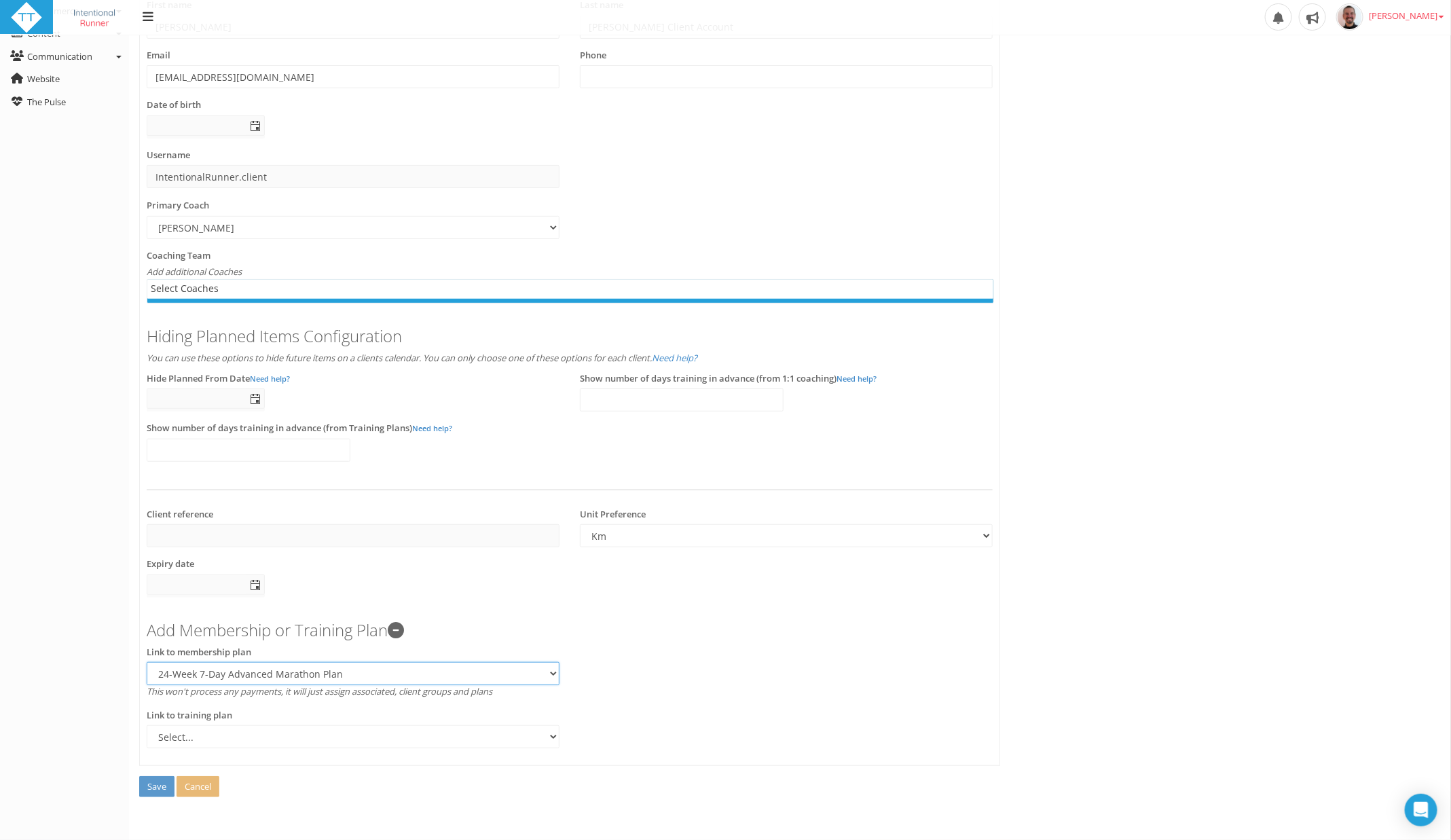
scroll to position [200, 0]
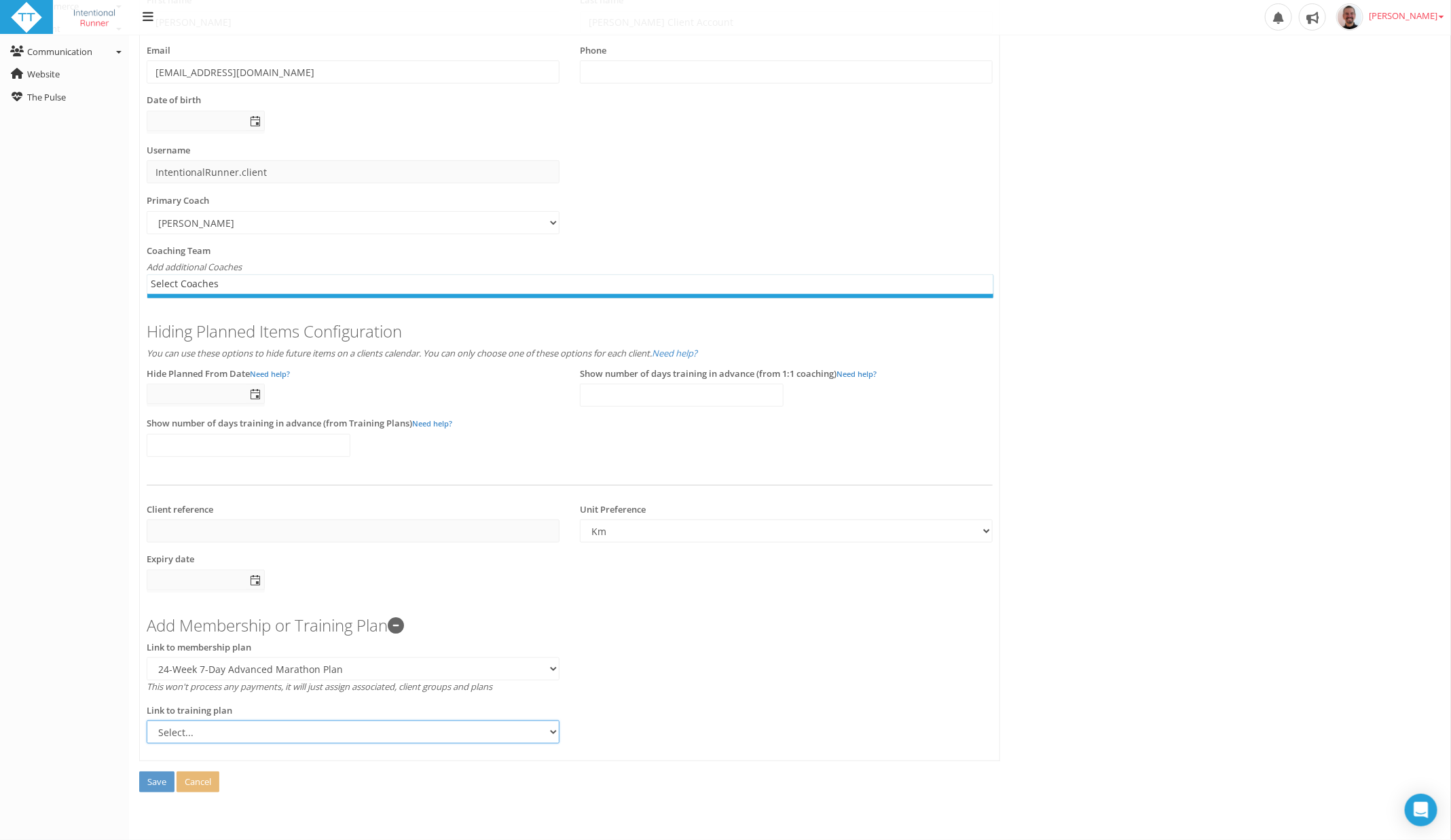
click at [225, 726] on select "Select... 24-Week, 7-Days Marathon Plan" at bounding box center [353, 731] width 413 height 23
select select "a0d8f801-d039-42eb-995b-19a377c08ad1"
click at [147, 720] on select "Select... 24-Week, 7-Days Marathon Plan" at bounding box center [353, 731] width 413 height 23
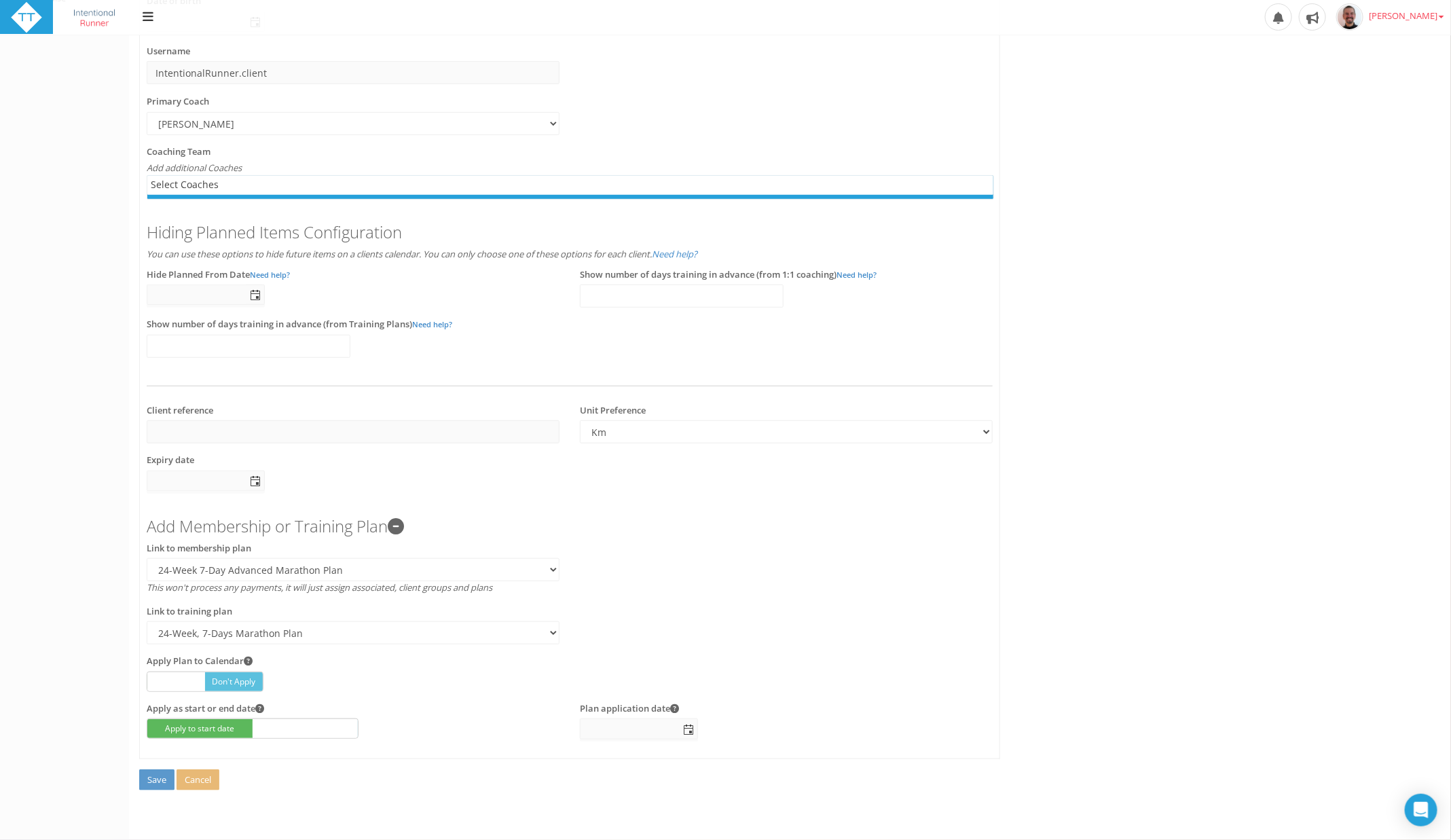
click at [310, 738] on span at bounding box center [305, 728] width 105 height 19
checkbox input "false"
click at [687, 724] on span "select" at bounding box center [689, 729] width 11 height 11
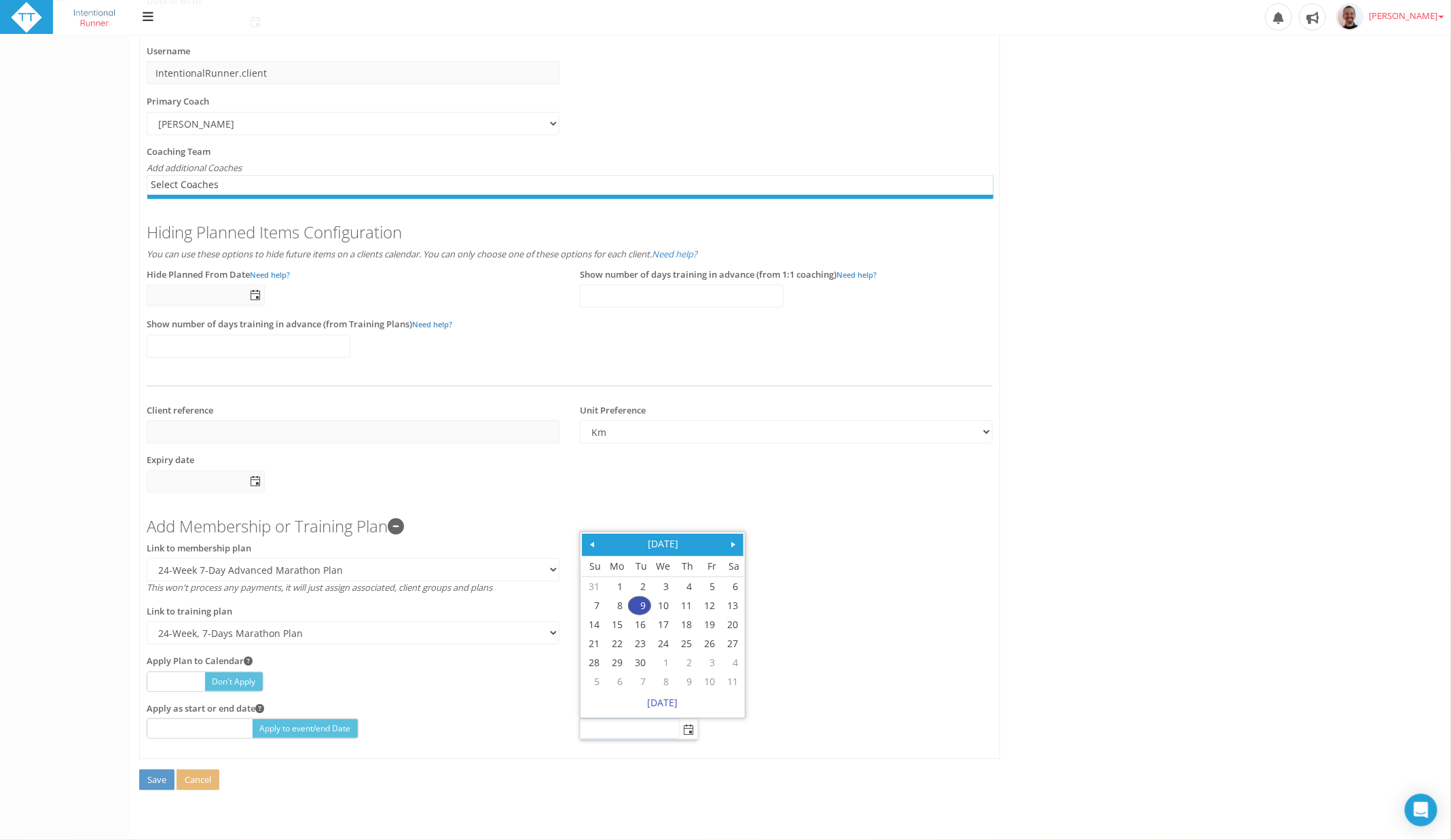
click at [735, 539] on span at bounding box center [733, 545] width 11 height 11
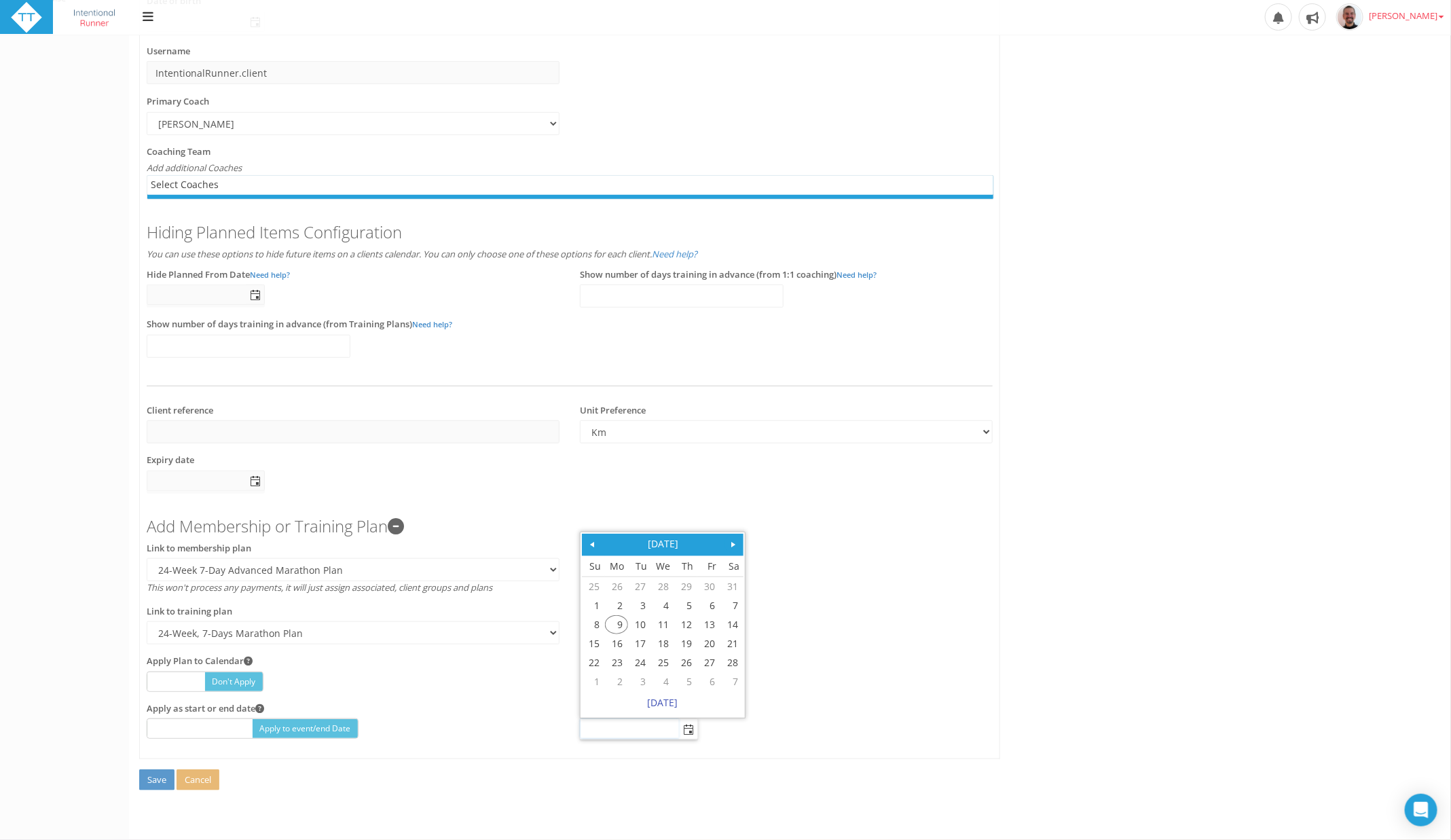
click at [735, 539] on span at bounding box center [733, 545] width 11 height 11
click at [732, 578] on link "2" at bounding box center [732, 586] width 21 height 18
type input "02 May 2026"
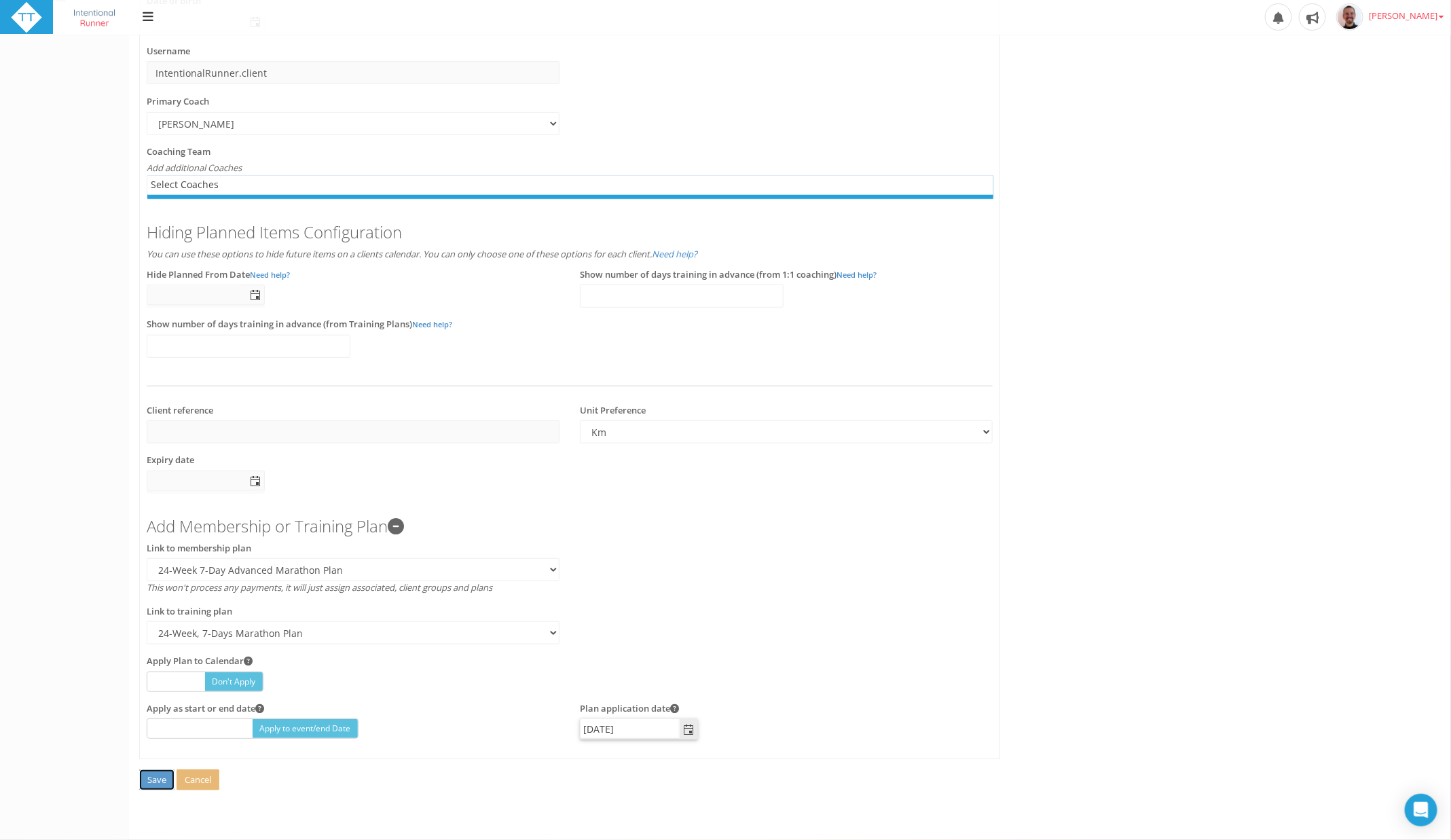
click at [157, 780] on span "Save" at bounding box center [157, 779] width 19 height 12
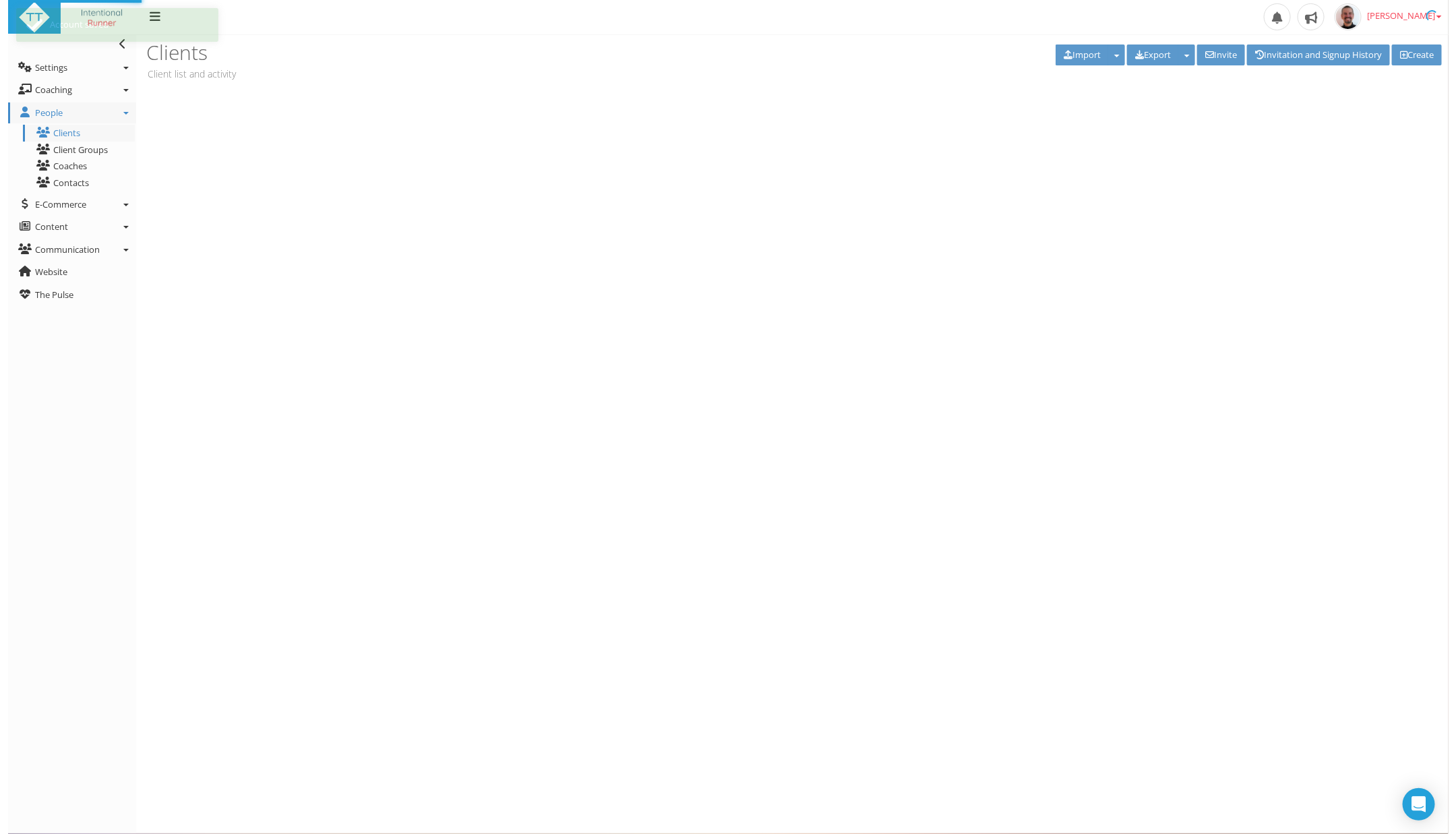
scroll to position [0, 0]
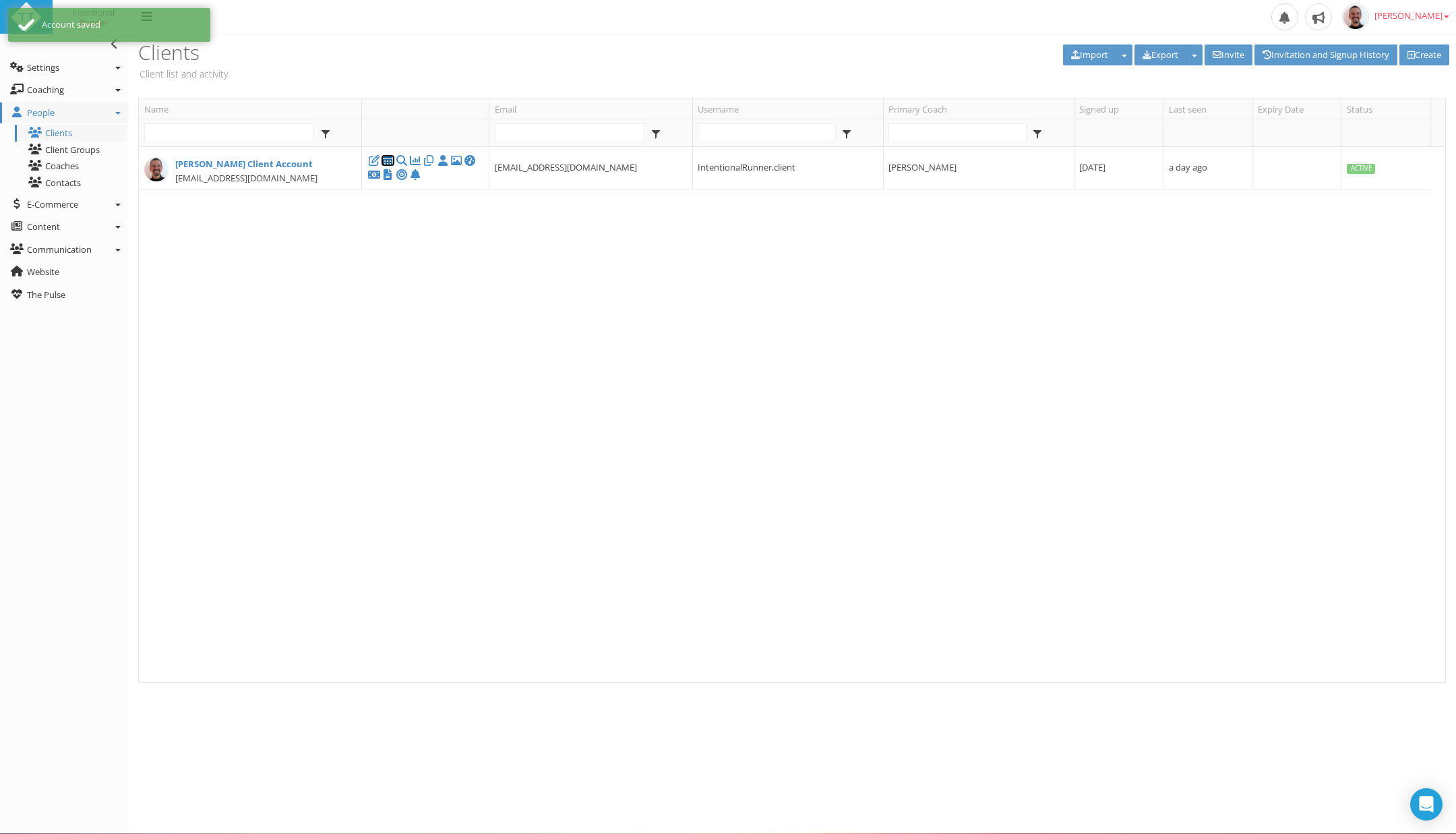
click at [388, 161] on icon at bounding box center [388, 161] width 14 height 1
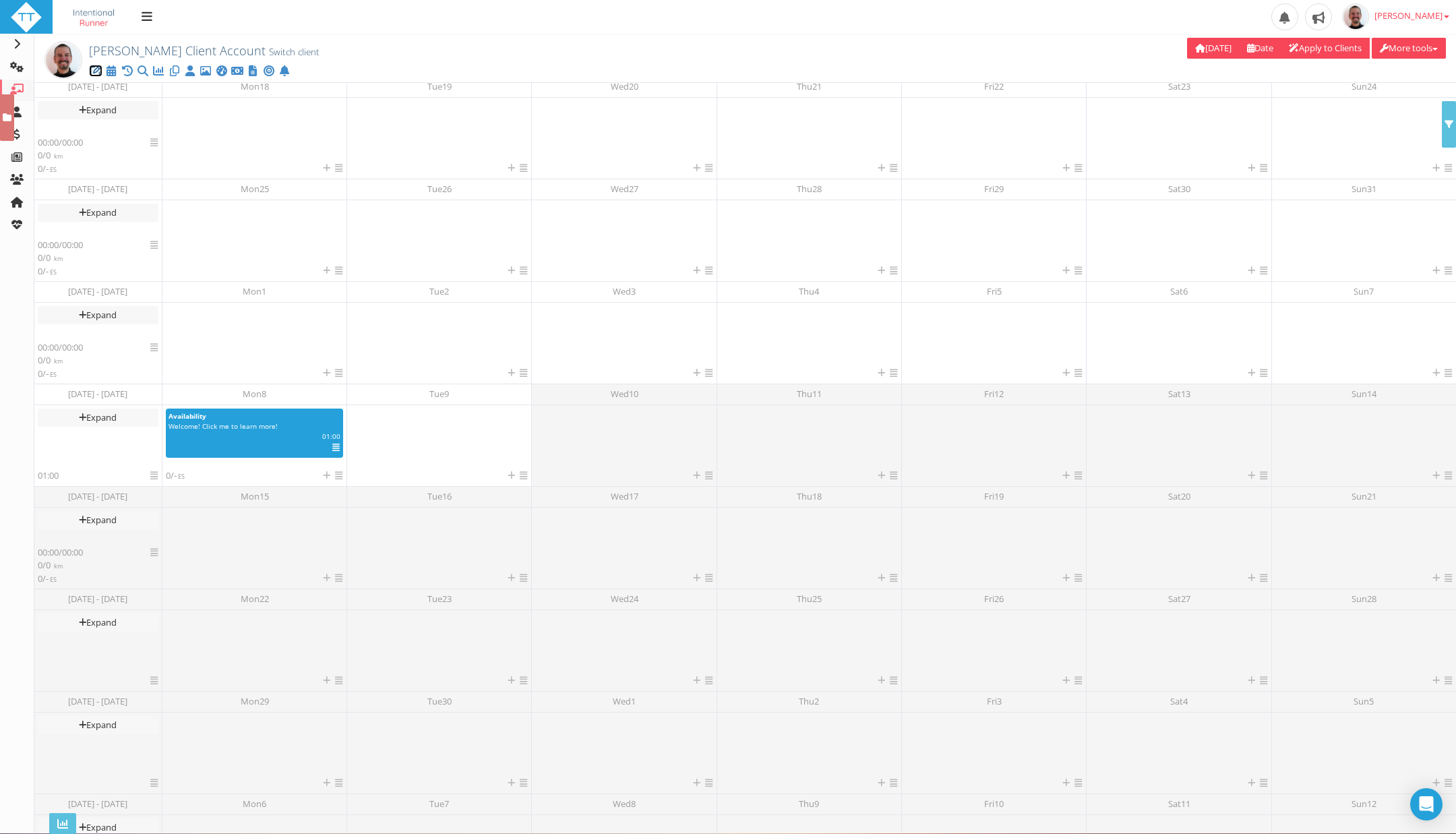
click at [94, 71] on icon at bounding box center [95, 71] width 14 height 1
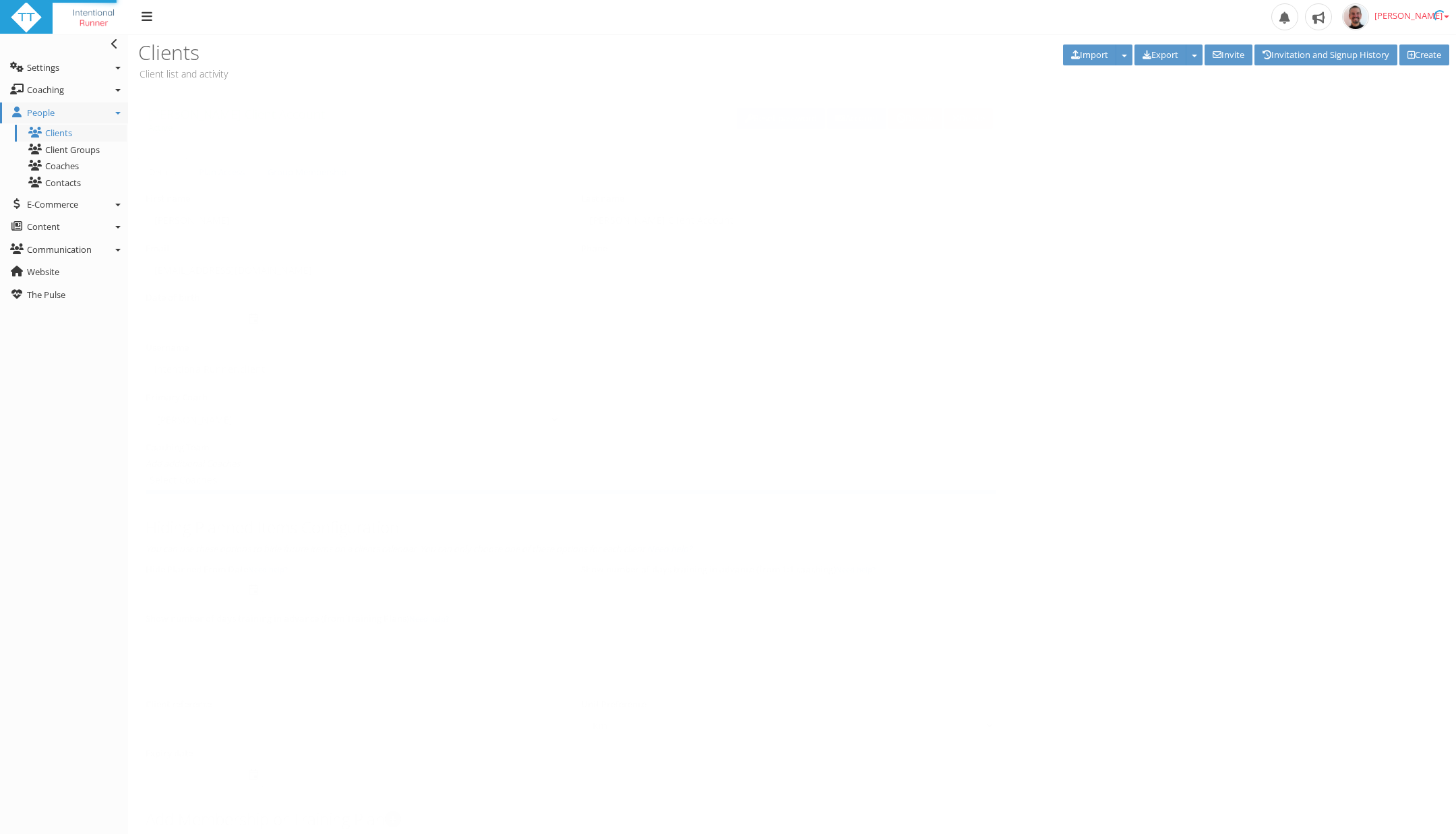
select select "8e01a150-34d1-4ba0-a989-bb0e31ace1ab"
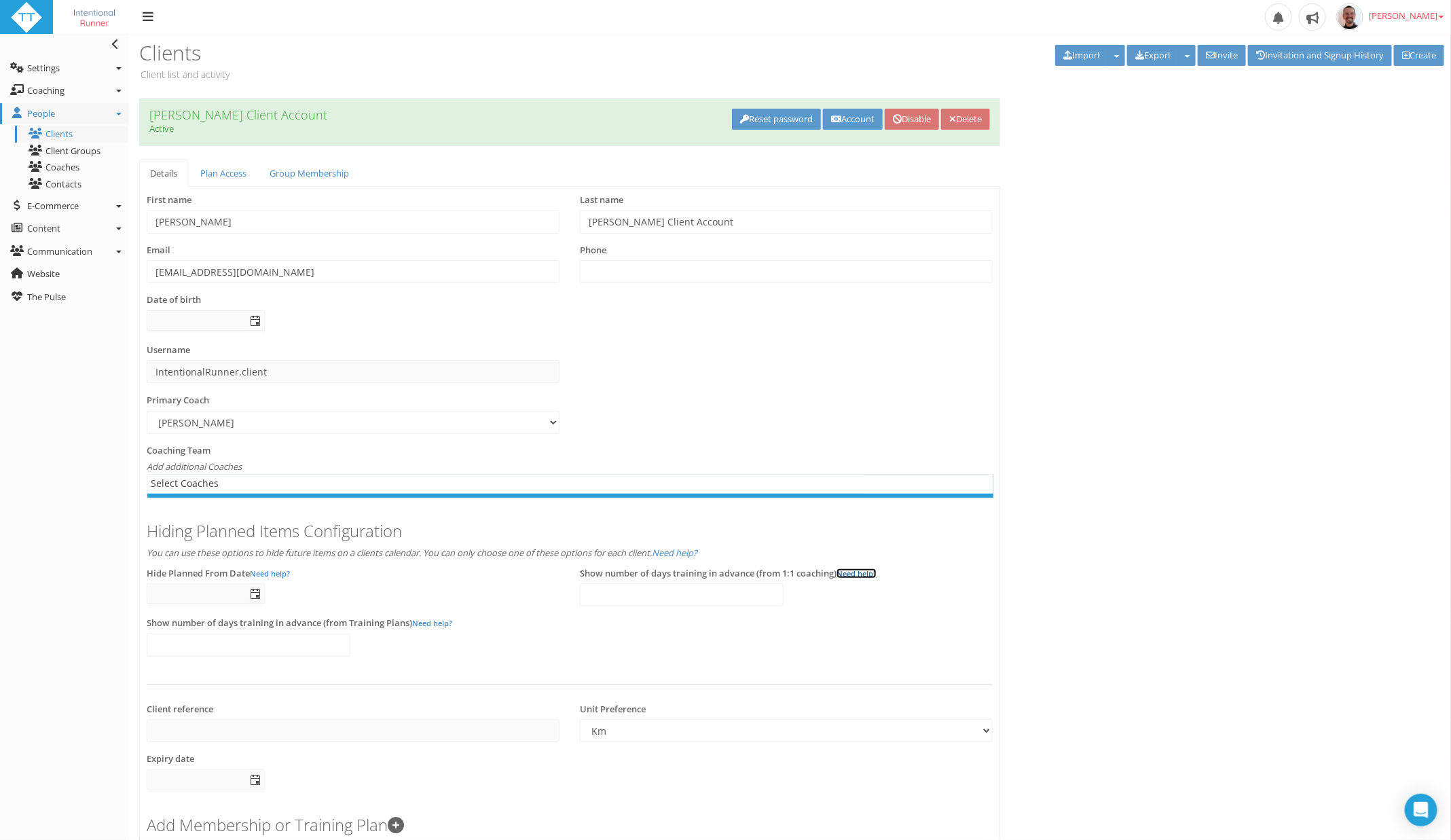
click at [857, 573] on link "Need help?" at bounding box center [856, 572] width 40 height 10
click at [658, 588] on input "number" at bounding box center [681, 595] width 204 height 23
type input "-1"
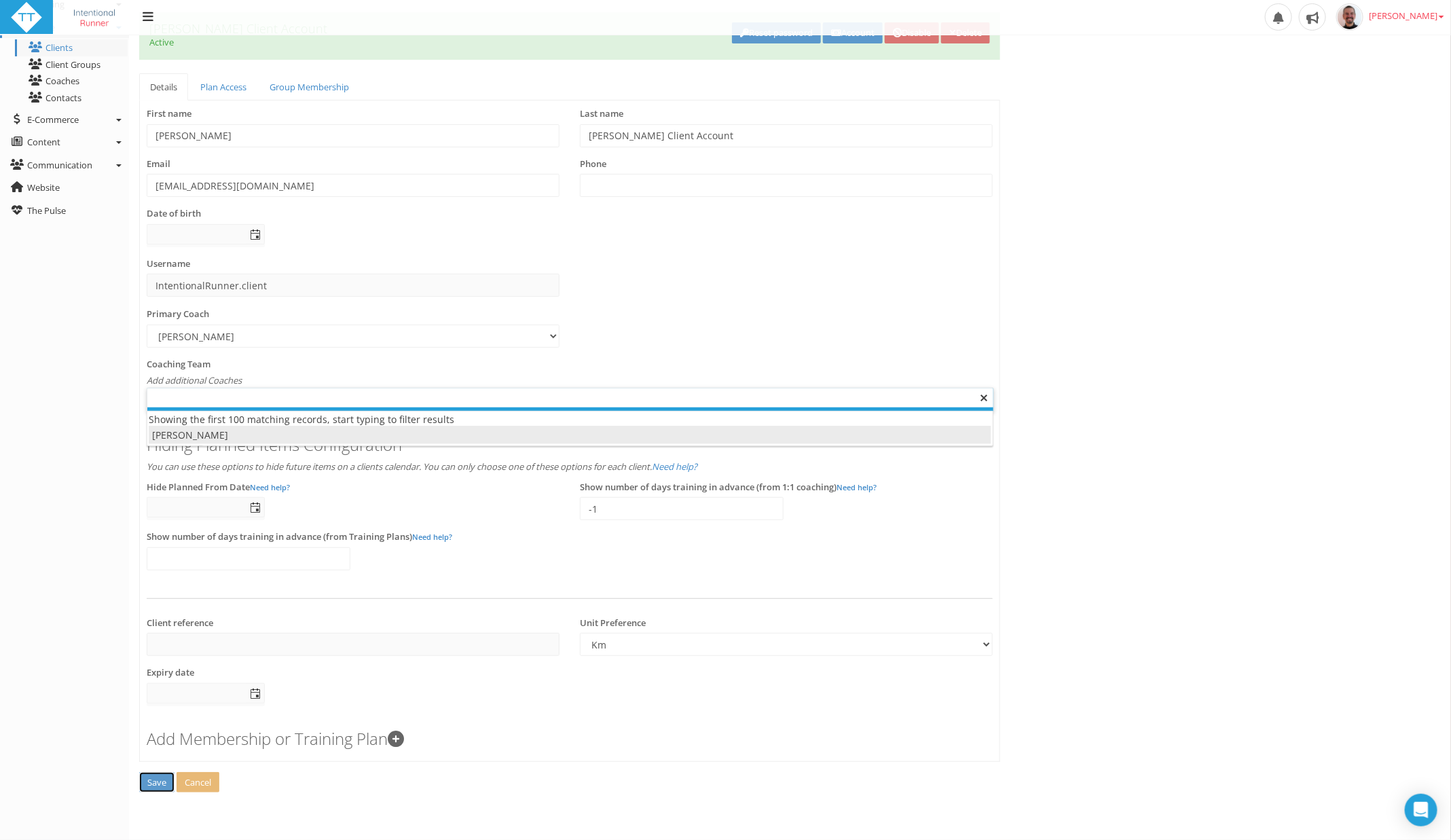
type input "Select Coaches"
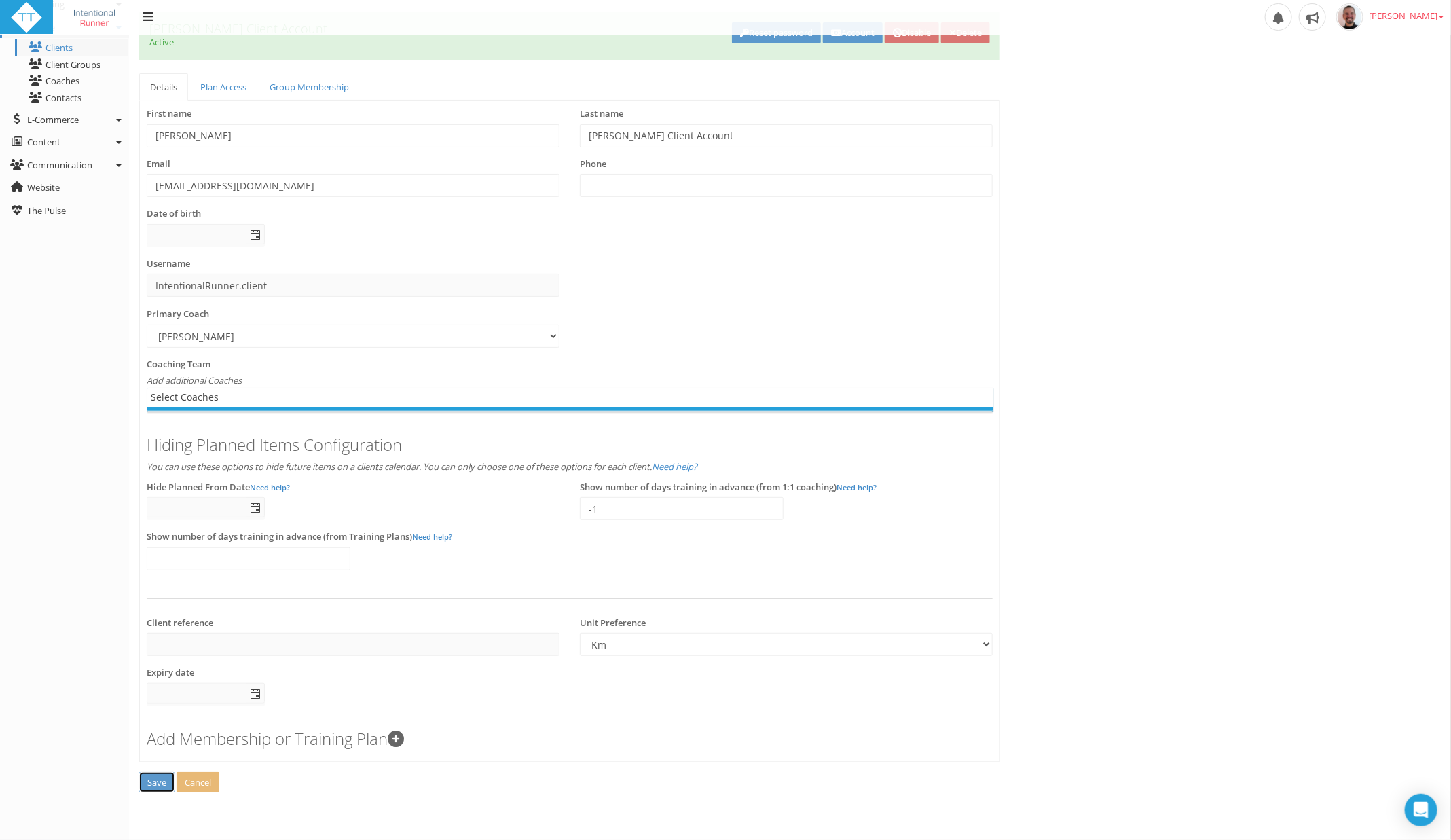
click at [151, 783] on span "Save" at bounding box center [157, 781] width 19 height 12
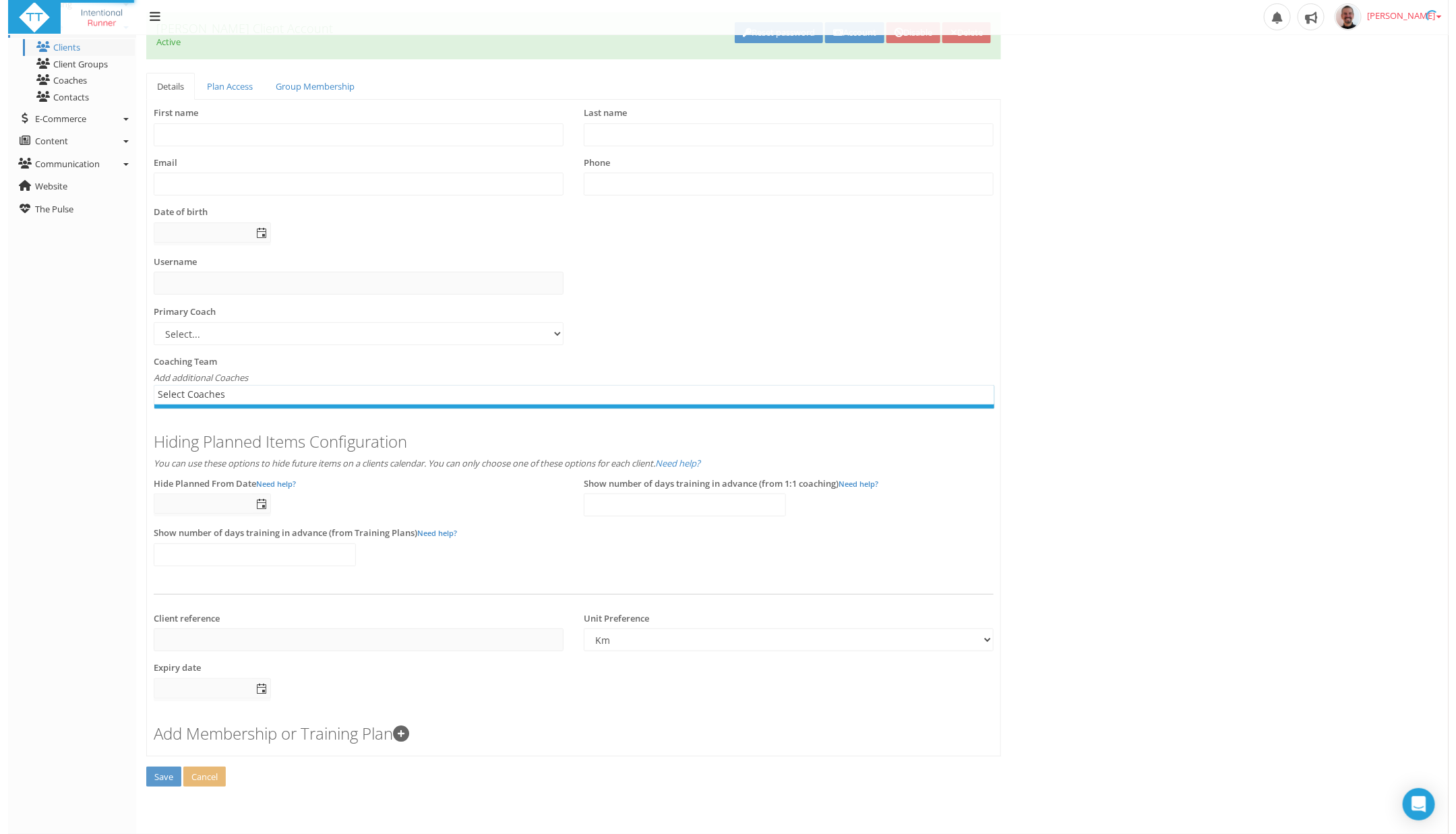
scroll to position [0, 0]
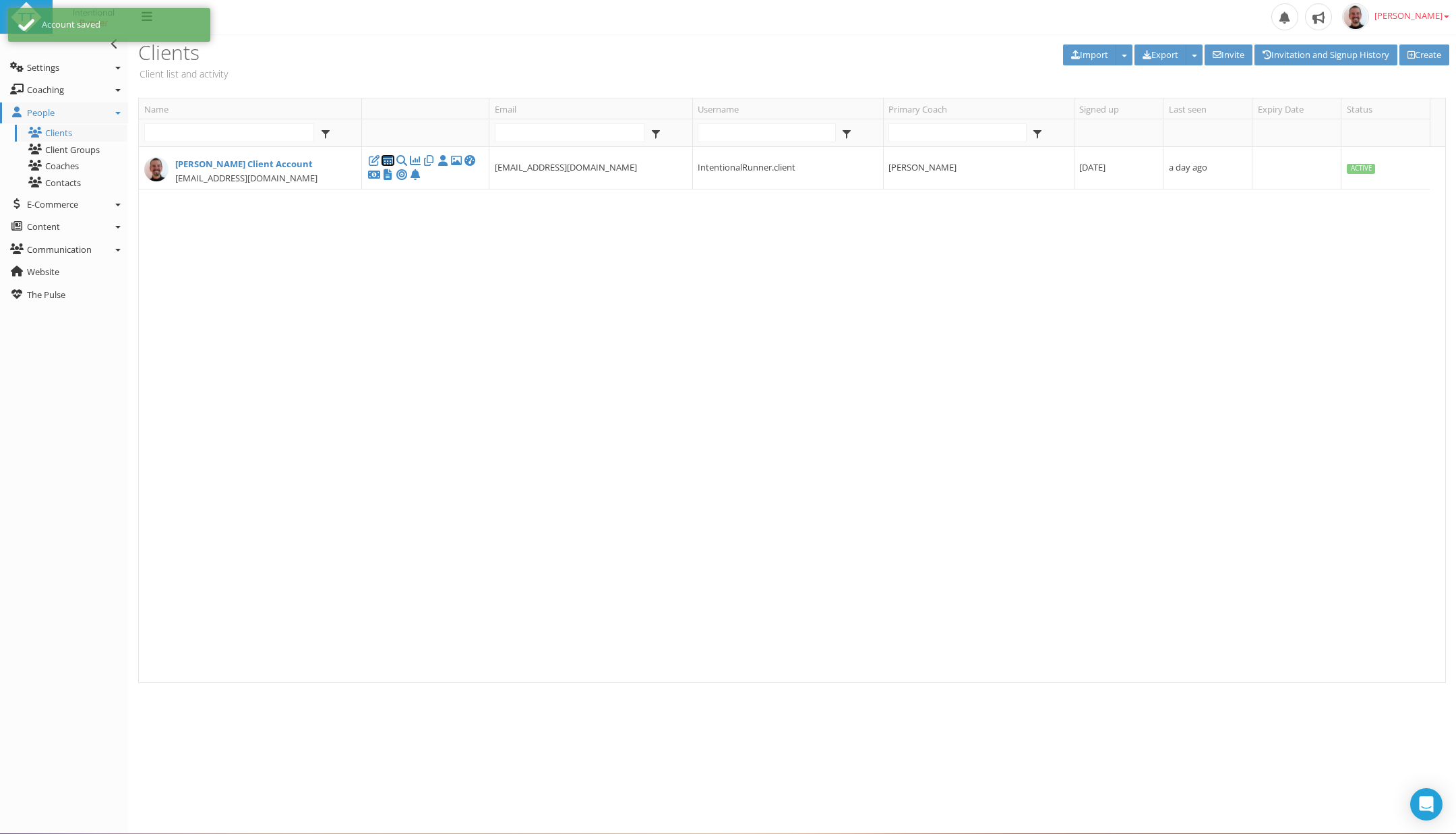
click at [388, 161] on icon at bounding box center [388, 161] width 14 height 1
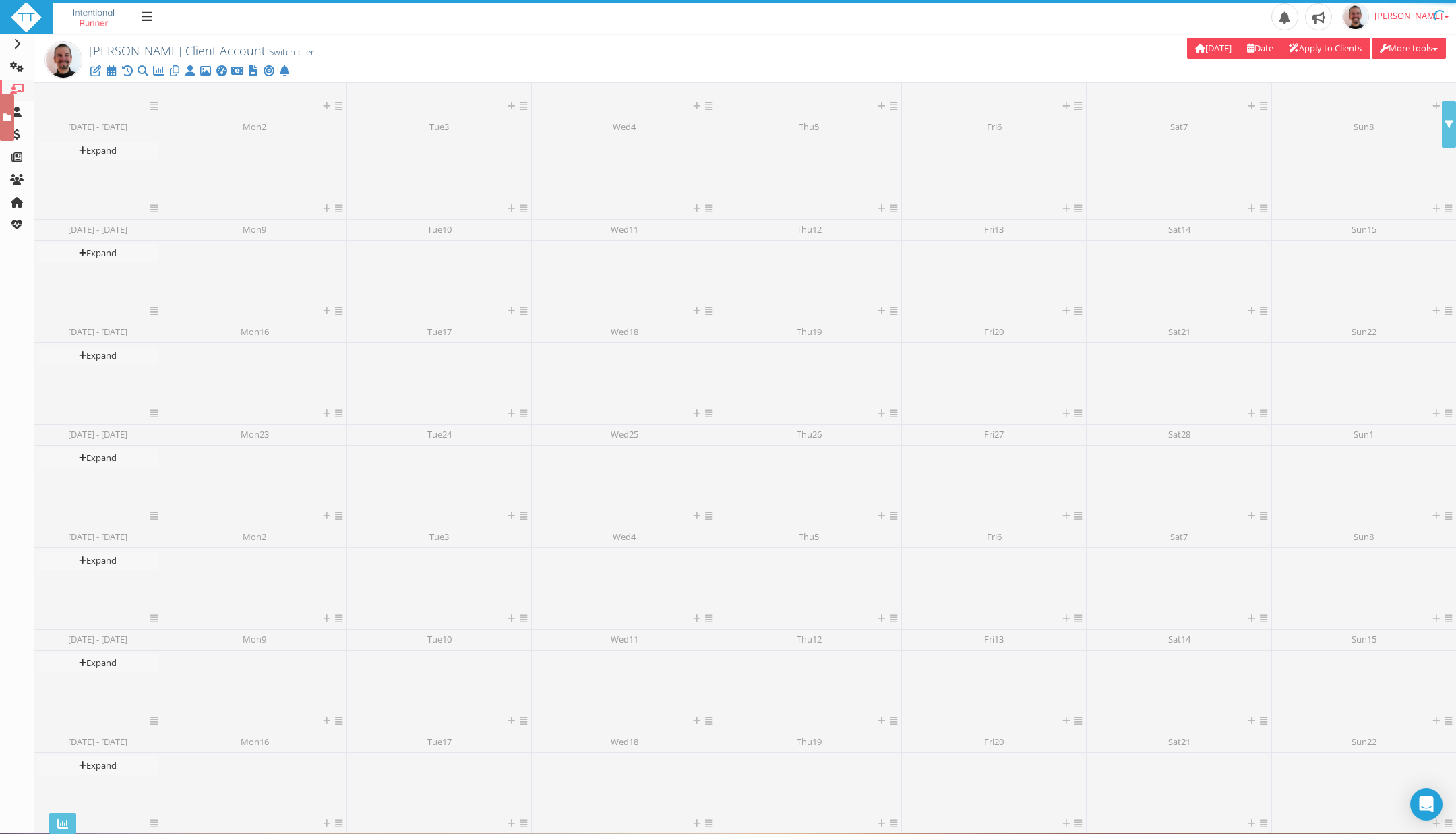
scroll to position [363, 0]
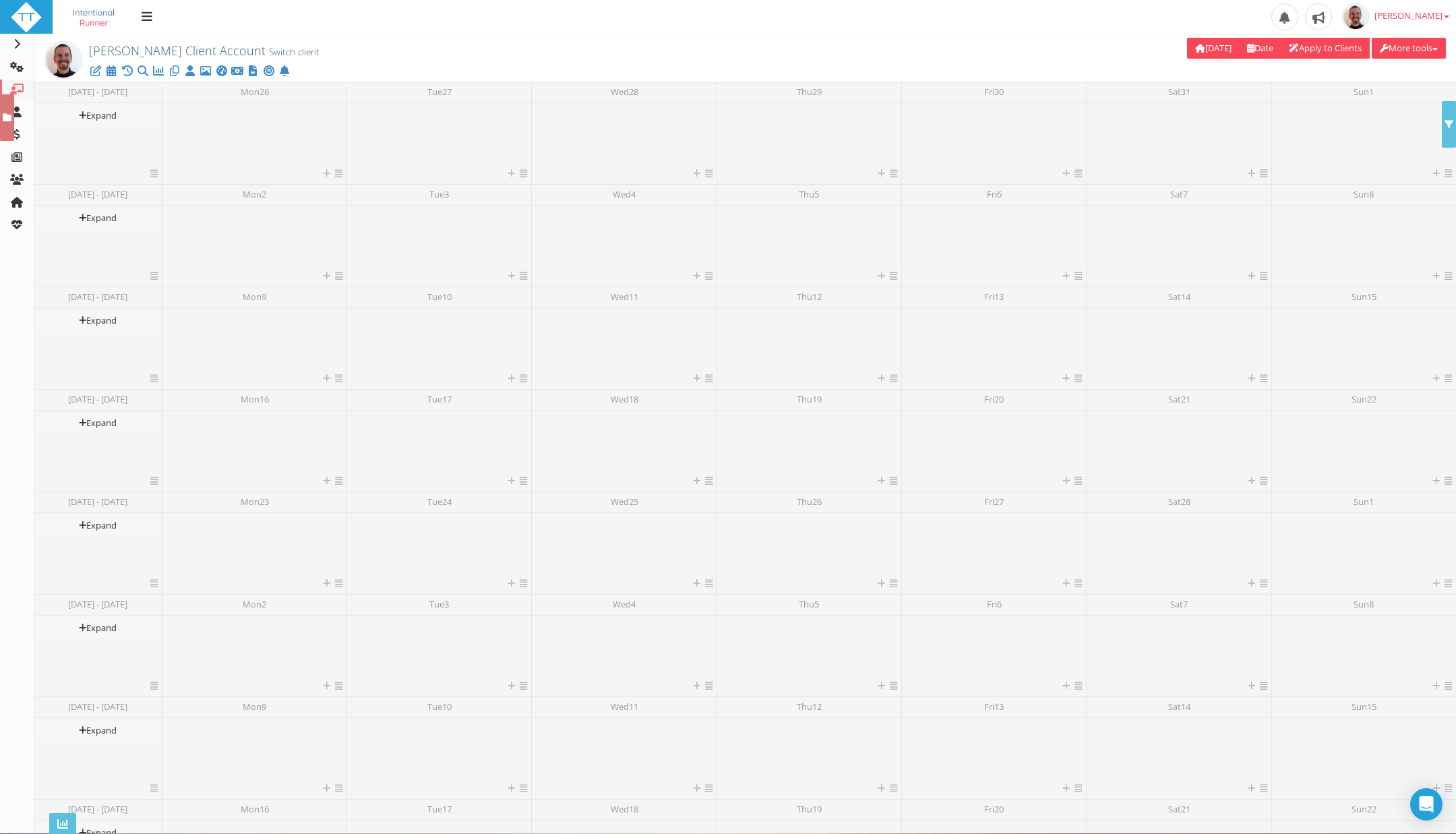
click at [109, 77] on div at bounding box center [330, 71] width 572 height 14
click at [109, 71] on icon at bounding box center [111, 71] width 14 height 1
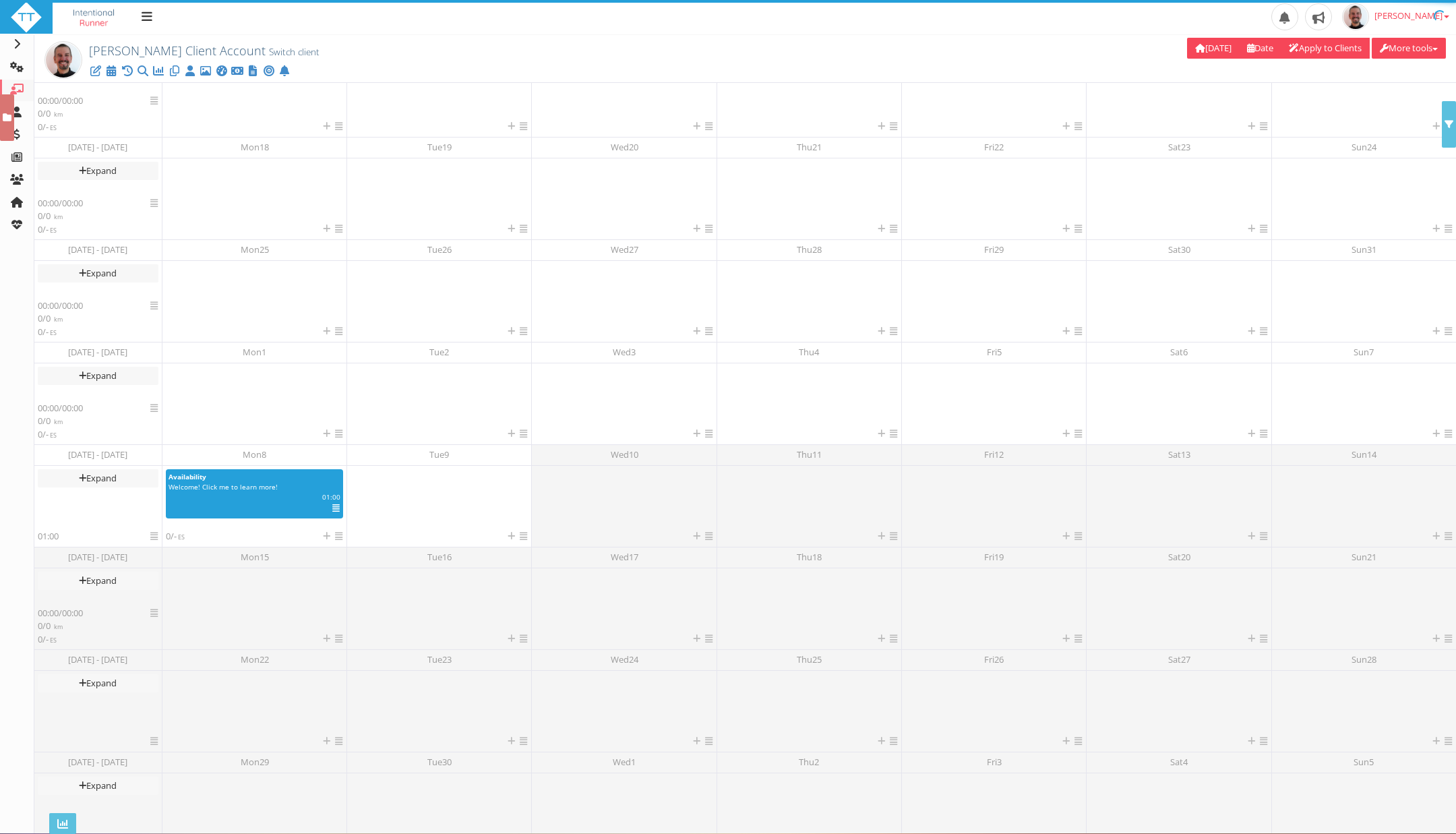
scroll to position [61, 0]
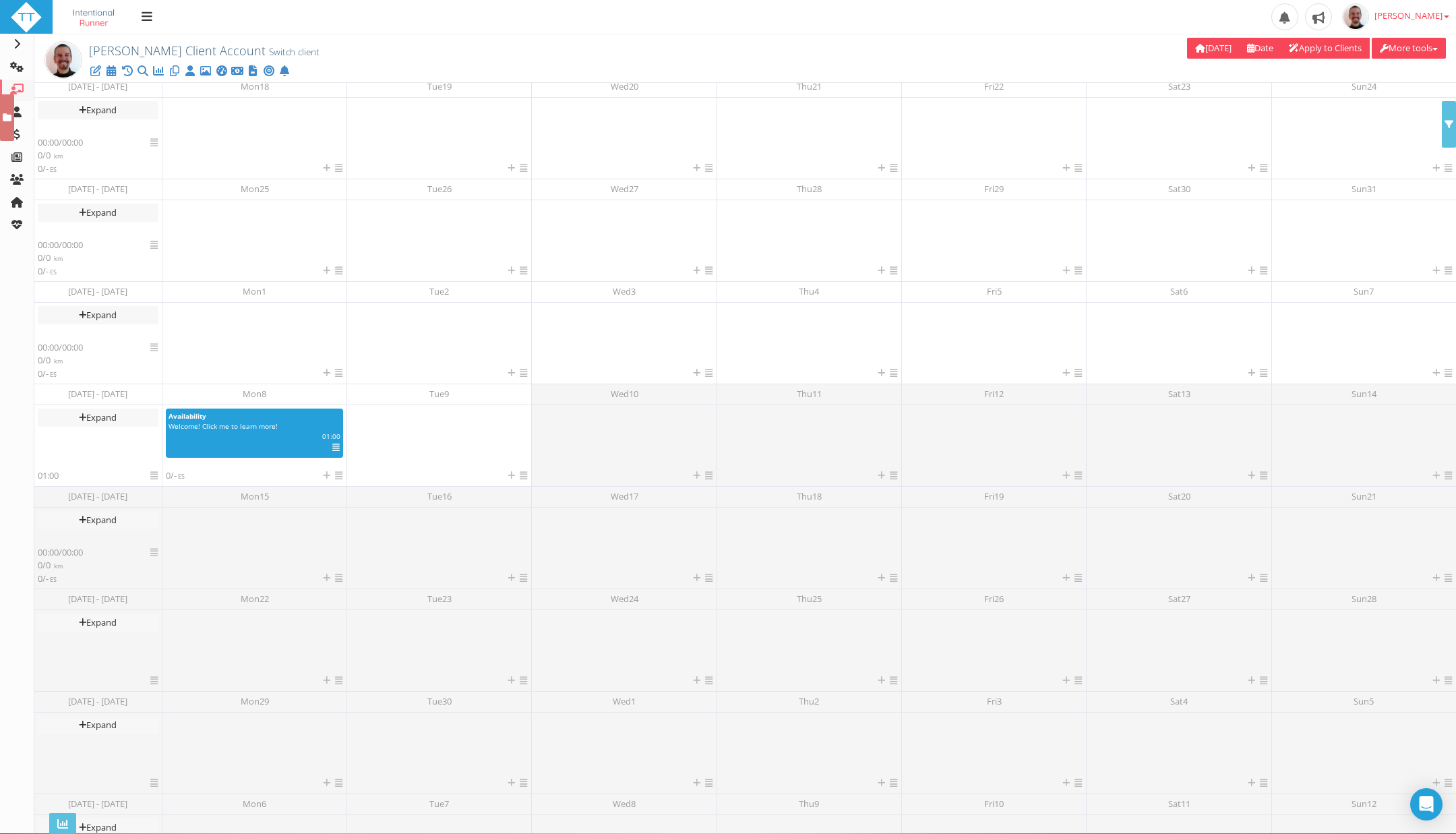
click at [1422, 62] on div "[PERSON_NAME] Client Account Switch client Assigned Clients Only Delete 0 selec…" at bounding box center [745, 58] width 1422 height 49
click at [1426, 49] on button "More tools" at bounding box center [1409, 48] width 74 height 21
click at [1393, 105] on link "View Applied Plans" at bounding box center [1380, 107] width 129 height 17
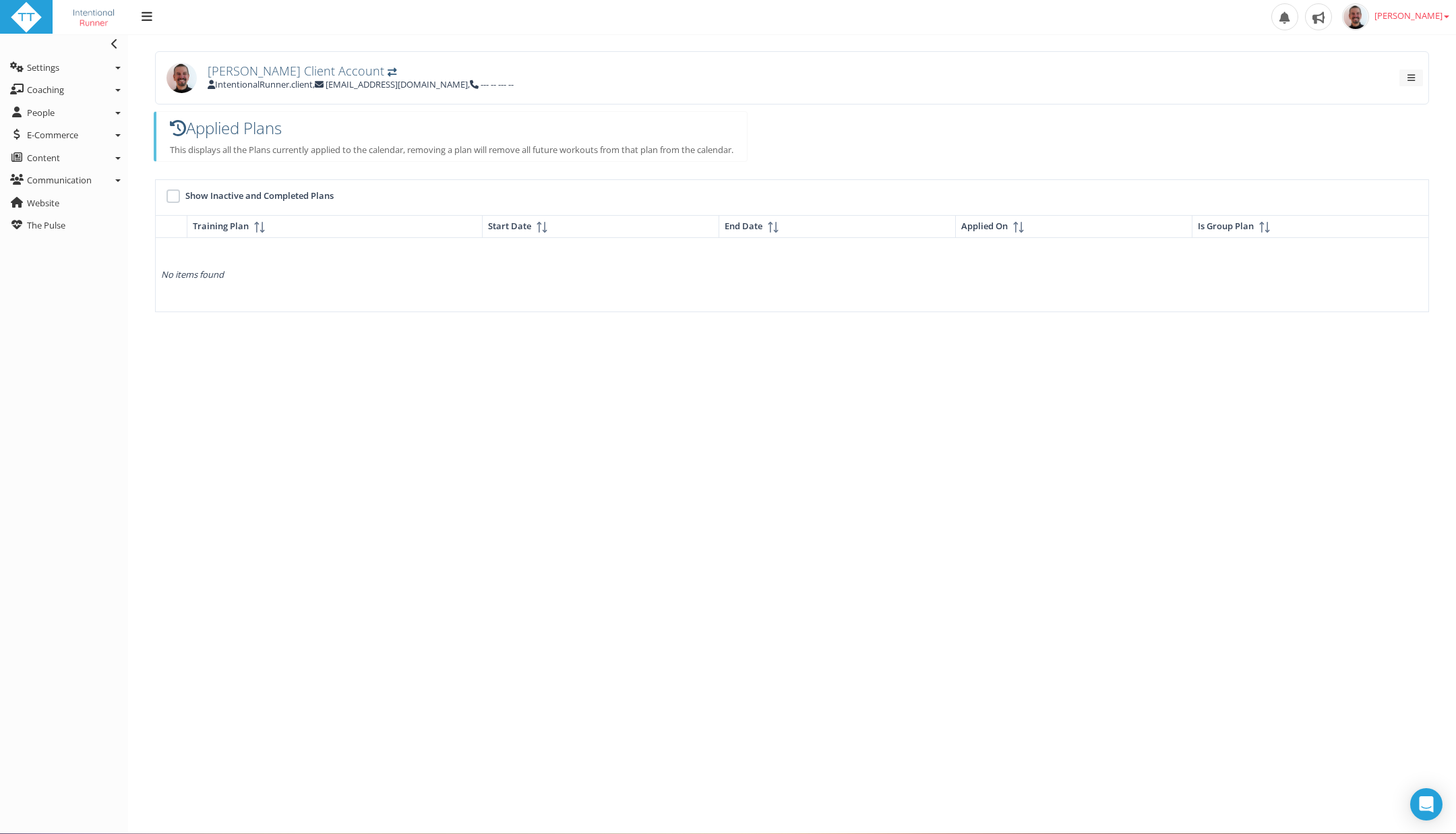
click at [173, 192] on div at bounding box center [173, 196] width 14 height 14
click at [173, 192] on icon at bounding box center [173, 196] width 9 height 9
click at [117, 89] on icon at bounding box center [118, 89] width 6 height 3
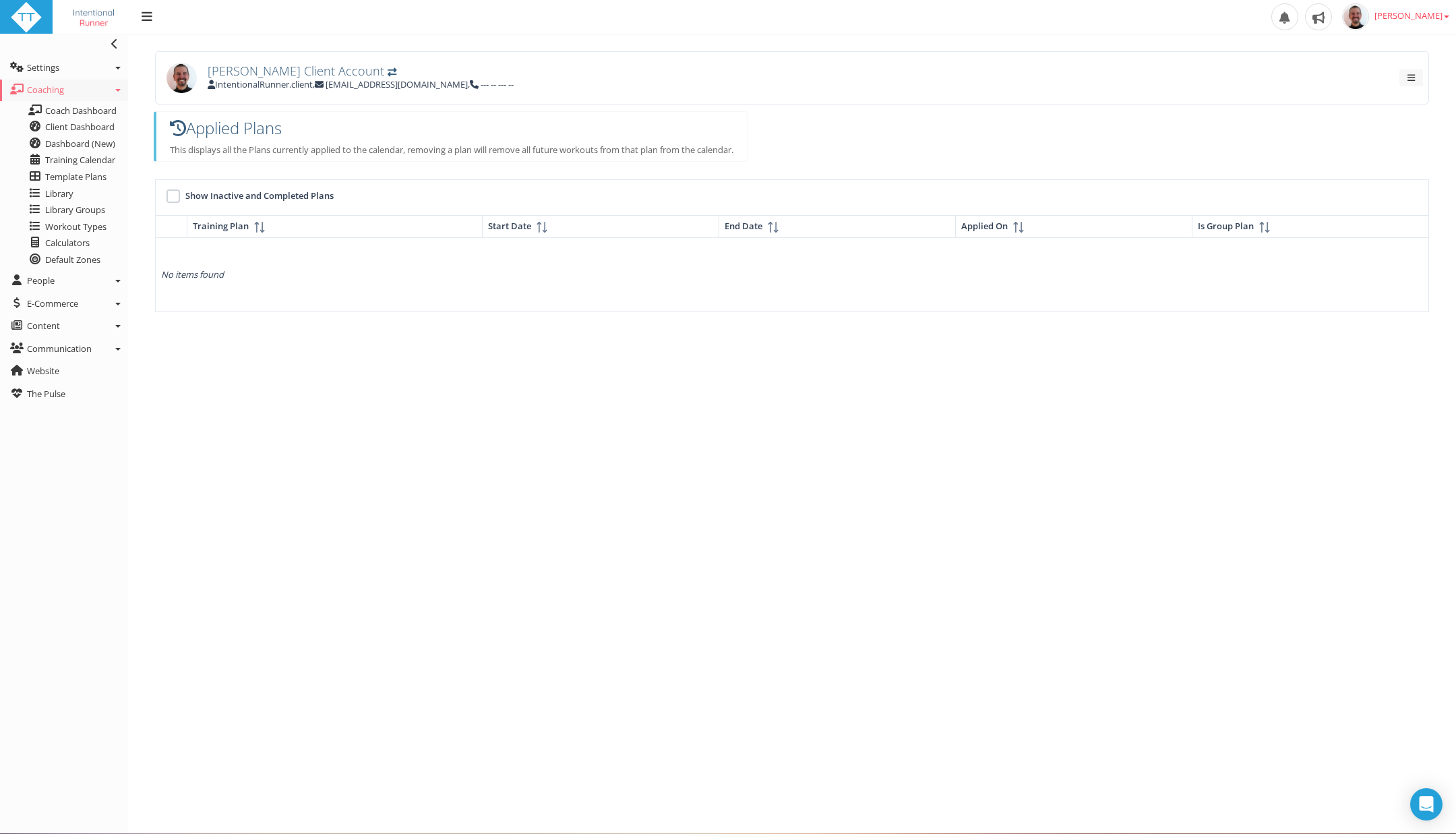
click at [117, 89] on icon at bounding box center [118, 89] width 6 height 3
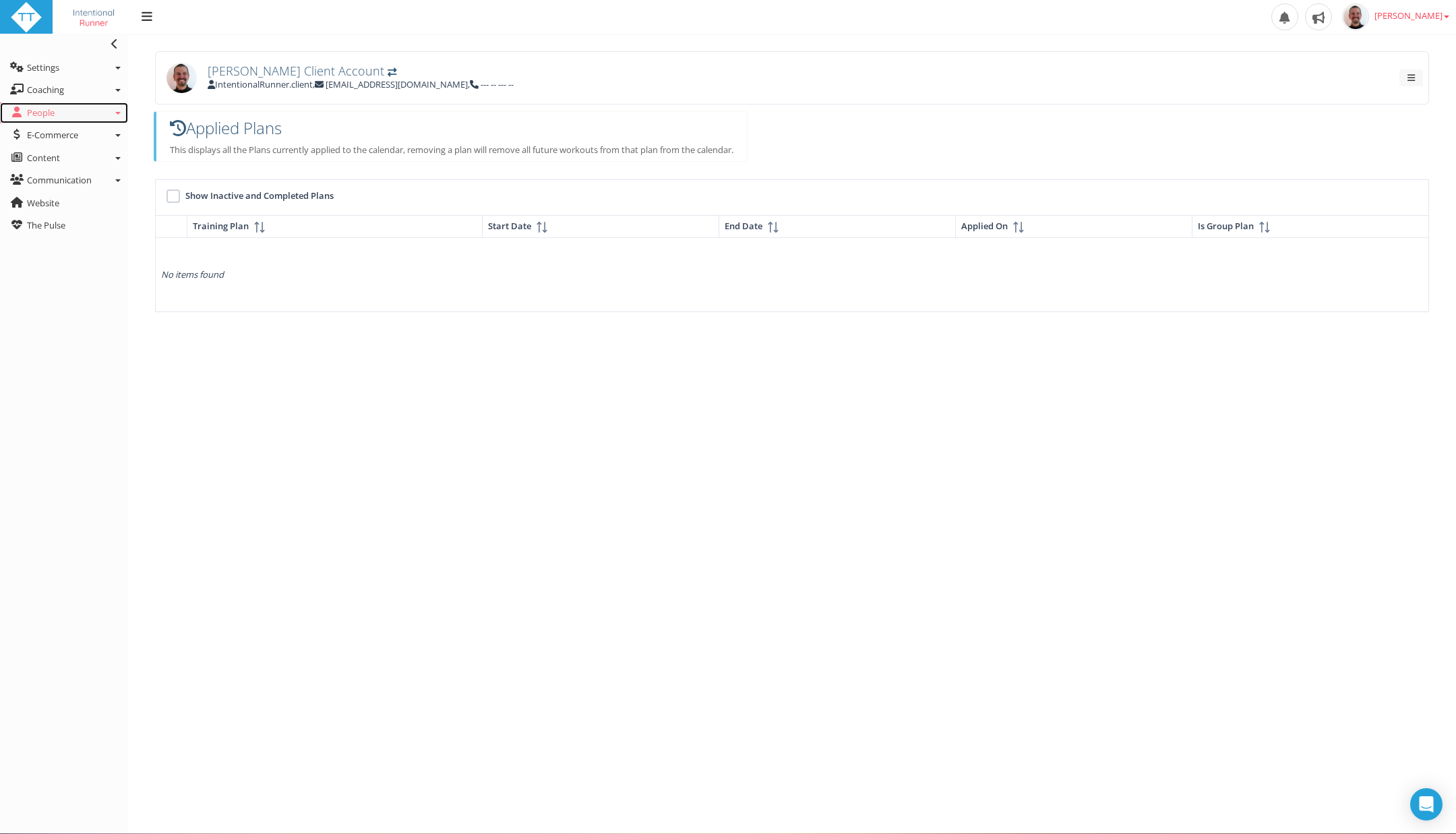
click at [117, 113] on link "People" at bounding box center [64, 113] width 128 height 21
click at [53, 130] on link "Clients" at bounding box center [70, 133] width 112 height 17
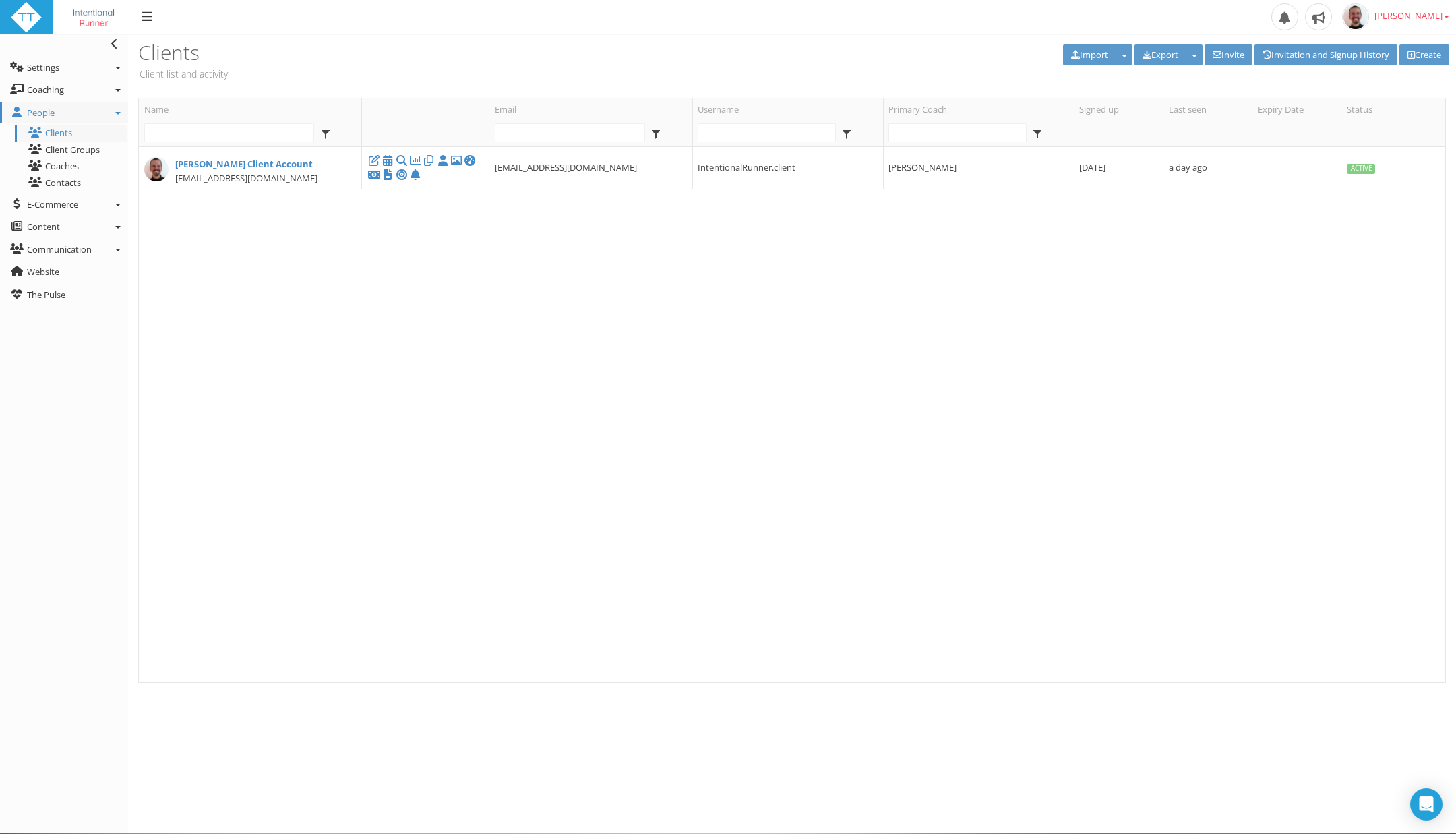
click at [724, 172] on td "IntentionalRunner.client" at bounding box center [787, 168] width 191 height 42
click at [414, 175] on icon at bounding box center [415, 174] width 14 height 1
click at [156, 161] on img at bounding box center [156, 169] width 24 height 24
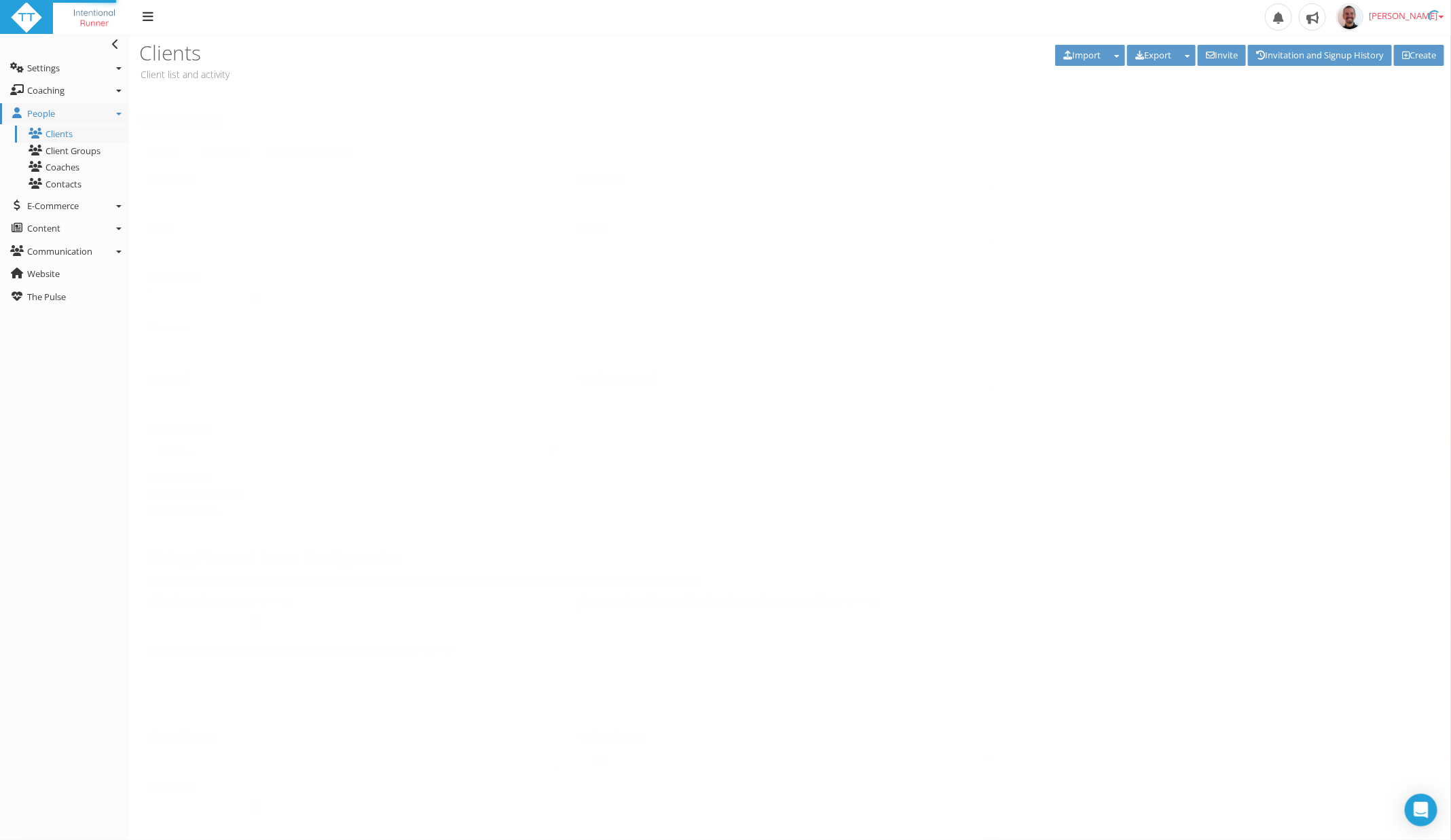
type input "[PERSON_NAME]"
type input "[PERSON_NAME] Client Account"
type input "[EMAIL_ADDRESS][DOMAIN_NAME]"
type input "IntentionalRunner.client"
select select "8e01a150-34d1-4ba0-a989-bb0e31ace1ab"
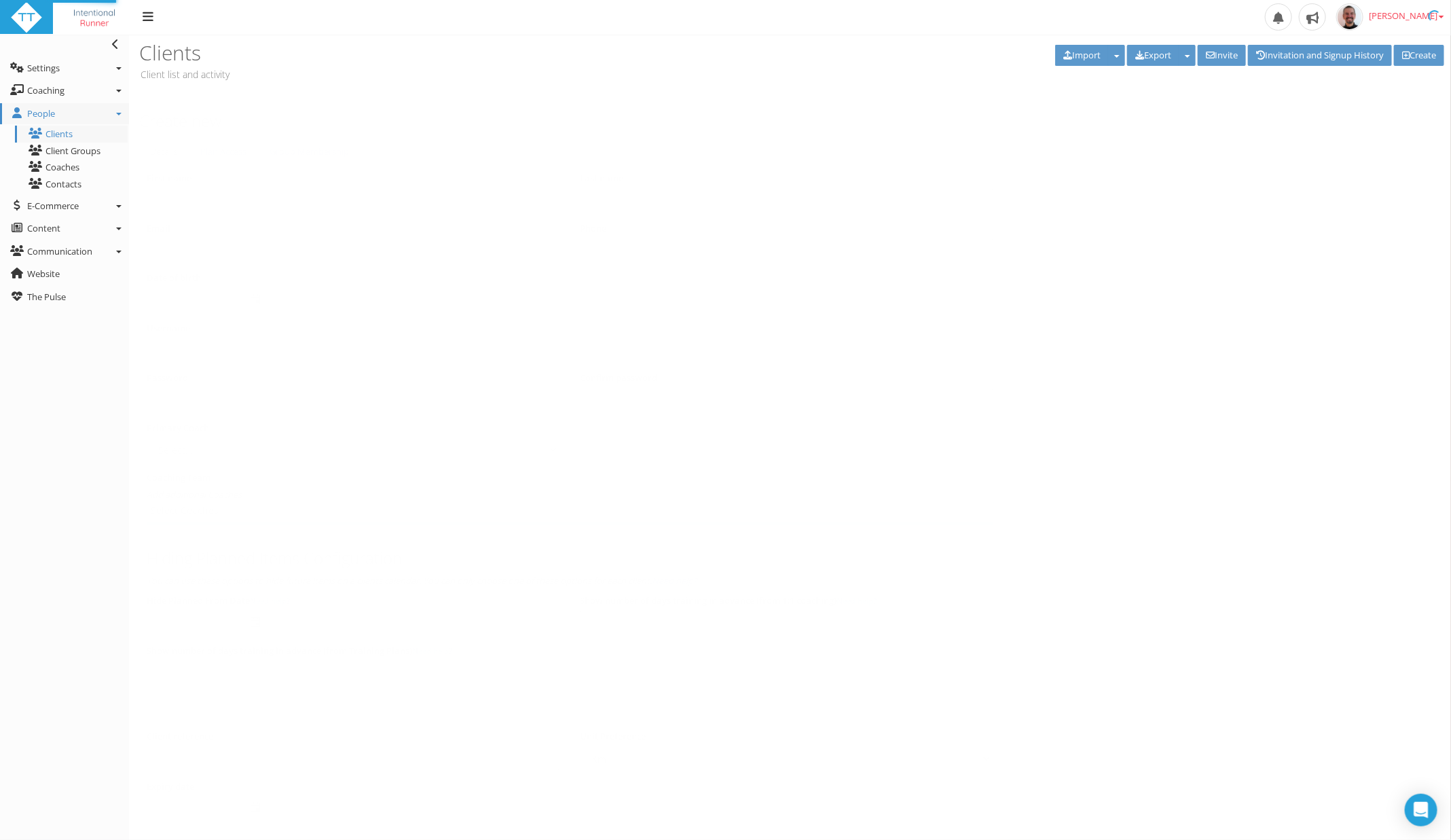
type input "-1"
select select "8e01a150-34d1-4ba0-a989-bb0e31ace1ab"
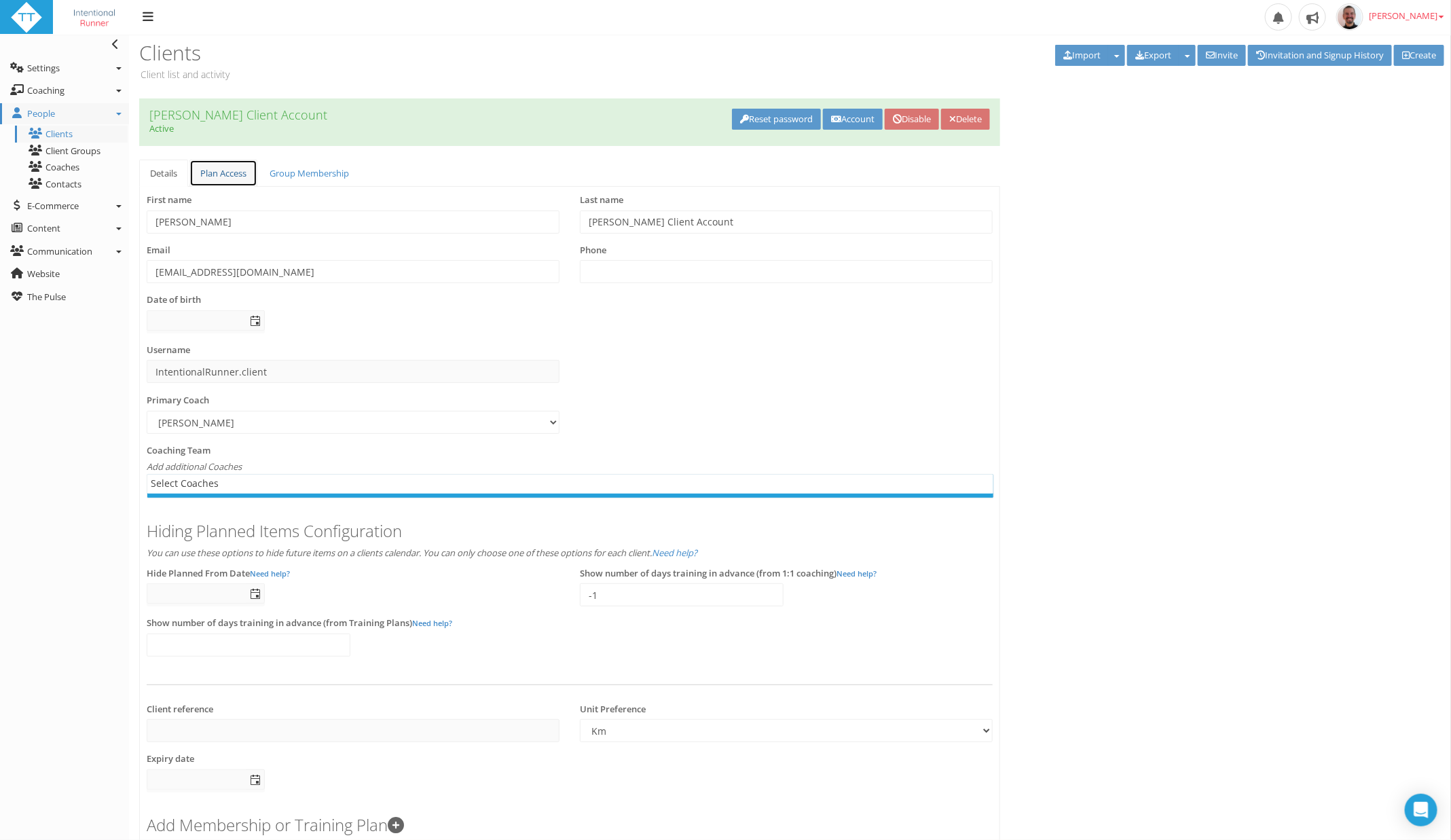
click at [220, 173] on link "Plan Access" at bounding box center [223, 174] width 68 height 28
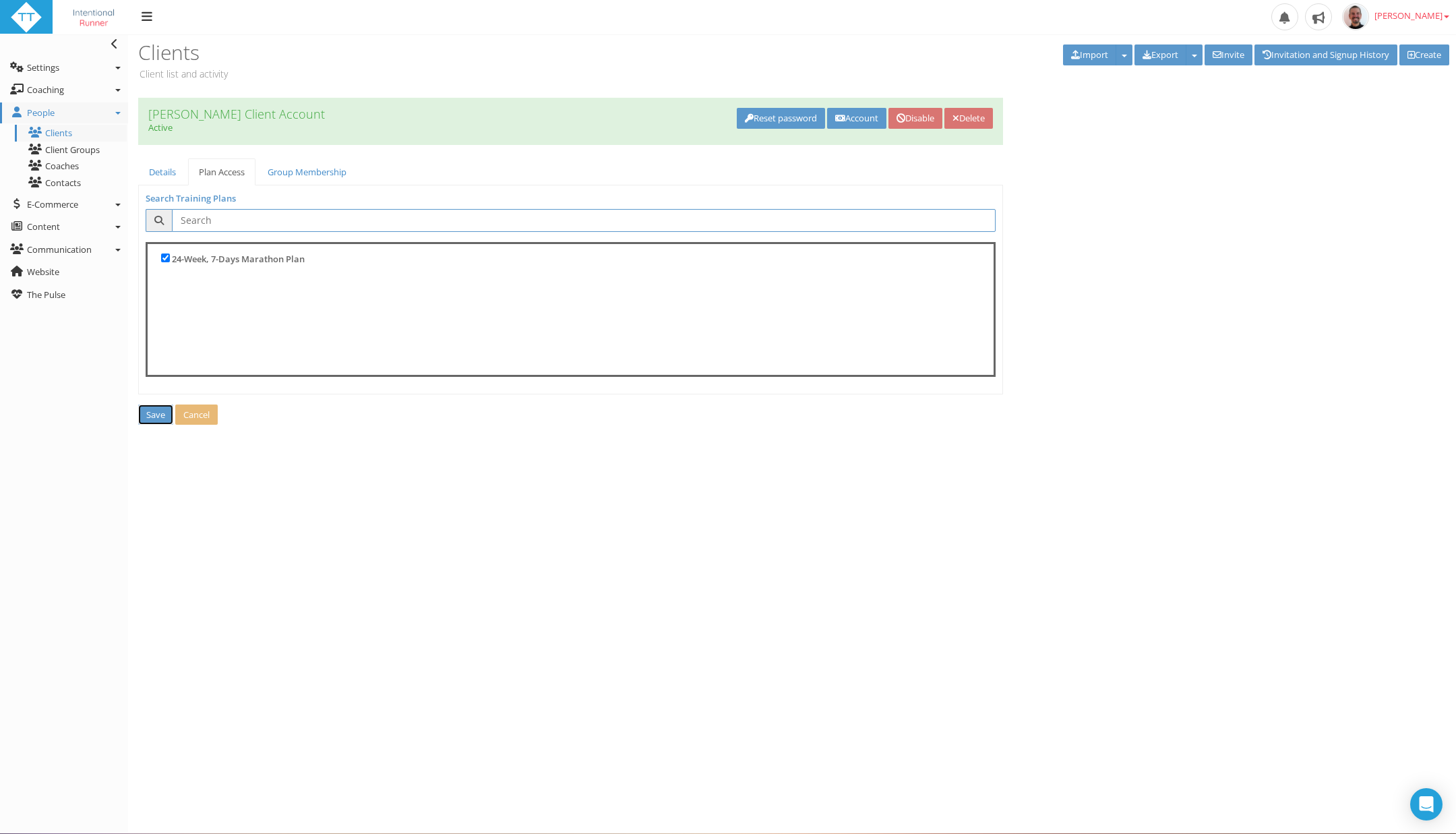
click at [158, 413] on span "Save" at bounding box center [156, 414] width 18 height 12
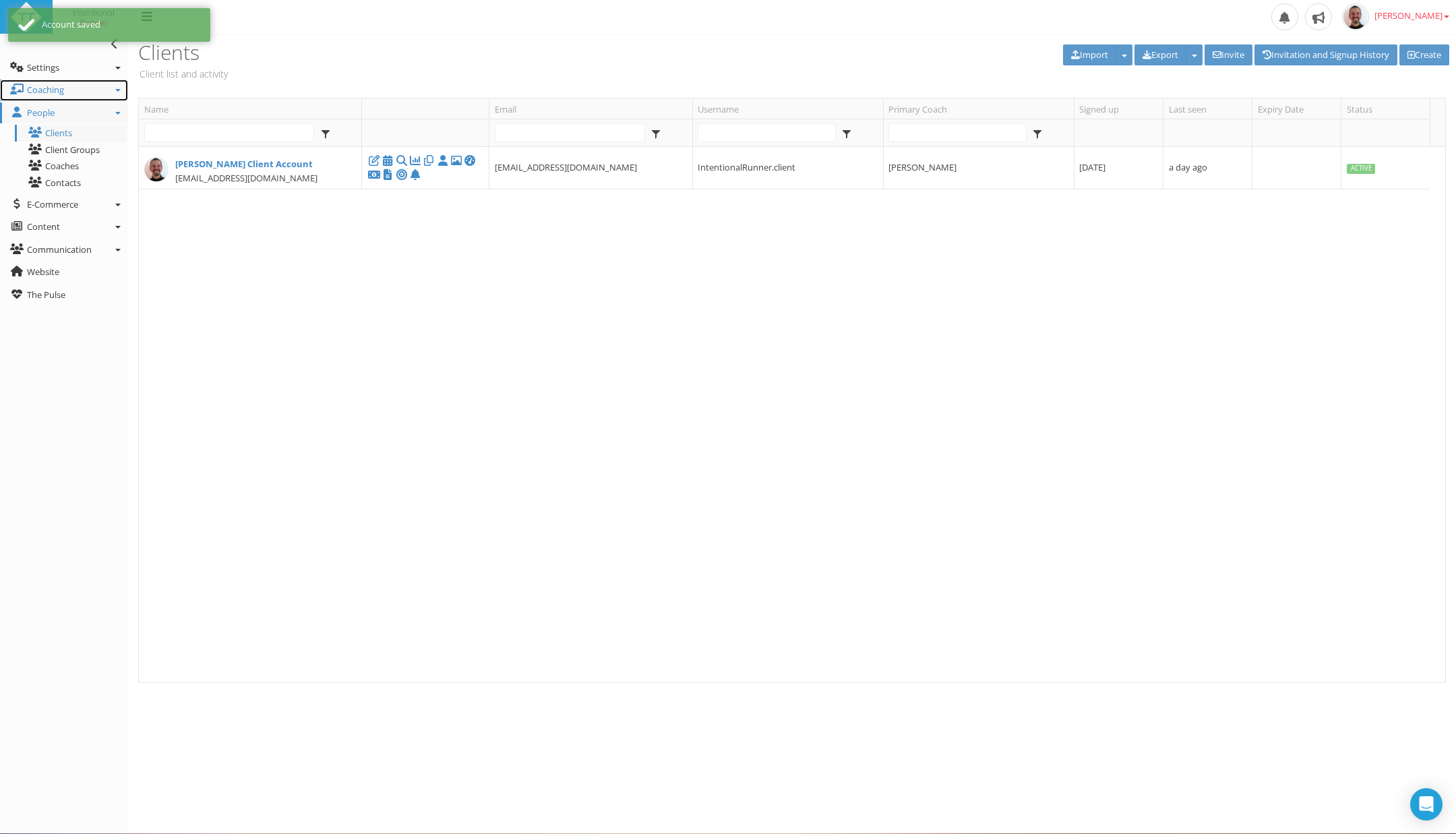
click at [122, 87] on link "Coaching" at bounding box center [64, 89] width 128 height 21
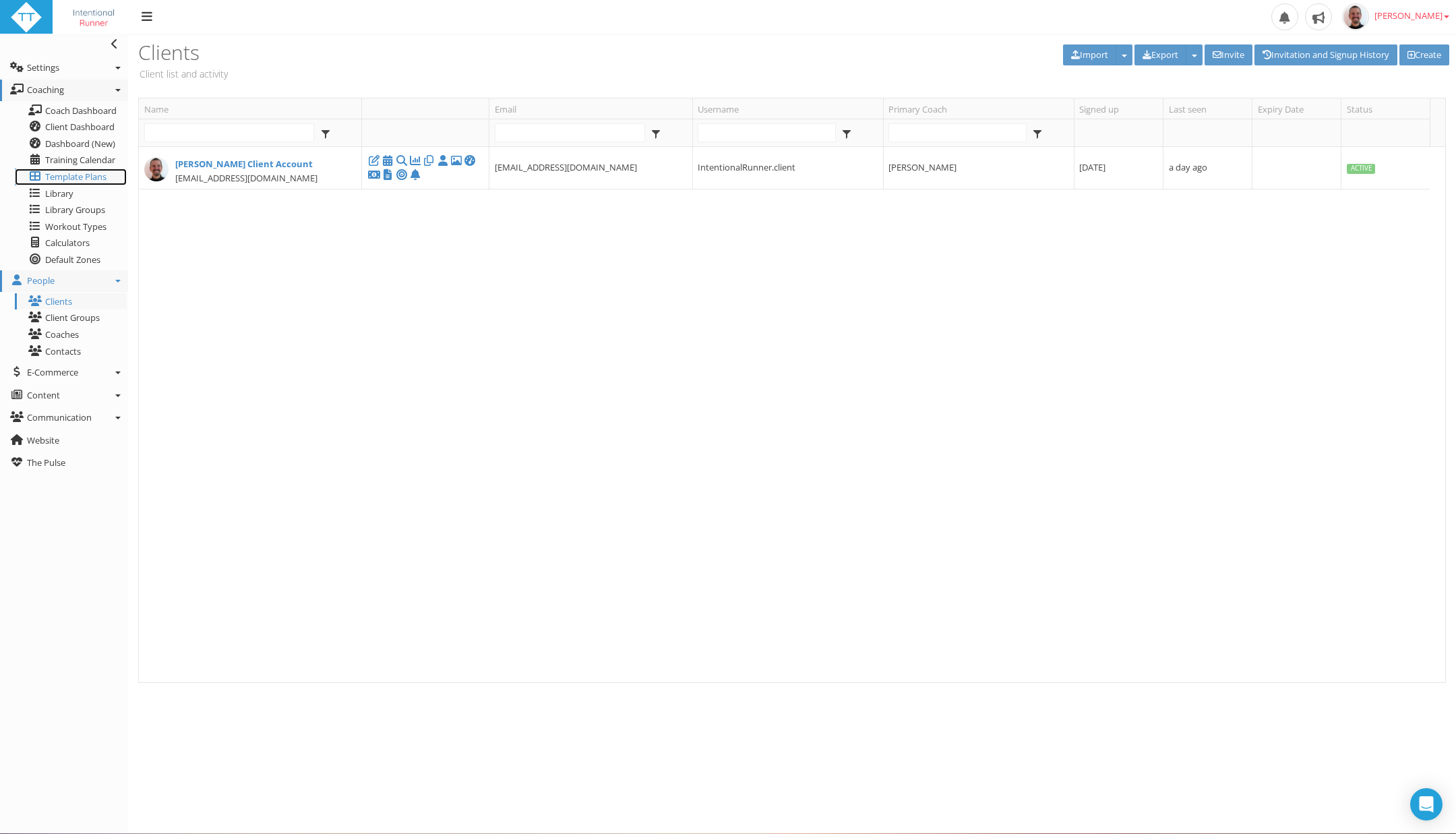
click at [73, 177] on span "Template Plans" at bounding box center [76, 176] width 61 height 12
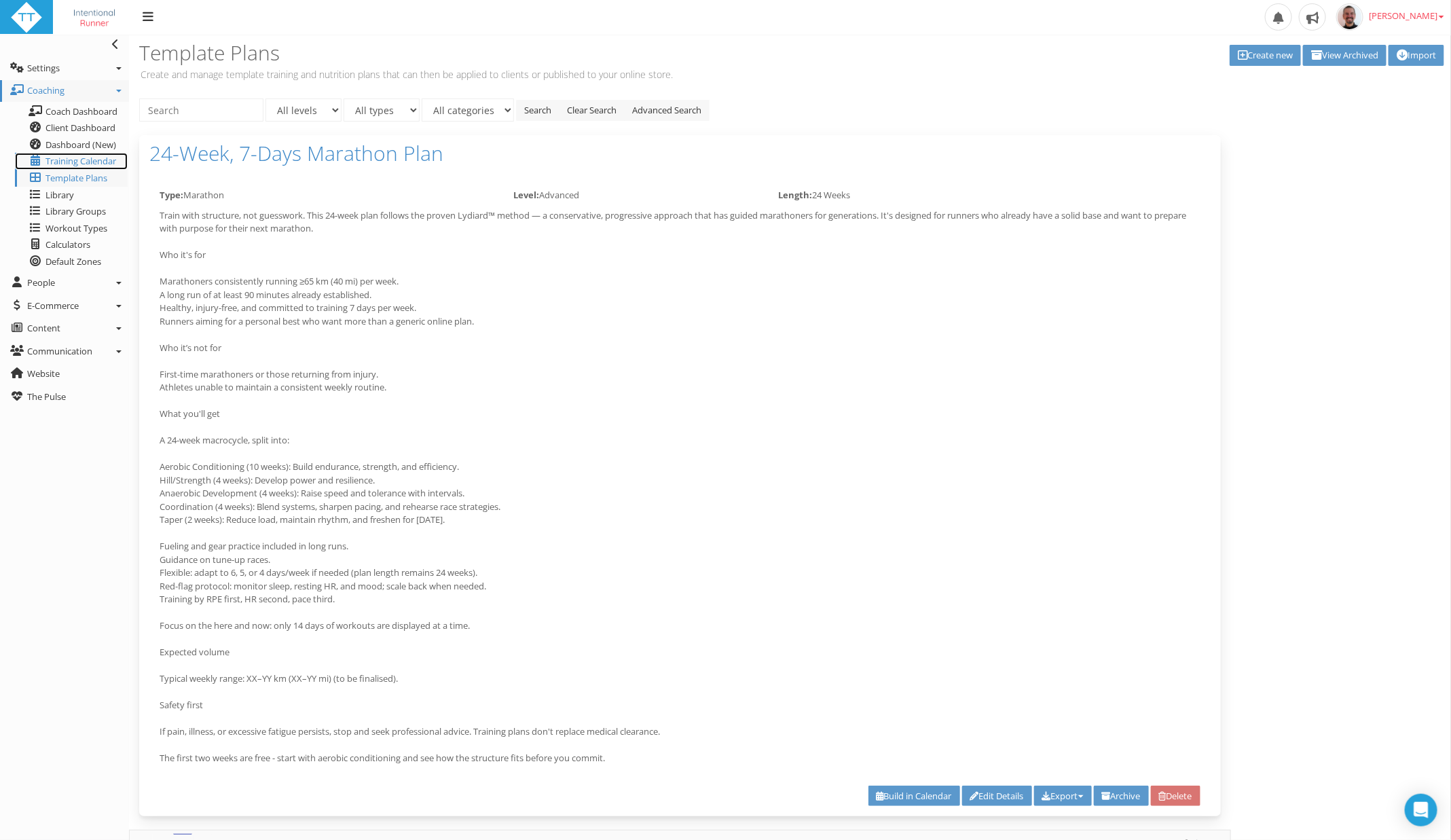
click at [107, 160] on span "Training Calendar" at bounding box center [81, 161] width 71 height 12
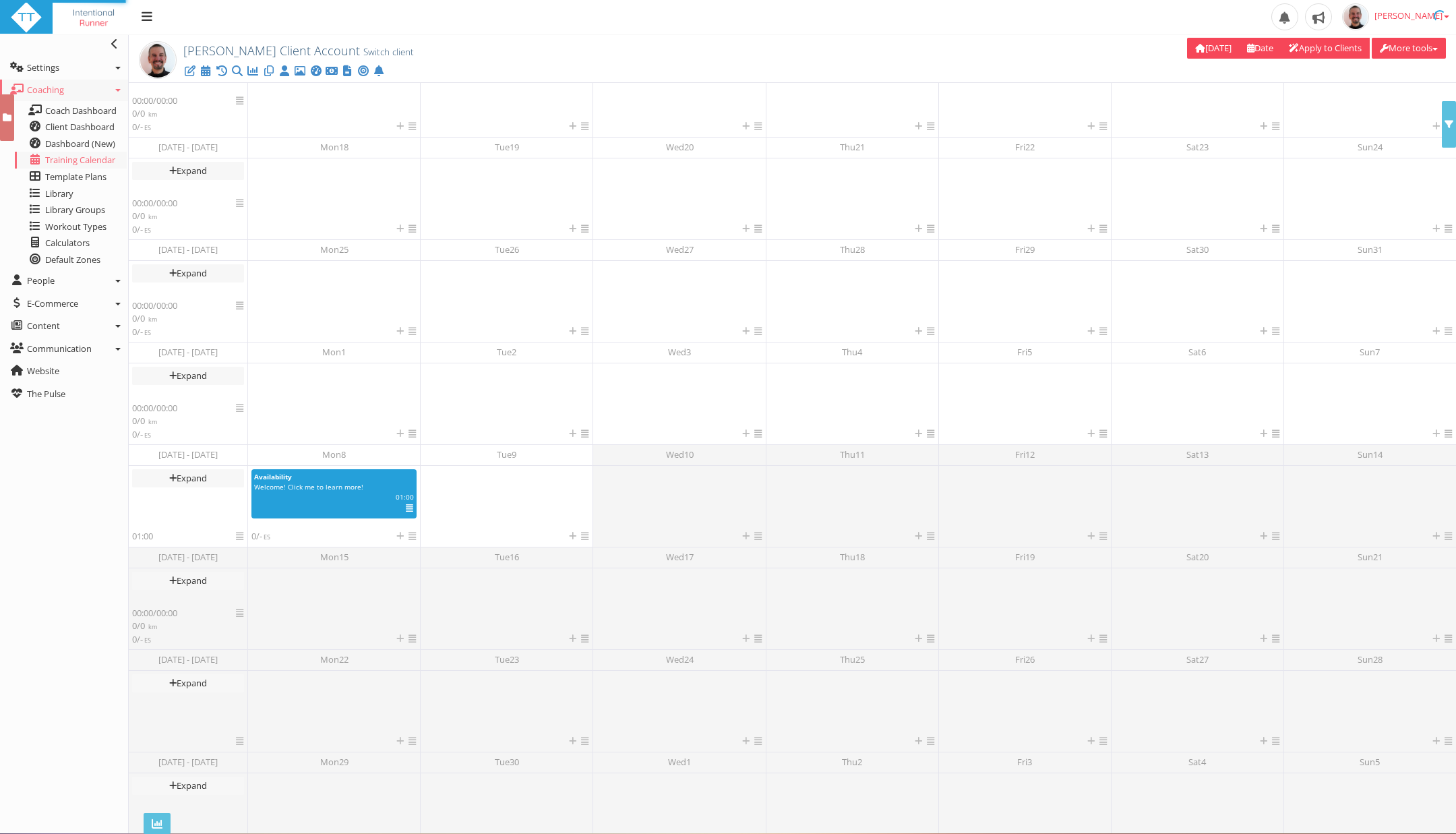
scroll to position [61, 0]
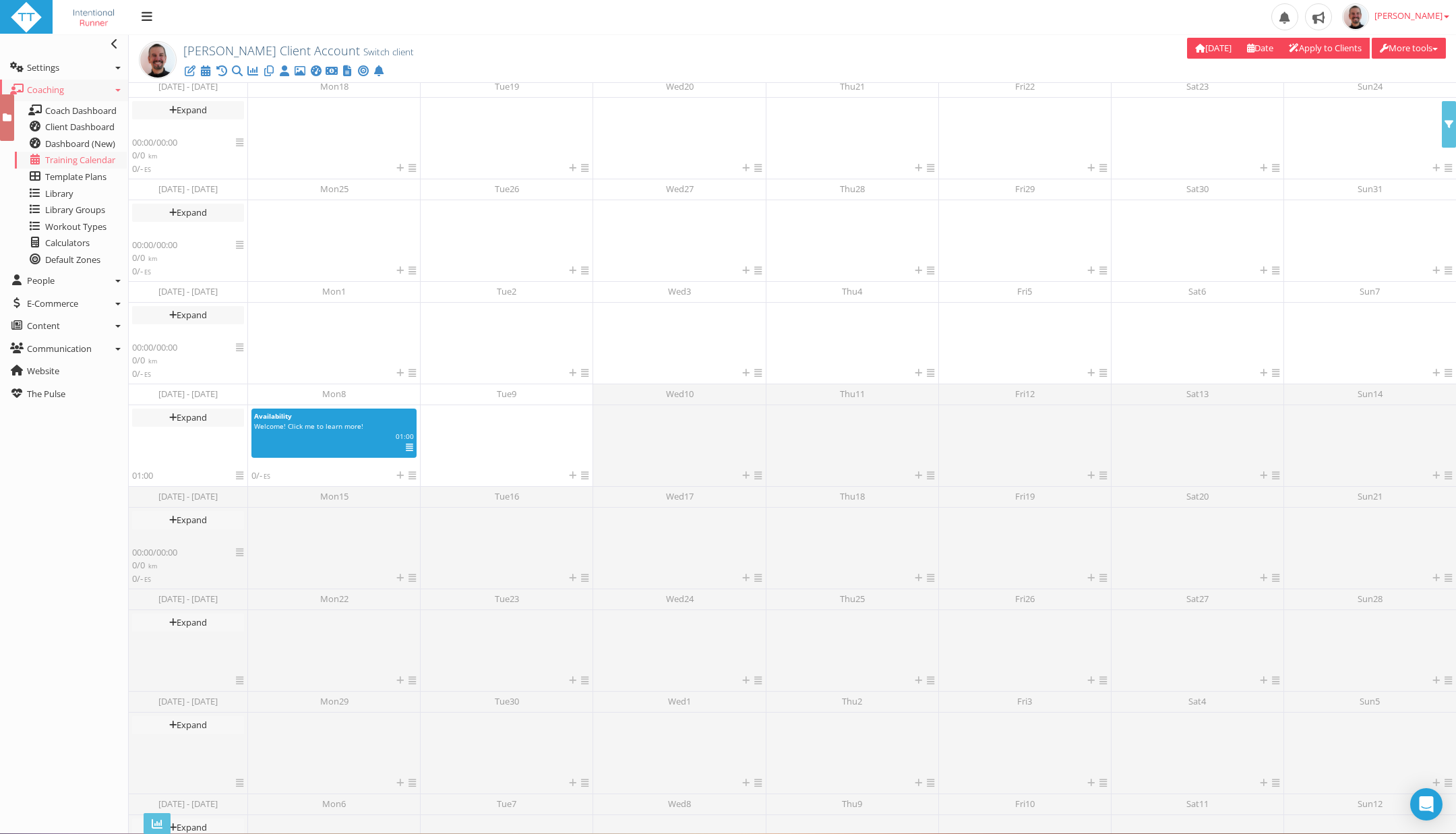
click at [1425, 21] on link "[PERSON_NAME]" at bounding box center [1395, 17] width 121 height 34
click at [364, 53] on link "Switch client" at bounding box center [388, 52] width 51 height 12
click at [376, 52] on span at bounding box center [378, 53] width 8 height 8
click at [401, 55] on span "select" at bounding box center [397, 54] width 11 height 11
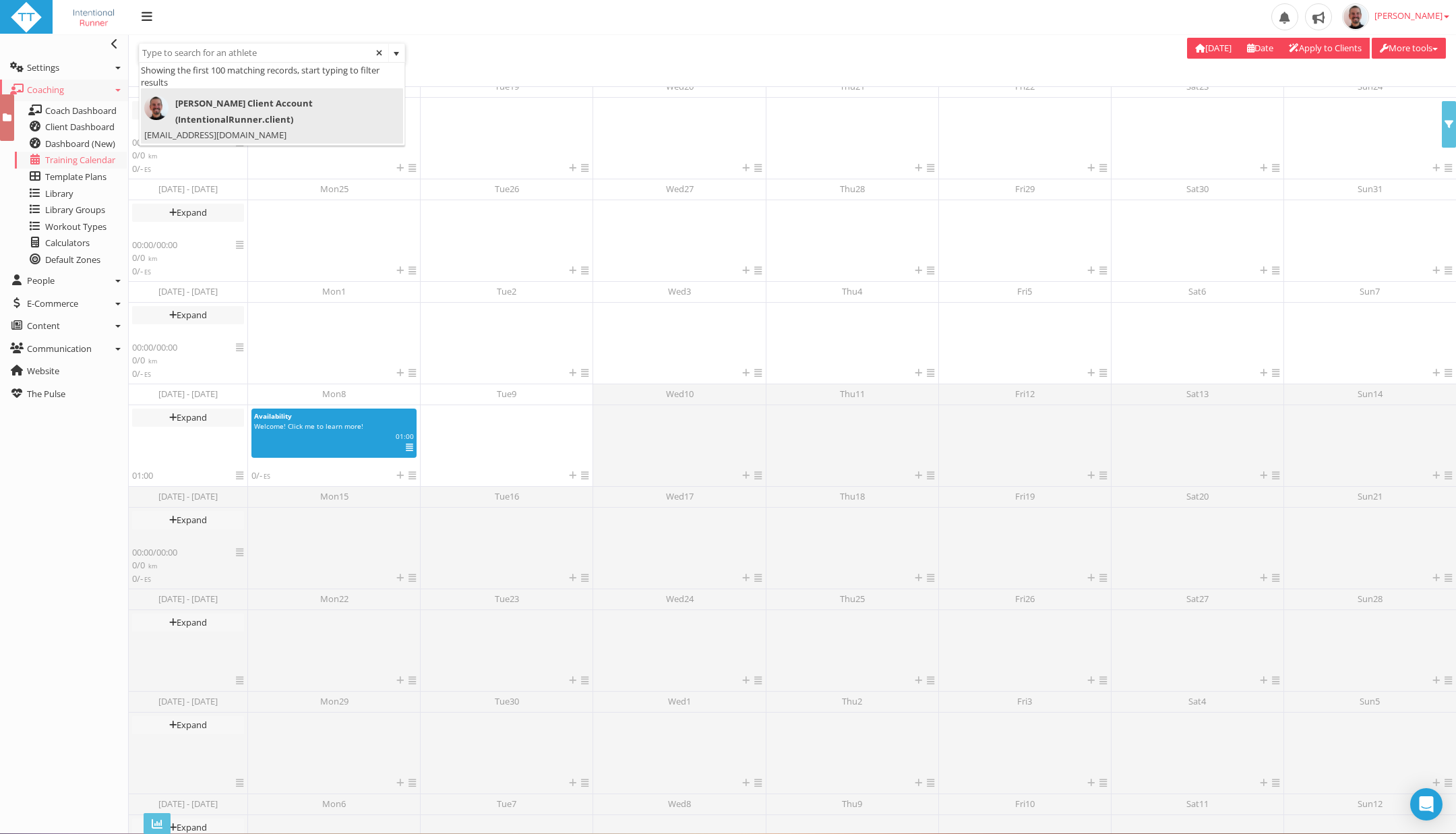
click at [527, 55] on div at bounding box center [405, 53] width 553 height 18
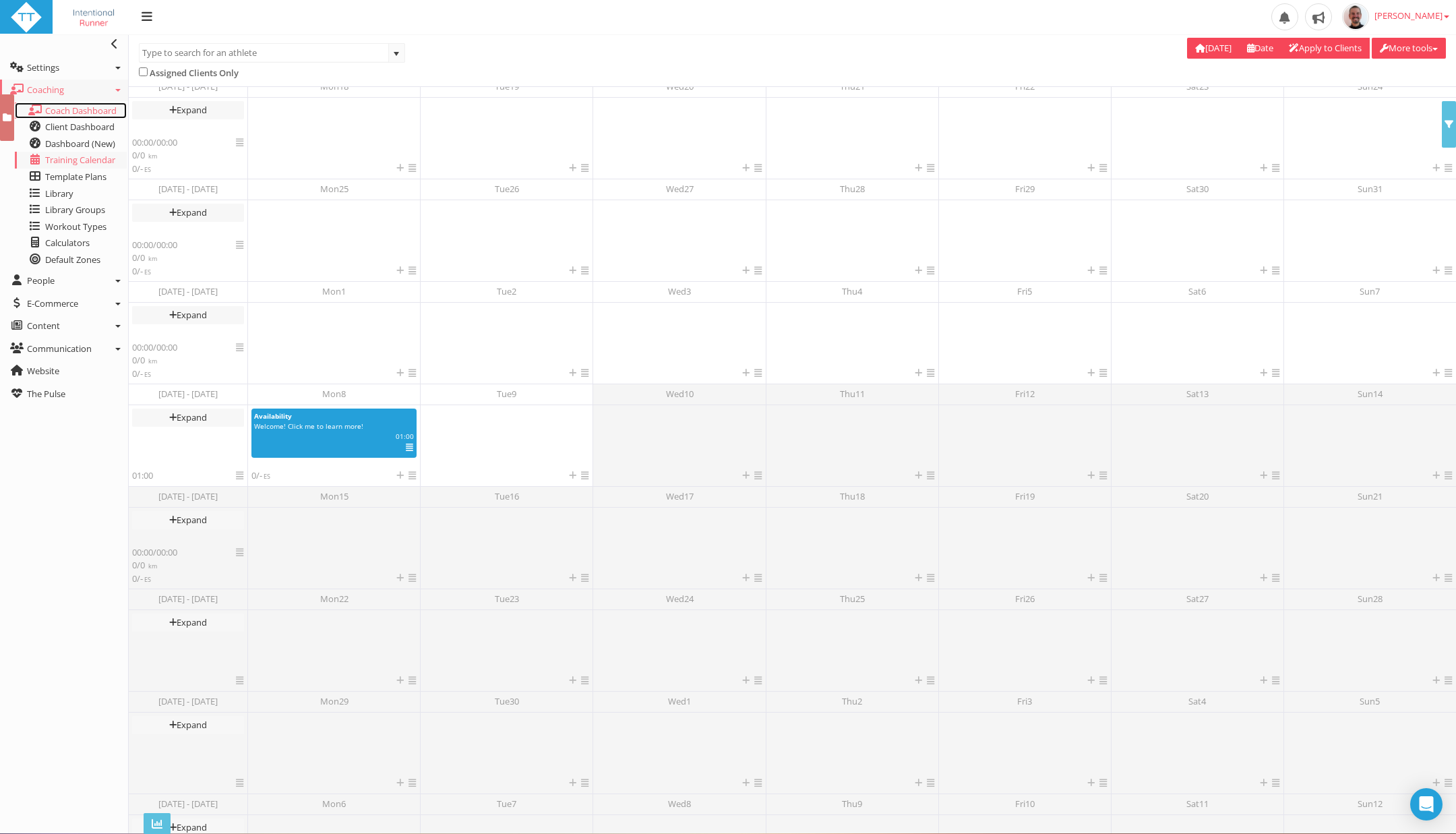
click at [59, 113] on span "Coach Dashboard" at bounding box center [80, 110] width 71 height 12
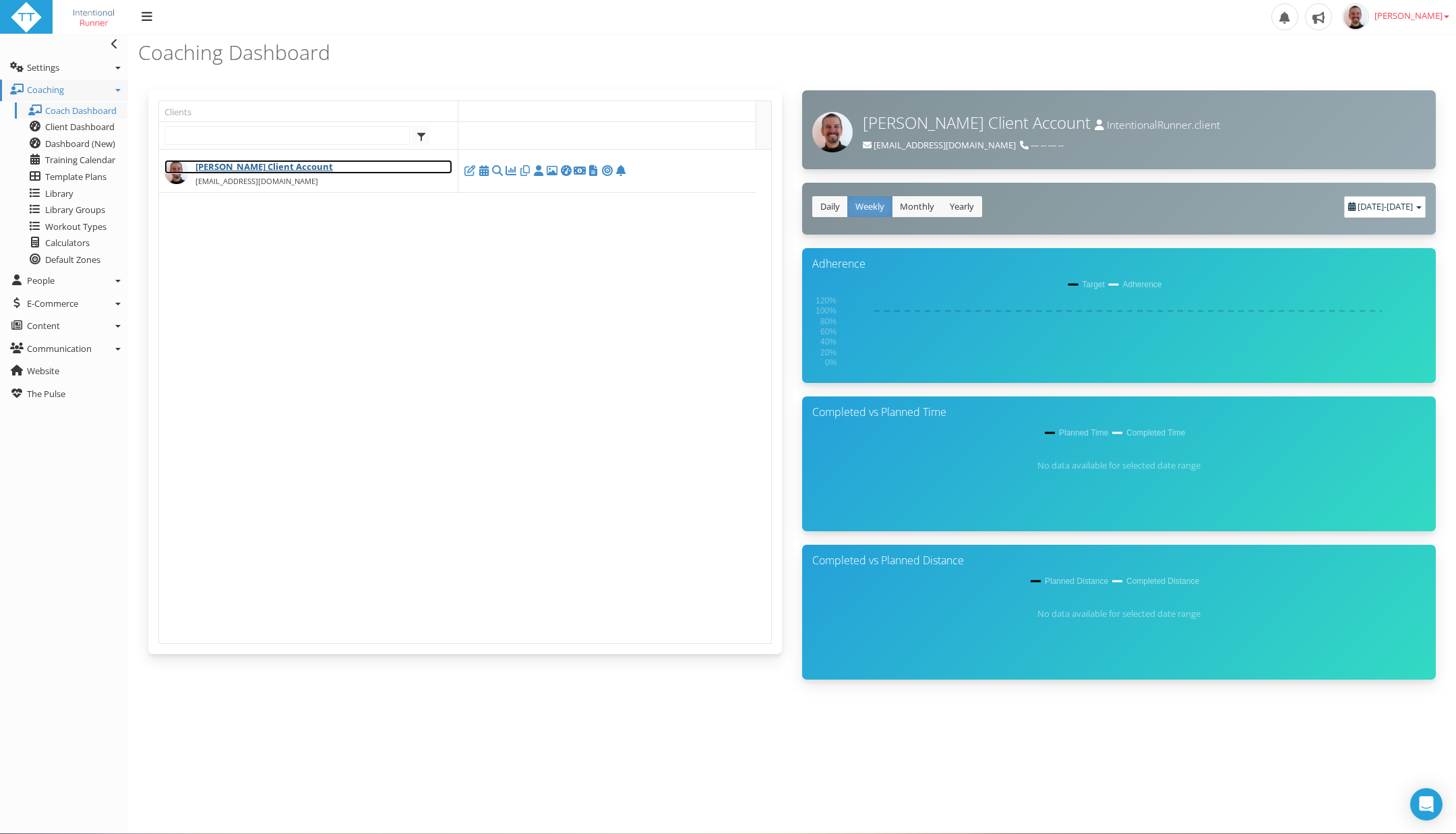
click at [265, 164] on link "[PERSON_NAME] Client Account" at bounding box center [308, 166] width 288 height 14
click at [539, 171] on icon at bounding box center [538, 171] width 14 height 1
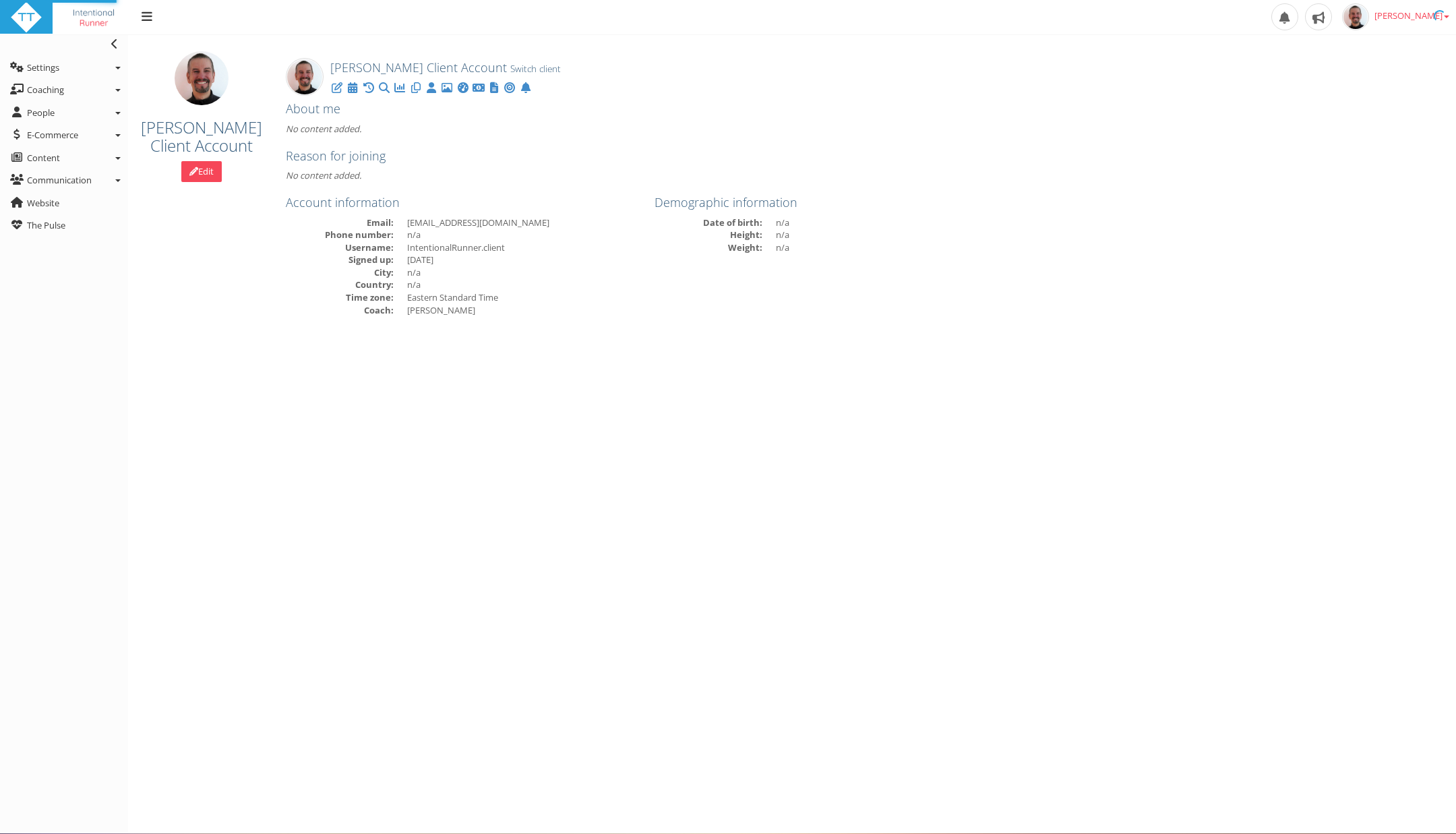
click at [539, 170] on p "No content added." at bounding box center [644, 175] width 717 height 14
click at [117, 96] on link "Coaching" at bounding box center [64, 89] width 128 height 21
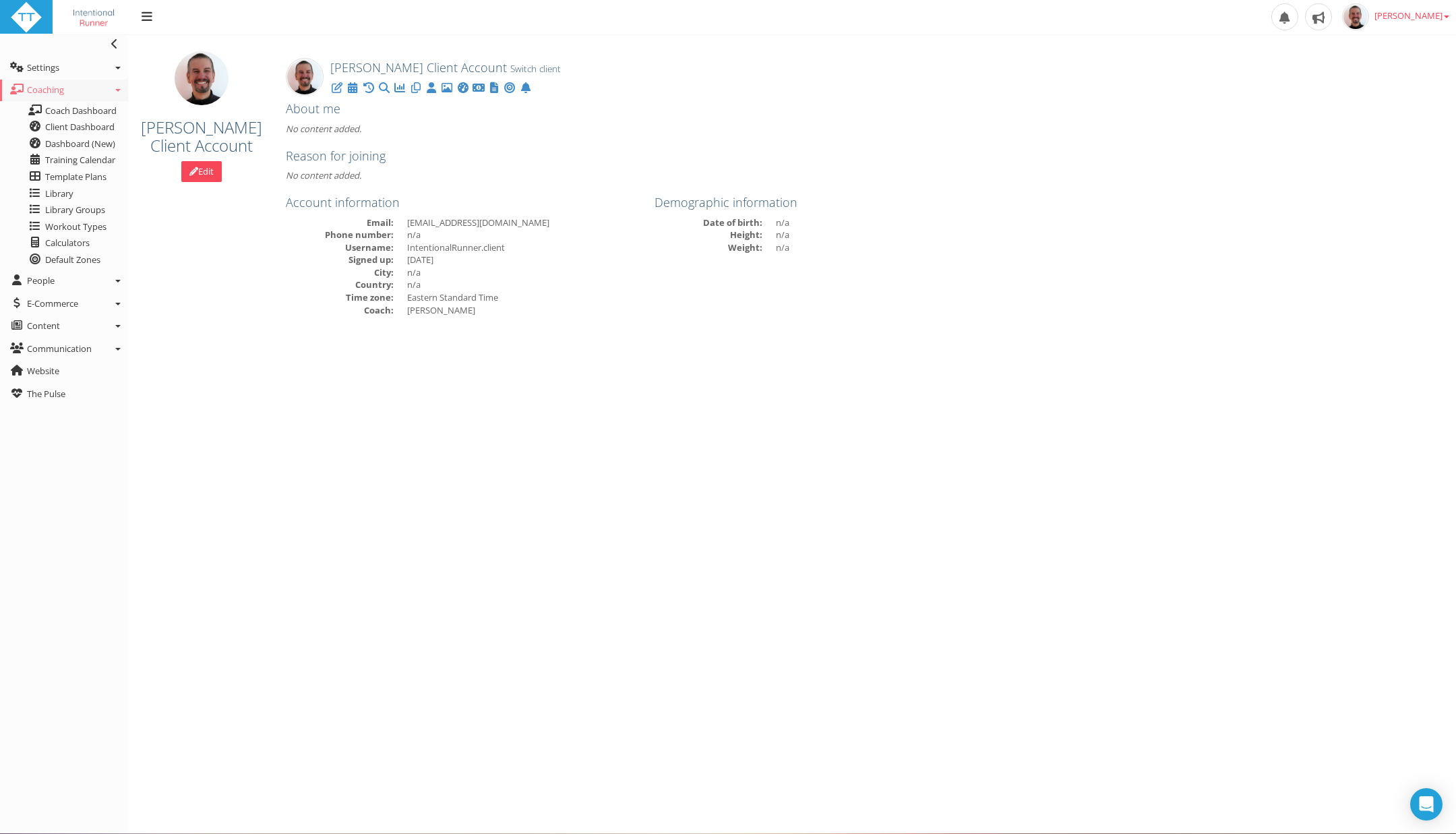
click at [117, 96] on link "Coaching" at bounding box center [64, 89] width 128 height 21
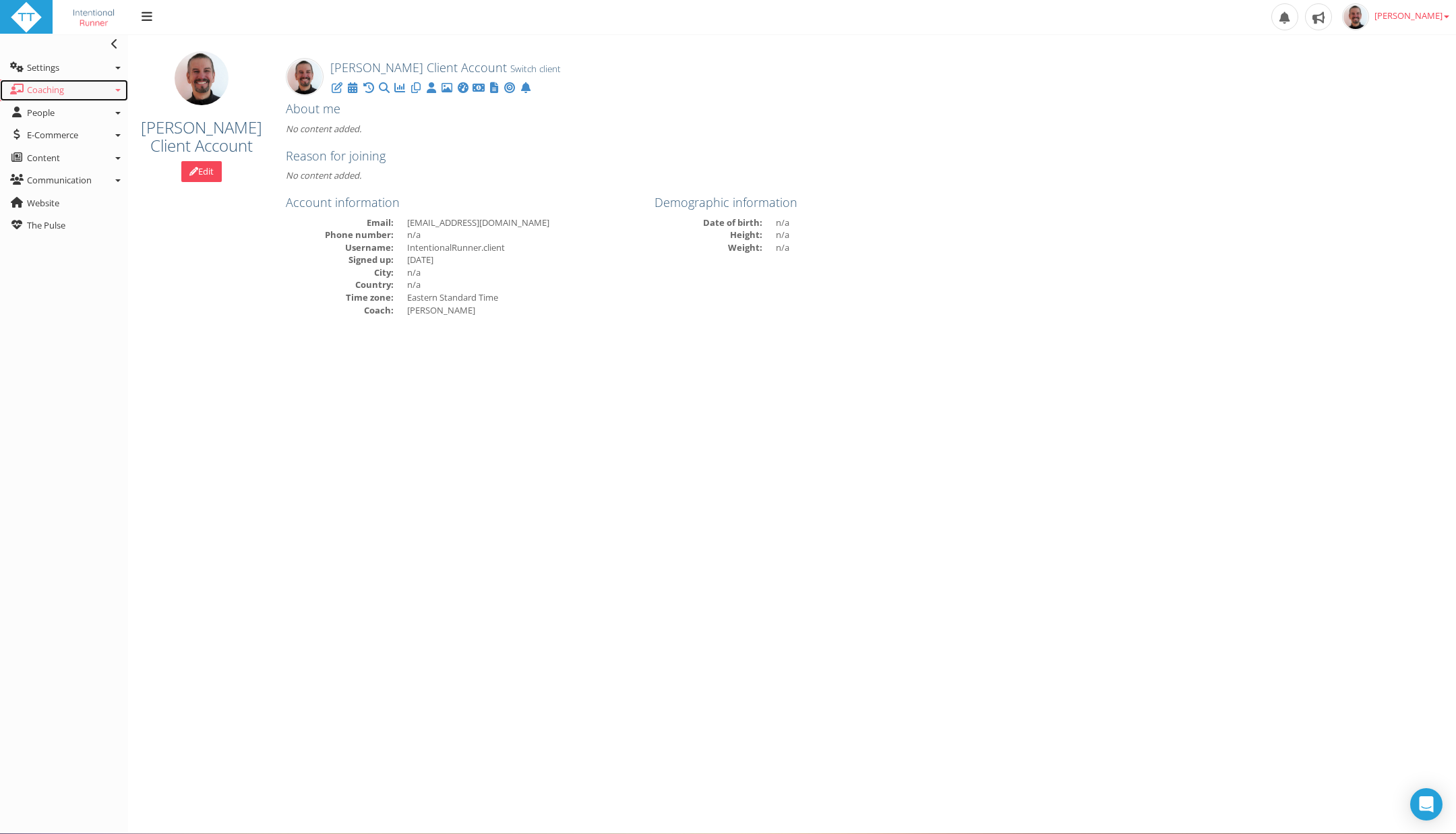
click at [117, 96] on link "Coaching" at bounding box center [64, 89] width 128 height 21
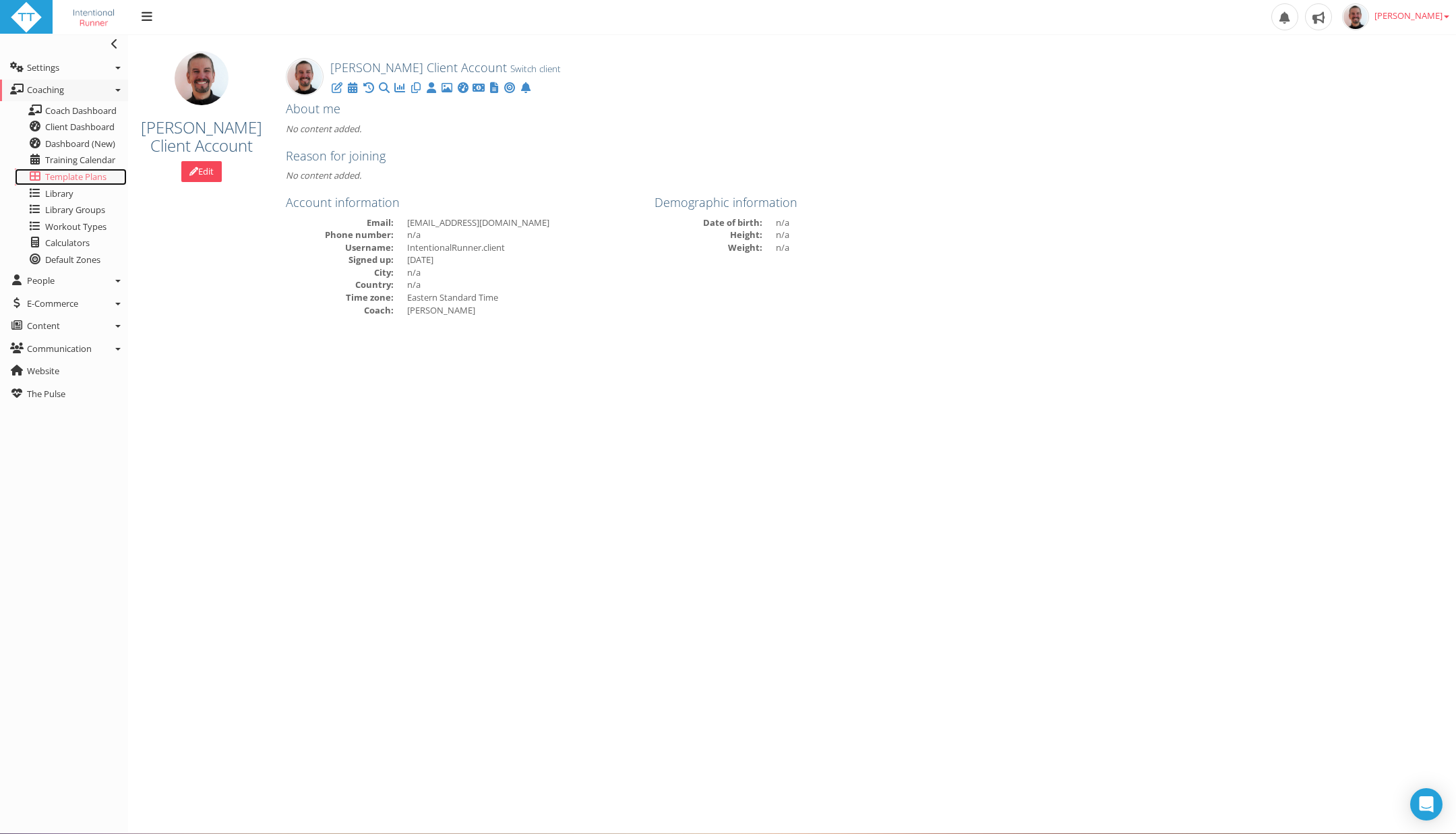
click at [42, 175] on icon at bounding box center [35, 176] width 14 height 11
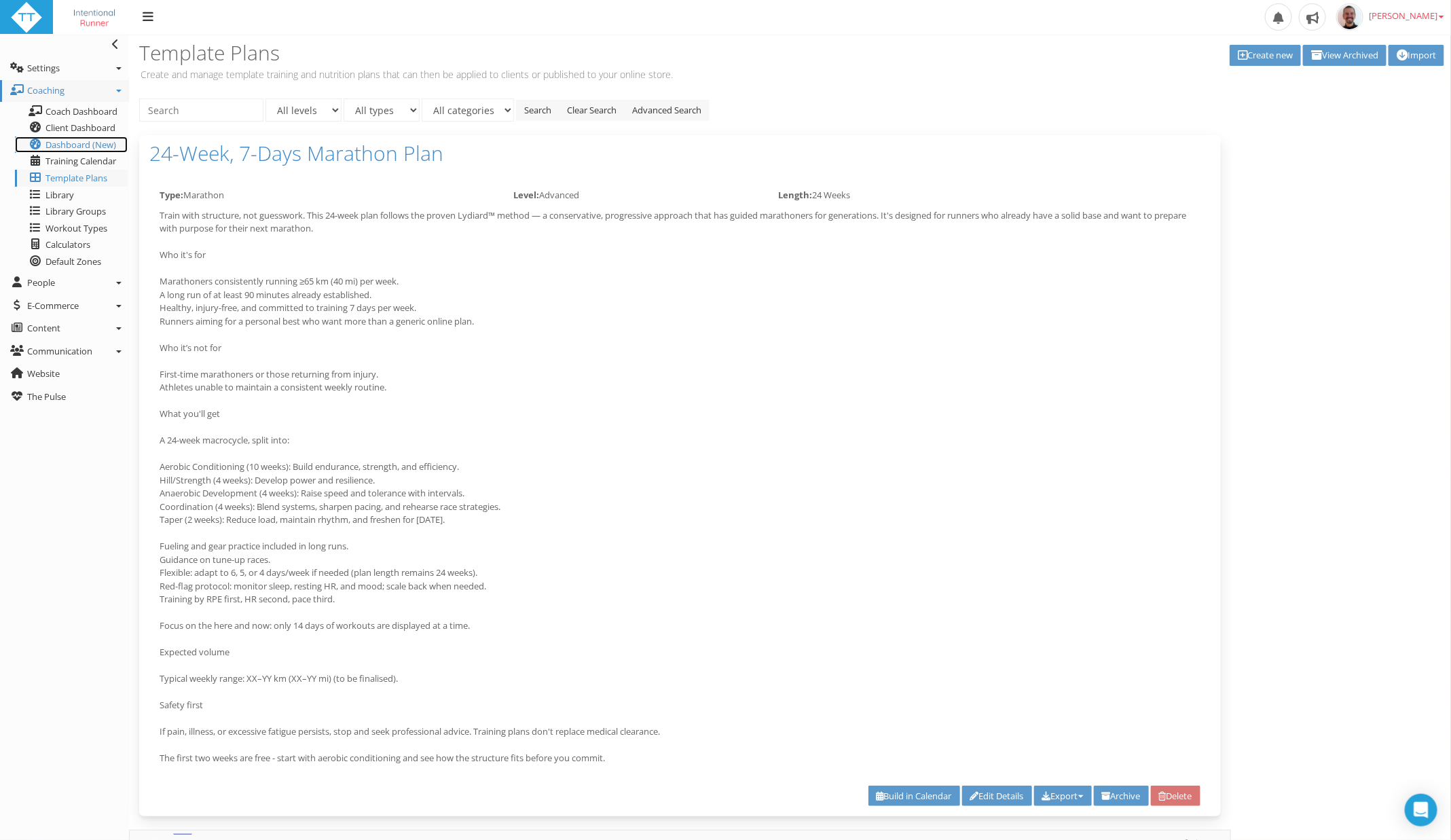
click at [57, 147] on span "Dashboard (New)" at bounding box center [81, 144] width 71 height 12
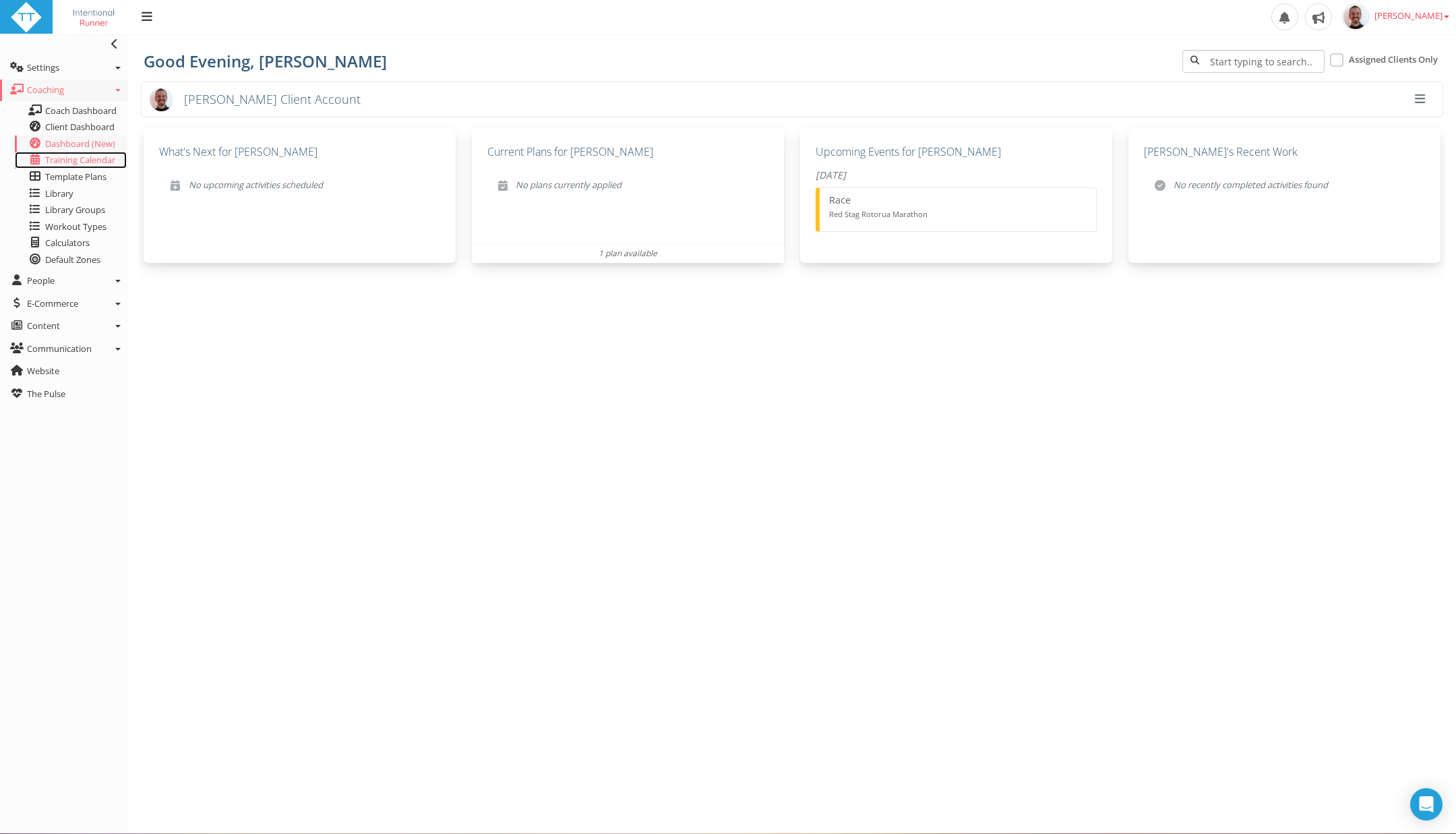
click at [77, 161] on span "Training Calendar" at bounding box center [80, 160] width 70 height 12
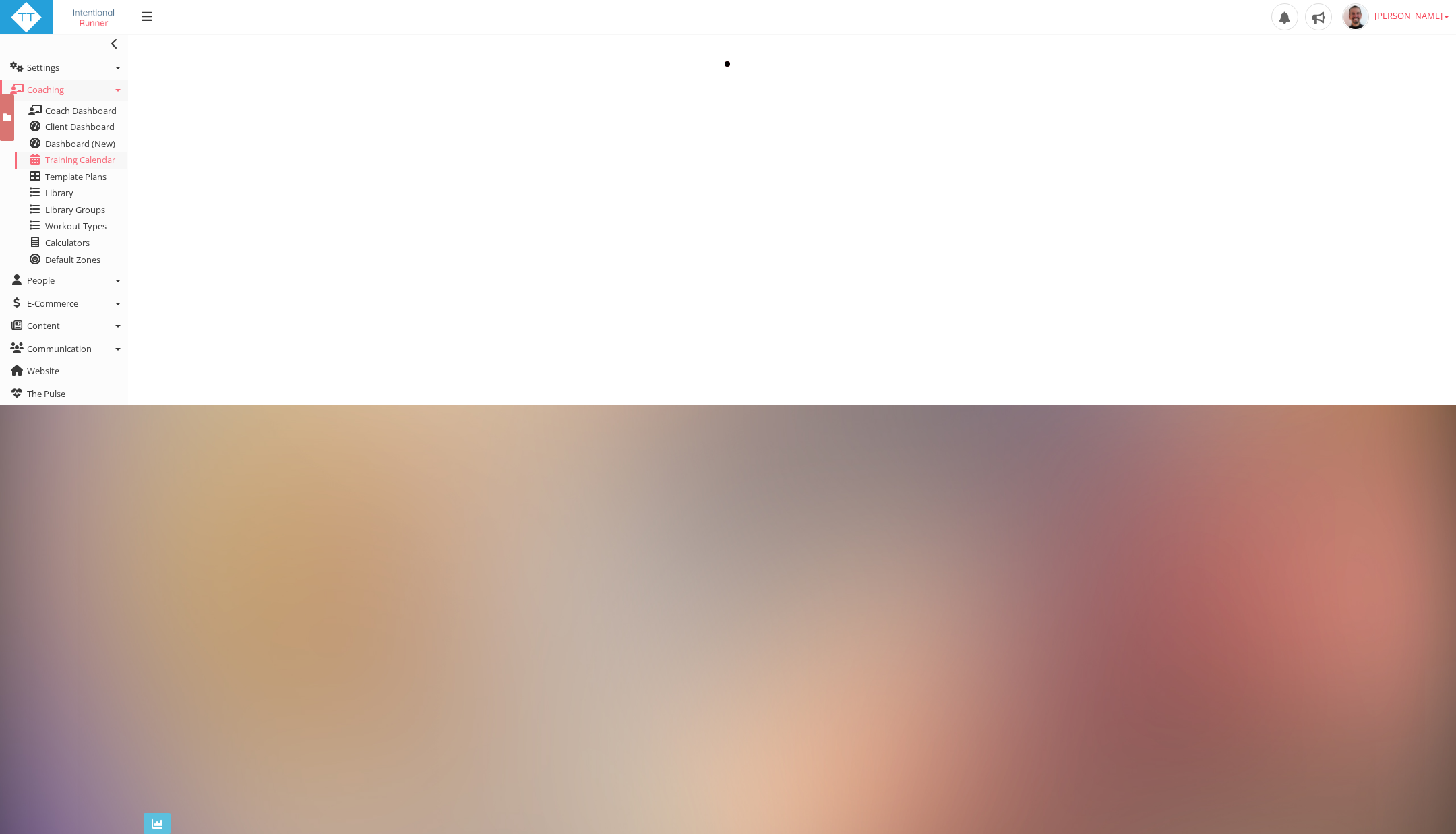
click at [115, 327] on icon at bounding box center [118, 326] width 6 height 3
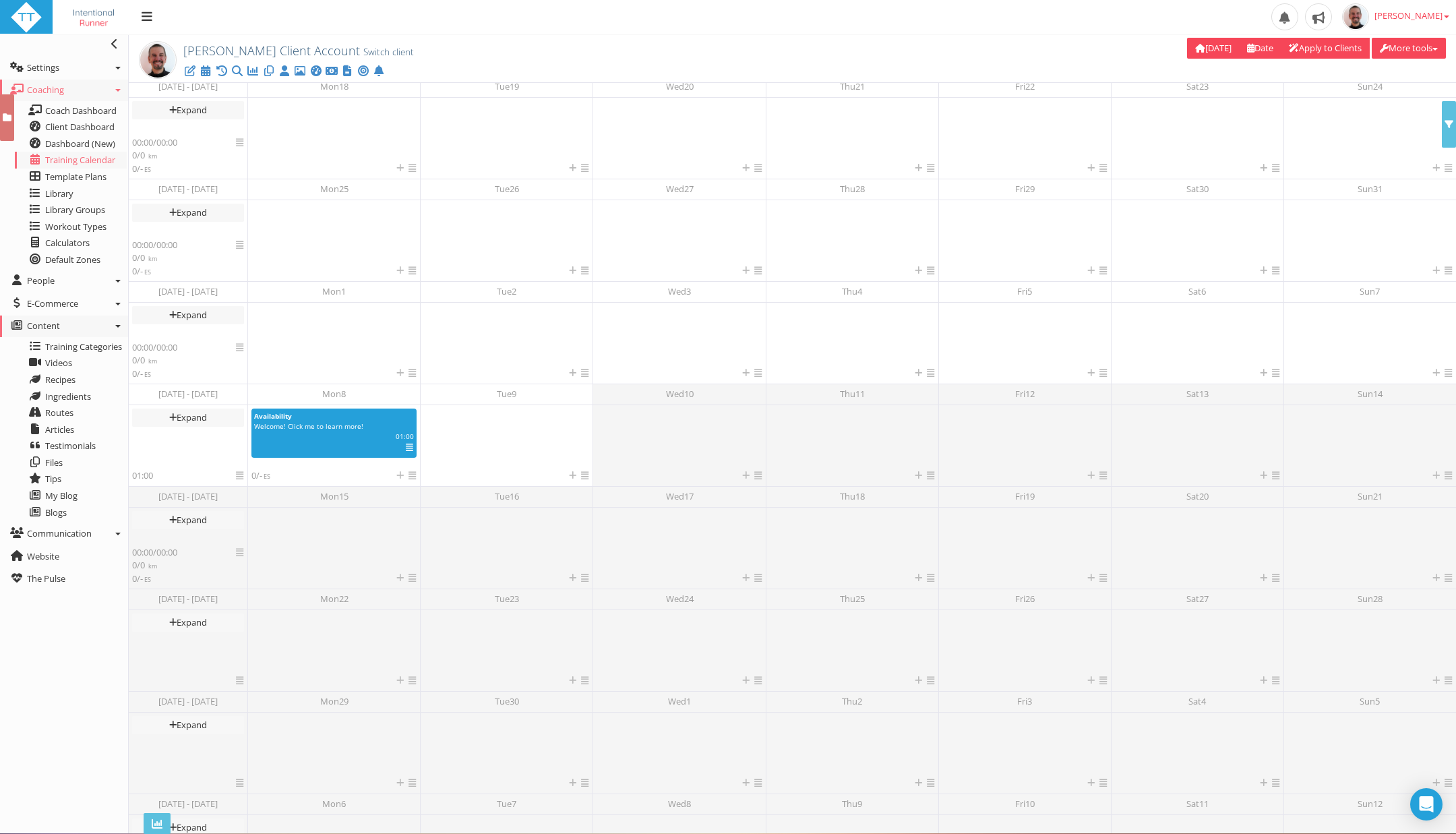
click at [1296, 44] on link "Apply to Clients" at bounding box center [1325, 48] width 89 height 21
type input "[DATE]"
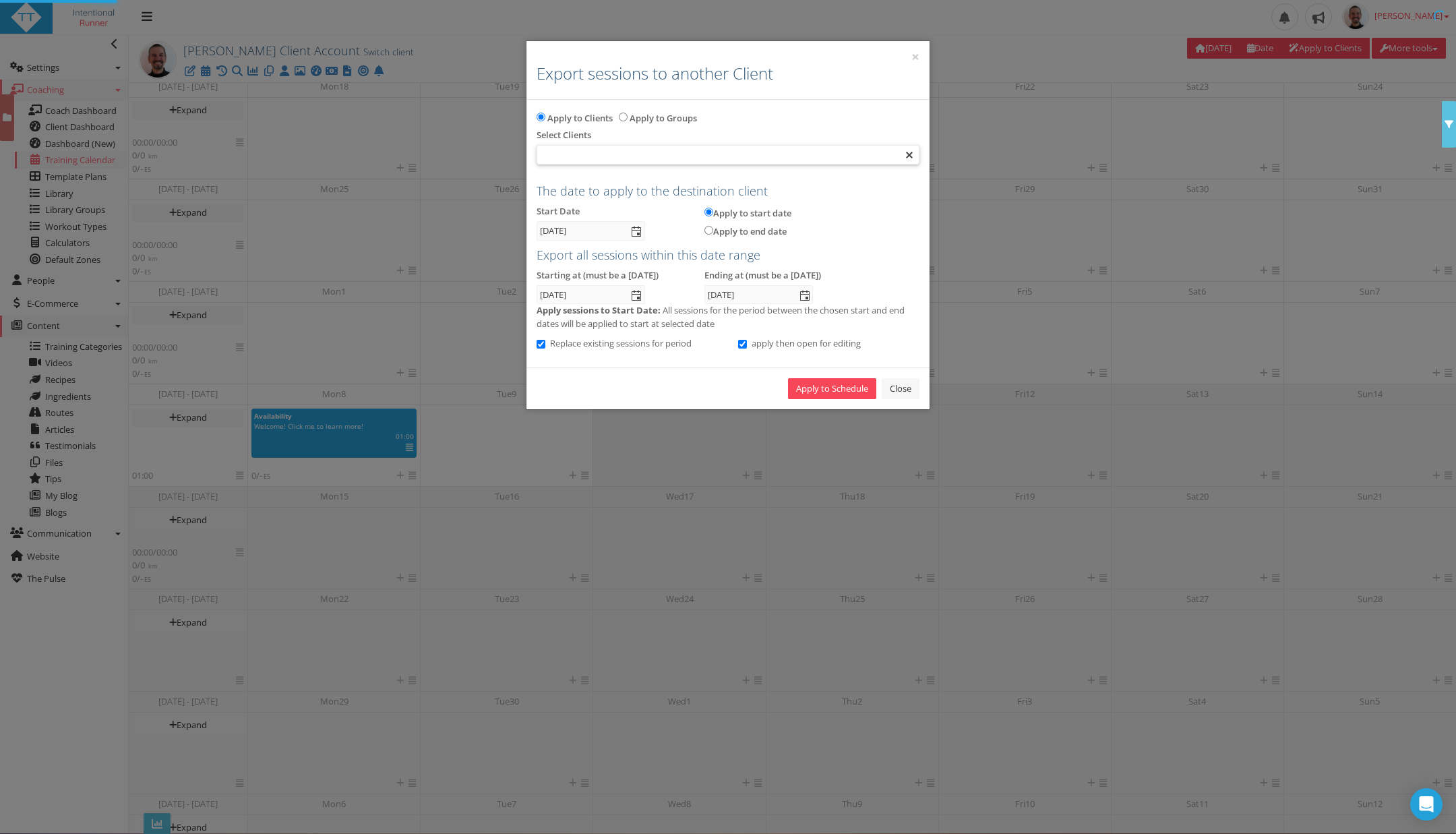
click at [624, 151] on div at bounding box center [727, 155] width 381 height 18
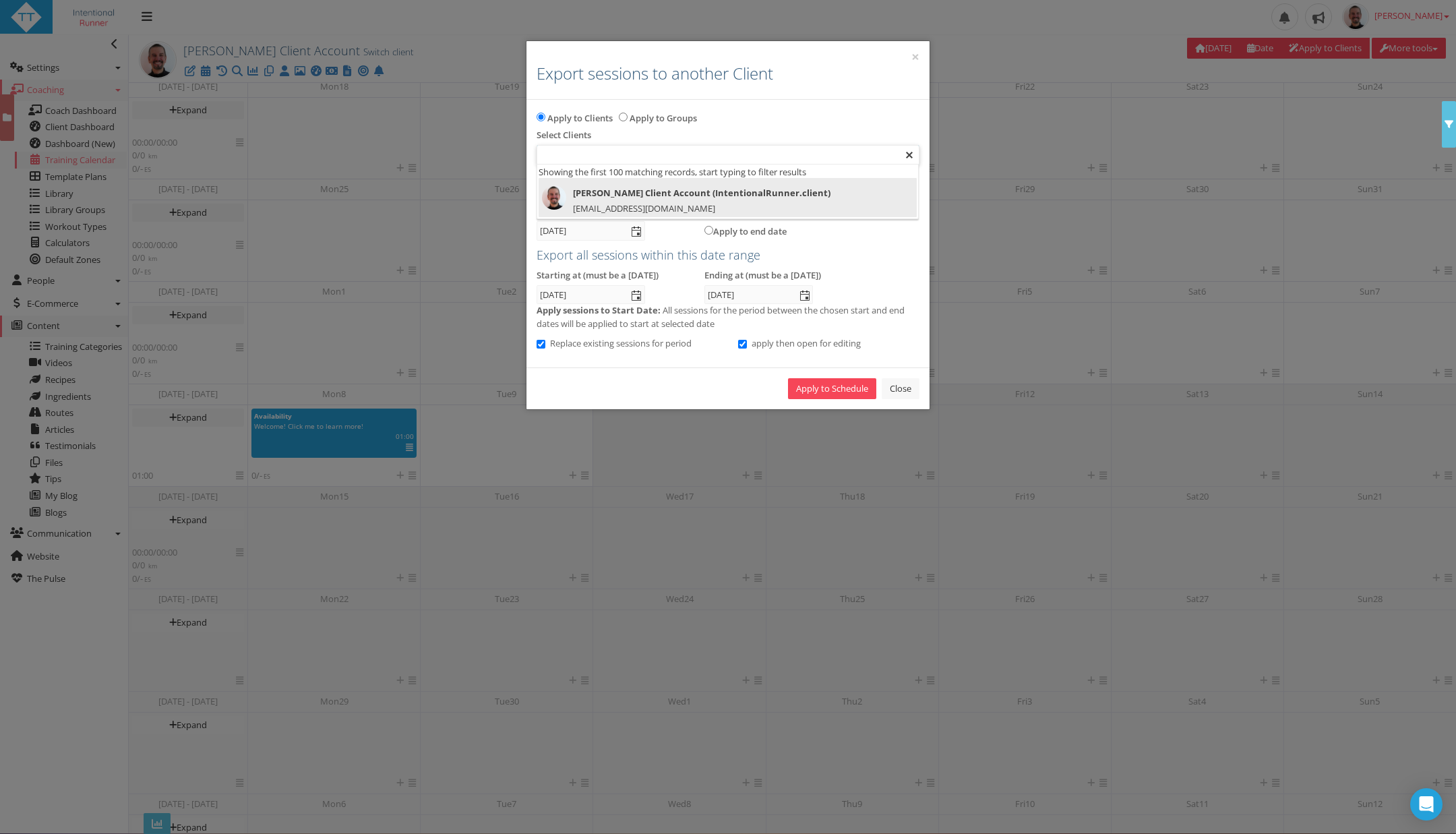
click at [587, 204] on span "[EMAIL_ADDRESS][DOMAIN_NAME]" at bounding box center [644, 208] width 142 height 12
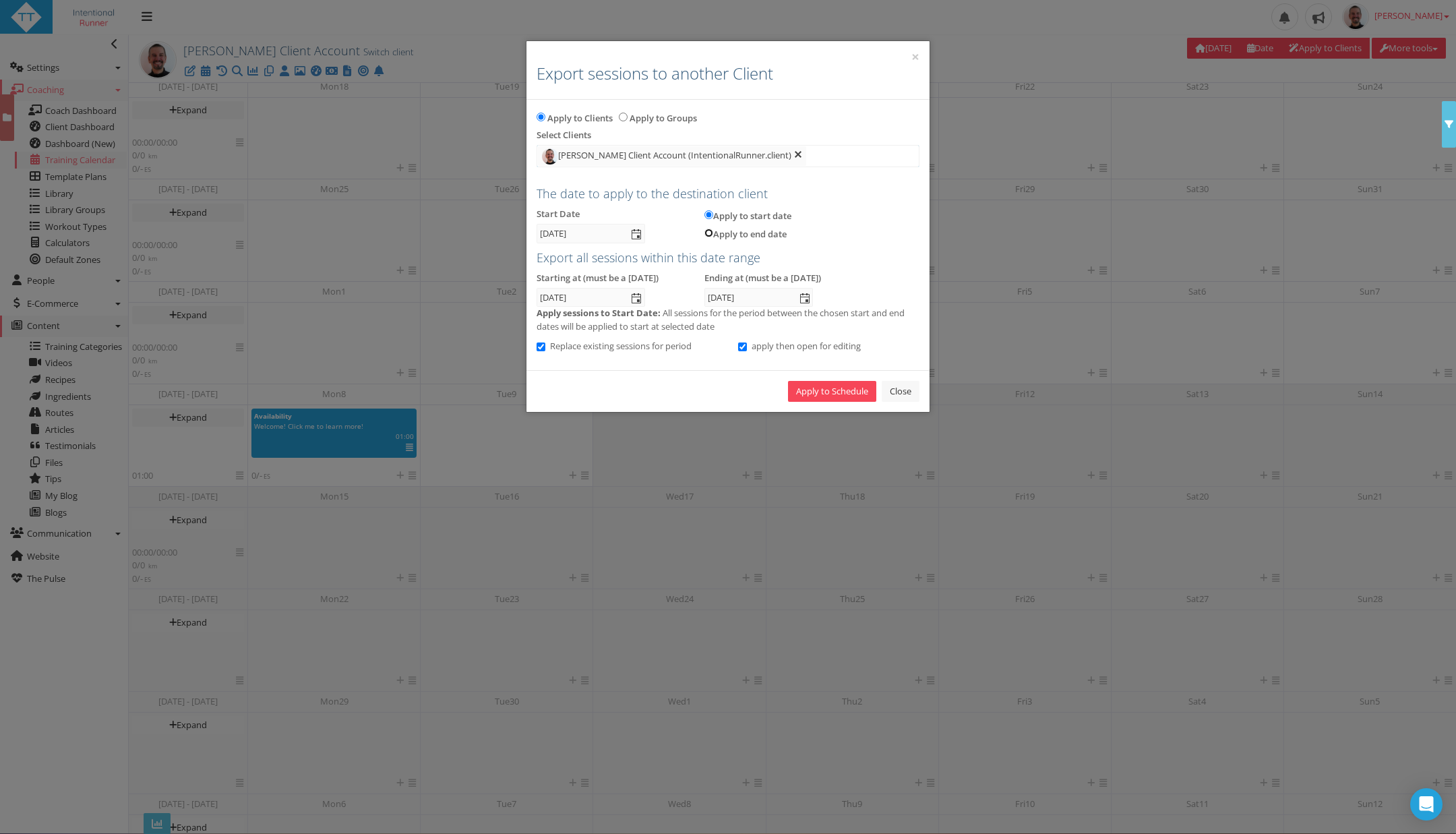
click at [708, 232] on input "Apply to end date" at bounding box center [708, 232] width 8 height 8
radio input "true"
click at [633, 234] on span "select" at bounding box center [637, 234] width 11 height 11
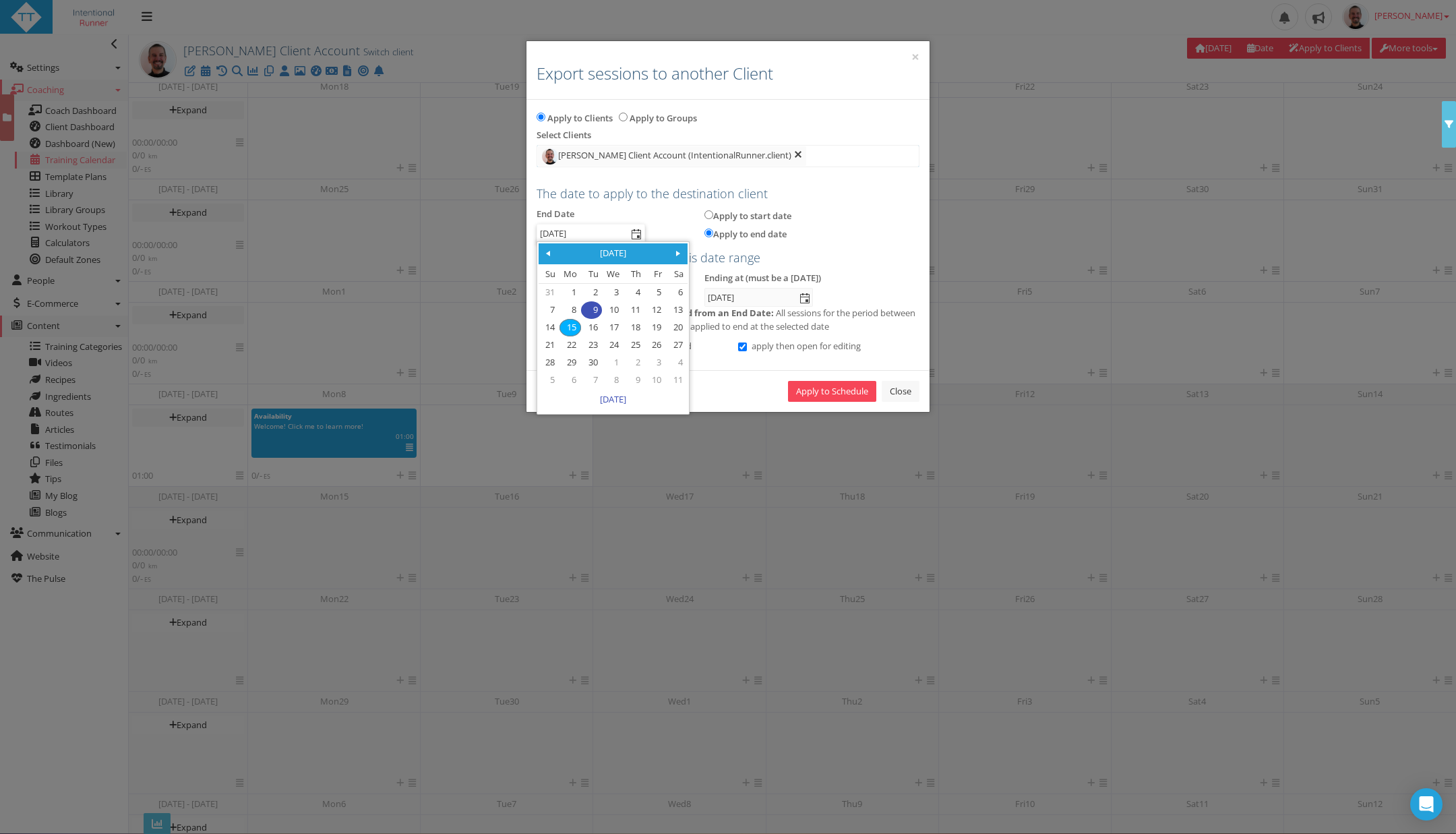
click at [678, 250] on span at bounding box center [678, 254] width 11 height 11
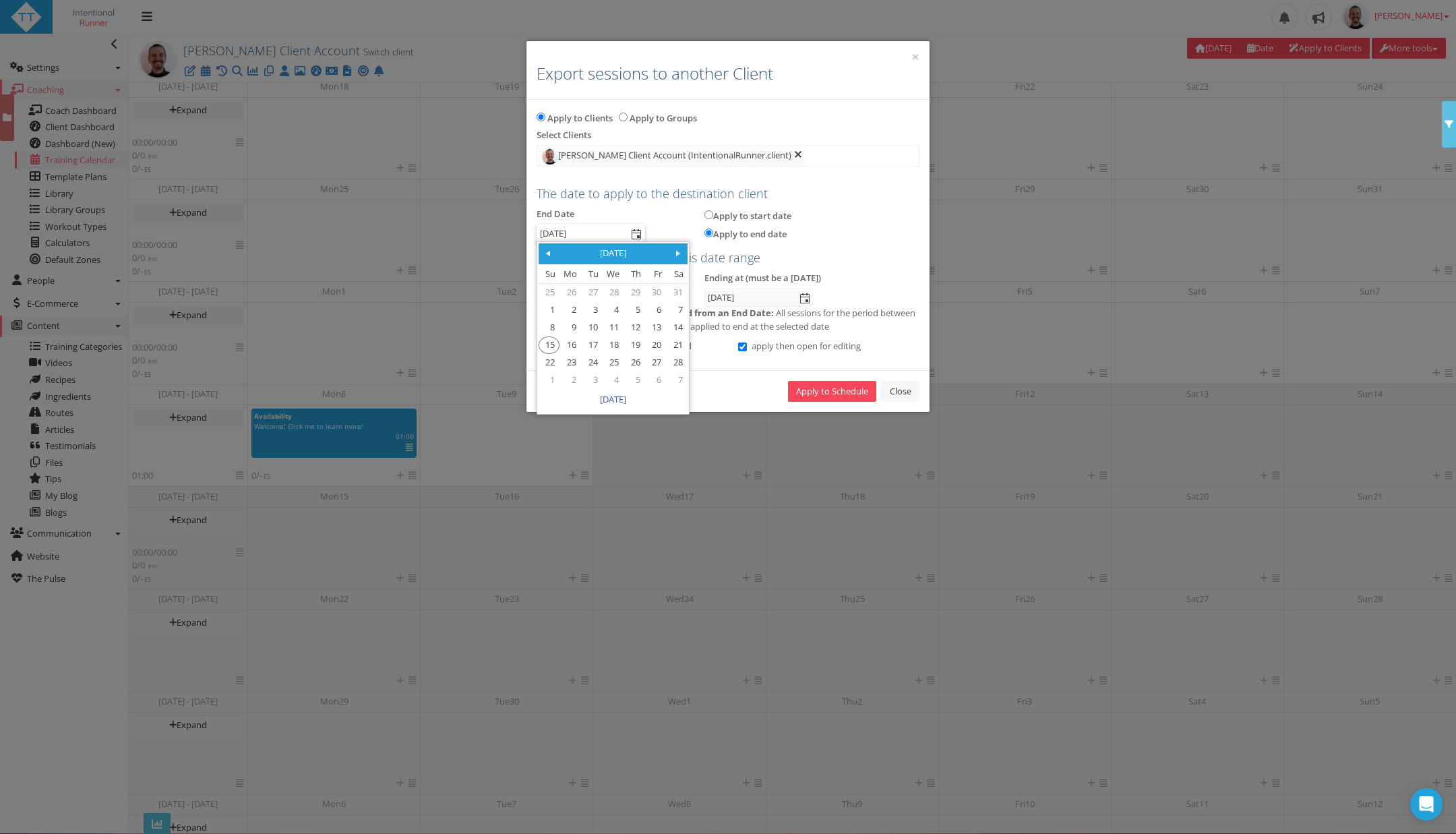
click at [678, 250] on span at bounding box center [678, 254] width 11 height 11
click at [676, 297] on link "2" at bounding box center [676, 292] width 19 height 17
type input "02 May 2026"
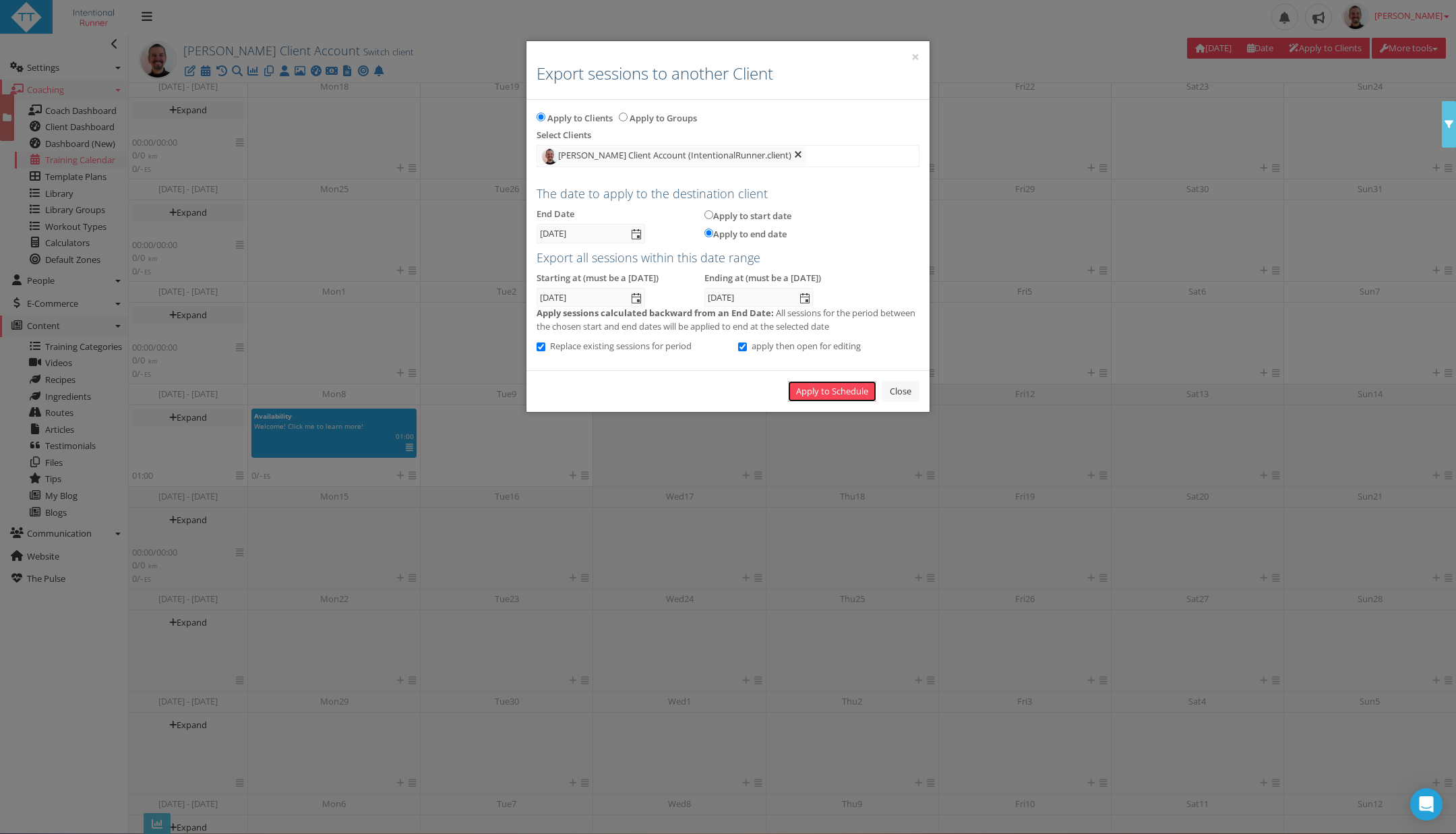
click at [821, 382] on link "Apply to Schedule" at bounding box center [832, 391] width 89 height 21
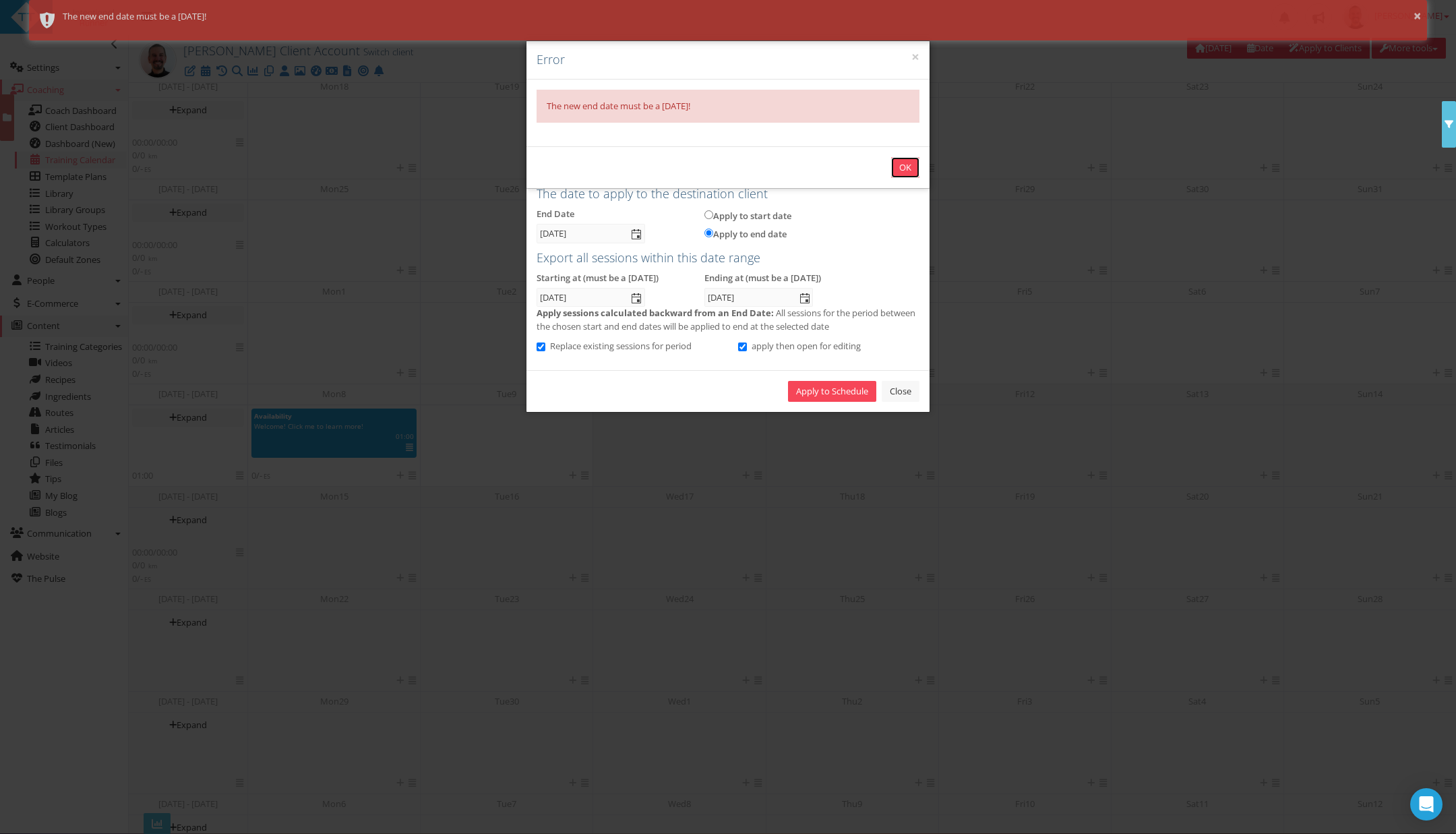
click at [893, 164] on button "OK" at bounding box center [905, 167] width 29 height 21
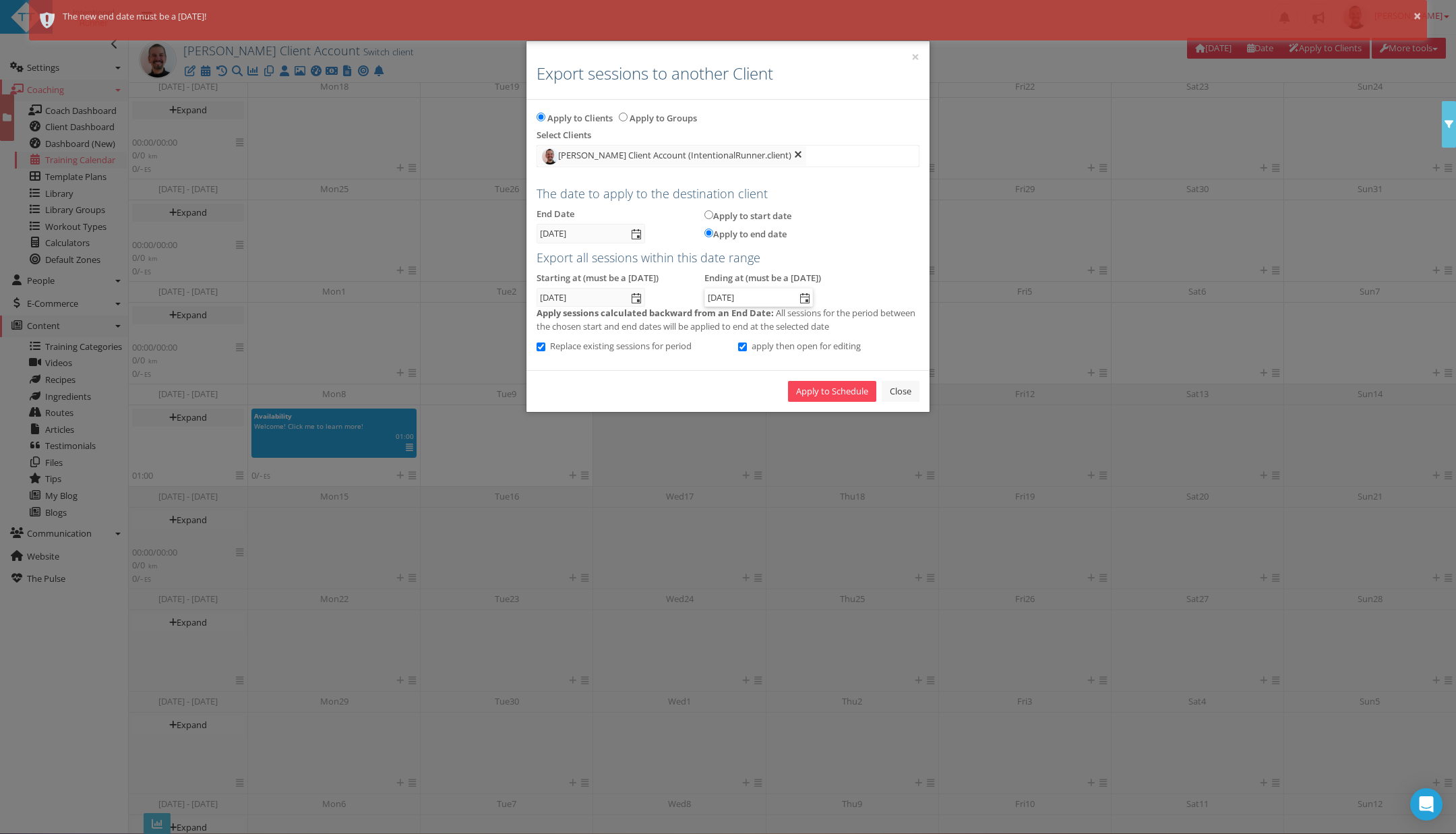
click at [769, 297] on input "12 Oct 2025" at bounding box center [750, 297] width 91 height 18
click at [797, 295] on span "select" at bounding box center [805, 297] width 17 height 18
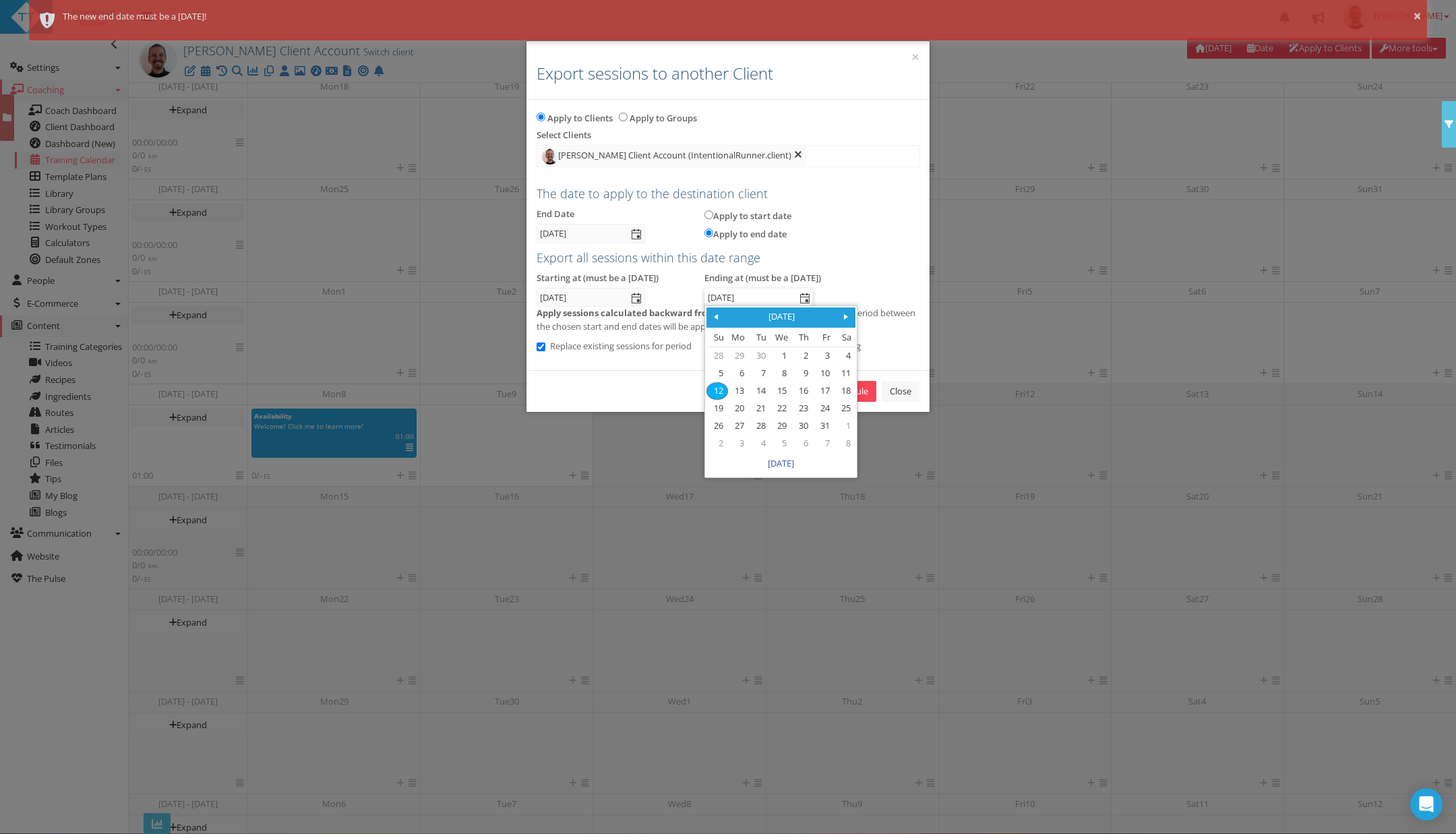
click at [848, 317] on span at bounding box center [846, 317] width 11 height 11
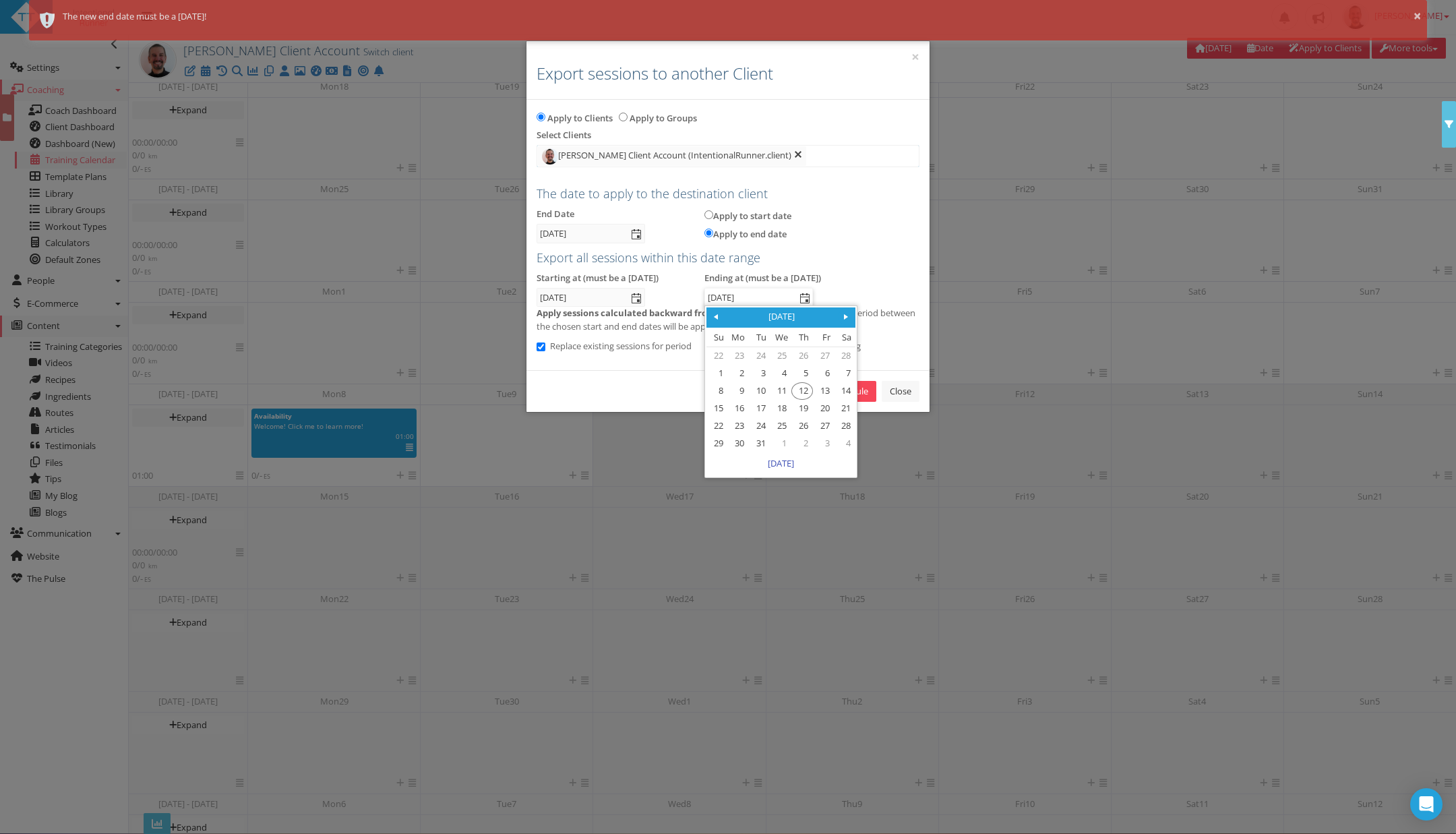
click at [848, 317] on span at bounding box center [846, 317] width 11 height 11
click at [719, 376] on link "3" at bounding box center [716, 374] width 19 height 17
type input "03 May 2026"
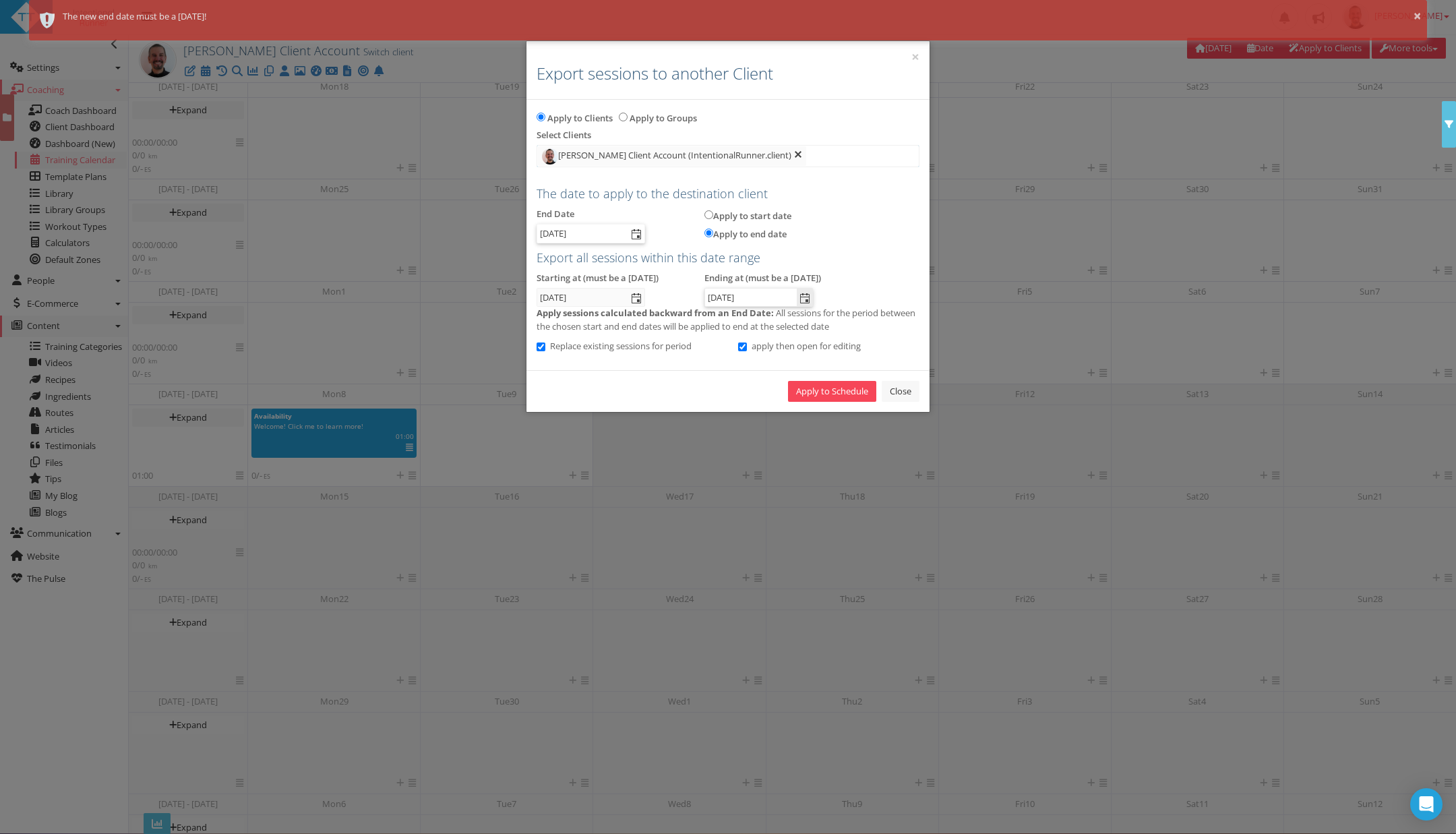
click at [635, 232] on span "select" at bounding box center [637, 234] width 11 height 11
click at [553, 309] on link "3" at bounding box center [548, 310] width 19 height 17
type input "03 May 2026"
click at [828, 387] on link "Apply to Schedule" at bounding box center [832, 391] width 89 height 21
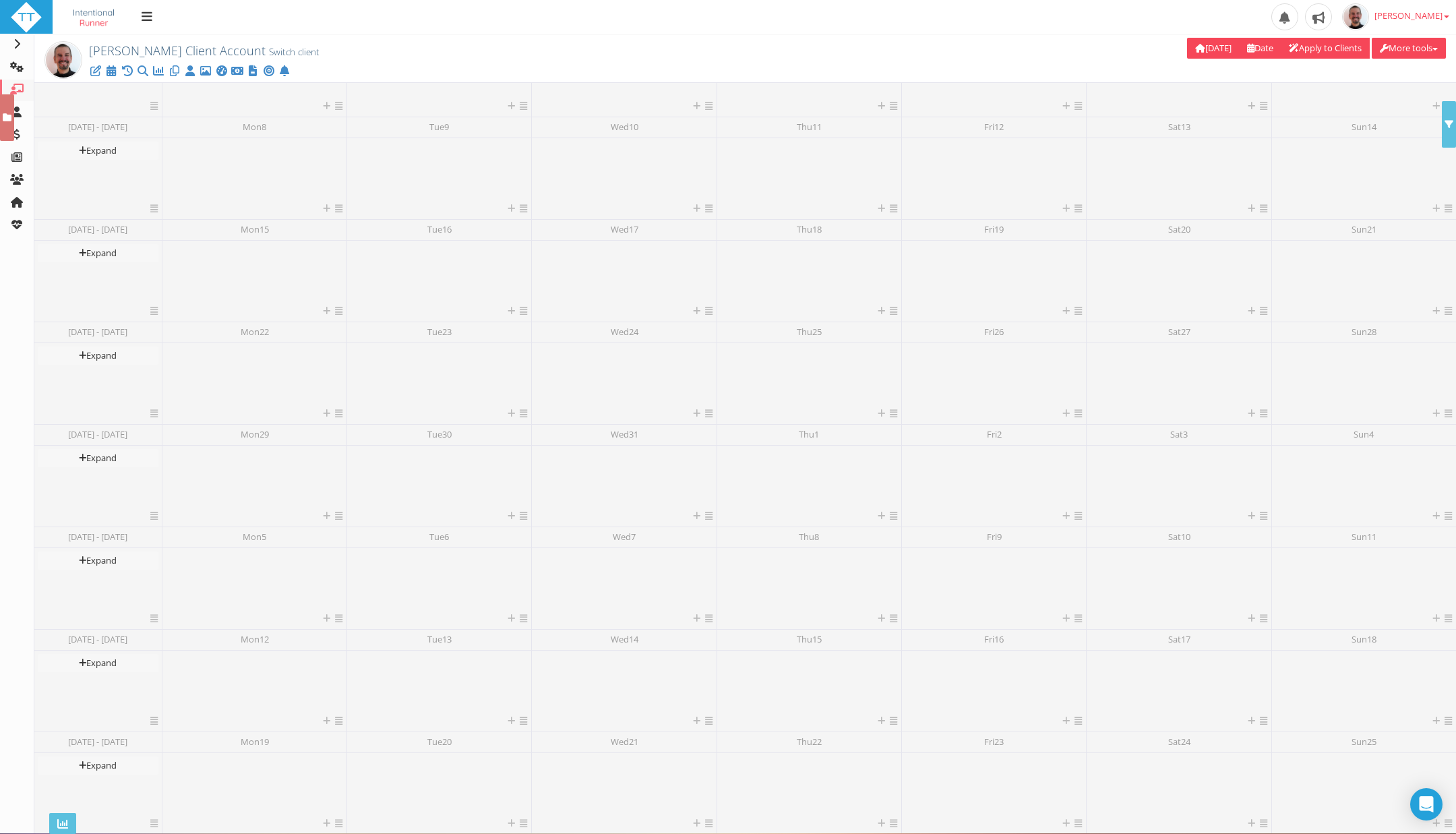
scroll to position [363, 0]
click at [18, 45] on icon at bounding box center [17, 44] width 14 height 11
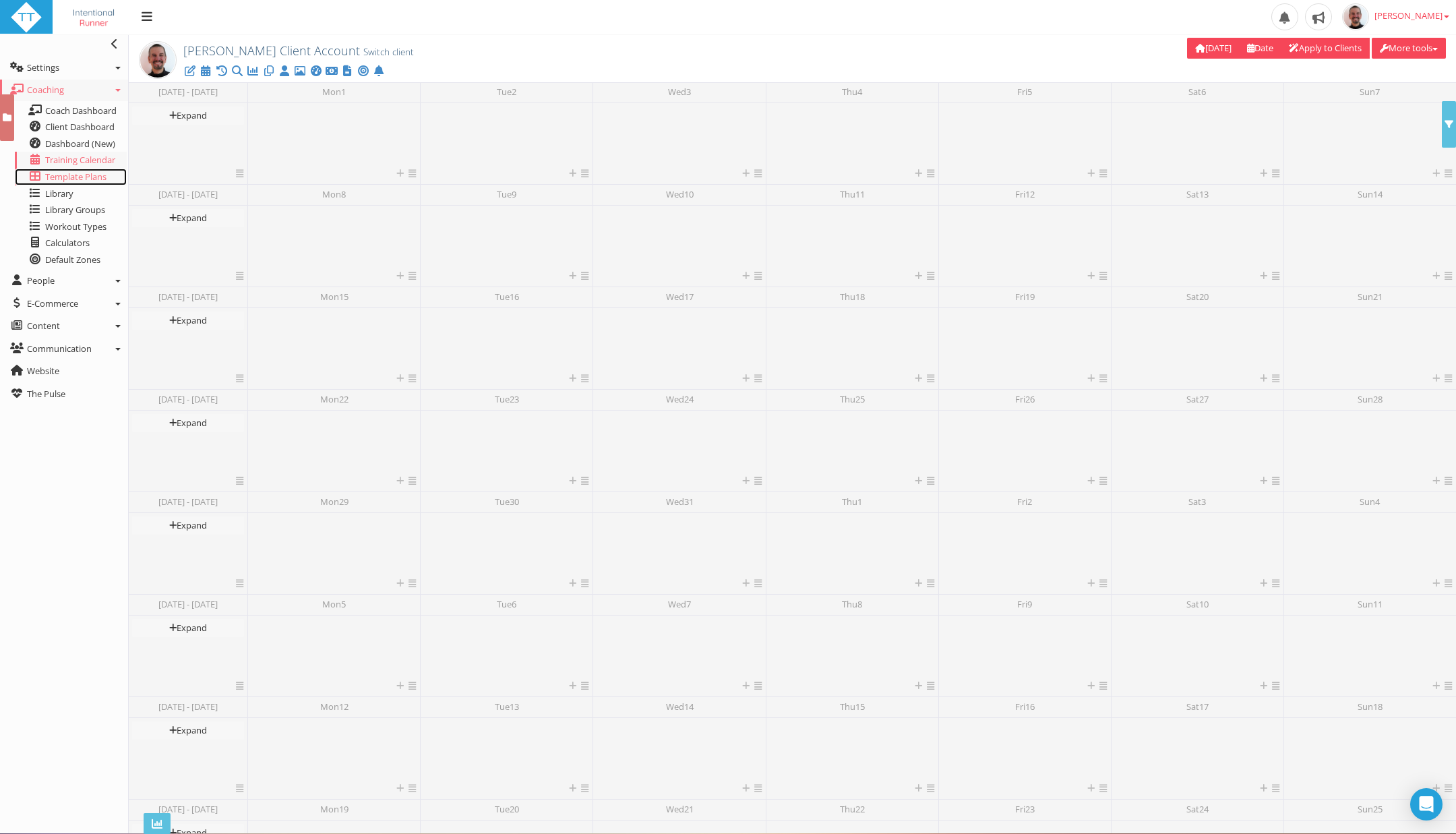
click at [68, 182] on span "Template Plans" at bounding box center [76, 176] width 61 height 12
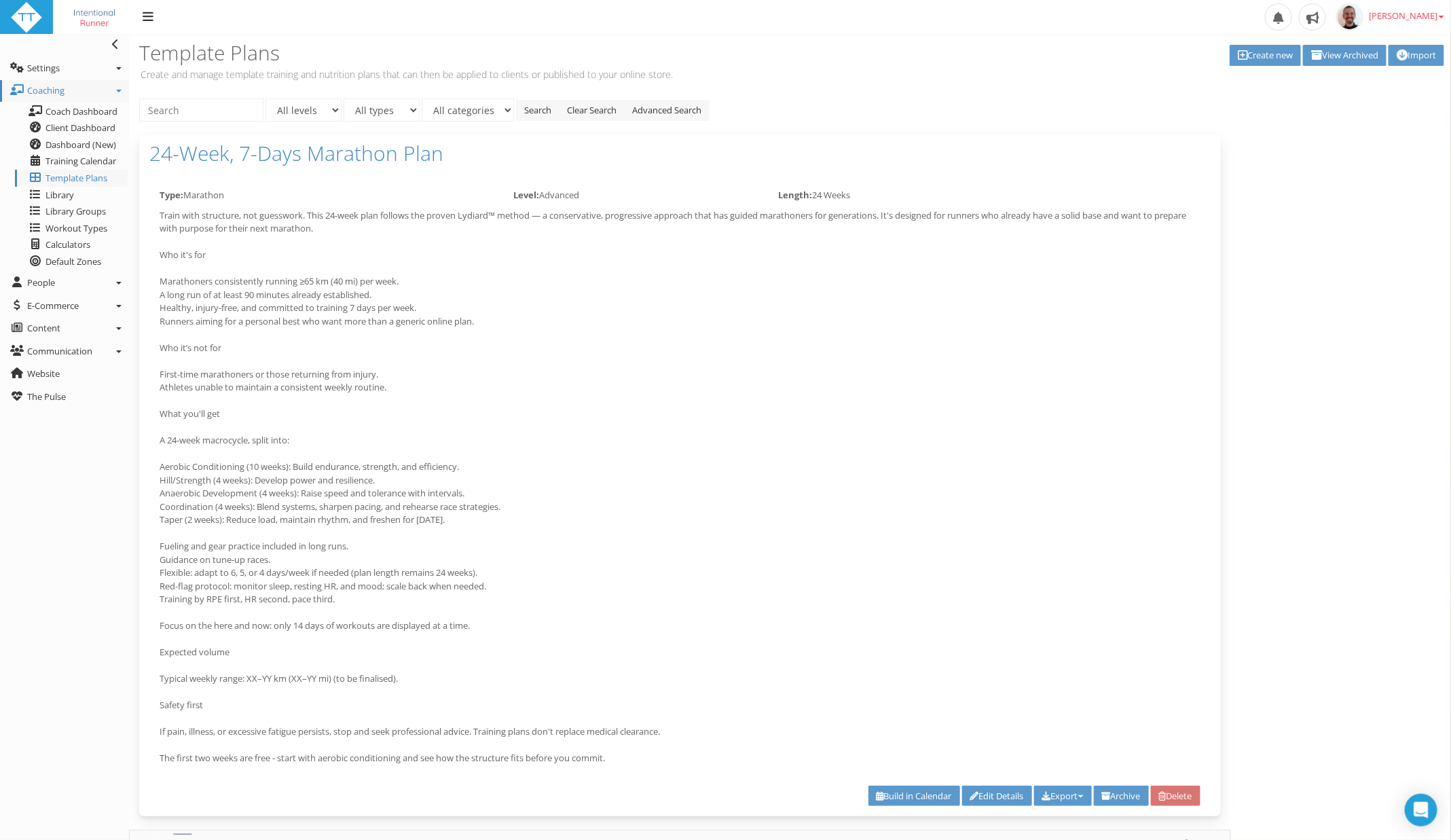
click at [1057, 795] on button "Export" at bounding box center [1063, 795] width 58 height 21
click at [1065, 795] on button "Export" at bounding box center [1063, 795] width 58 height 21
click at [996, 790] on link "Edit Details" at bounding box center [996, 795] width 70 height 21
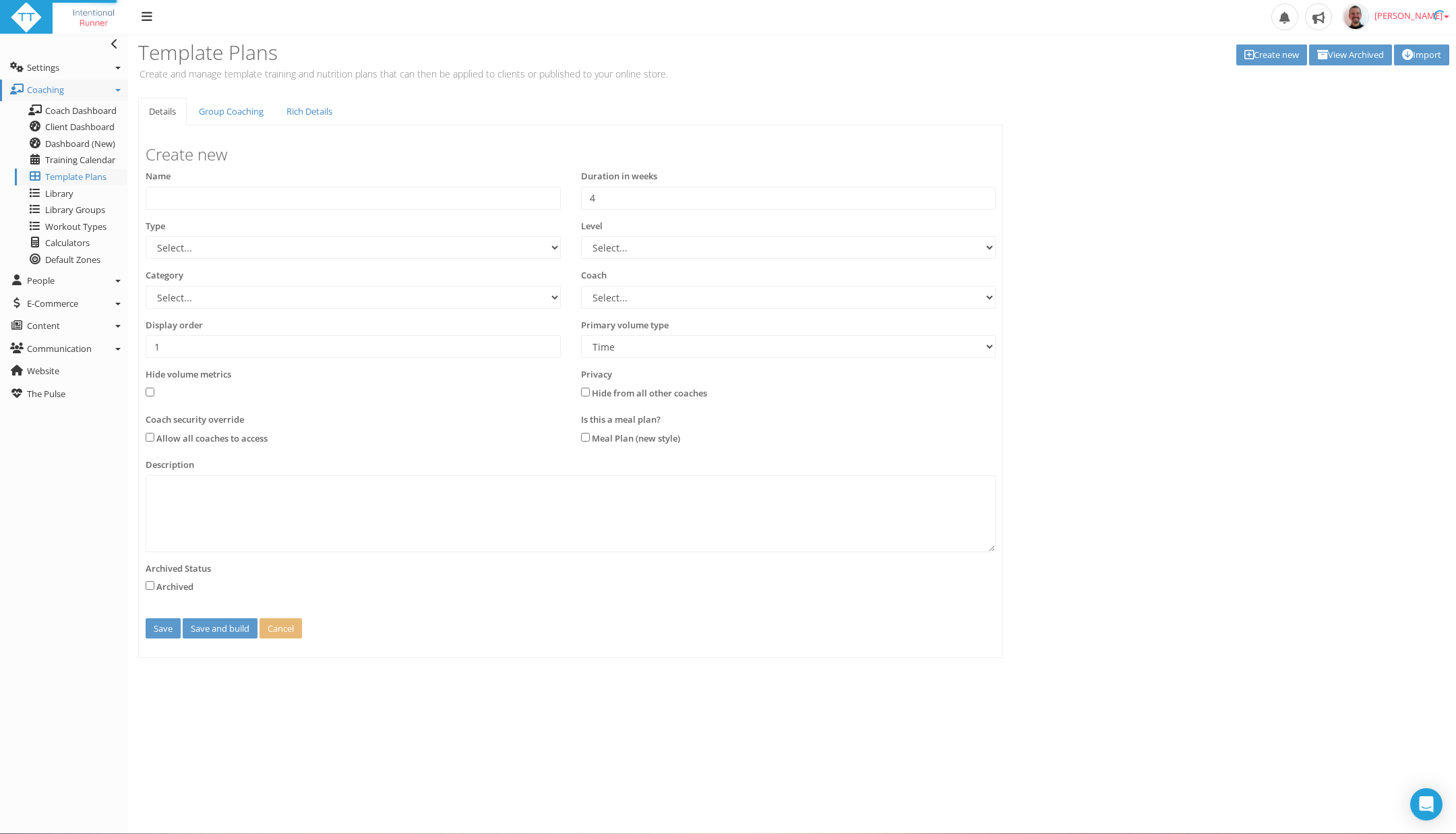
type input "24-Week, 7-Days Marathon Plan"
type input "24"
select select "e9f700ef-c7b0-454b-a1c4-b807a94b53fd"
select select "b4a6f3e7-80c3-4d5d-a8e4-55c7883a4233"
select select
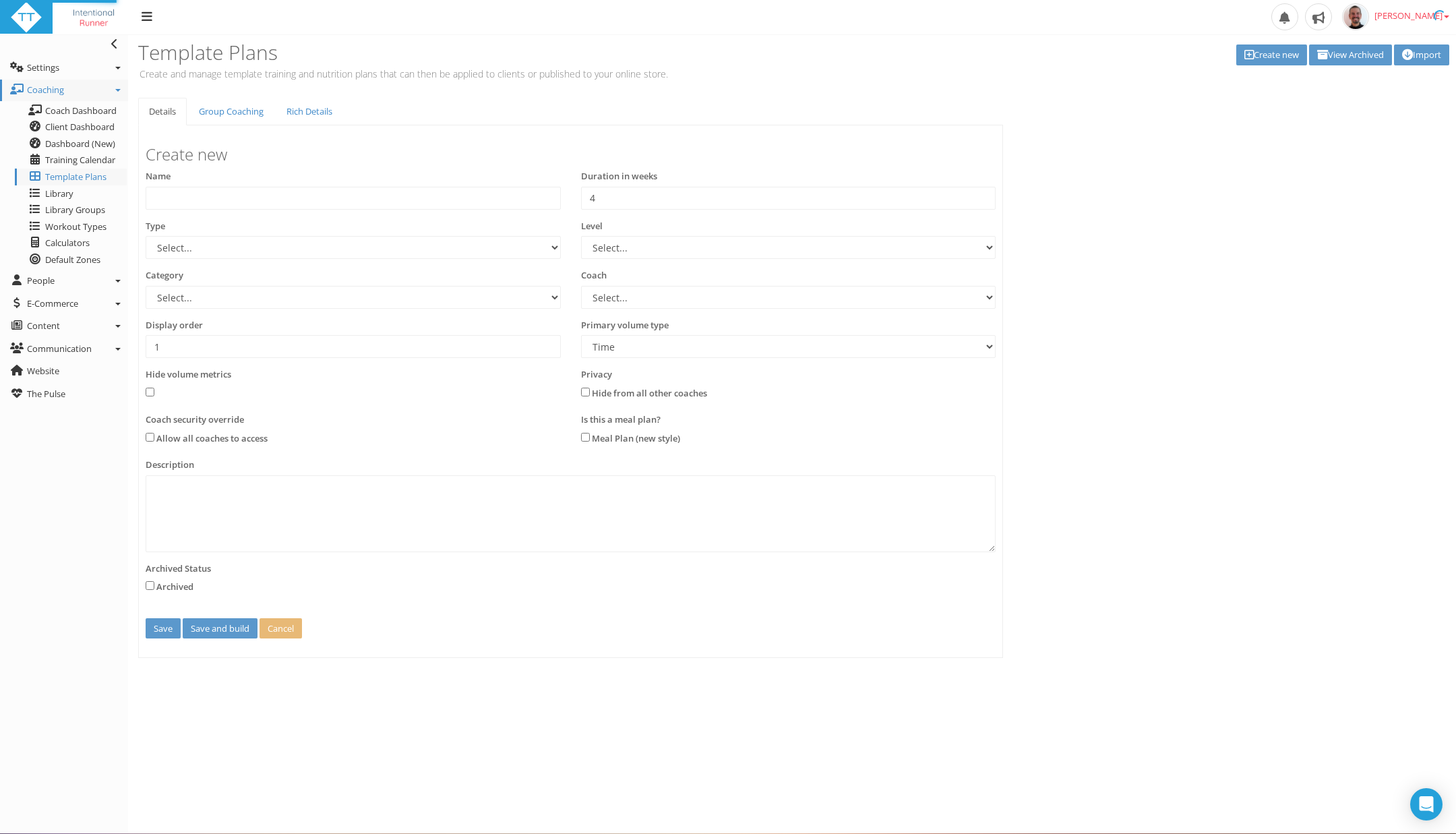
select select "8e01a150-34d1-4ba0-a989-bb0e31ace1ab"
type textarea "Lorem ipsu dolorsita, con adipiscin. Elit 23-sedd eius tempori utl etdolo Magna…"
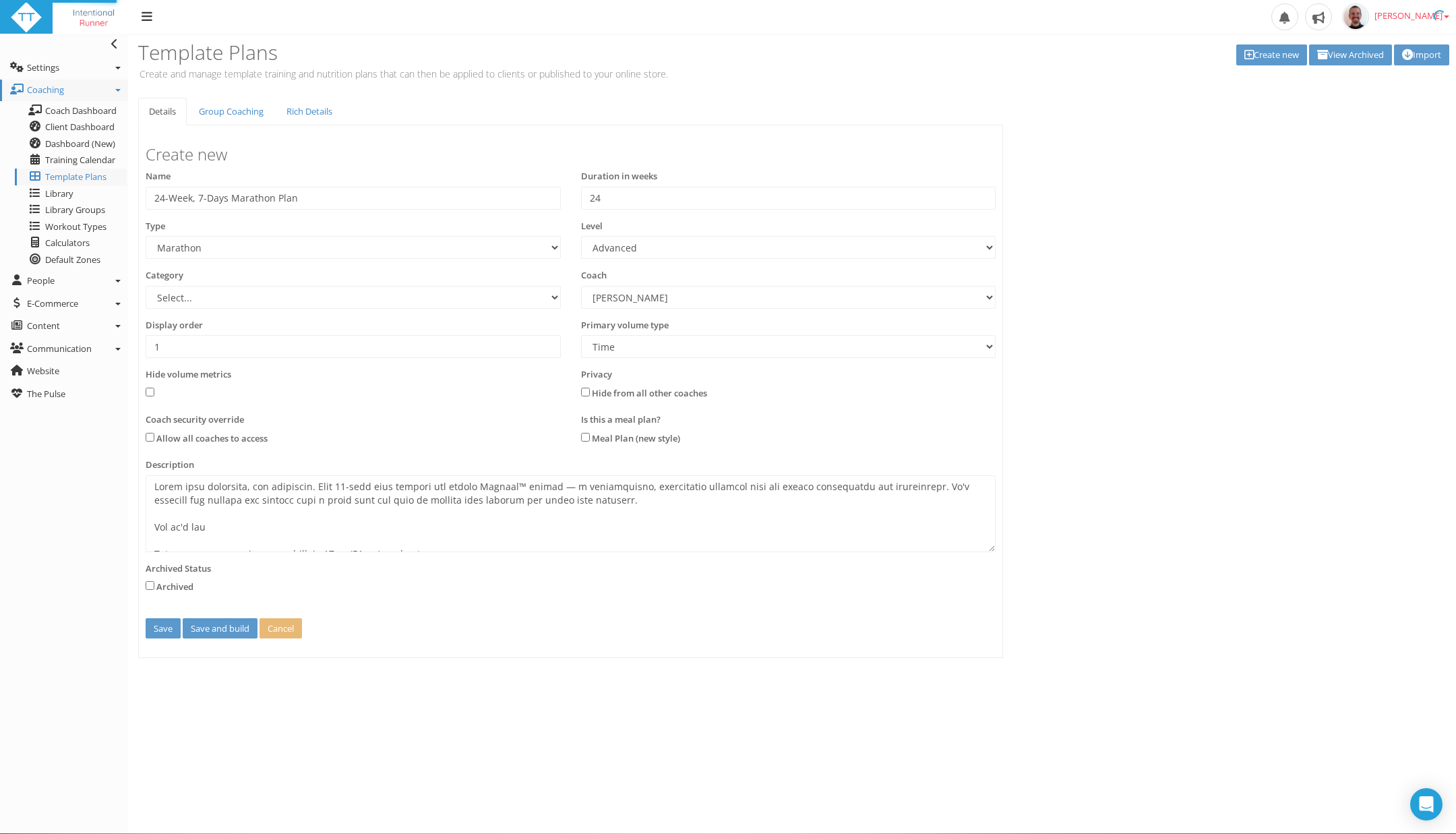
select select "e9f700ef-c7b0-454b-a1c4-b807a94b53fd"
select select "b4a6f3e7-80c3-4d5d-a8e4-55c7883a4233"
select select "8e01a150-34d1-4ba0-a989-bb0e31ace1ab"
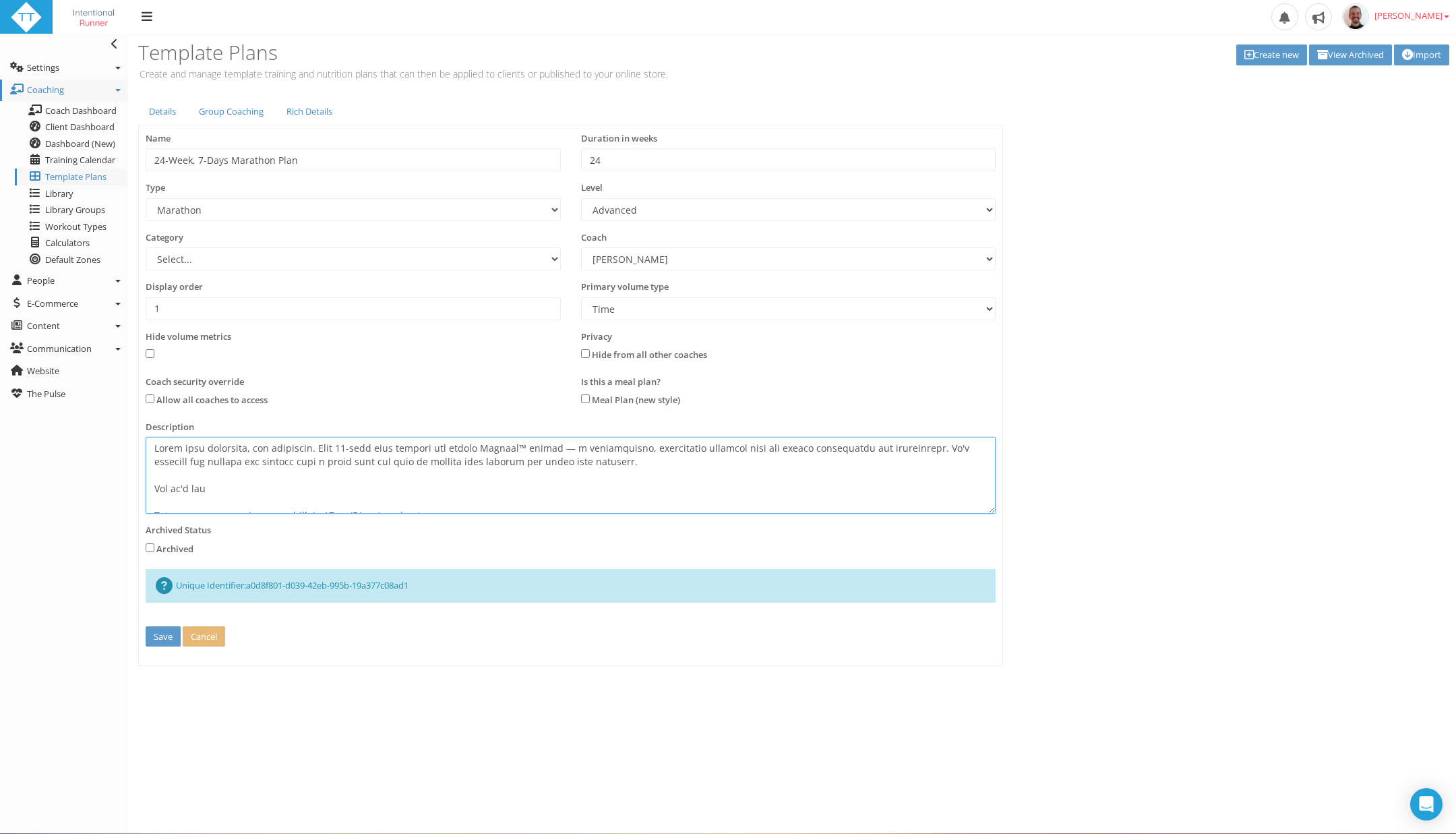
click at [699, 486] on textarea at bounding box center [570, 474] width 850 height 77
click at [623, 314] on select "Time Distance" at bounding box center [789, 308] width 415 height 23
select select "Distance"
click at [581, 297] on select "Time Distance" at bounding box center [789, 308] width 415 height 23
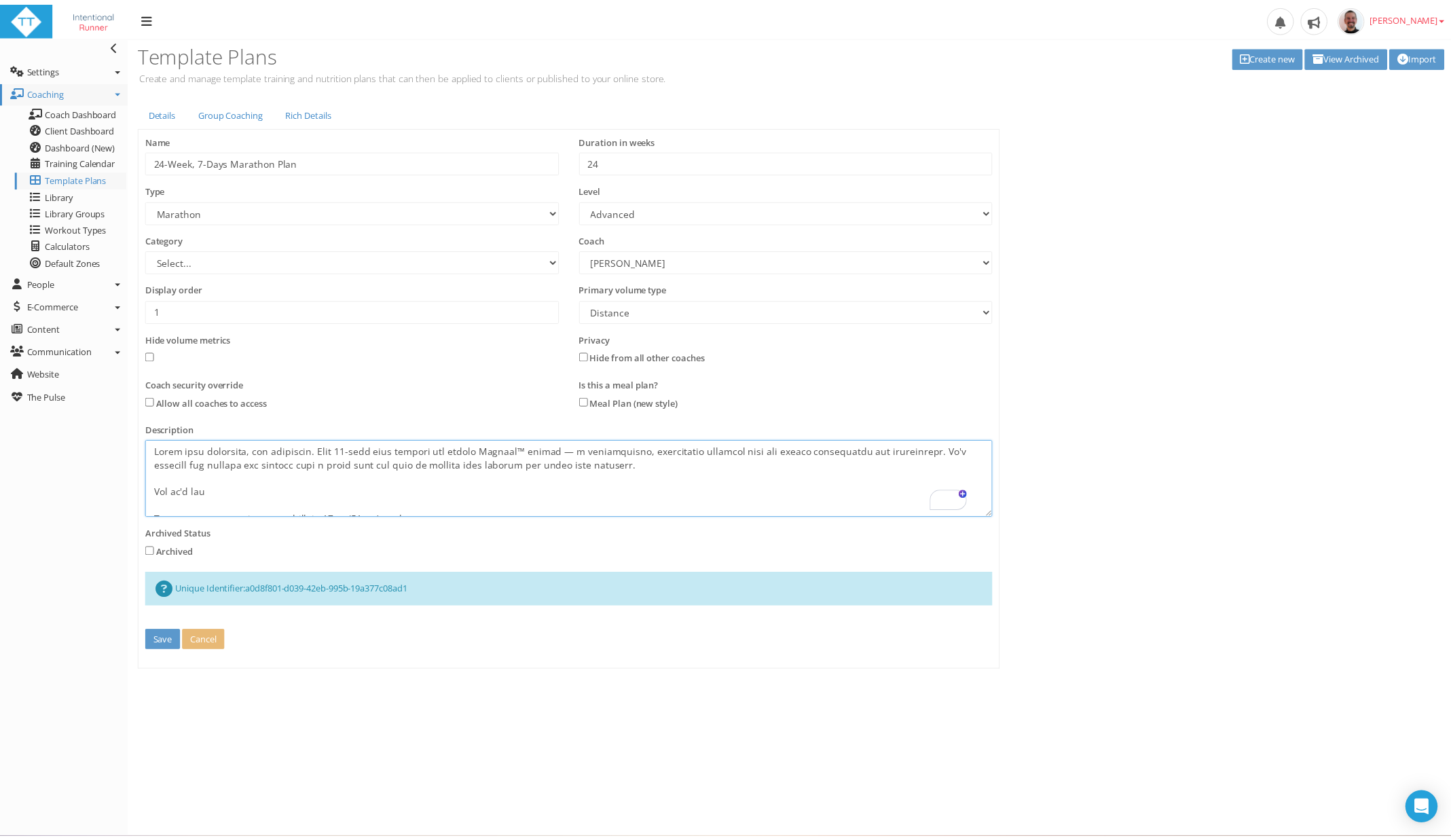
scroll to position [503, 0]
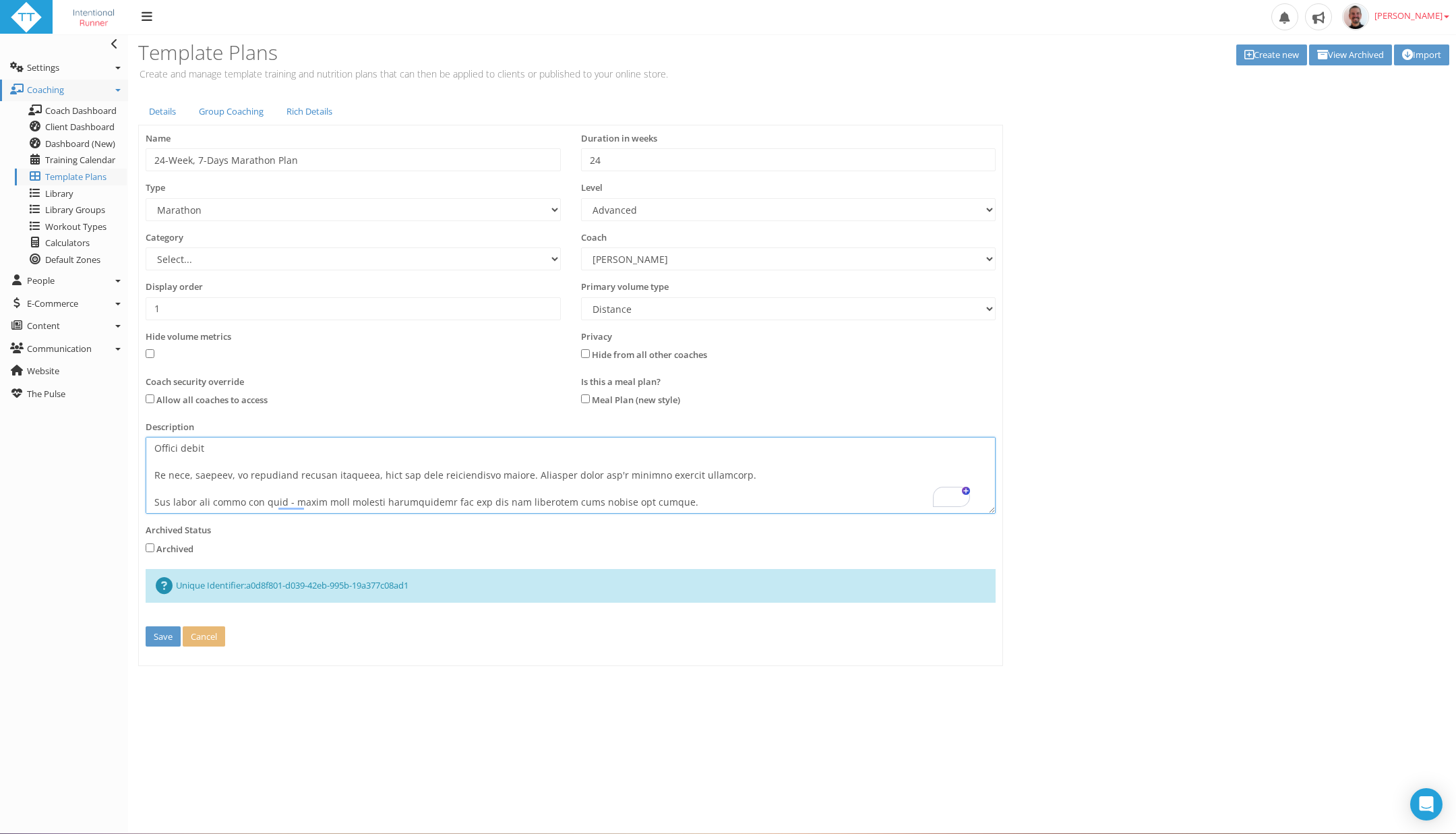
click at [201, 502] on textarea "To enrich screen reader interactions, please activate Accessibility in Grammarl…" at bounding box center [570, 474] width 850 height 77
click at [643, 494] on textarea "To enrich screen reader interactions, please activate Accessibility in Grammarl…" at bounding box center [570, 474] width 850 height 77
type textarea "Train with structure, not guesswork. This 24-week plan follows the proven Lydia…"
click at [166, 631] on button "Save" at bounding box center [163, 637] width 35 height 21
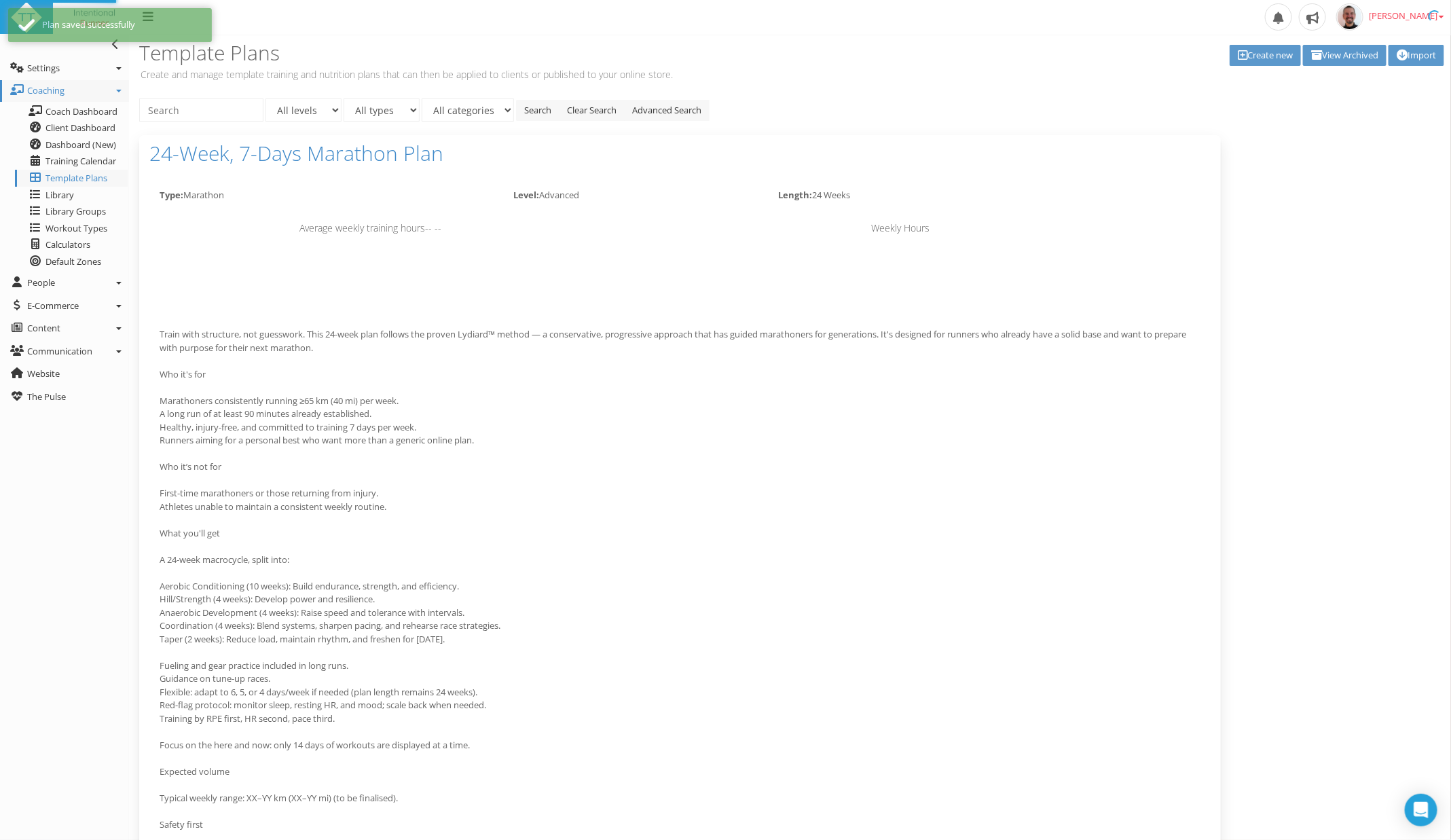
scroll to position [0, 0]
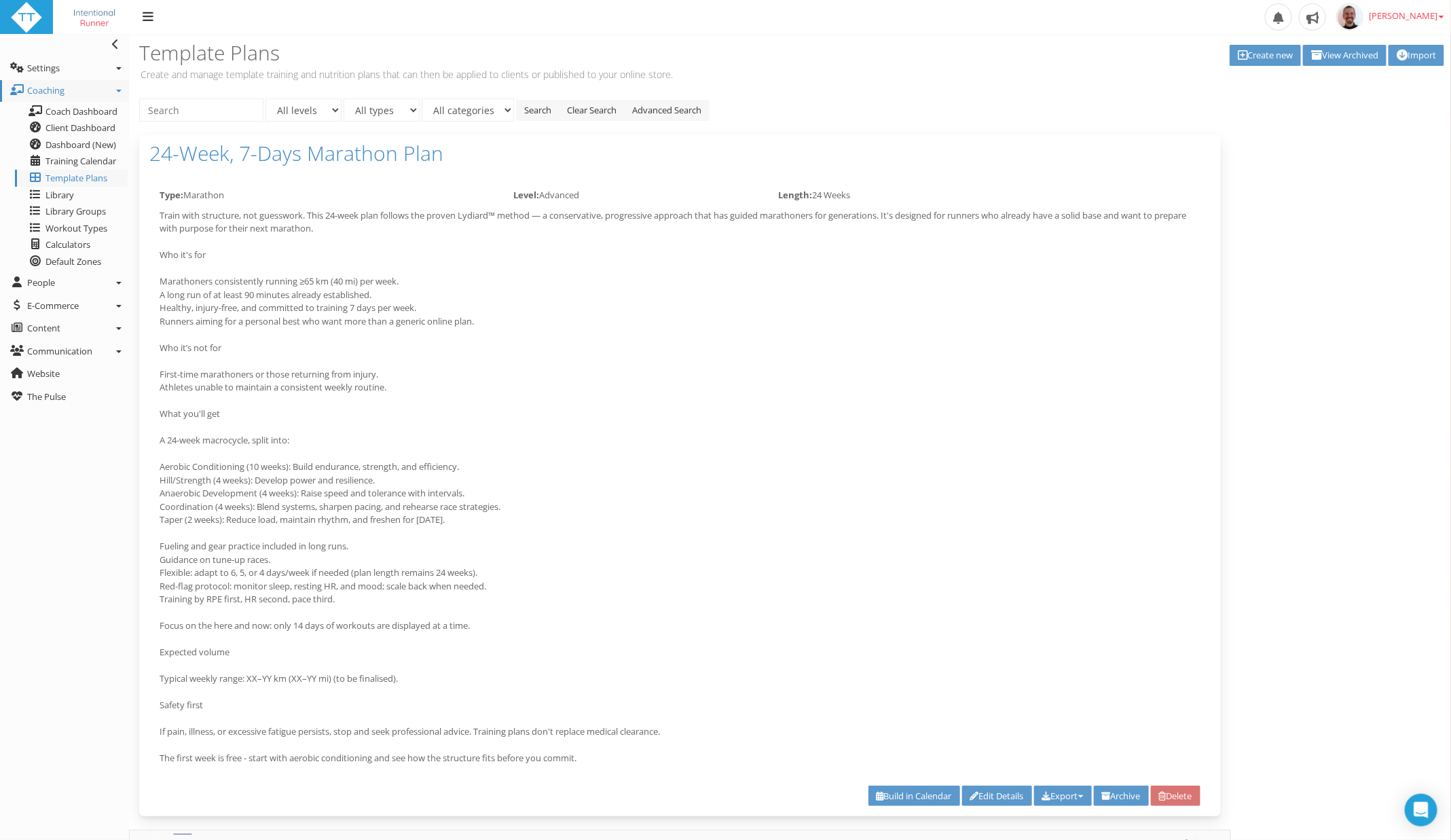
click at [1070, 780] on div "Type: Marathon Level: Advanced Length: 24 Weeks Average weekly training hours -…" at bounding box center [680, 497] width 1082 height 637
click at [1077, 796] on button "Export" at bounding box center [1063, 795] width 58 height 21
click at [1080, 683] on p "Train with structure, not guesswork. This 24-week plan follows the proven Lydia…" at bounding box center [680, 487] width 1041 height 556
click at [1088, 674] on p "Train with structure, not guesswork. This 24-week plan follows the proven Lydia…" at bounding box center [680, 487] width 1041 height 556
click at [1072, 793] on button "Export" at bounding box center [1063, 795] width 58 height 21
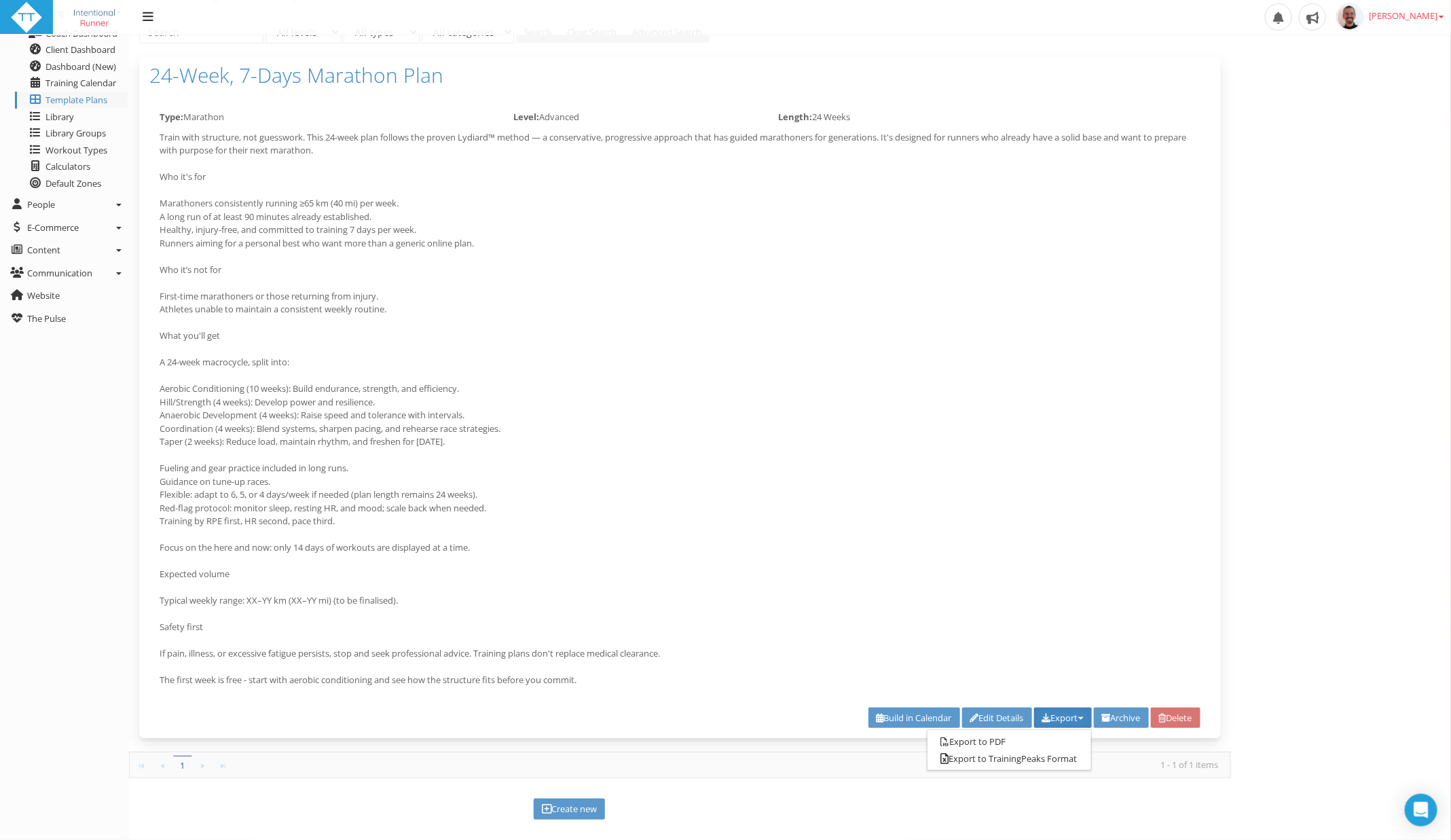
scroll to position [113, 0]
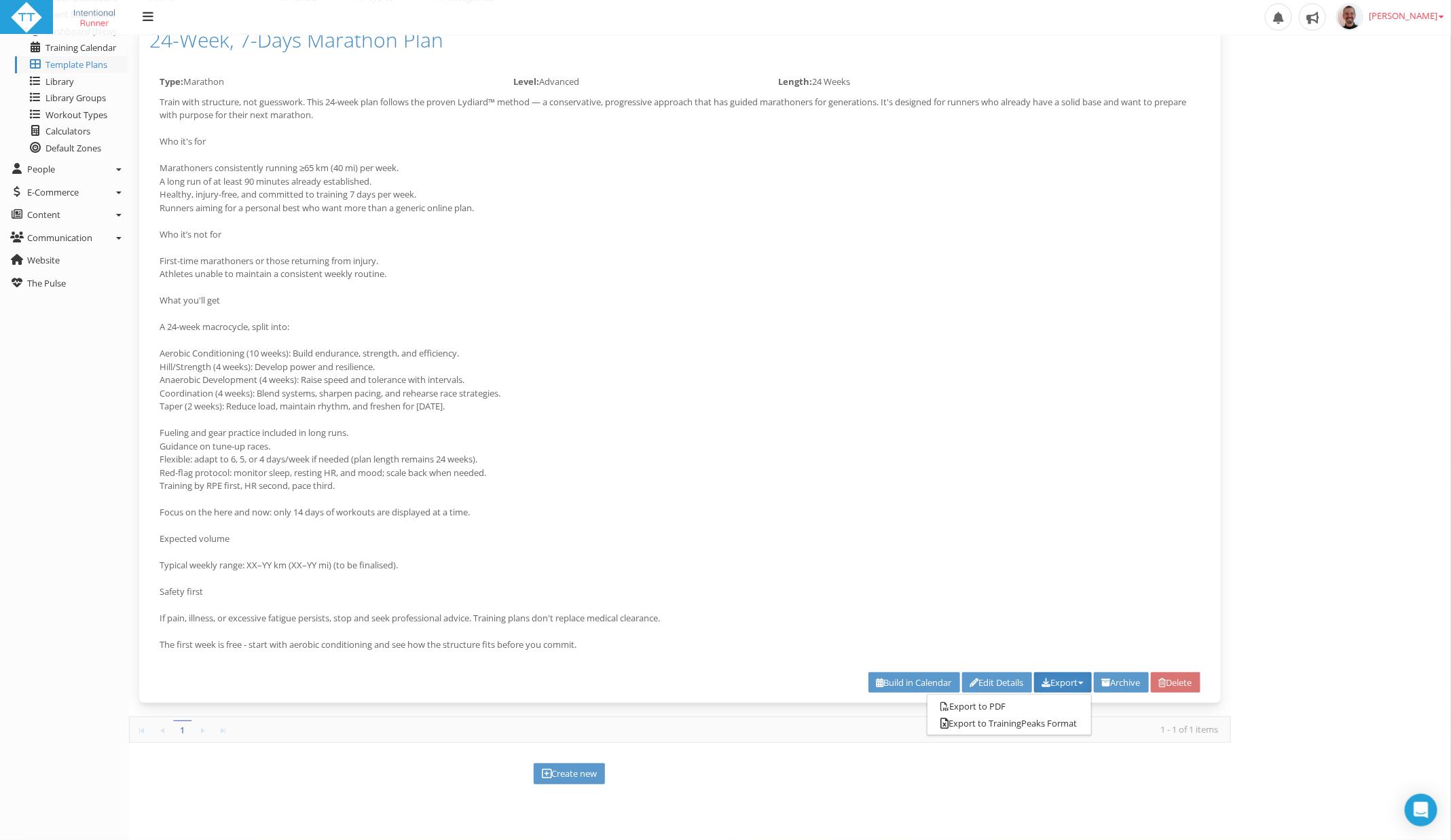
click at [719, 503] on p "Train with structure, not guesswork. This 24-week plan follows the proven Lydia…" at bounding box center [680, 374] width 1041 height 556
click at [74, 169] on link "People" at bounding box center [64, 169] width 129 height 21
click at [67, 190] on link "Clients" at bounding box center [71, 190] width 112 height 17
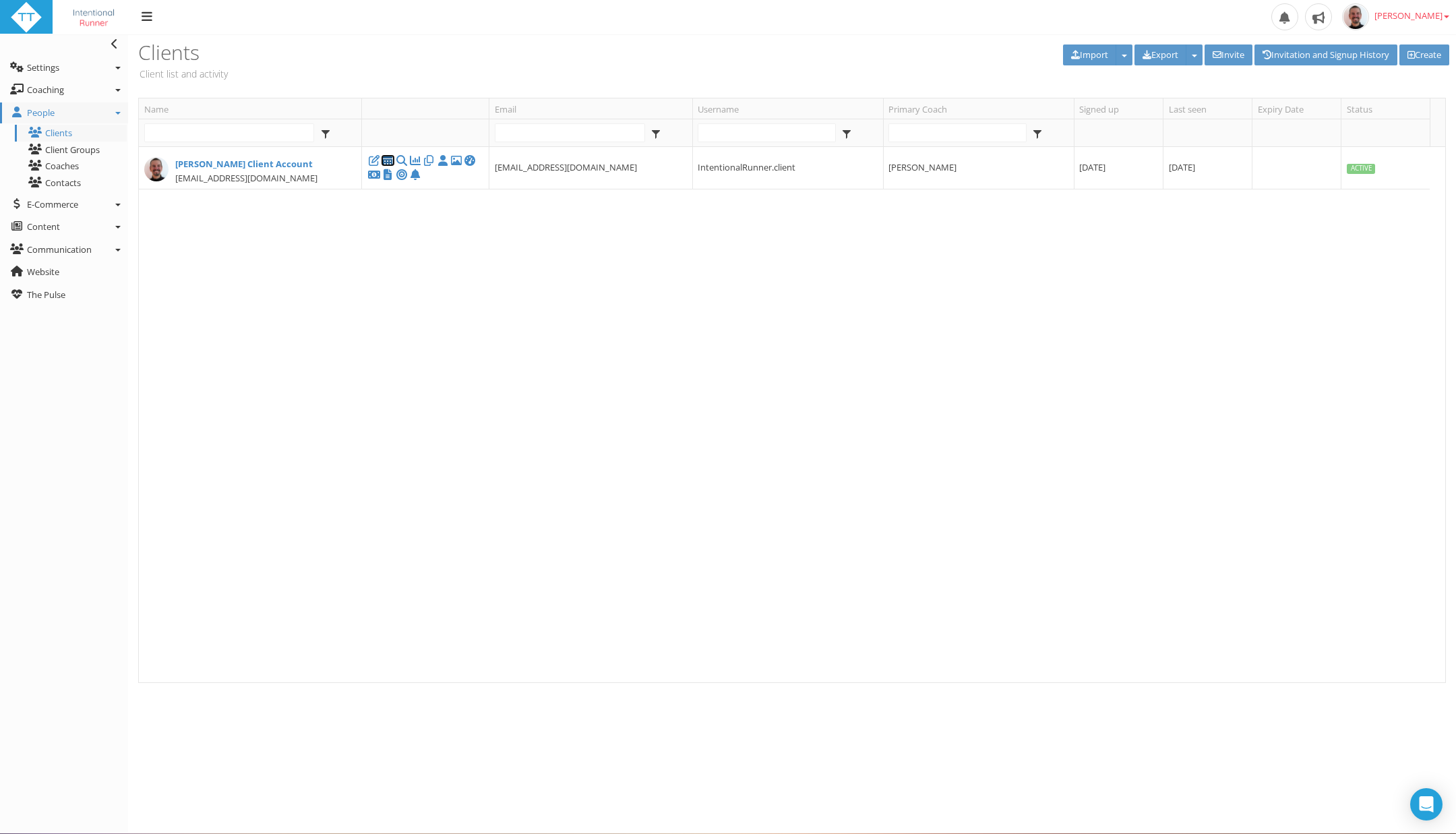
click at [382, 161] on icon at bounding box center [388, 161] width 14 height 1
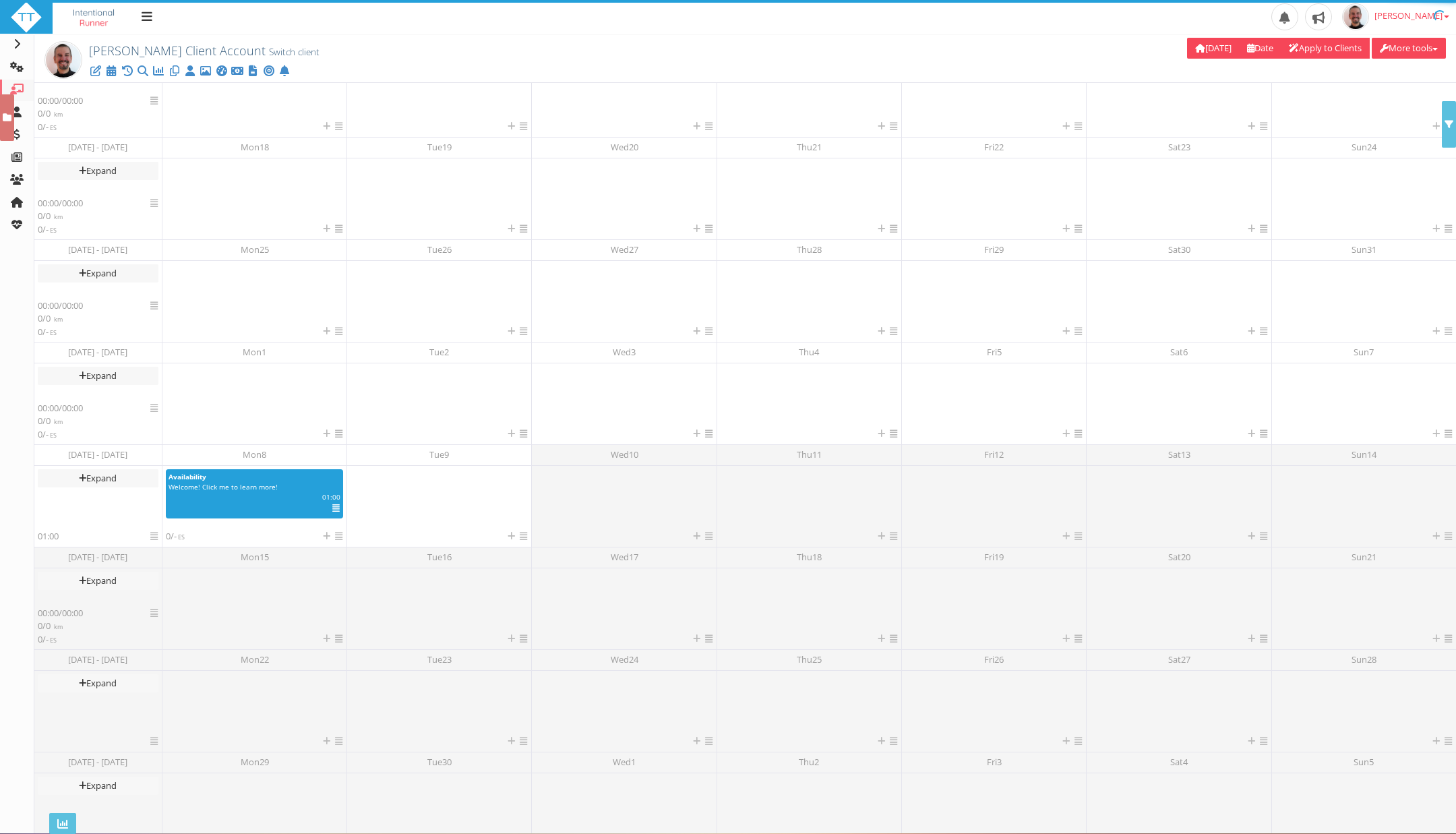
scroll to position [61, 0]
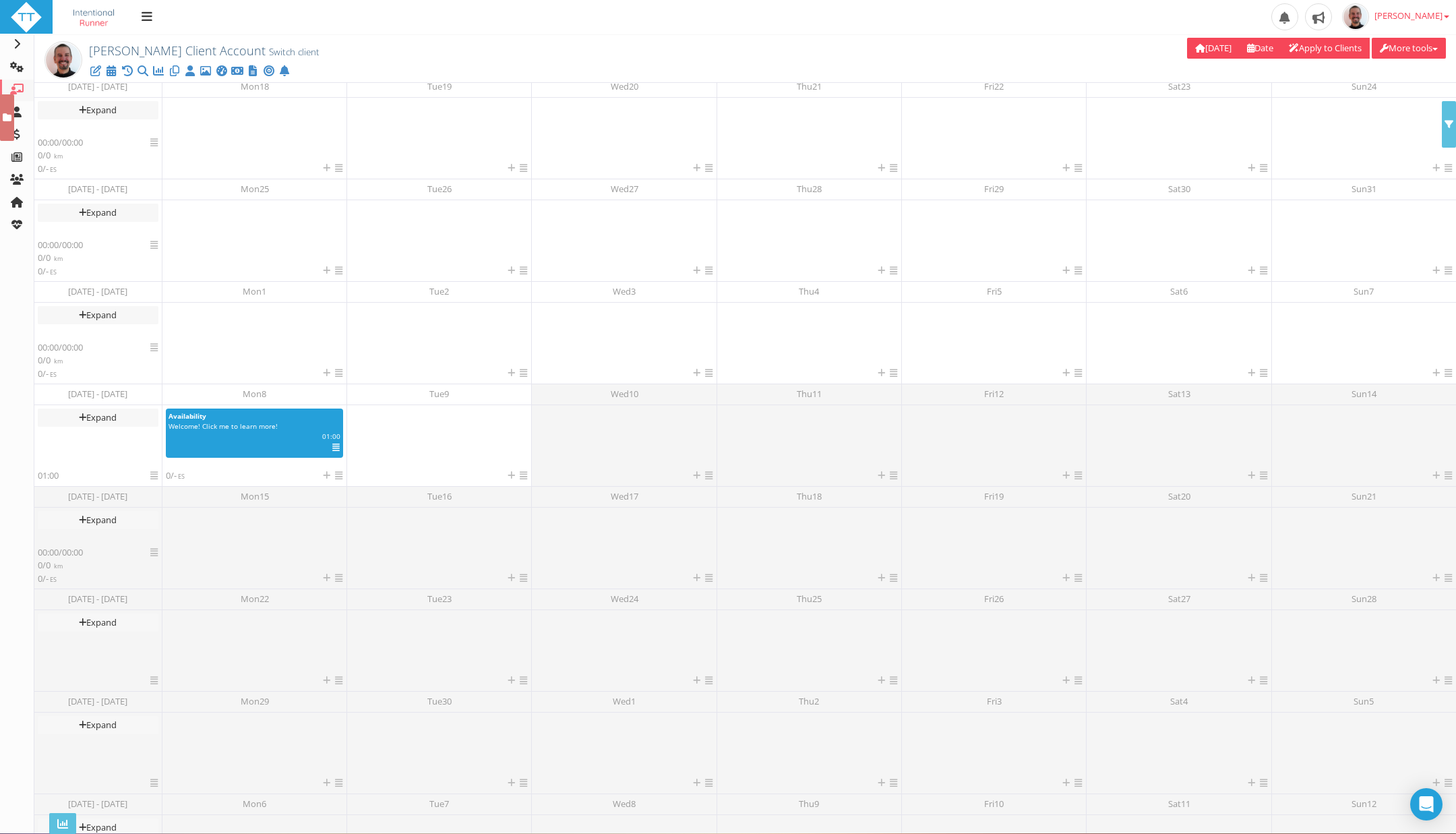
click at [1413, 47] on button "More tools" at bounding box center [1409, 48] width 74 height 21
click at [1314, 49] on link "Apply to Clients" at bounding box center [1325, 48] width 89 height 21
type input "15 Sep 2025"
type input "12 Oct 2025"
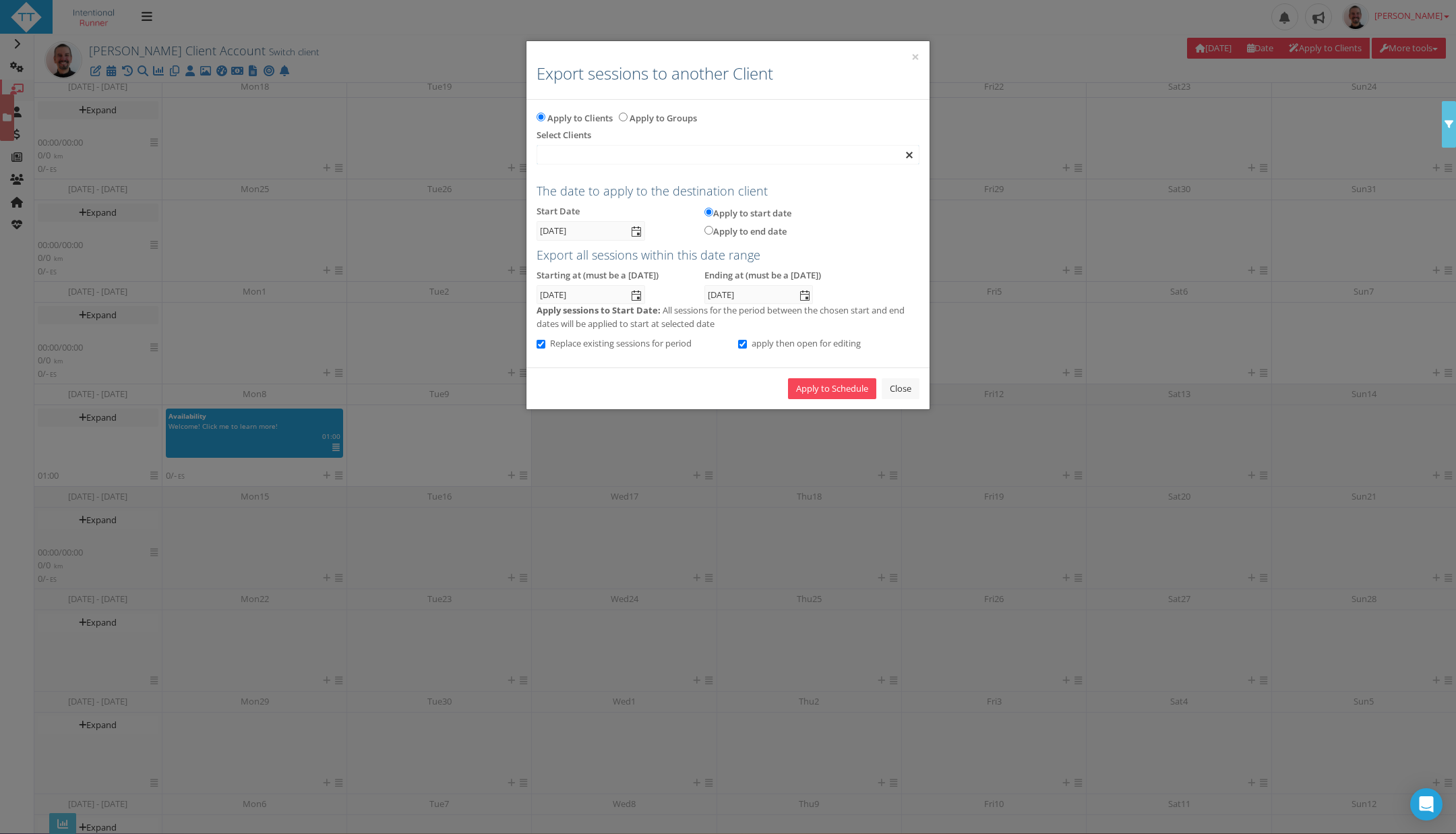
click at [672, 151] on div at bounding box center [727, 155] width 381 height 18
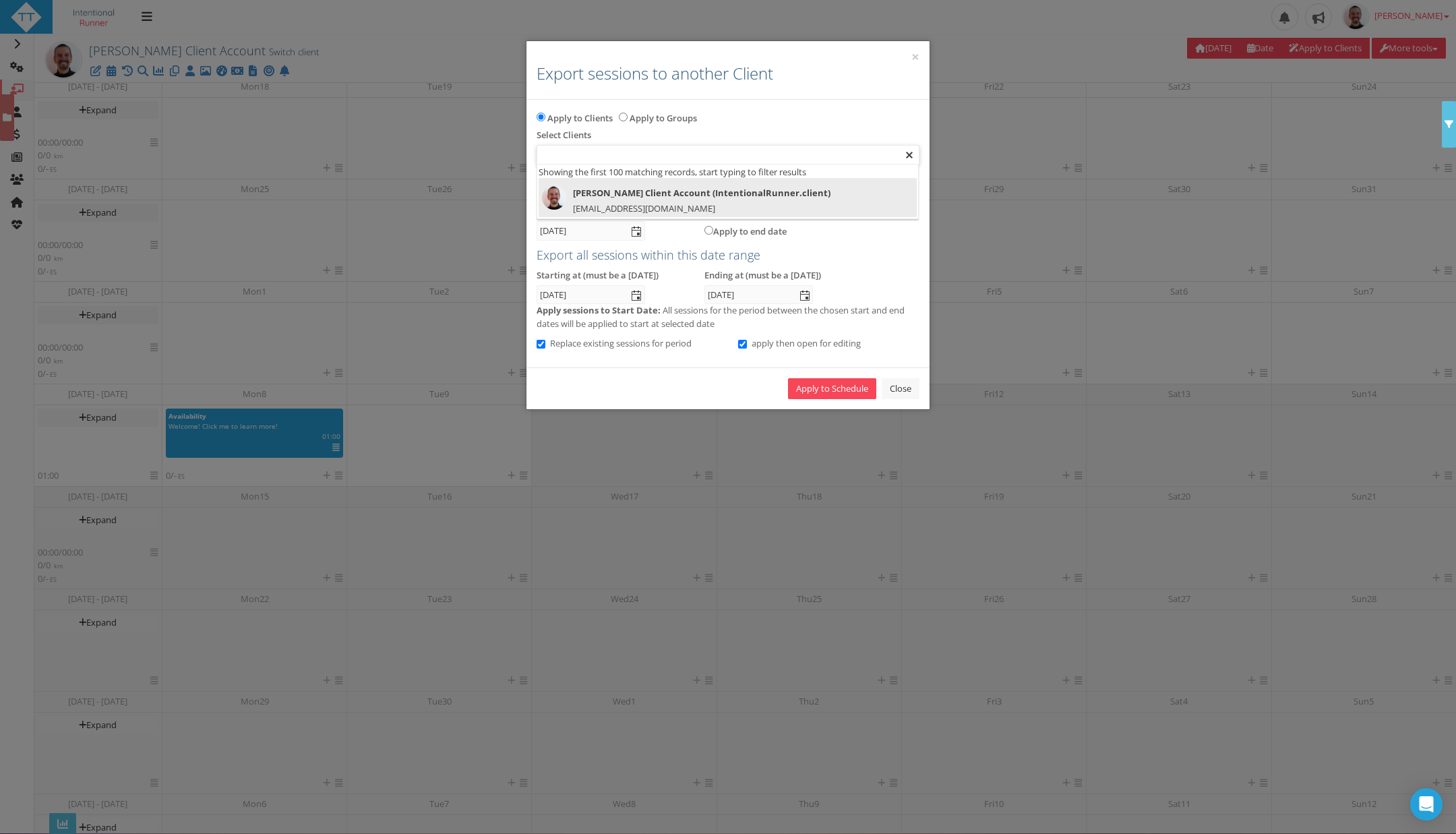
click at [643, 204] on span "coach@intentionalrunner.com" at bounding box center [644, 208] width 142 height 12
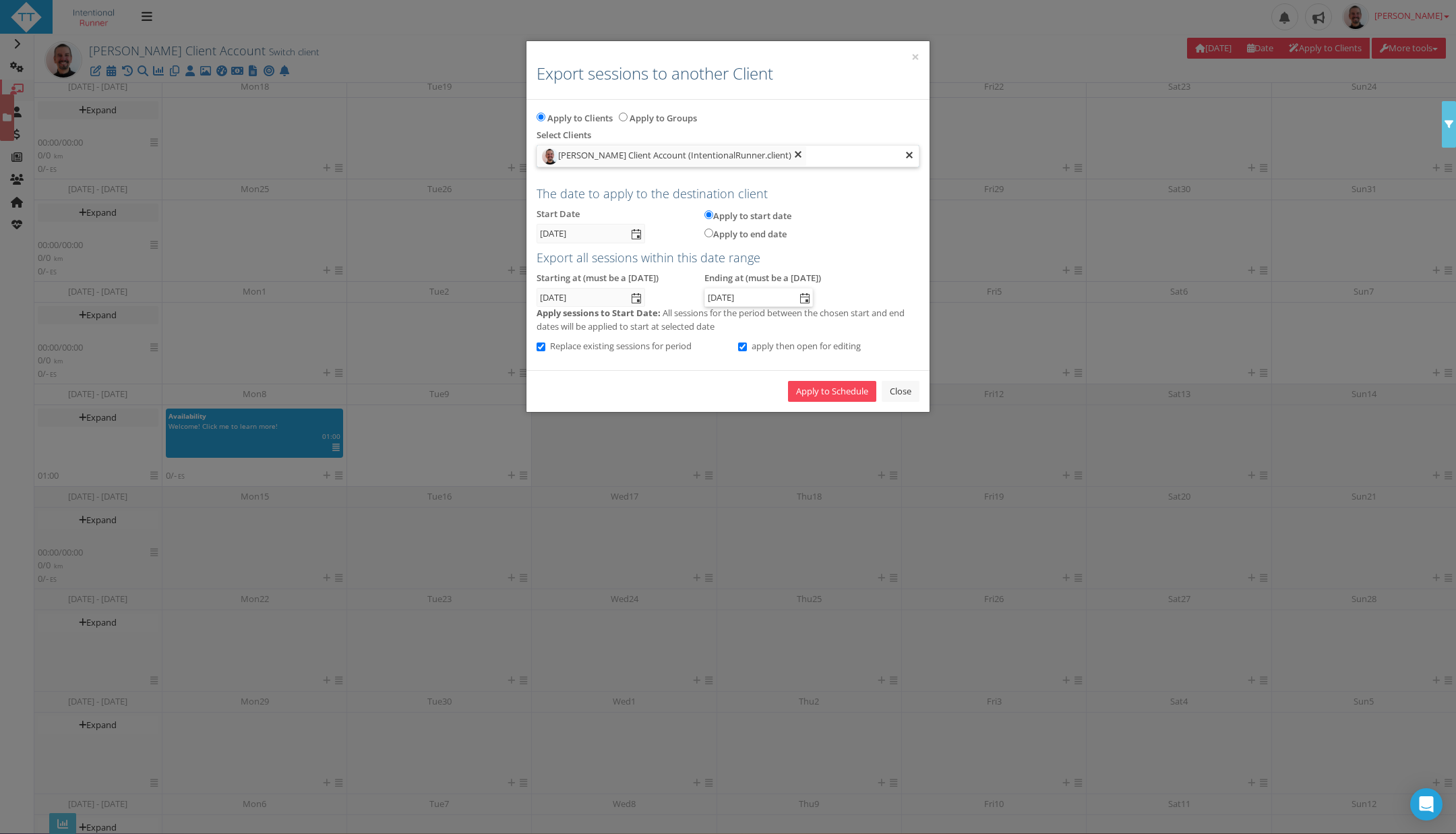
click at [805, 294] on span "select" at bounding box center [805, 299] width 11 height 11
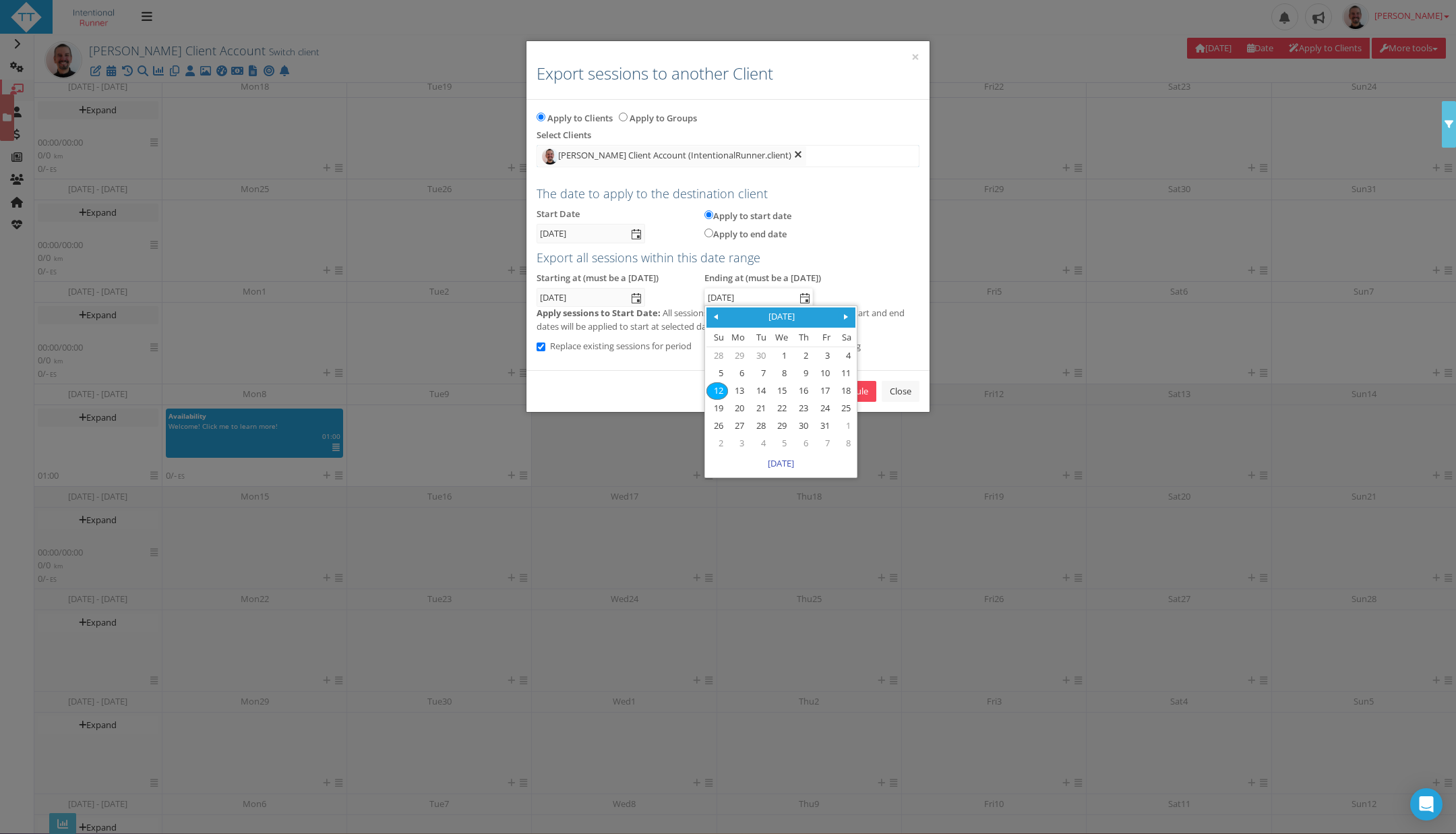
click at [852, 314] on link at bounding box center [846, 317] width 17 height 17
click at [711, 426] on link "28" at bounding box center [716, 426] width 19 height 17
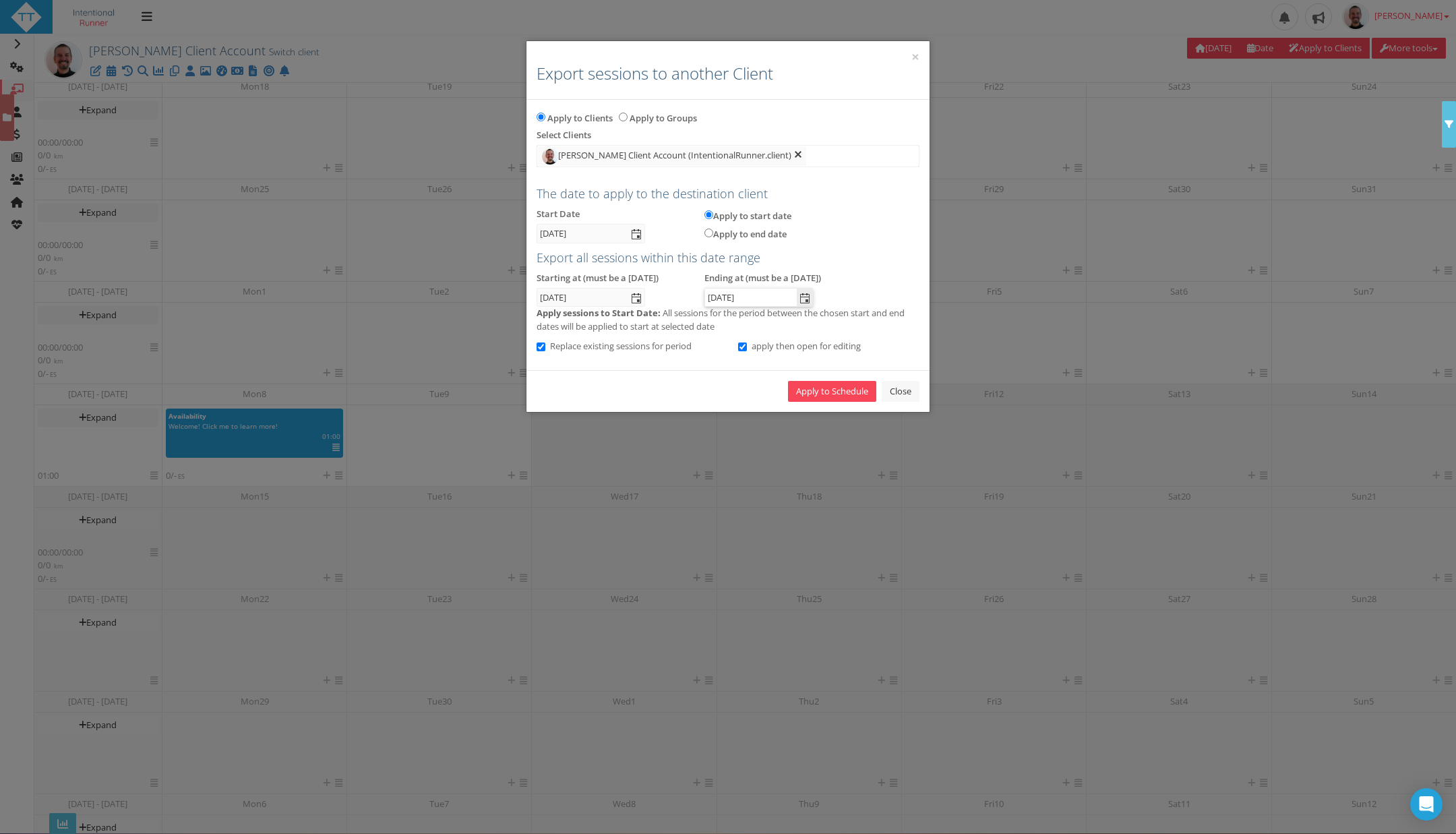
click at [806, 302] on span "select" at bounding box center [805, 299] width 11 height 11
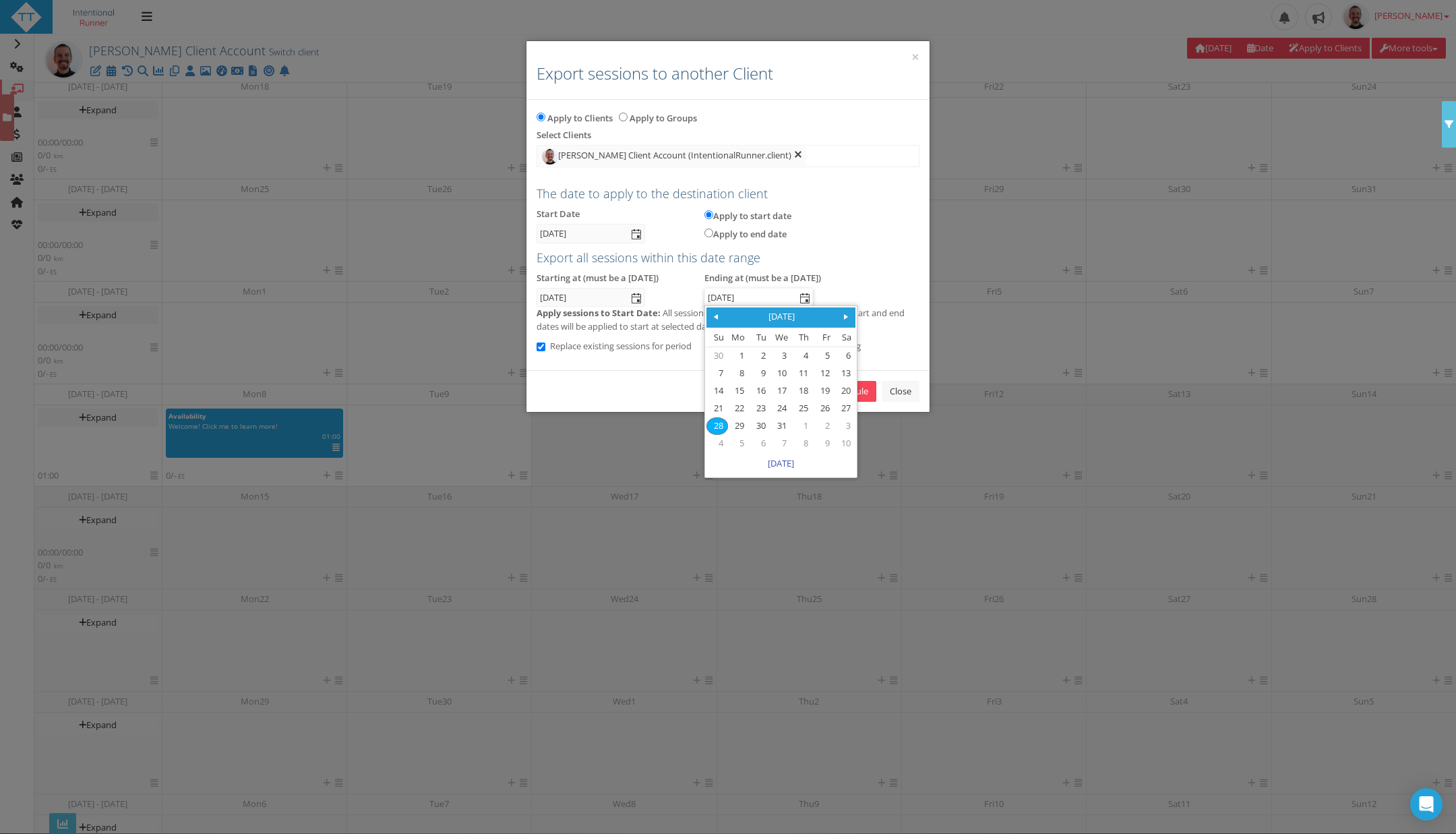
click at [845, 321] on span at bounding box center [846, 317] width 11 height 11
click at [720, 426] on link "22" at bounding box center [716, 426] width 19 height 17
type input "22 Mar 2026"
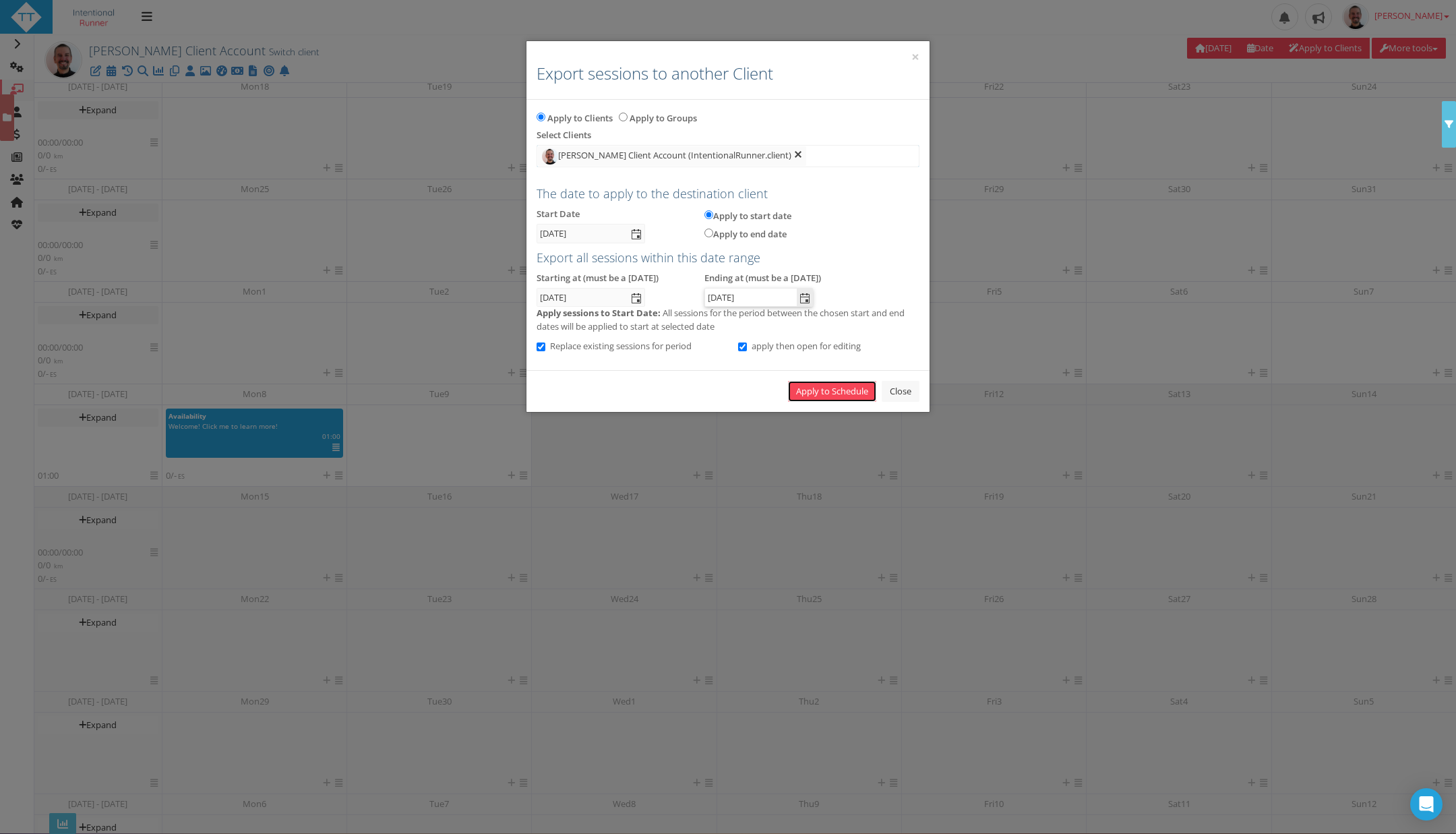
click at [834, 391] on link "Apply to Schedule" at bounding box center [832, 391] width 89 height 21
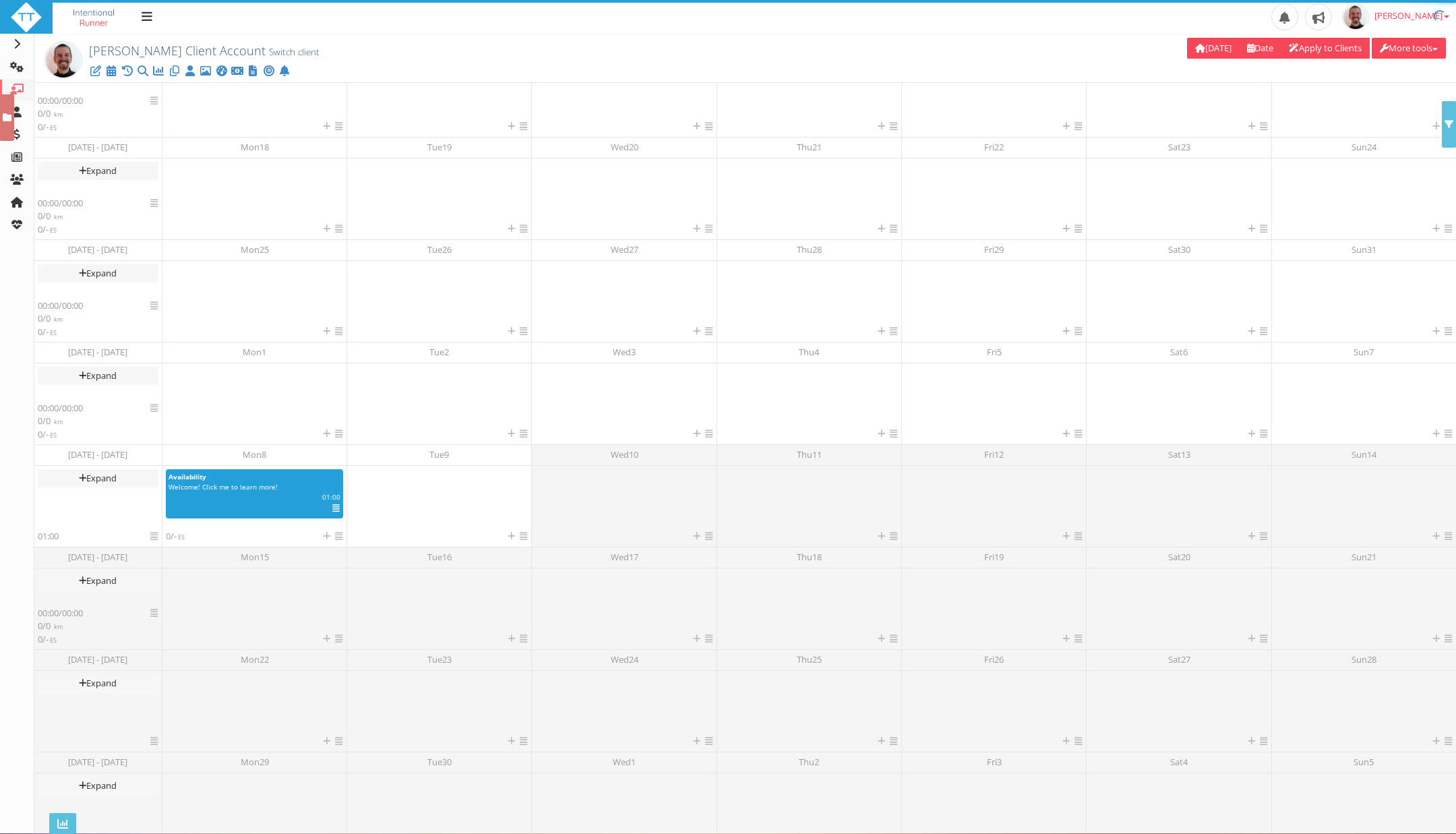
scroll to position [61, 0]
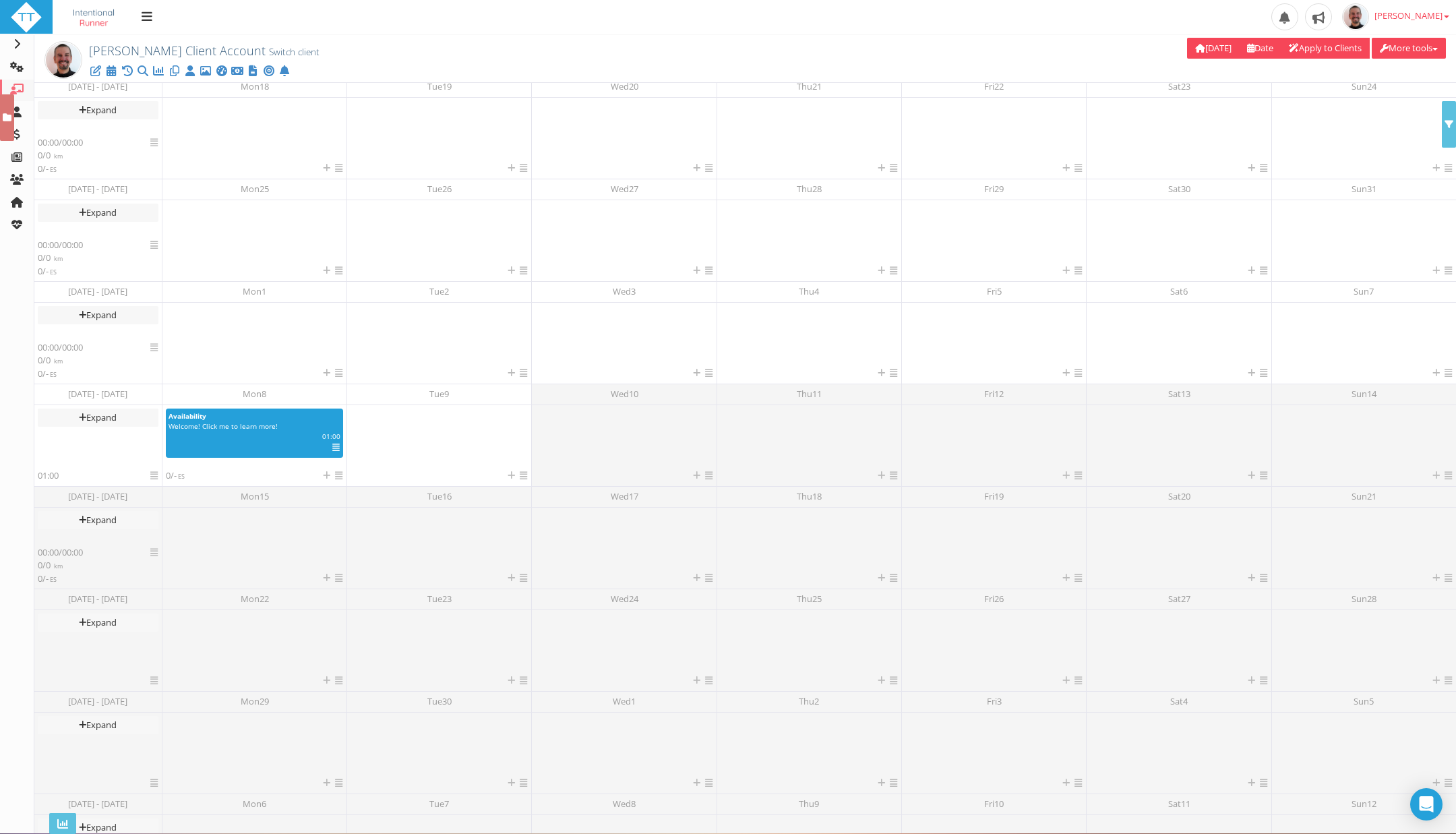
click at [0, 0] on link "Template Plans" at bounding box center [0, 0] width 0 height 0
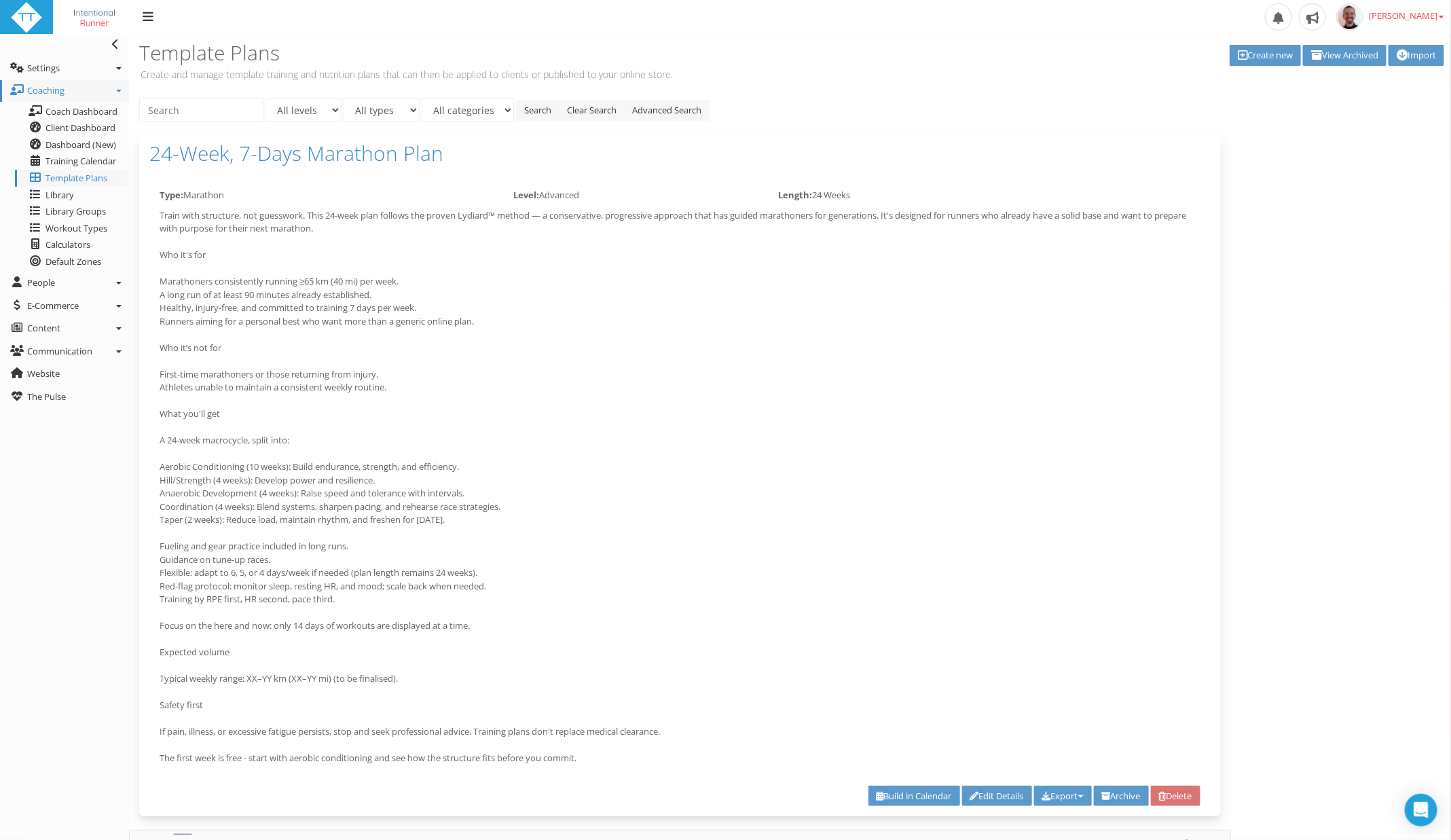
click at [552, 117] on link "Search" at bounding box center [537, 110] width 44 height 21
click at [613, 99] on link "Clear Search" at bounding box center [591, 110] width 66 height 21
click at [47, 163] on span "Training Calendar" at bounding box center [81, 161] width 71 height 12
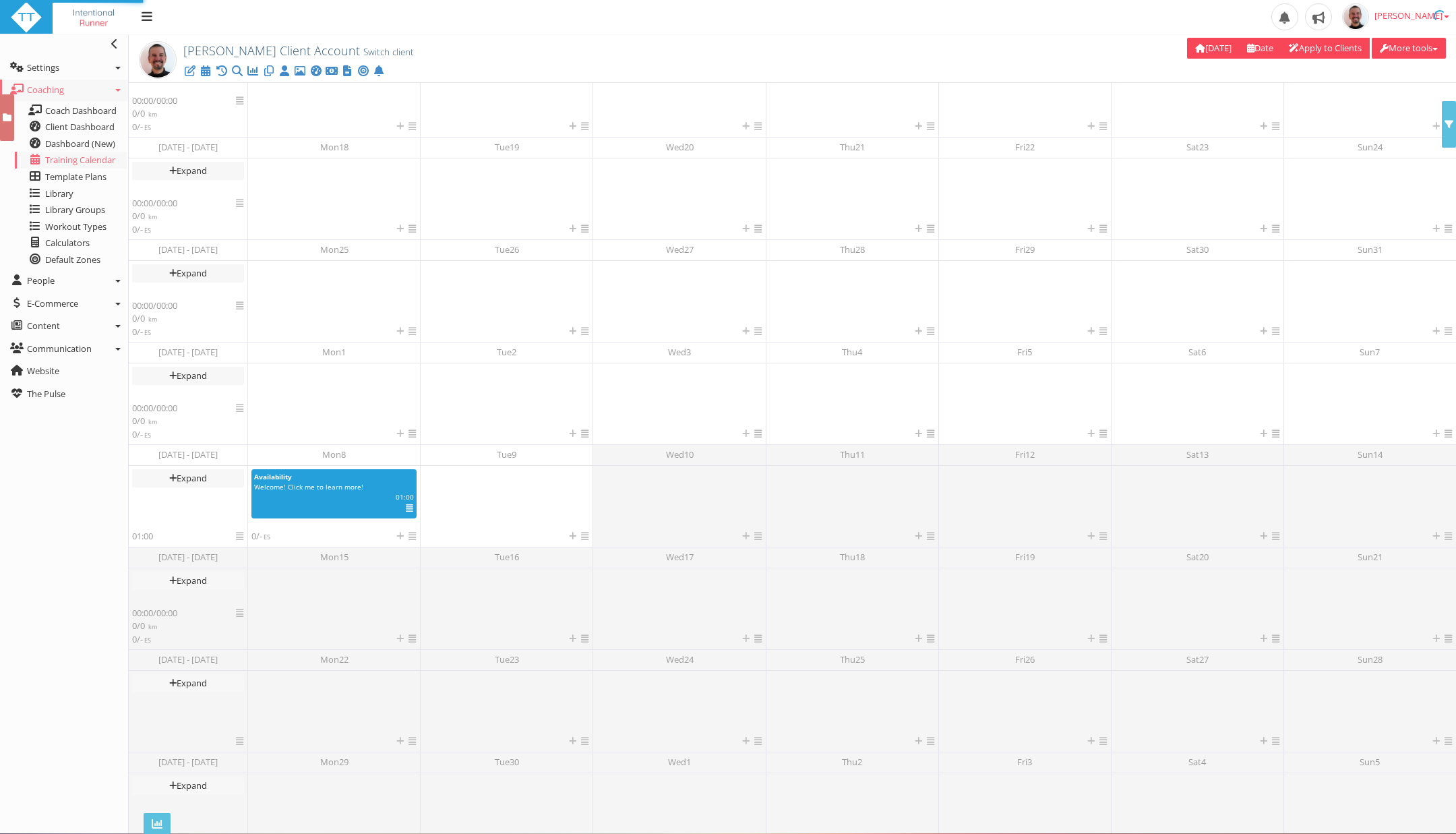
scroll to position [61, 0]
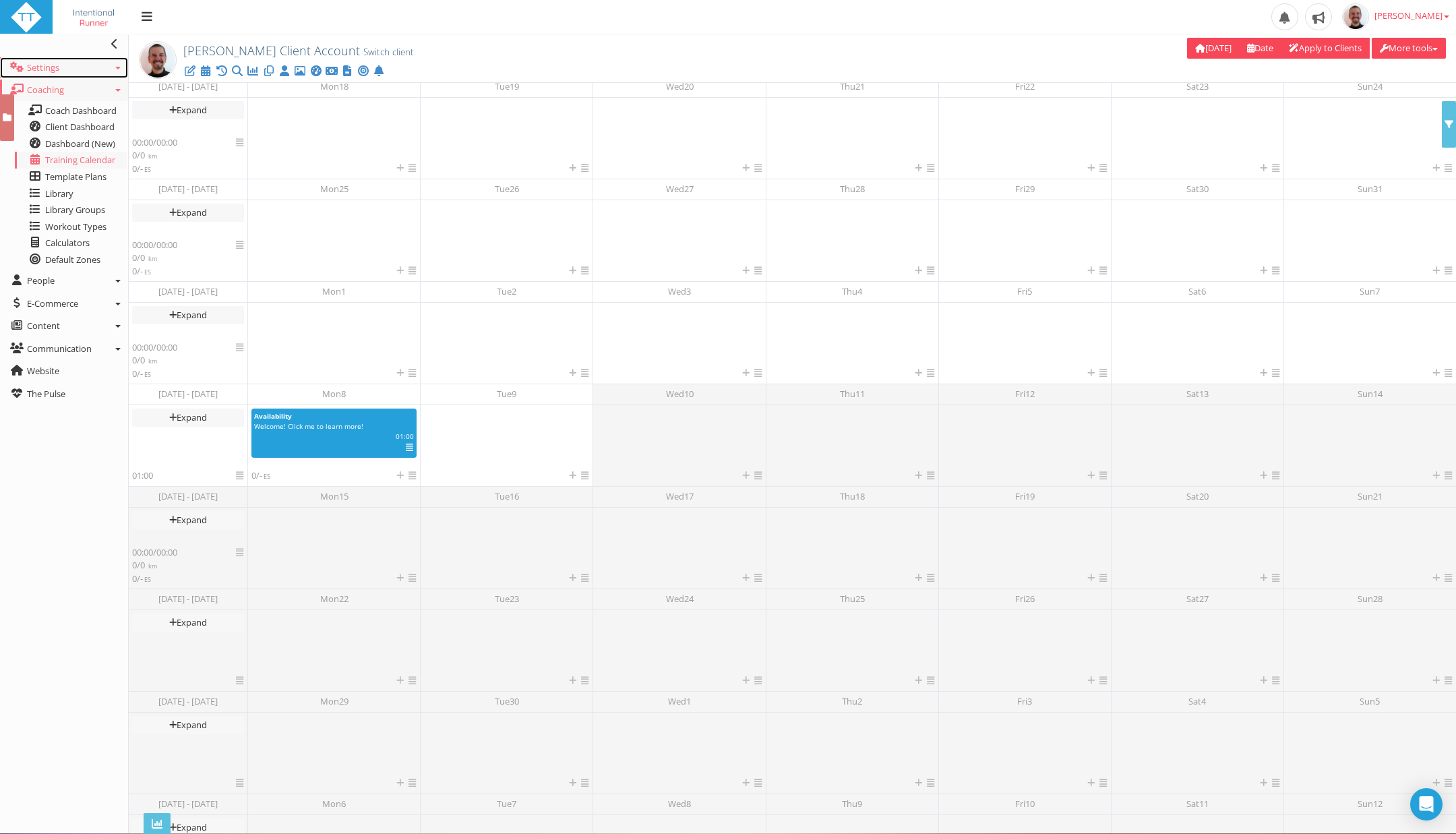
click at [119, 61] on link "Settings" at bounding box center [64, 67] width 128 height 21
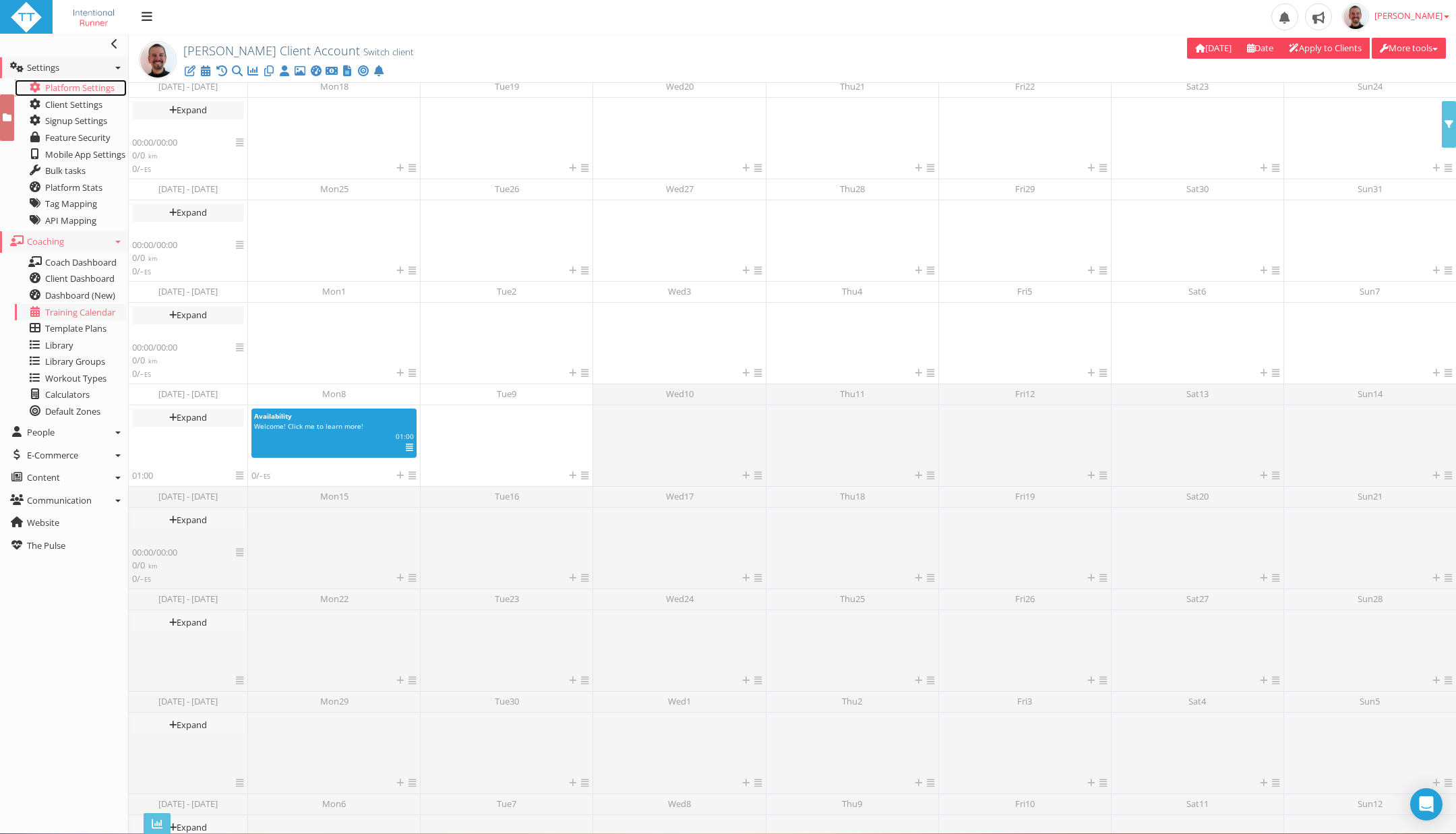
click at [88, 87] on link "Platform Settings" at bounding box center [70, 88] width 112 height 17
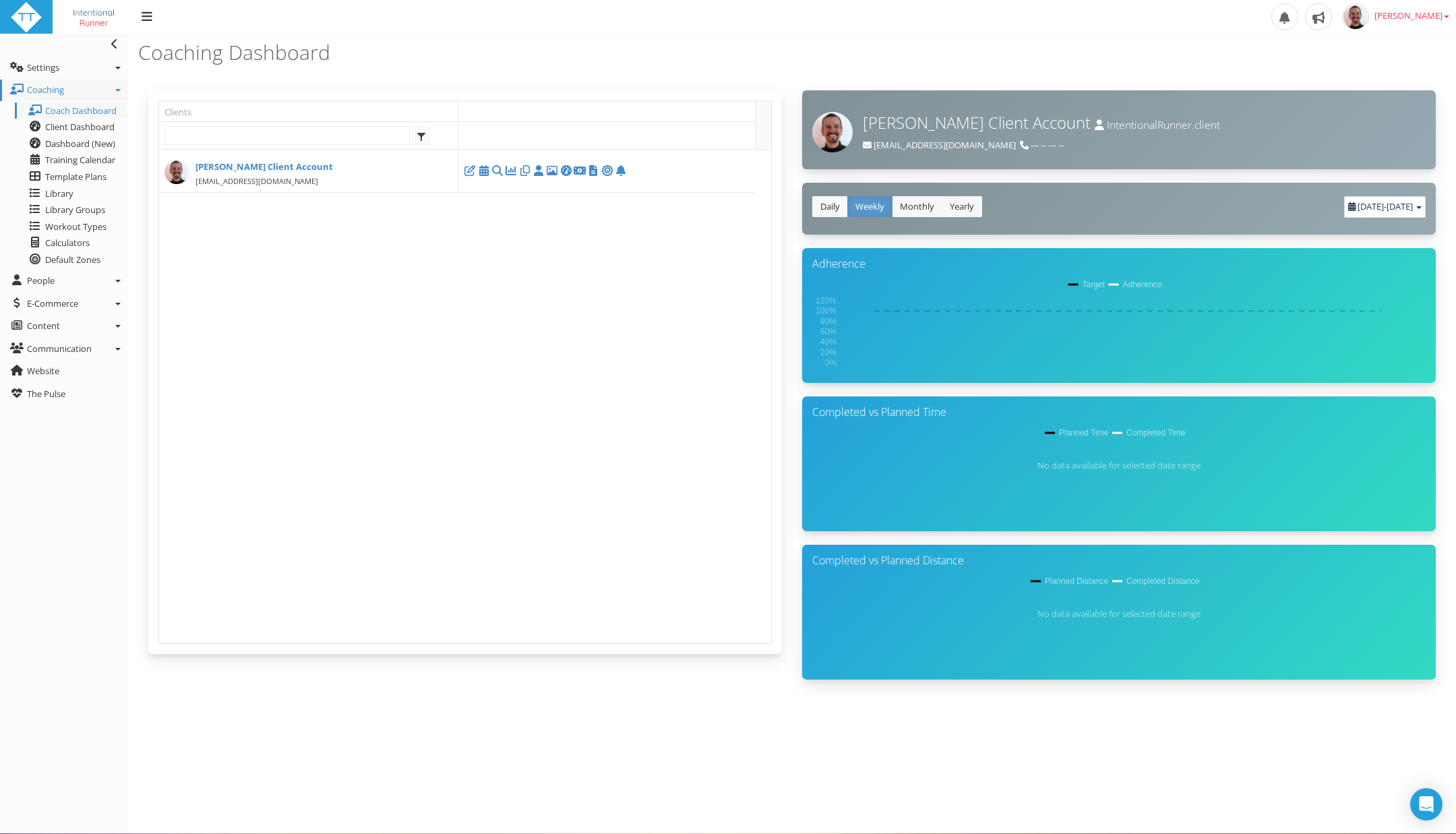
click at [1396, 208] on span "[DATE]" at bounding box center [1400, 206] width 26 height 12
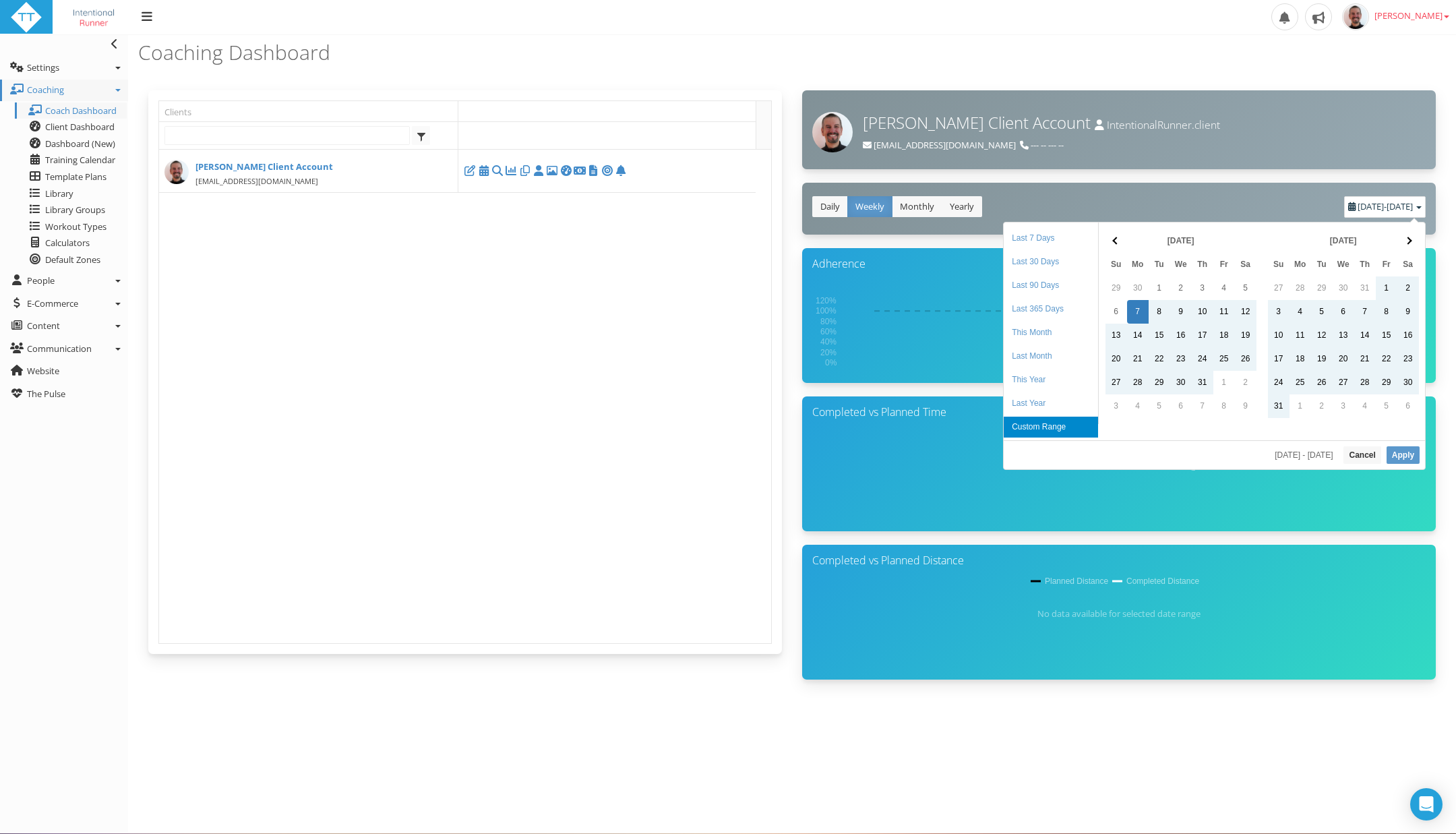
click at [1396, 208] on span "[DATE]" at bounding box center [1400, 206] width 26 height 12
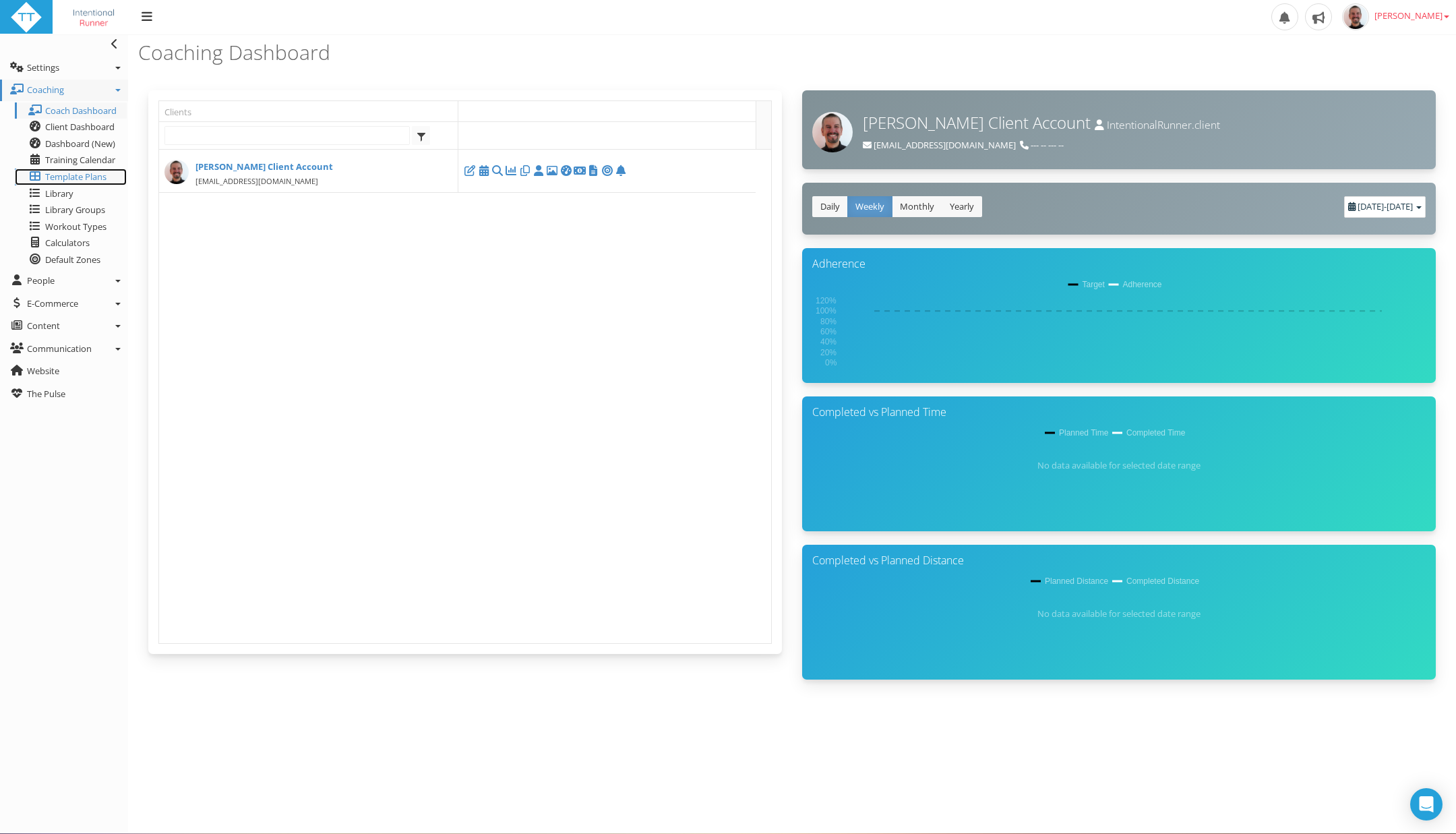
click at [71, 178] on span "Template Plans" at bounding box center [76, 176] width 61 height 12
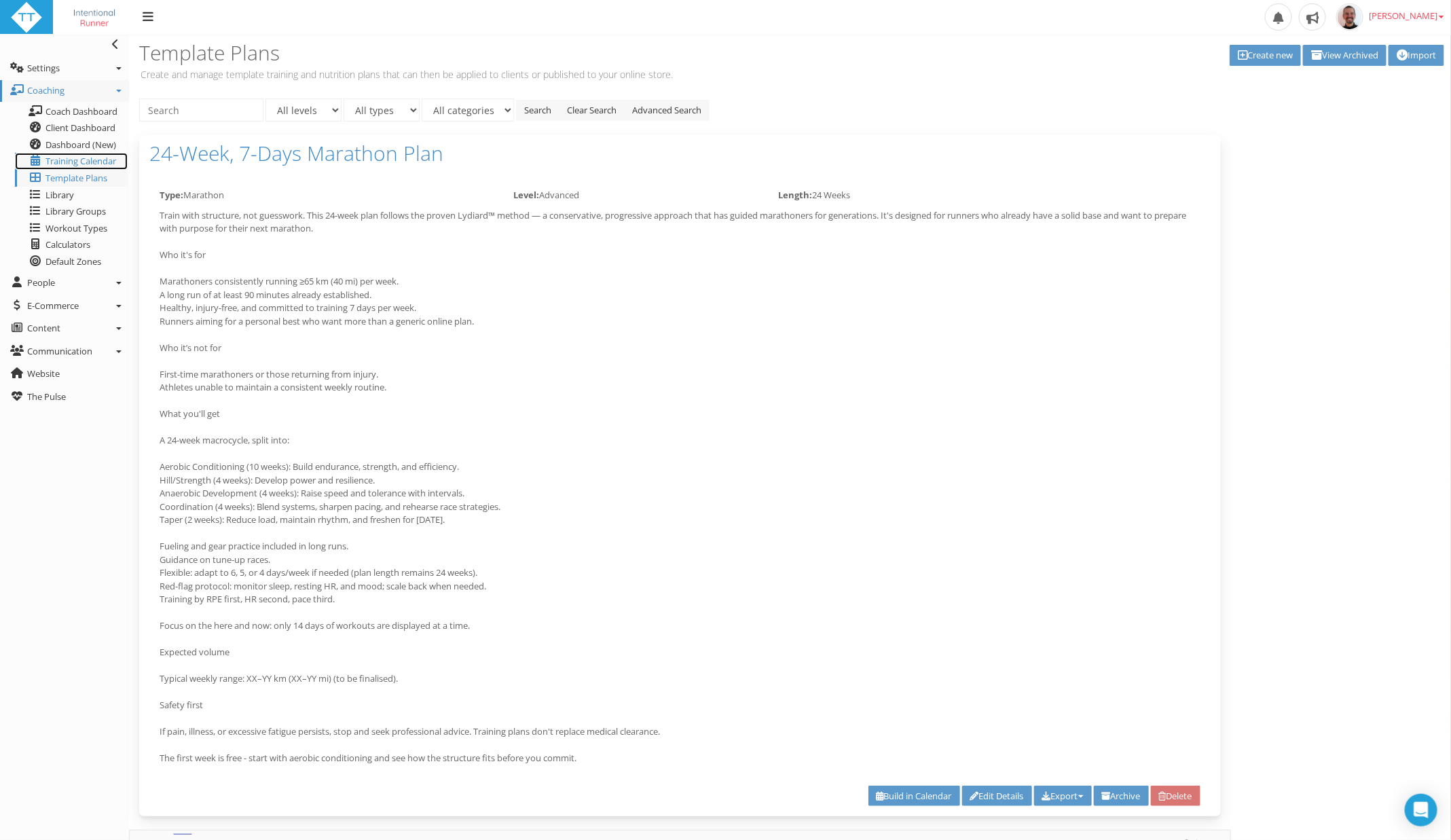
click at [94, 161] on span "Training Calendar" at bounding box center [81, 161] width 71 height 12
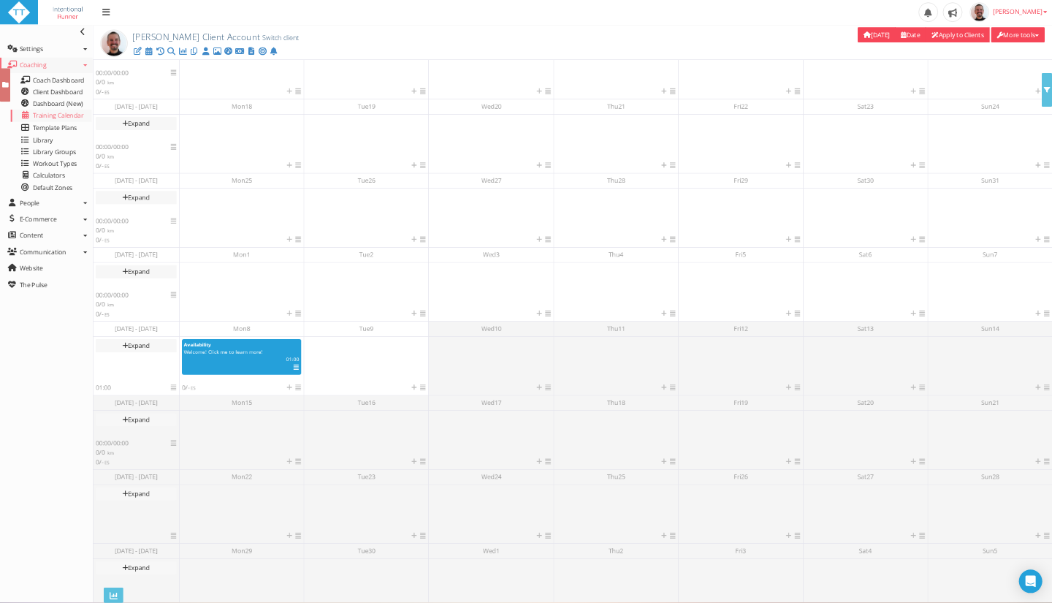
scroll to position [66, 0]
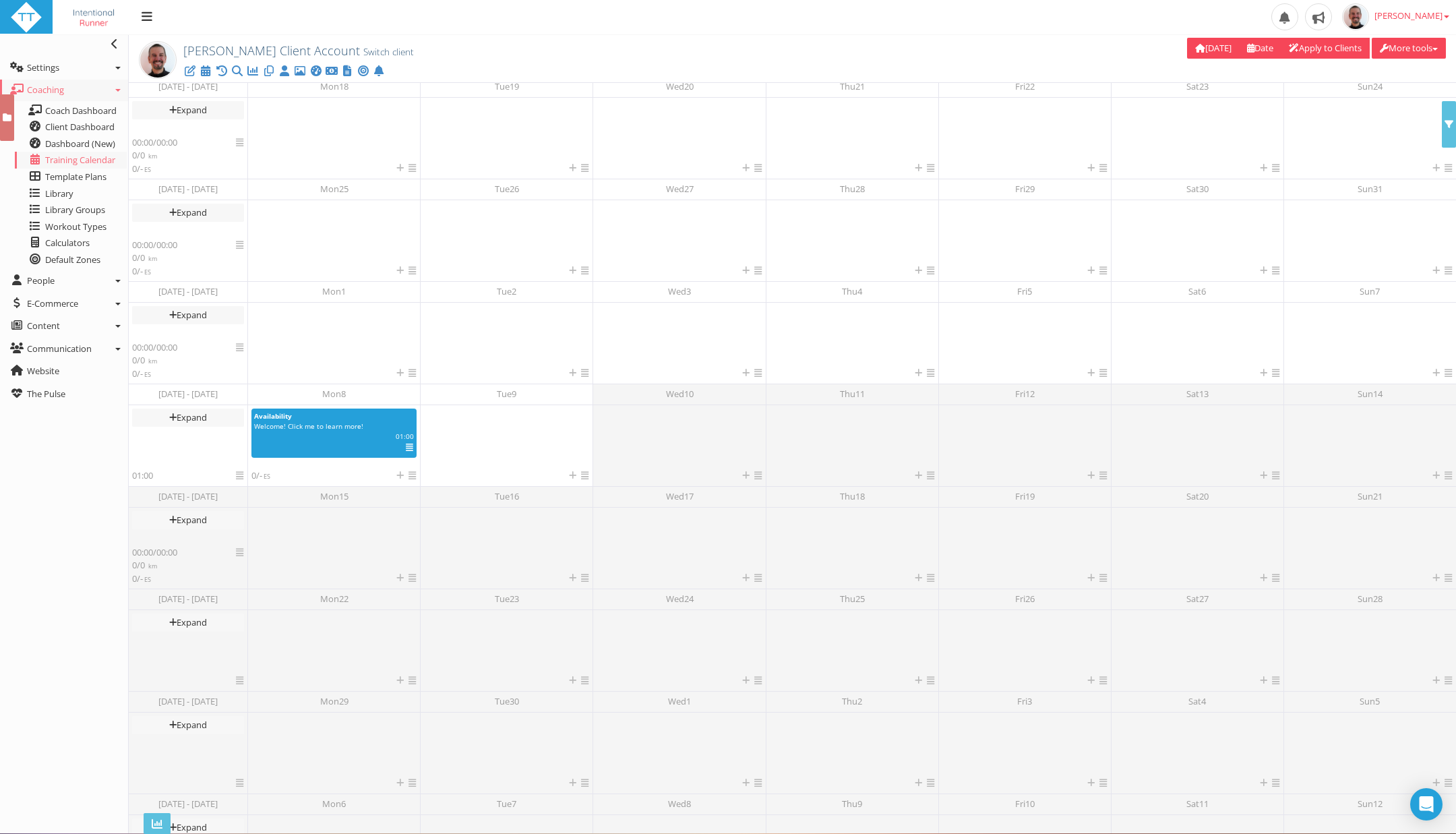
click at [1418, 47] on button "More tools" at bounding box center [1409, 48] width 74 height 21
click at [1405, 106] on link "View Applied Plans" at bounding box center [1380, 107] width 129 height 17
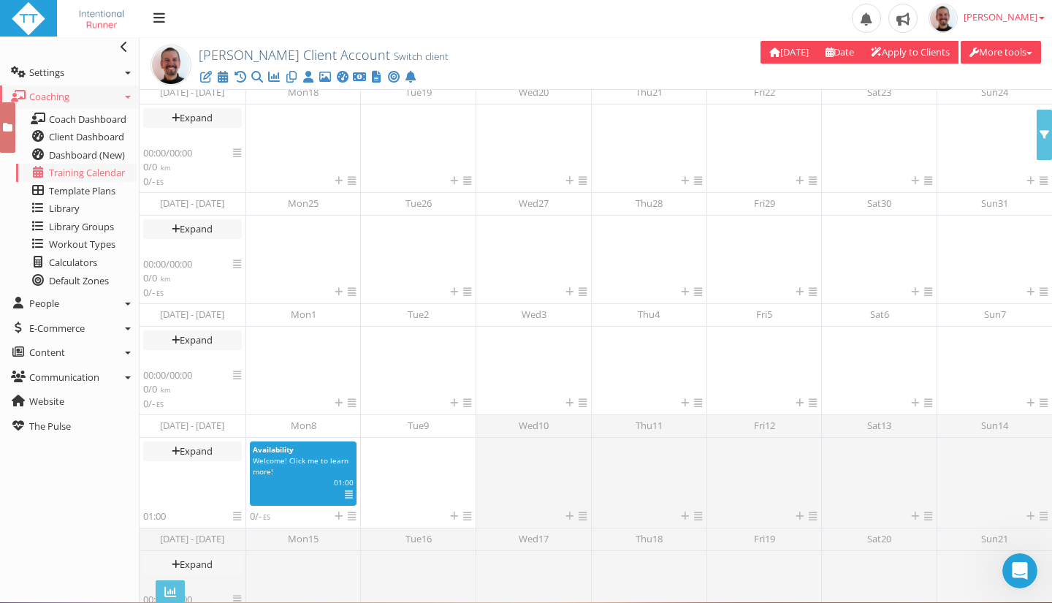
scroll to position [0, 0]
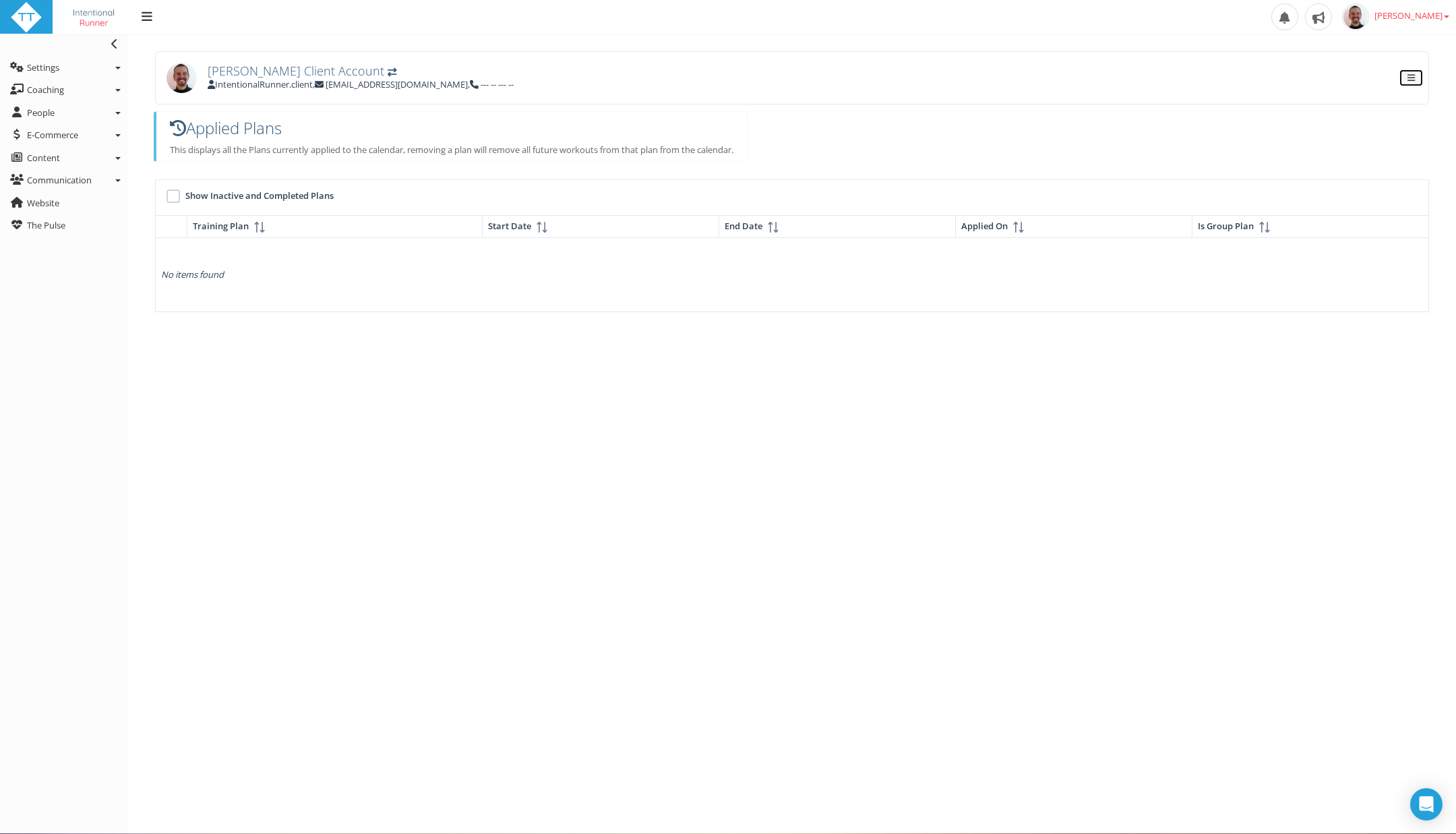
click at [1415, 75] on button at bounding box center [1412, 77] width 24 height 17
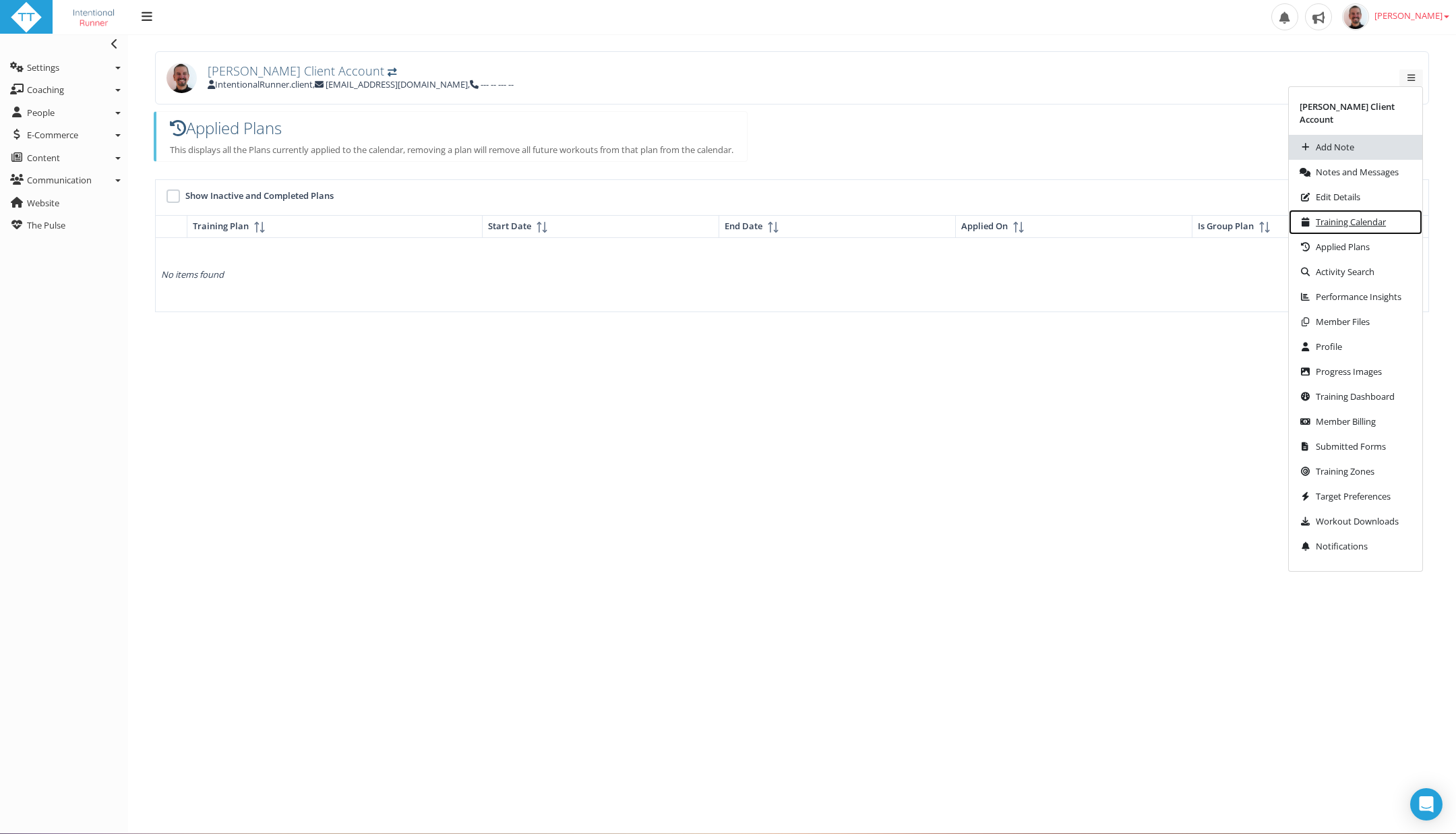
click at [1352, 221] on span "Training Calendar" at bounding box center [1351, 221] width 70 height 8
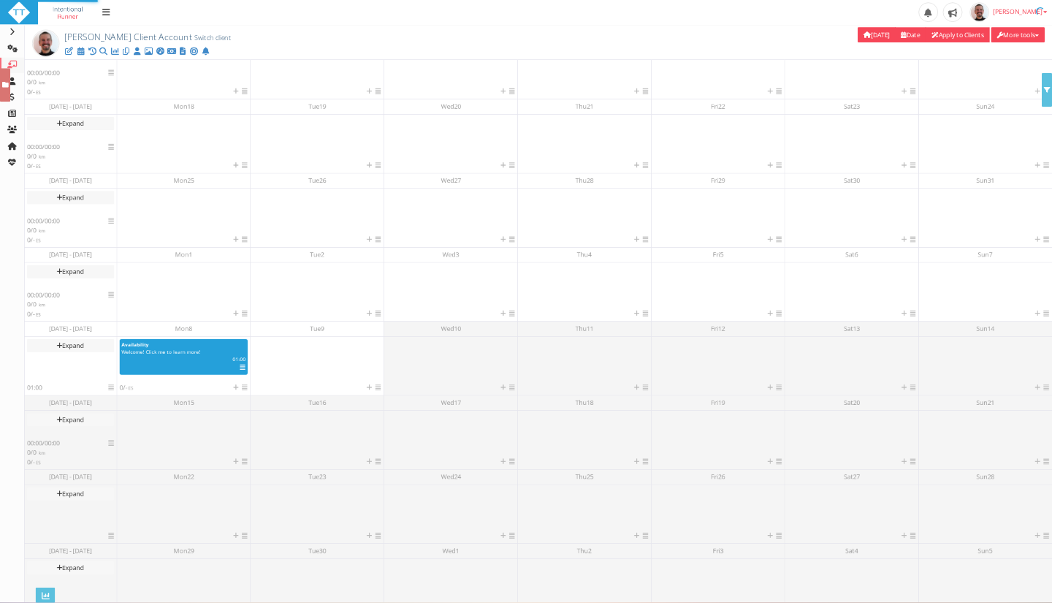
scroll to position [66, 0]
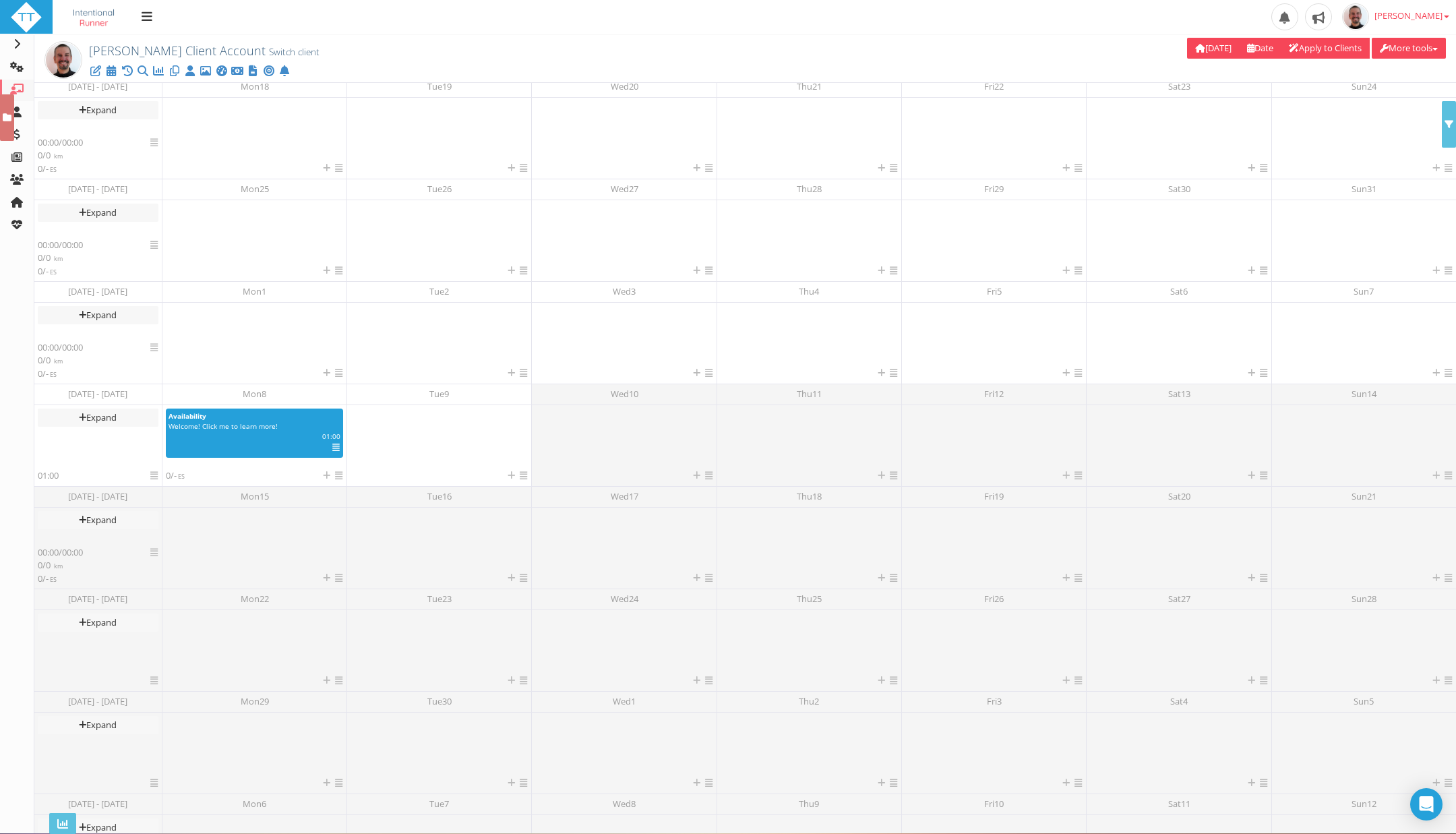
click at [1325, 44] on link "Apply to Clients" at bounding box center [1325, 48] width 89 height 21
type input "15 Sep 2025"
type input "12 Oct 2025"
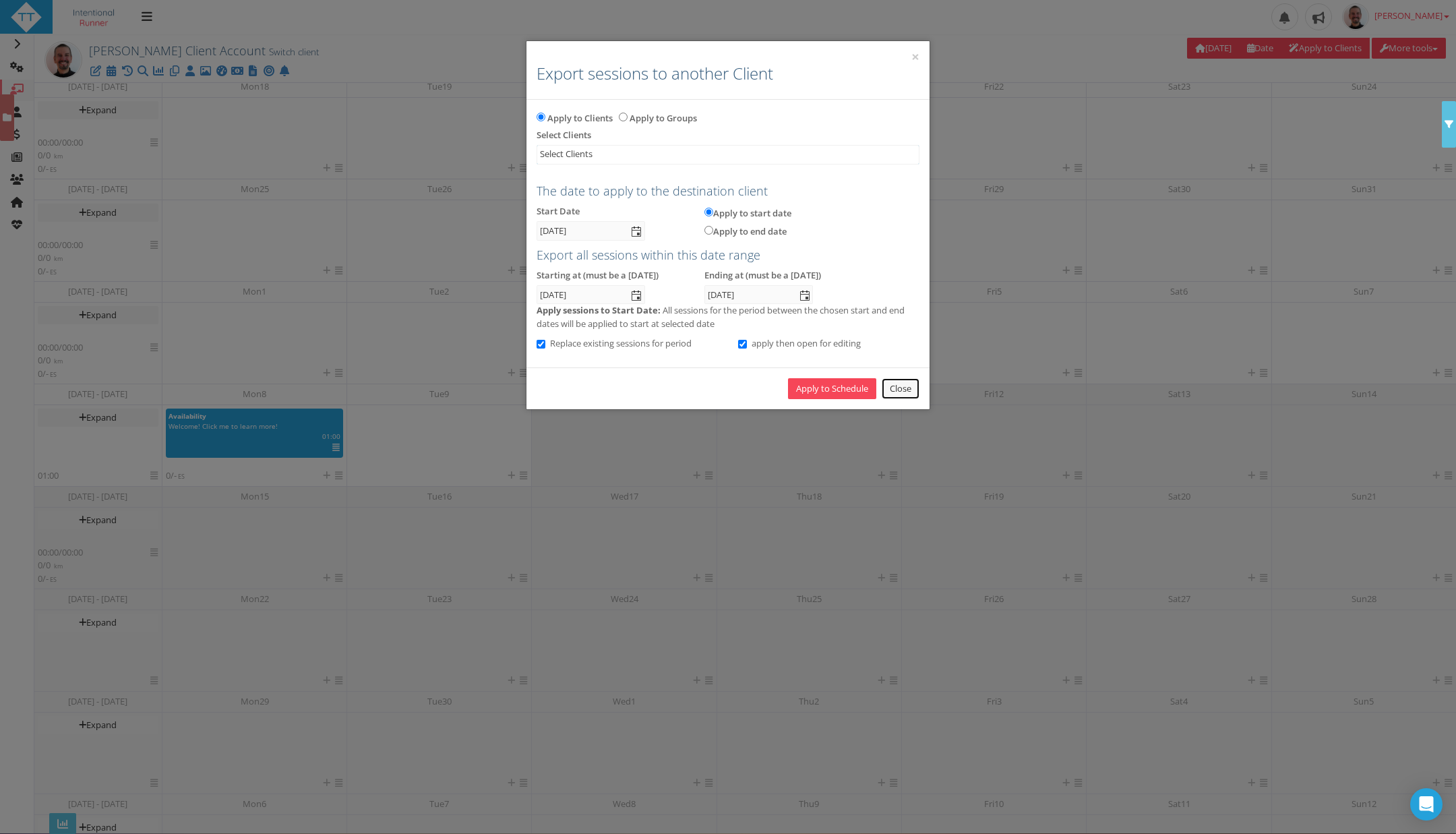
click at [901, 387] on link "Close" at bounding box center [901, 388] width 38 height 21
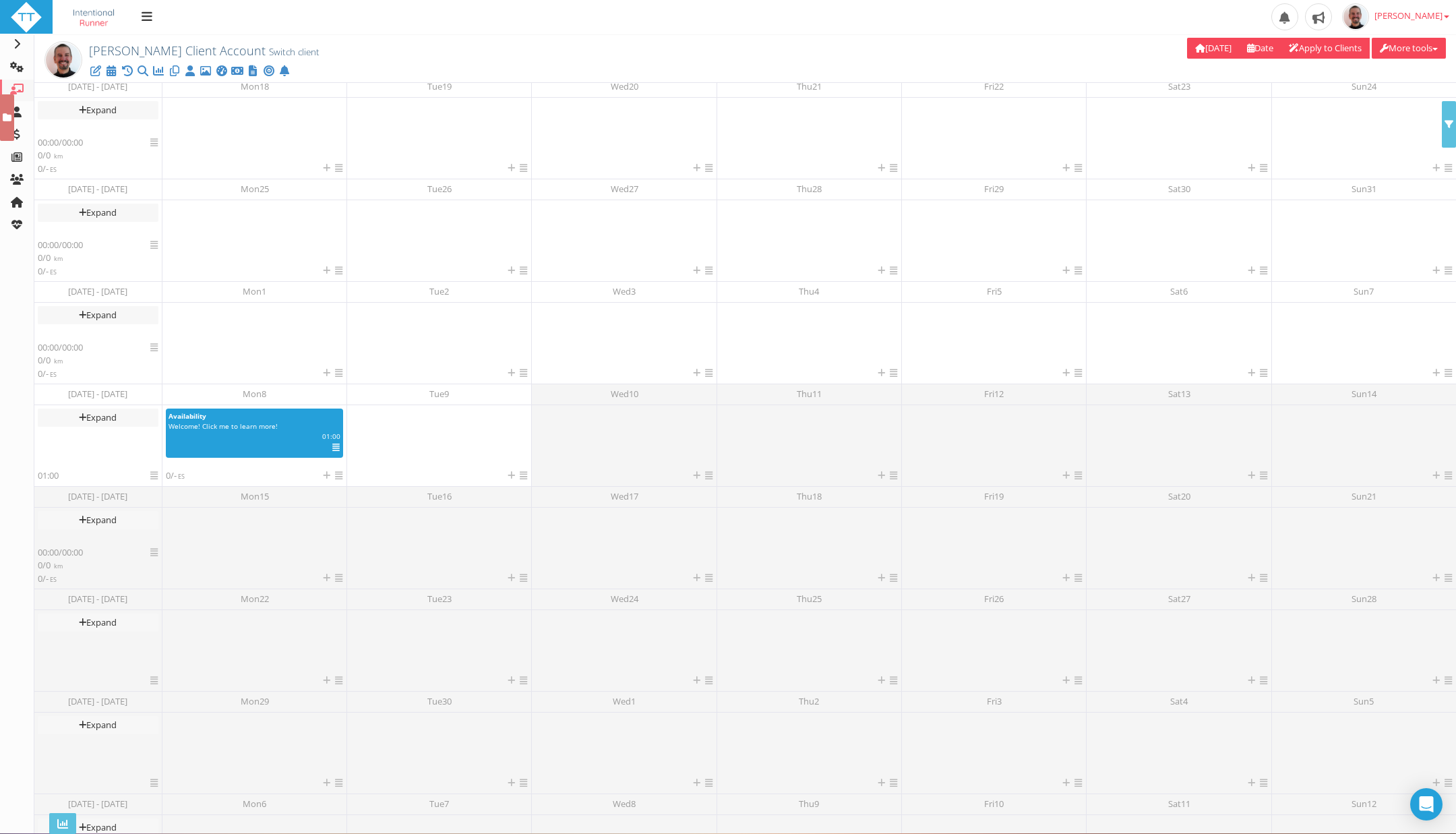
click at [1424, 53] on button "More tools" at bounding box center [1409, 48] width 74 height 21
click at [1420, 119] on link "Workout Downloads" at bounding box center [1380, 125] width 129 height 17
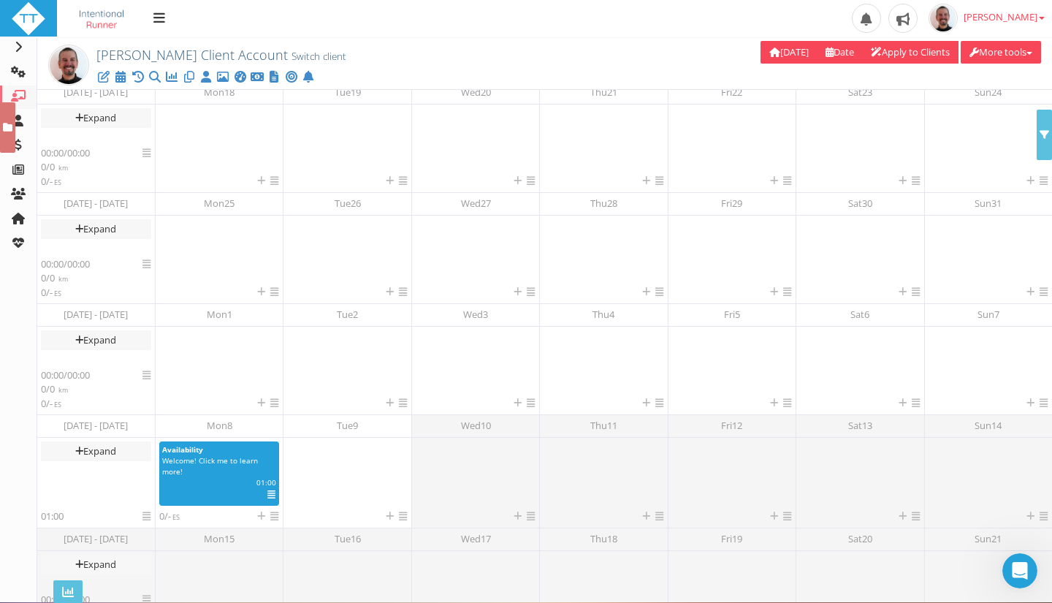
scroll to position [0, 0]
click at [1013, 572] on icon "Open Intercom Messenger" at bounding box center [1020, 571] width 24 height 24
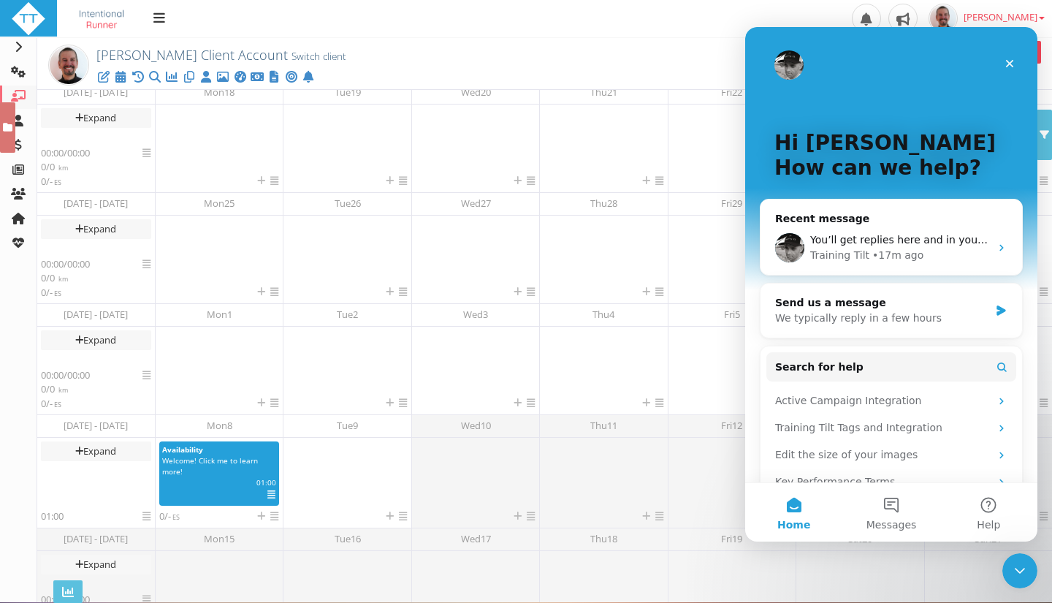
click at [806, 243] on div "You’ll get replies here and in your email: ✉️ coach@intentionalrunner.com Our u…" at bounding box center [892, 248] width 262 height 54
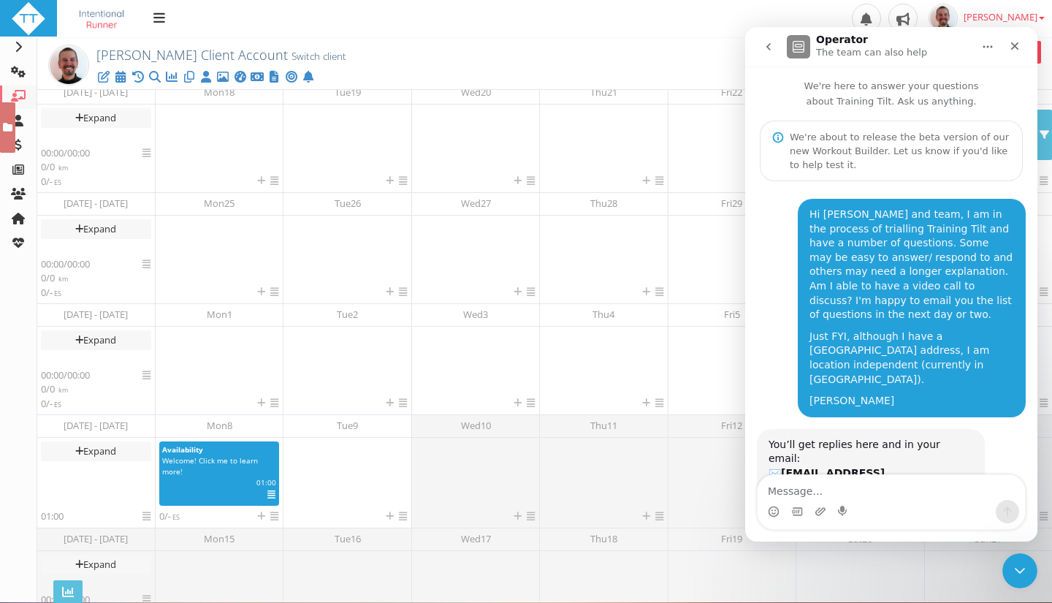
scroll to position [38, 0]
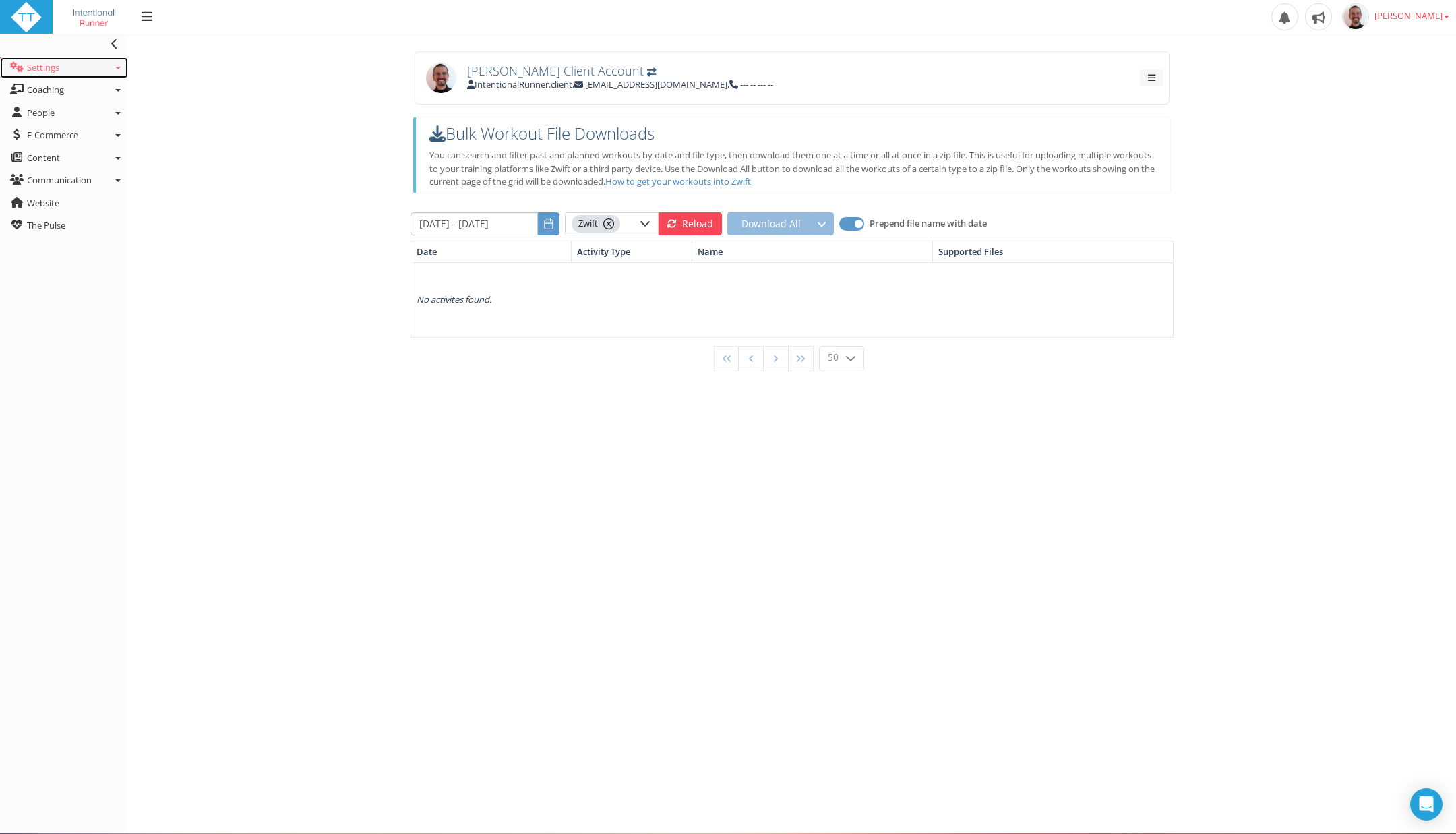
click at [112, 65] on link "Settings" at bounding box center [64, 67] width 128 height 21
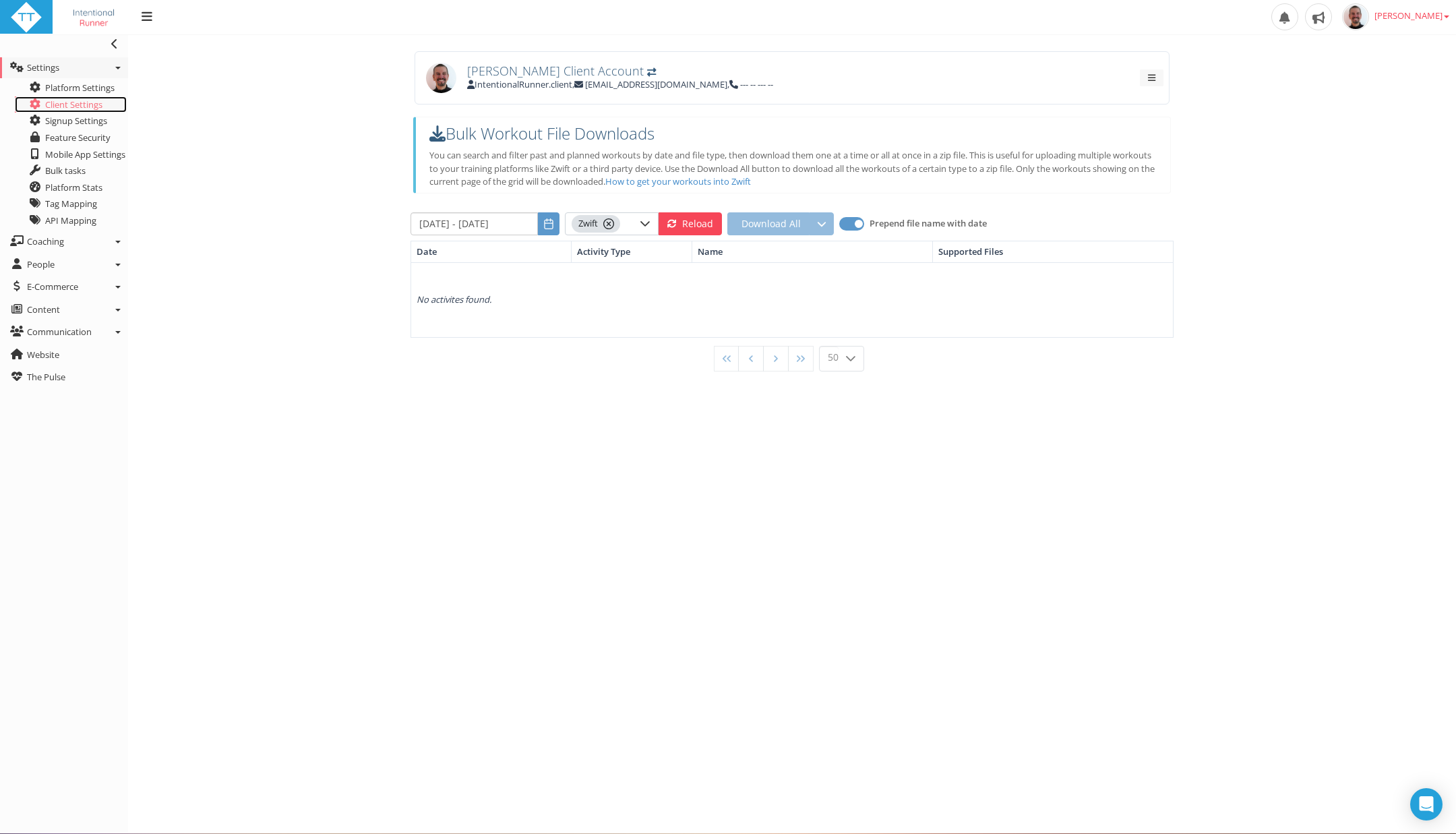
click at [43, 100] on link "Client Settings" at bounding box center [70, 104] width 112 height 17
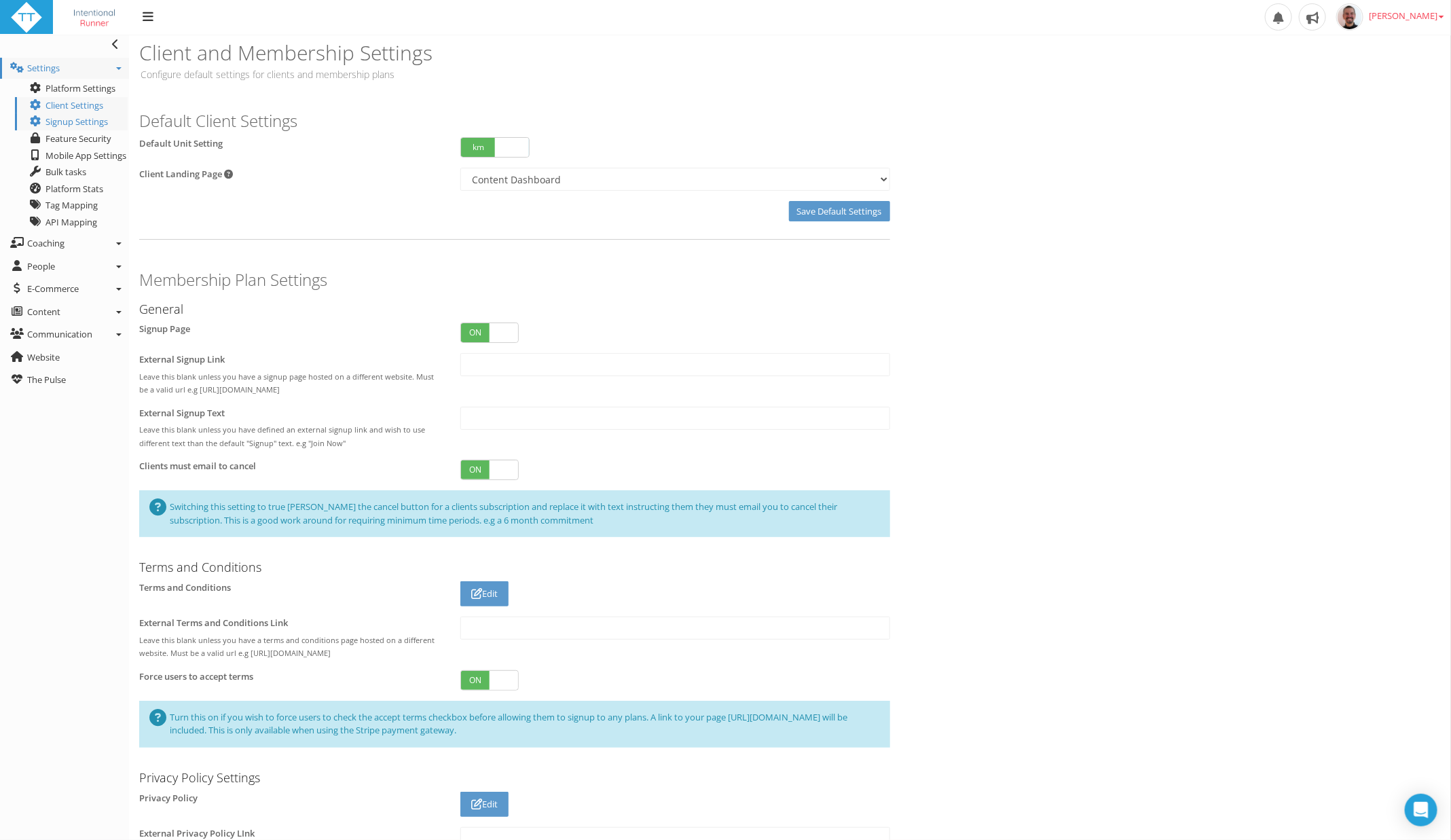
click at [1420, 14] on span "[PERSON_NAME]" at bounding box center [1406, 15] width 75 height 12
click at [1378, 142] on link "Sign out" at bounding box center [1386, 143] width 129 height 17
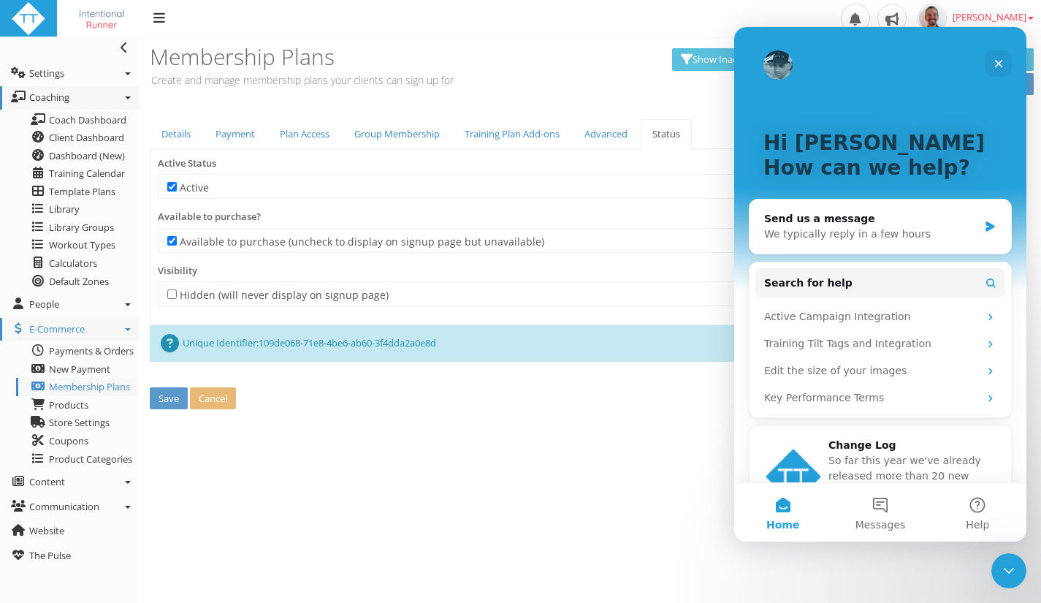
scroll to position [49, 0]
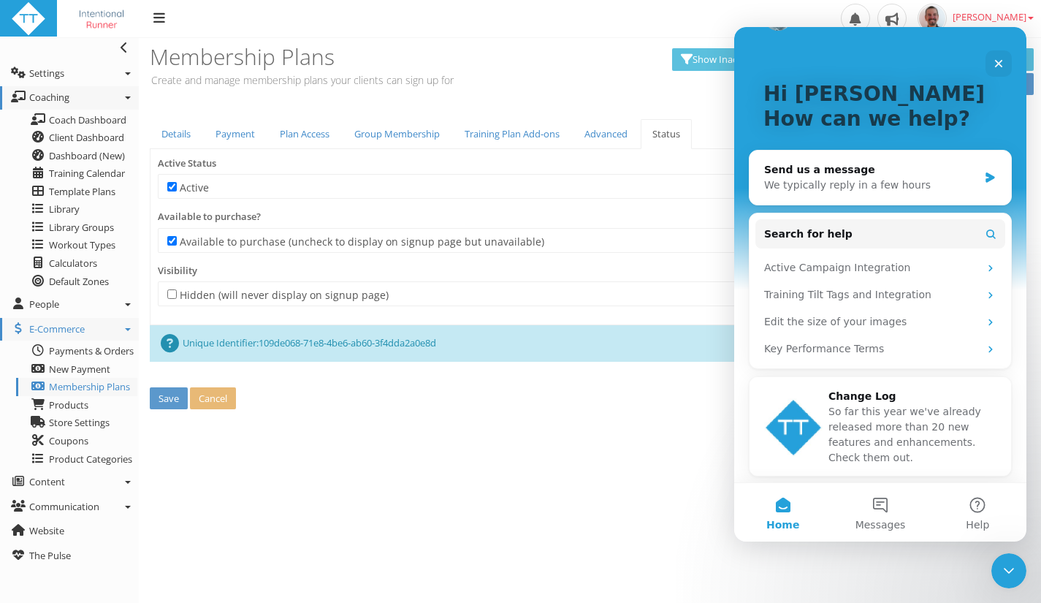
click at [881, 510] on button "Messages" at bounding box center [879, 512] width 97 height 58
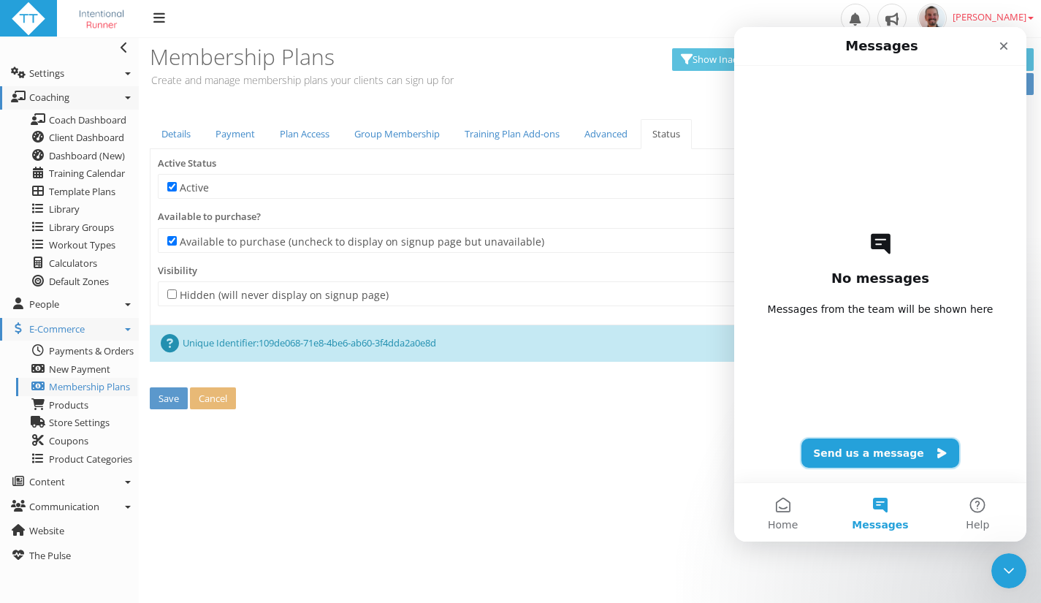
click at [893, 453] on button "Send us a message" at bounding box center [880, 452] width 158 height 29
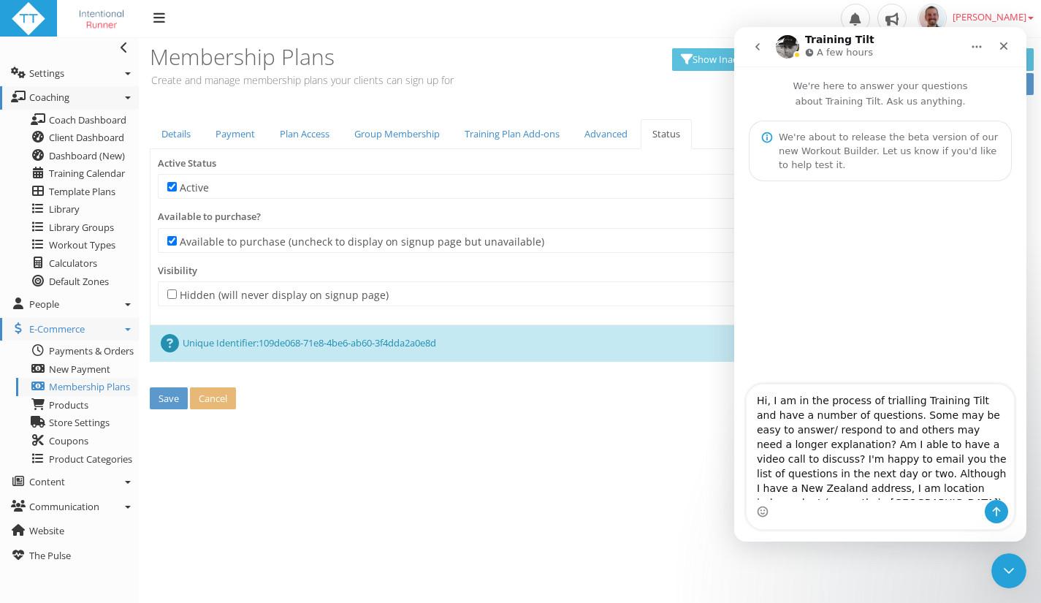
click at [749, 479] on textarea "Hi, I am in the process of trialling Training Tilt and have a number of questio…" at bounding box center [880, 441] width 267 height 115
click at [1003, 428] on textarea "Hi, I am in the process of trialling Training Tilt and have a number of questio…" at bounding box center [880, 441] width 267 height 115
click at [764, 479] on textarea "Hi, I am in the process of trialling Training Tilt and have a number of questio…" at bounding box center [880, 441] width 267 height 115
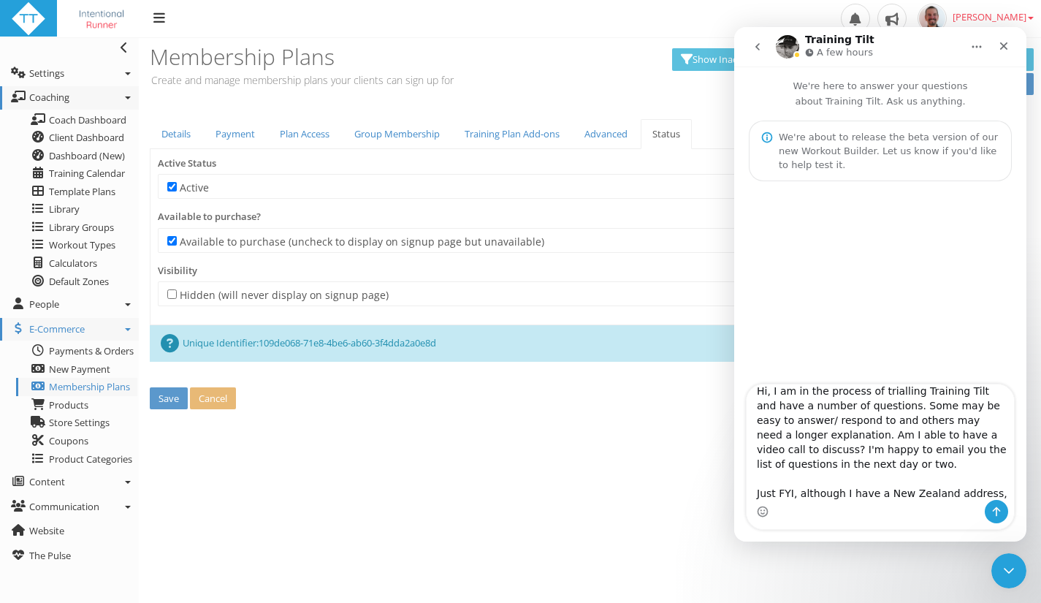
scroll to position [26, 0]
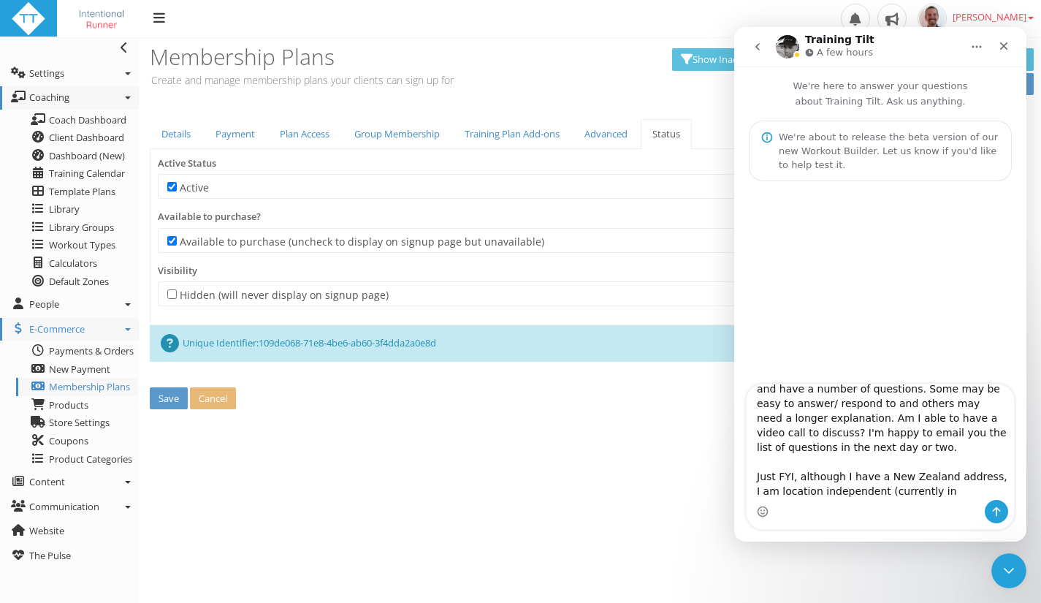
click at [980, 487] on textarea "Hi, I am in the process of trialling Training Tilt and have a number of questio…" at bounding box center [880, 441] width 267 height 115
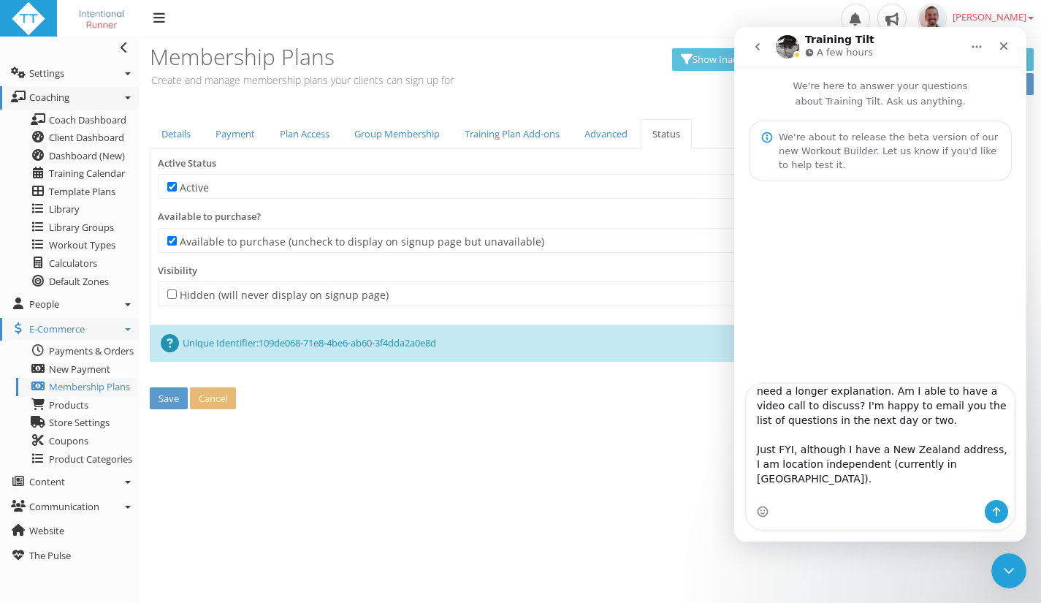
scroll to position [0, 0]
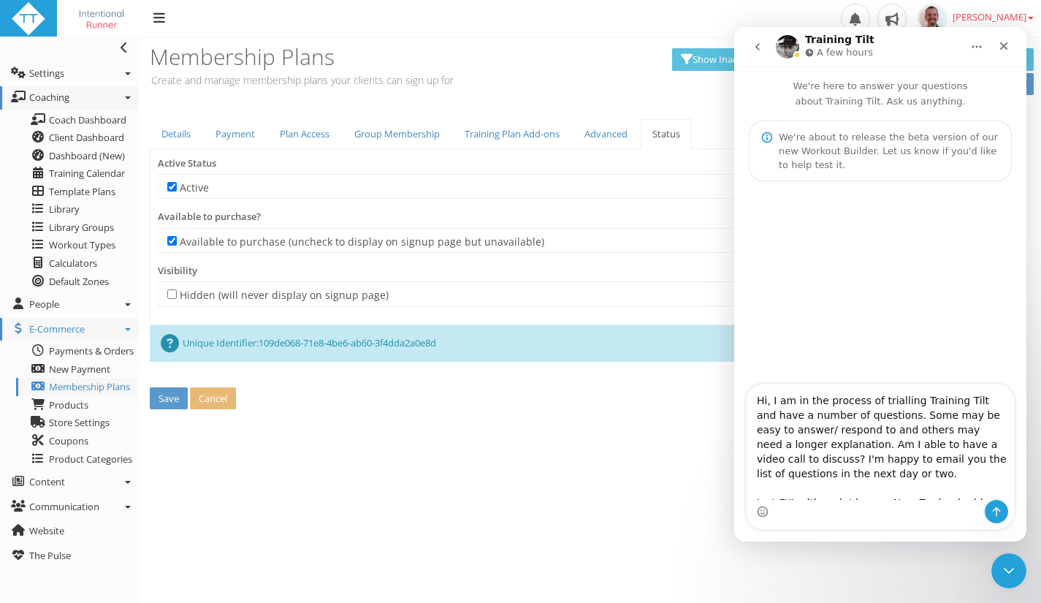
click at [766, 406] on textarea "Hi, I am in the process of trialling Training Tilt and have a number of questio…" at bounding box center [880, 441] width 267 height 115
type textarea "Hi [PERSON_NAME] and team, I am in the process of trialling Training Tilt and h…"
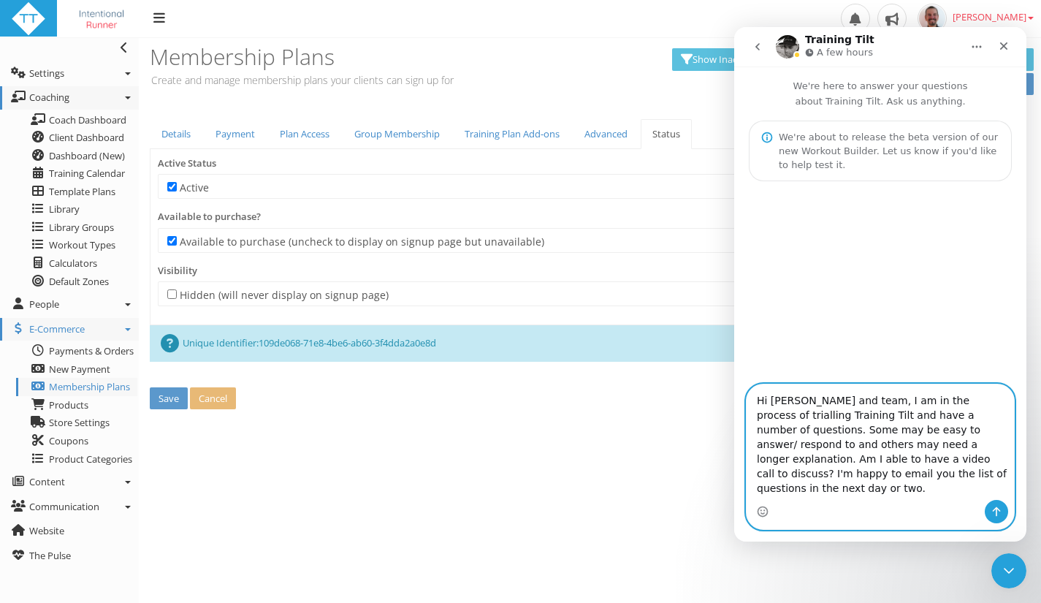
scroll to position [56, 0]
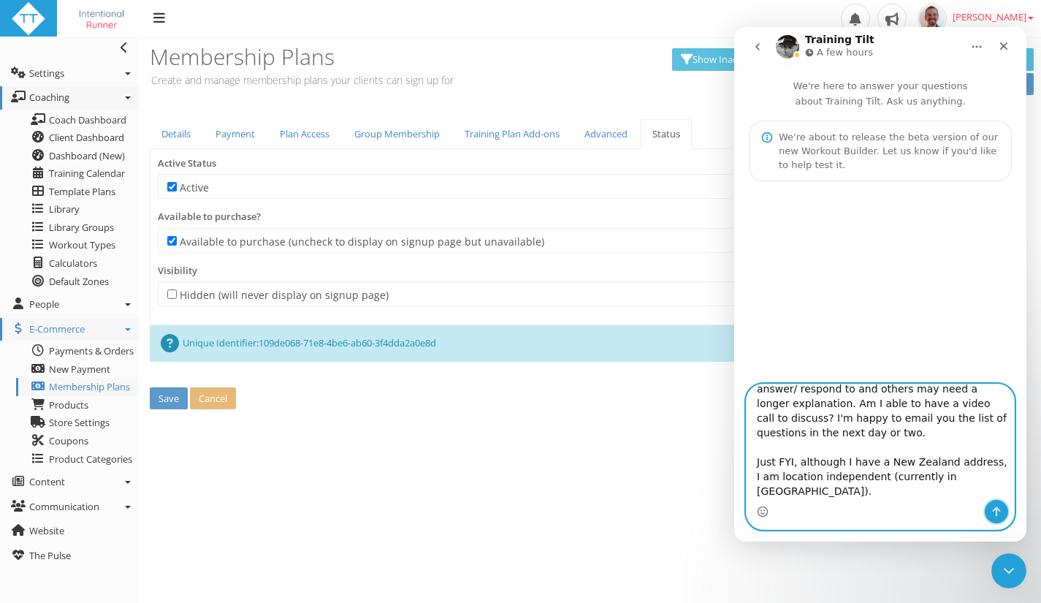
click at [997, 514] on icon "Send a message…" at bounding box center [997, 512] width 12 height 12
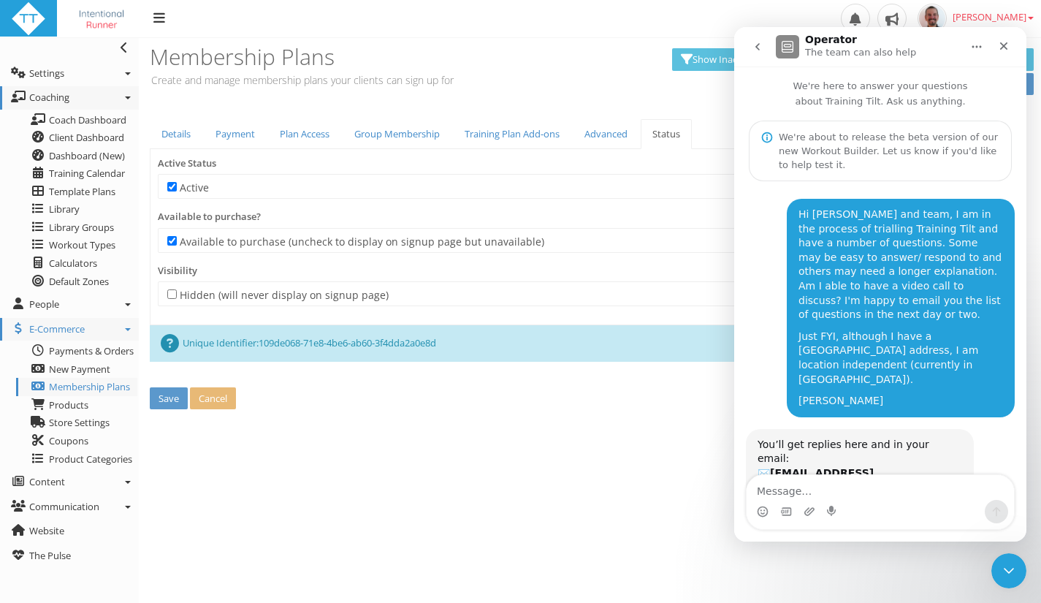
scroll to position [38, 0]
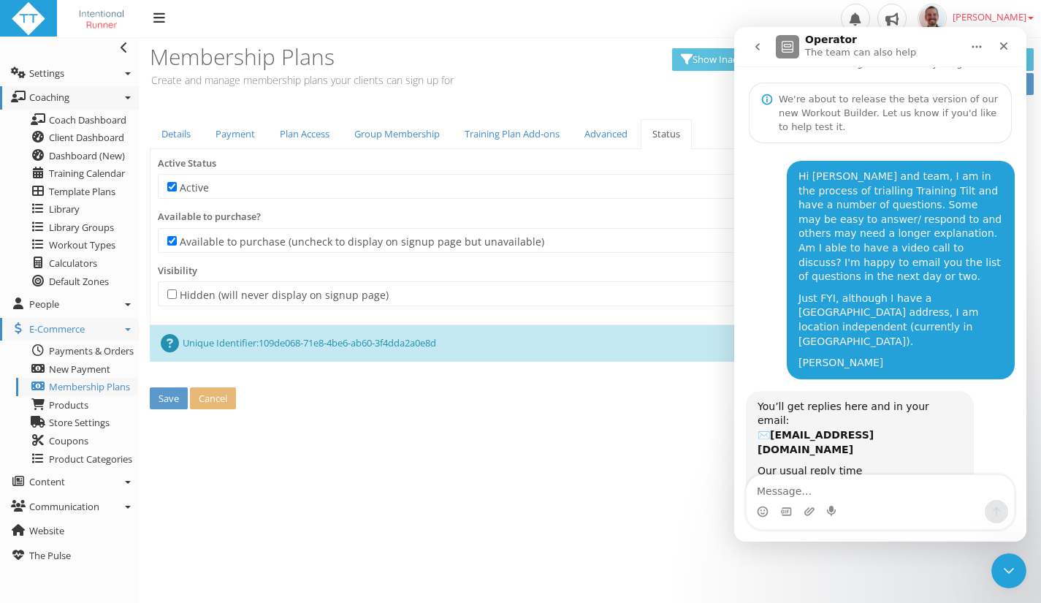
click at [541, 495] on section "Membership Plans Create and manage membership plans your clients can sign up fo…" at bounding box center [590, 470] width 902 height 866
click at [506, 96] on div "Membership Plans Create and manage membership plans your clients can sign up fo…" at bounding box center [595, 72] width 913 height 71
click at [414, 72] on p "Create and manage membership plans your clients can sign up for" at bounding box center [367, 79] width 435 height 15
click at [1005, 46] on icon "Close" at bounding box center [1004, 46] width 12 height 12
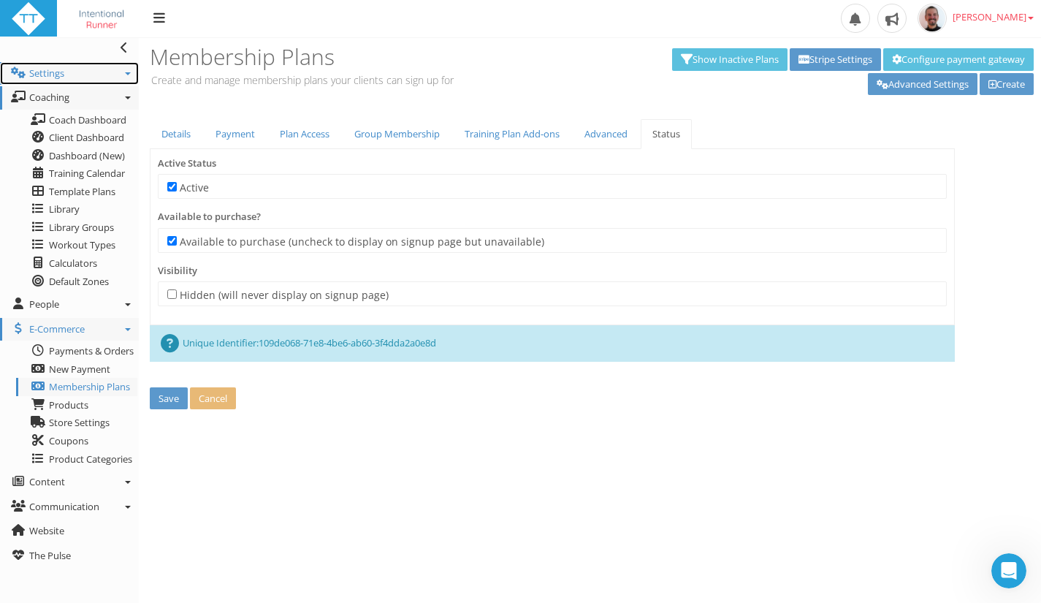
click at [127, 77] on link "Settings" at bounding box center [69, 73] width 139 height 23
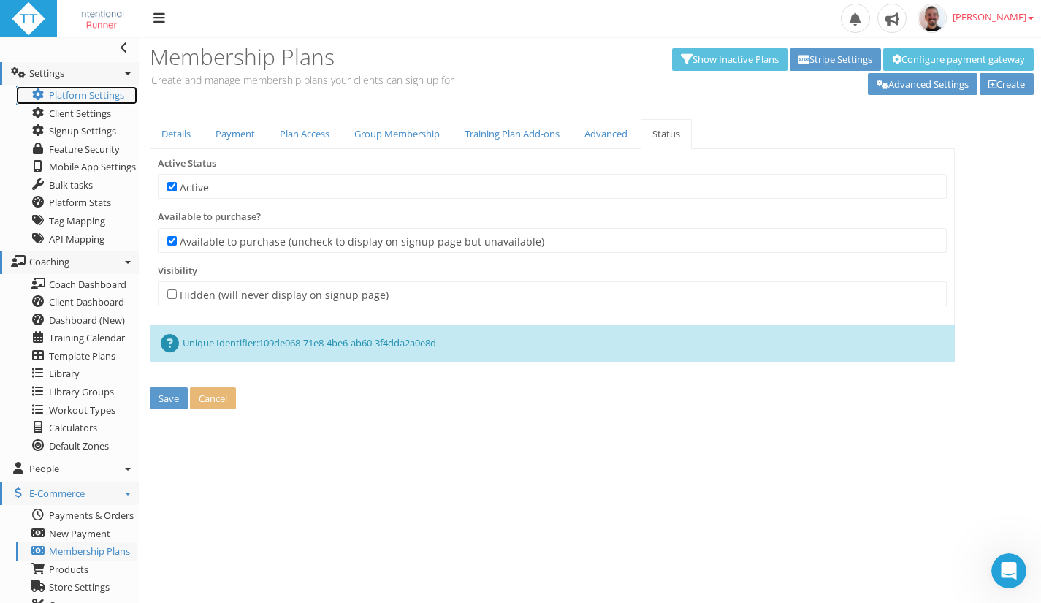
click at [75, 94] on link "Platform Settings" at bounding box center [76, 95] width 121 height 18
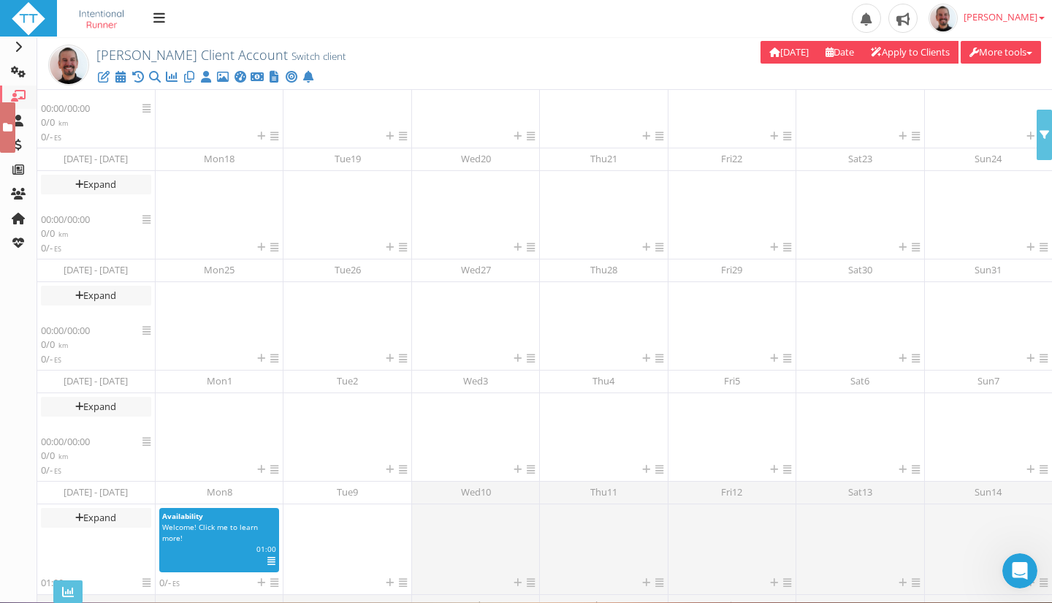
scroll to position [66, 0]
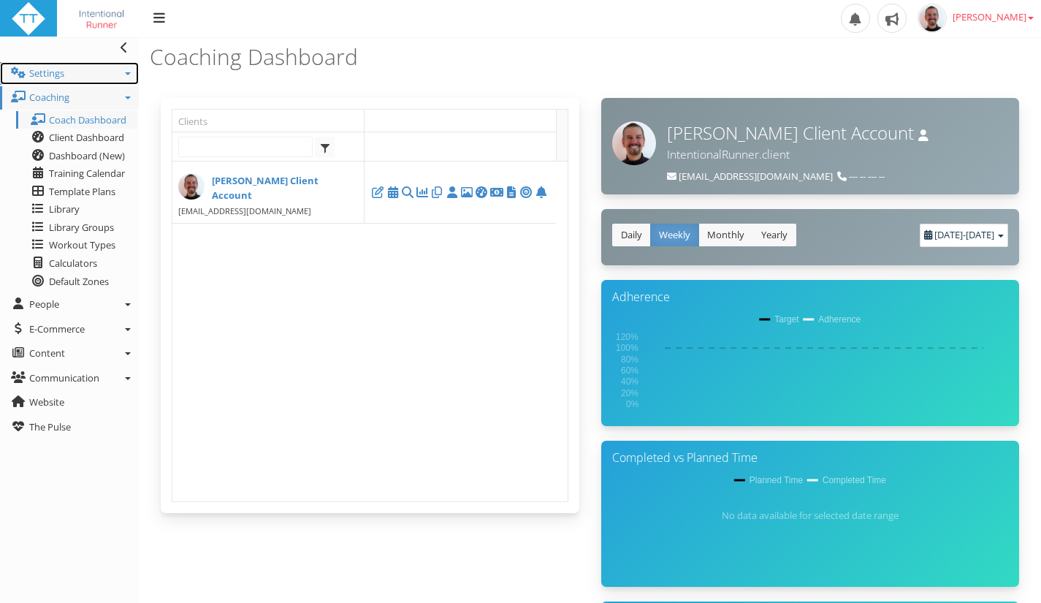
click at [129, 69] on link "Settings" at bounding box center [69, 73] width 139 height 23
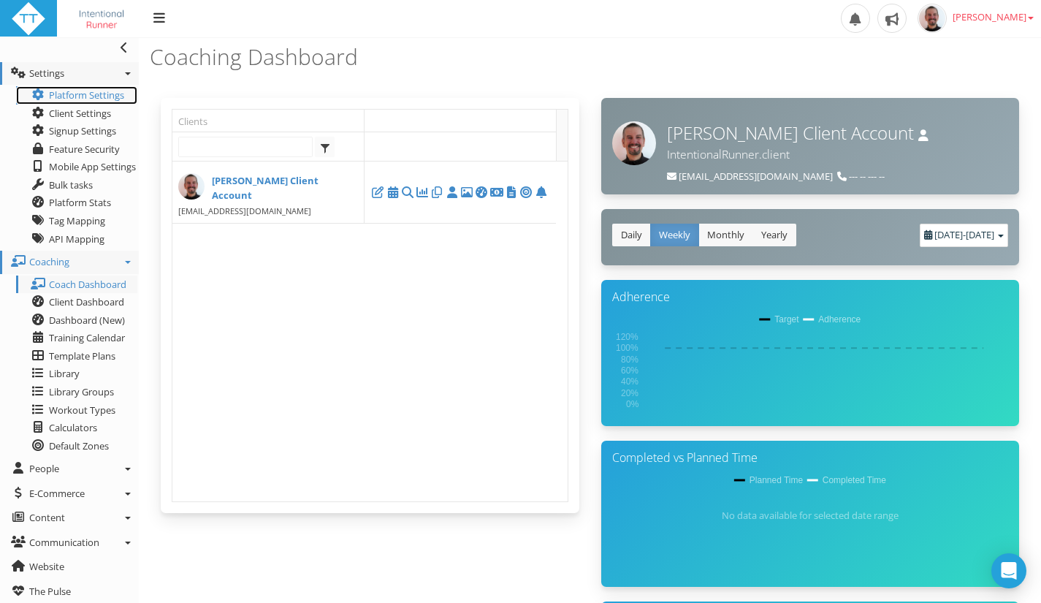
click at [64, 94] on link "Platform Settings" at bounding box center [76, 95] width 121 height 18
